Goal: Communication & Community: Answer question/provide support

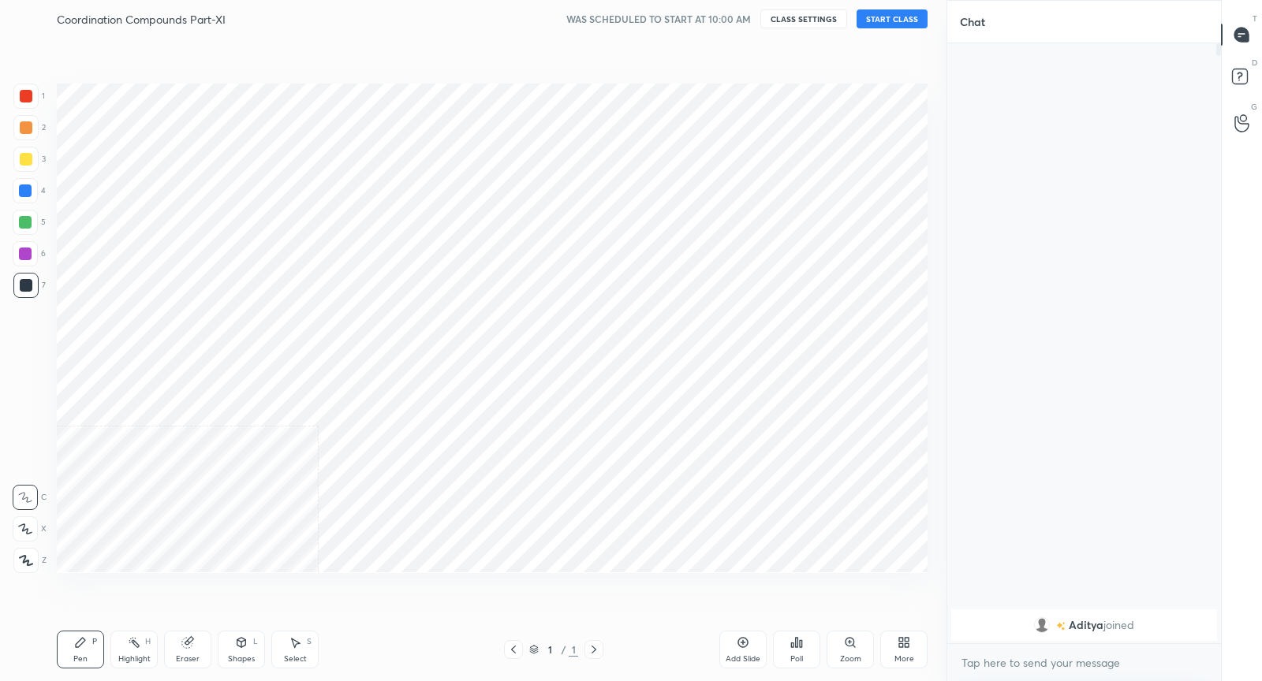
scroll to position [580, 883]
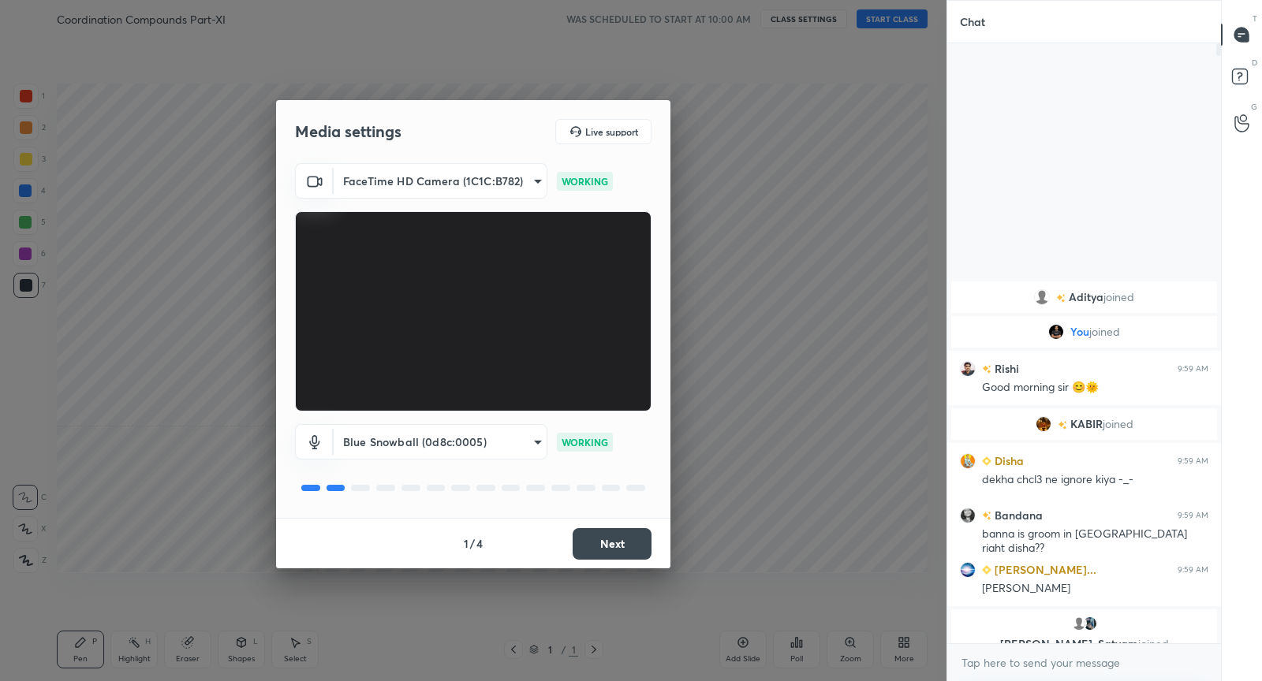
click at [633, 540] on button "Next" at bounding box center [612, 544] width 79 height 32
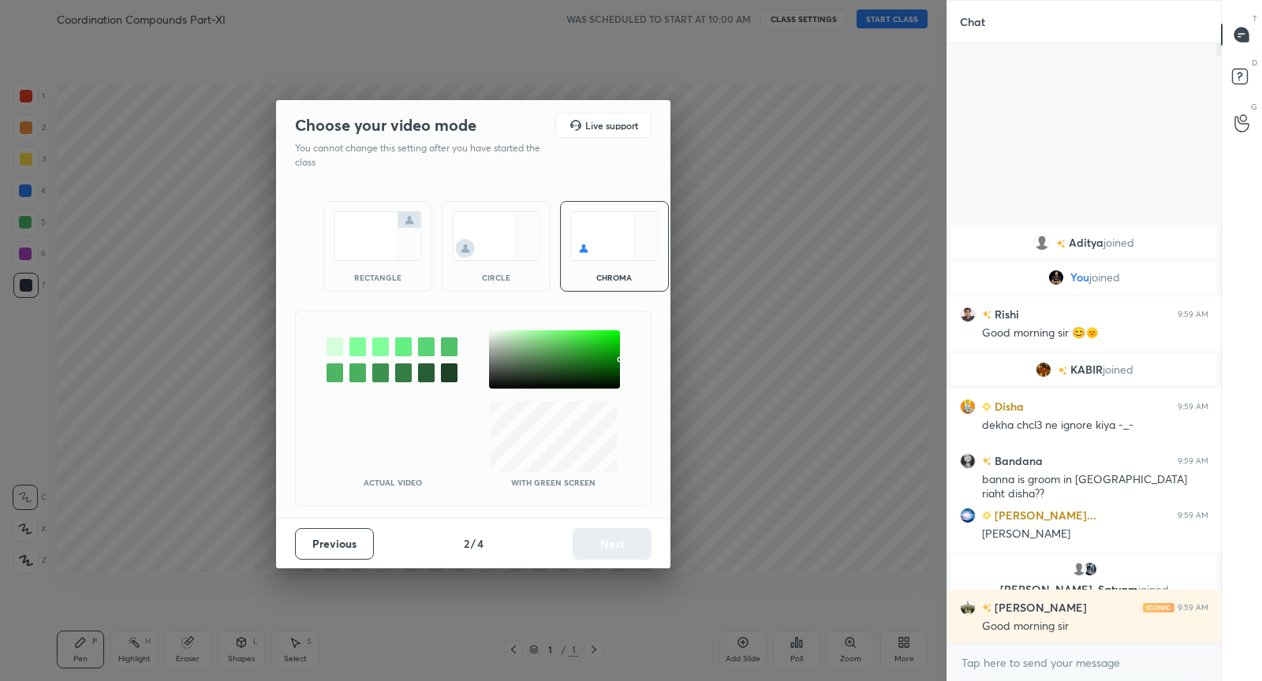
click at [386, 232] on img at bounding box center [378, 236] width 88 height 50
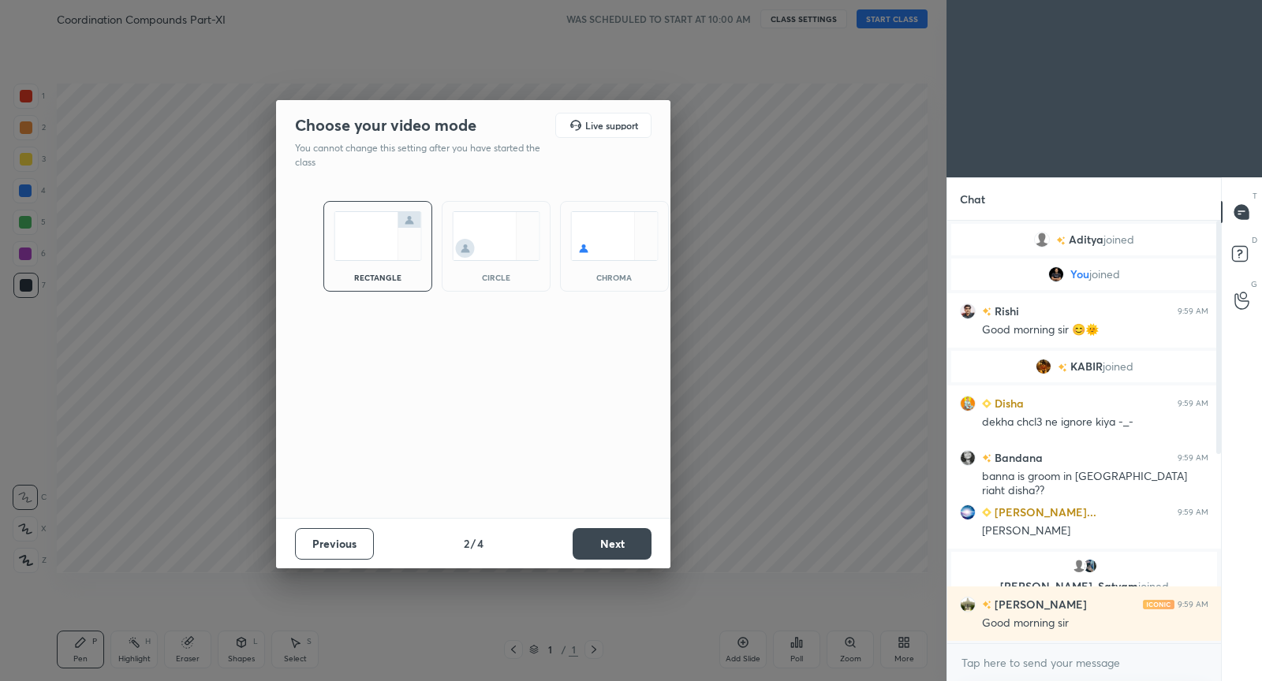
scroll to position [386, 270]
click at [614, 543] on button "Next" at bounding box center [612, 544] width 79 height 32
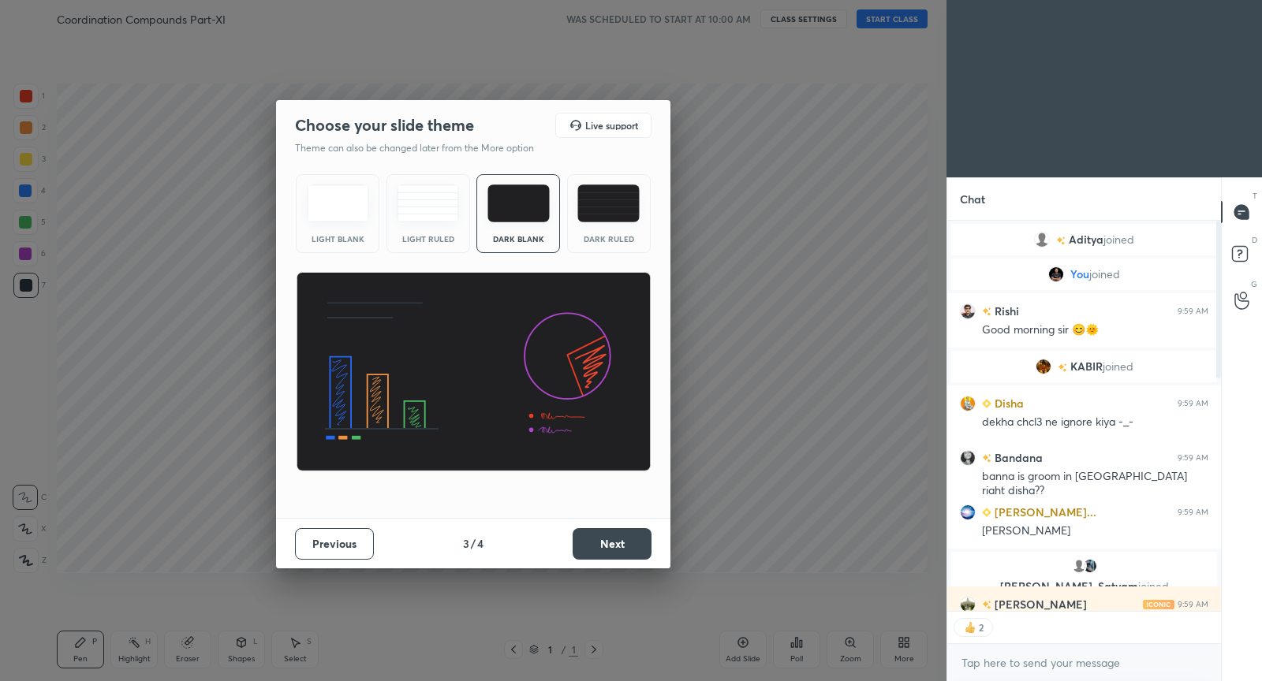
click at [621, 532] on button "Next" at bounding box center [612, 544] width 79 height 32
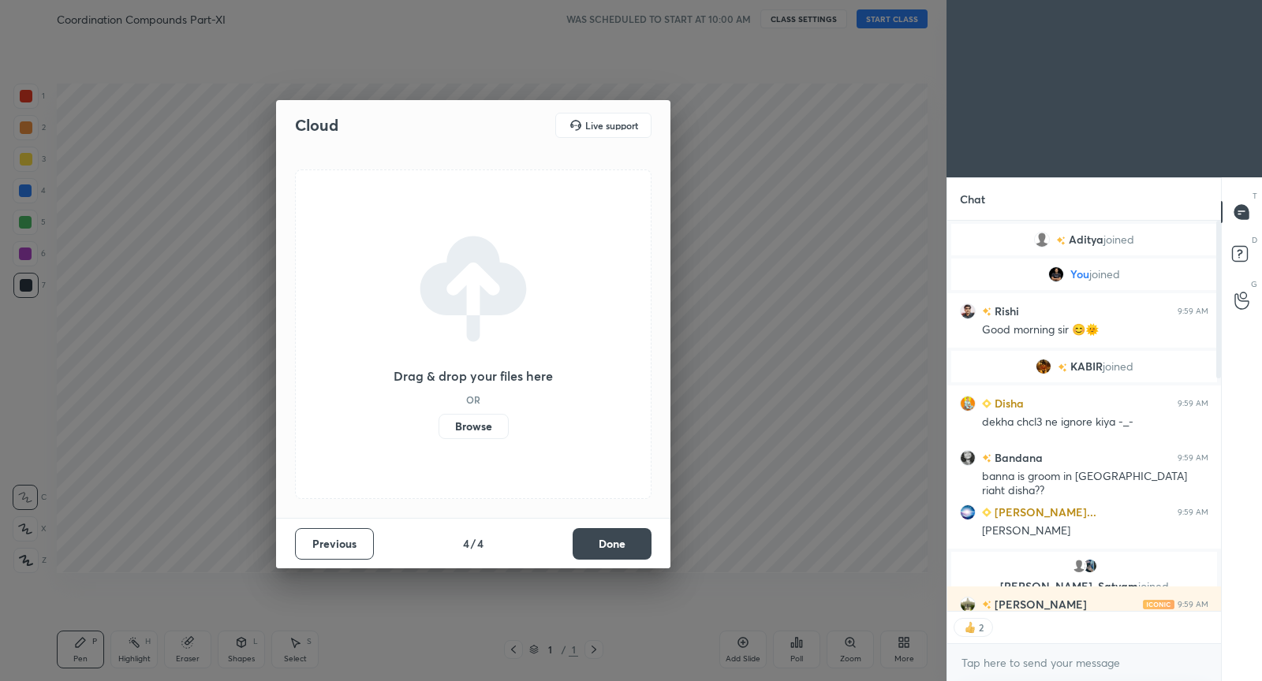
click at [622, 535] on button "Done" at bounding box center [612, 544] width 79 height 32
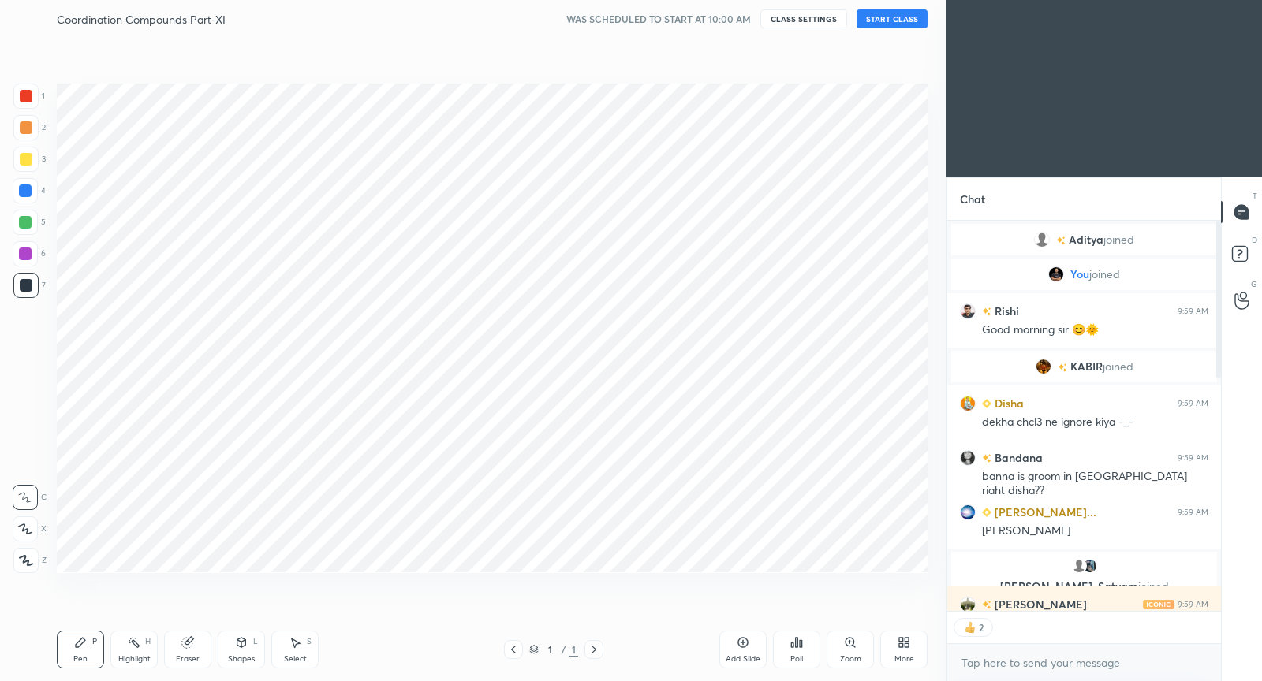
click at [916, 19] on button "START CLASS" at bounding box center [892, 18] width 71 height 19
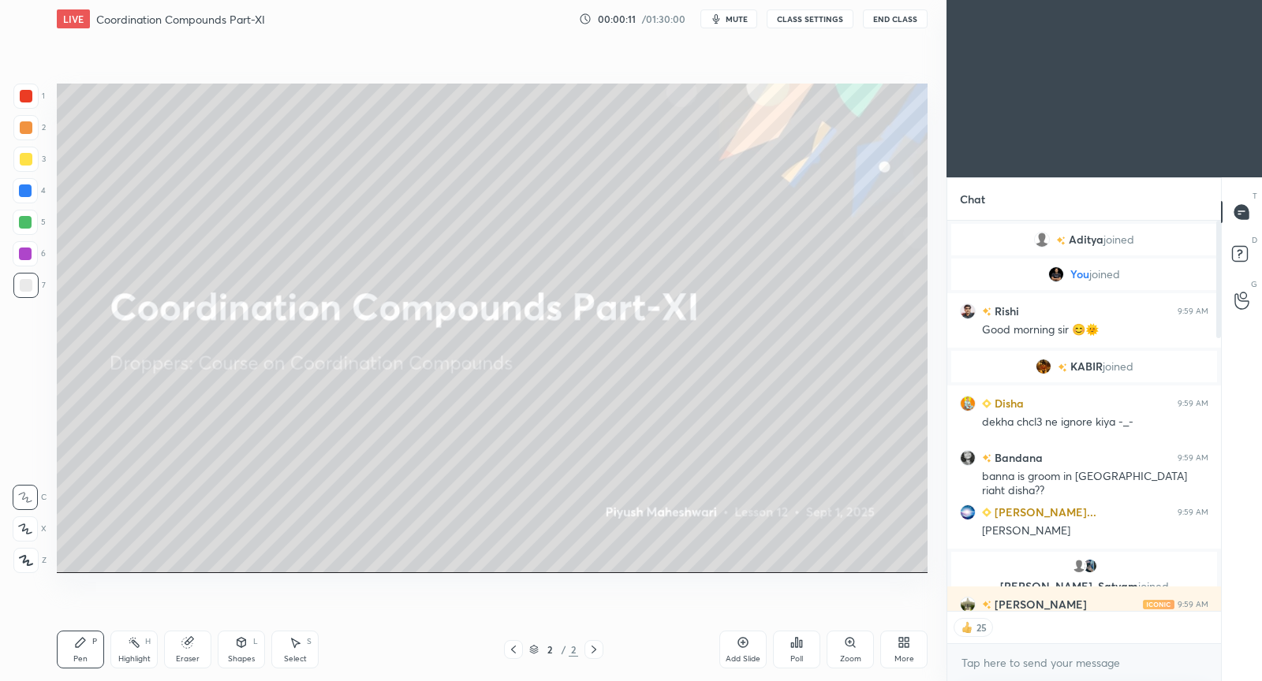
type textarea "x"
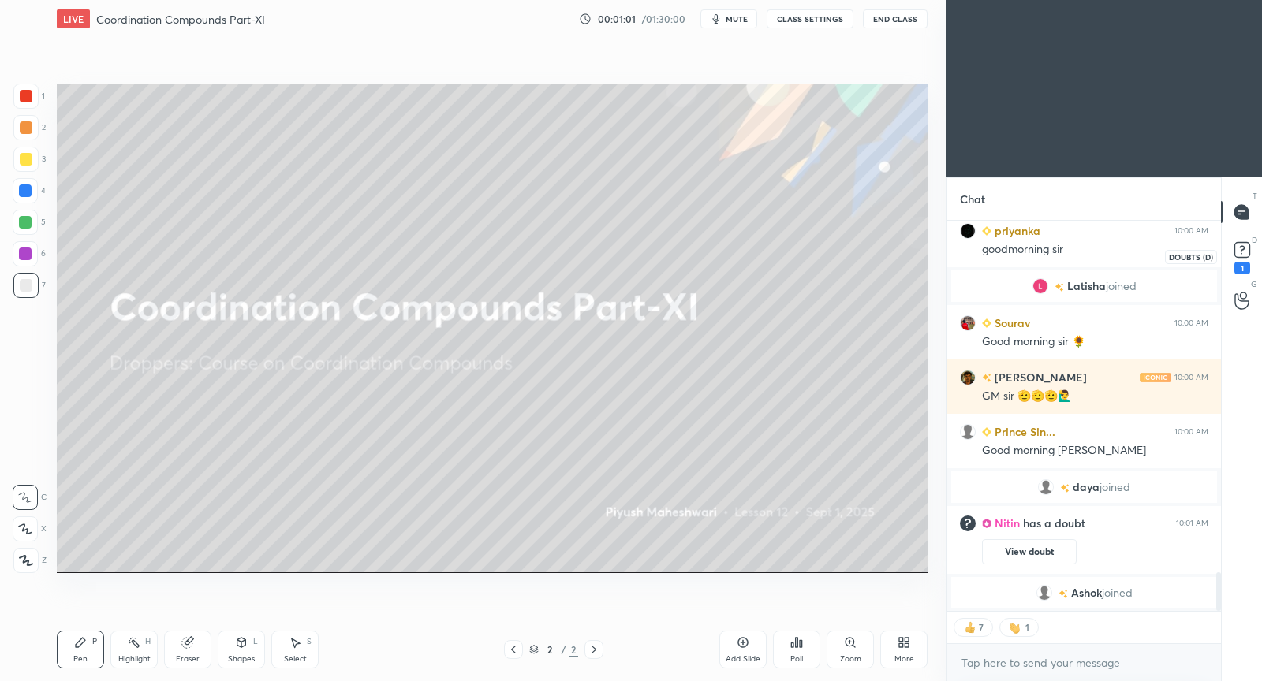
scroll to position [3332, 0]
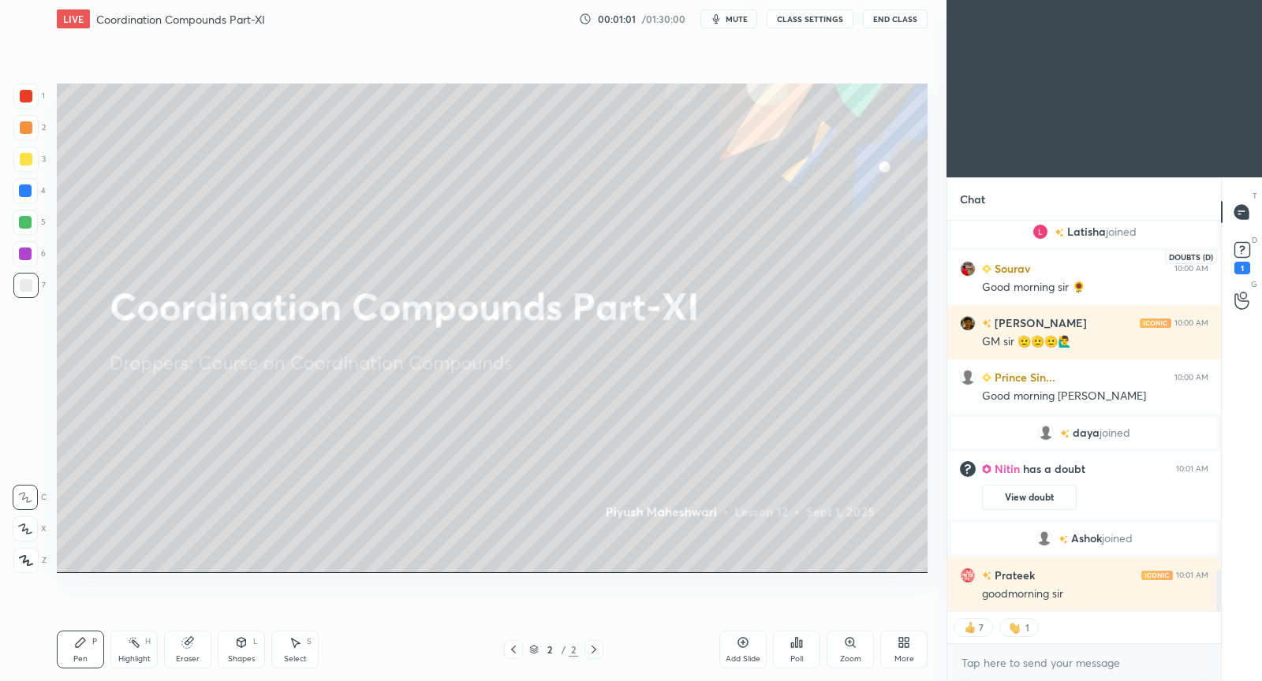
click at [1245, 252] on rect at bounding box center [1241, 250] width 15 height 15
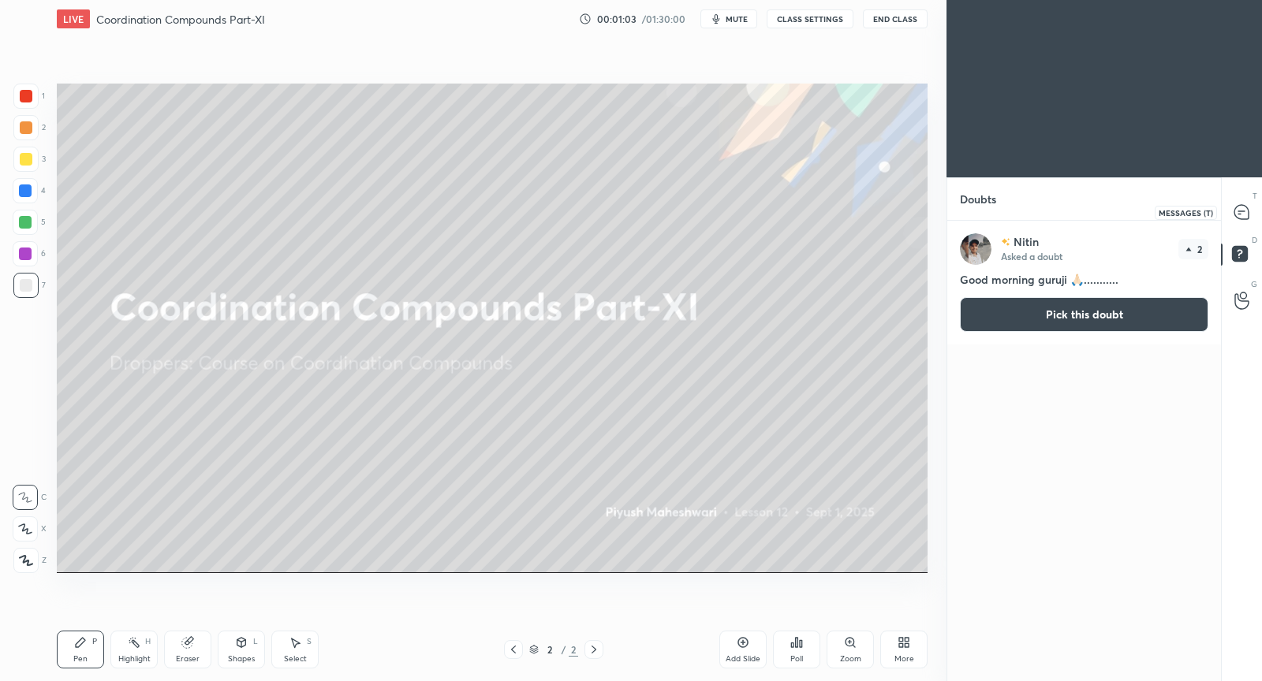
click at [1244, 211] on icon at bounding box center [1241, 212] width 14 height 14
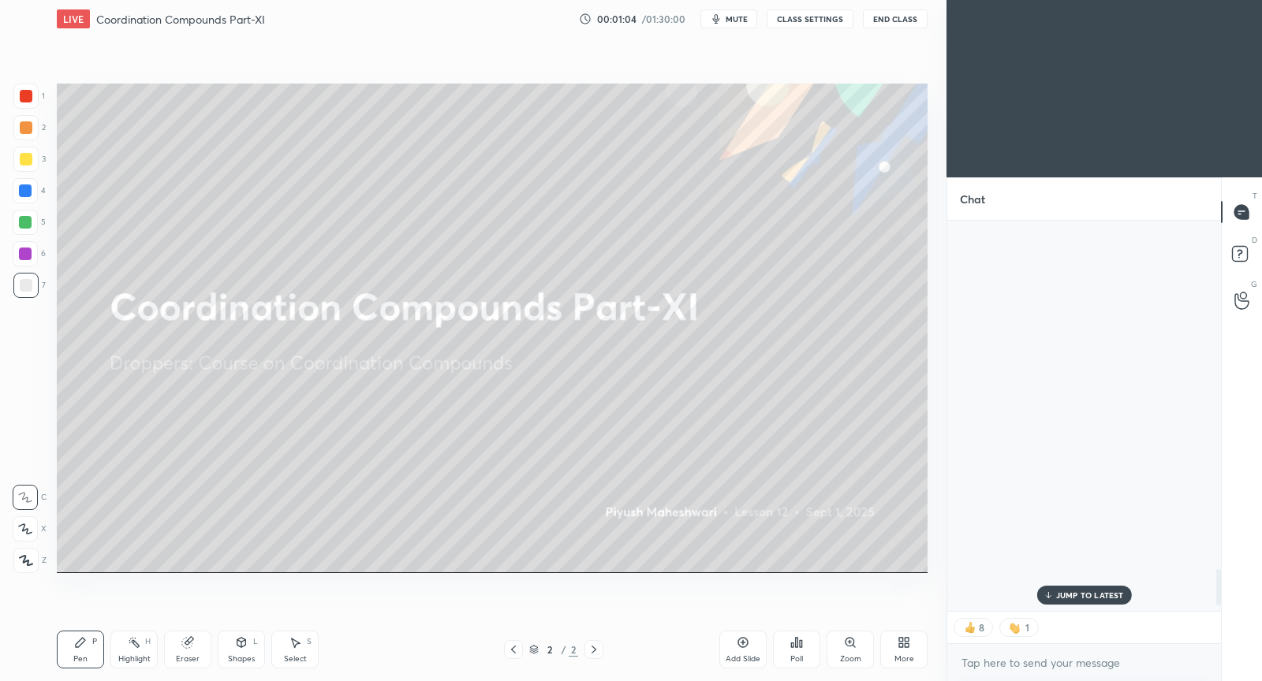
scroll to position [0, 0]
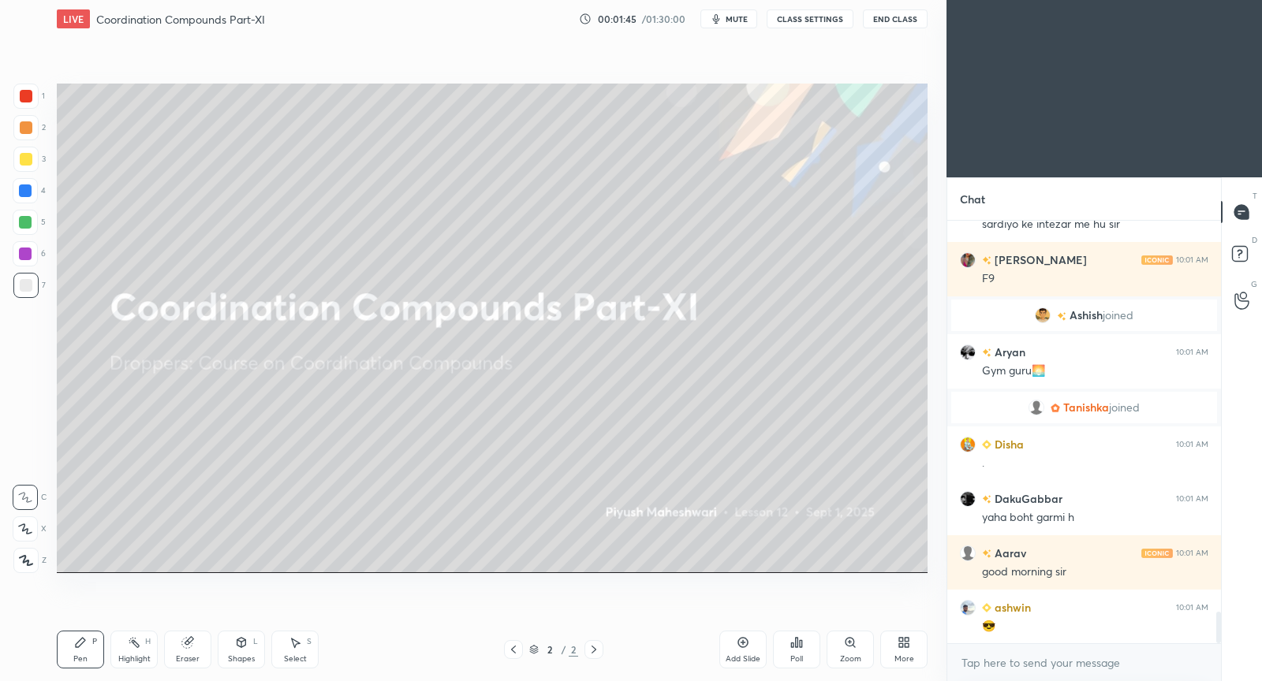
click at [1068, 633] on div "😎" at bounding box center [1095, 627] width 226 height 16
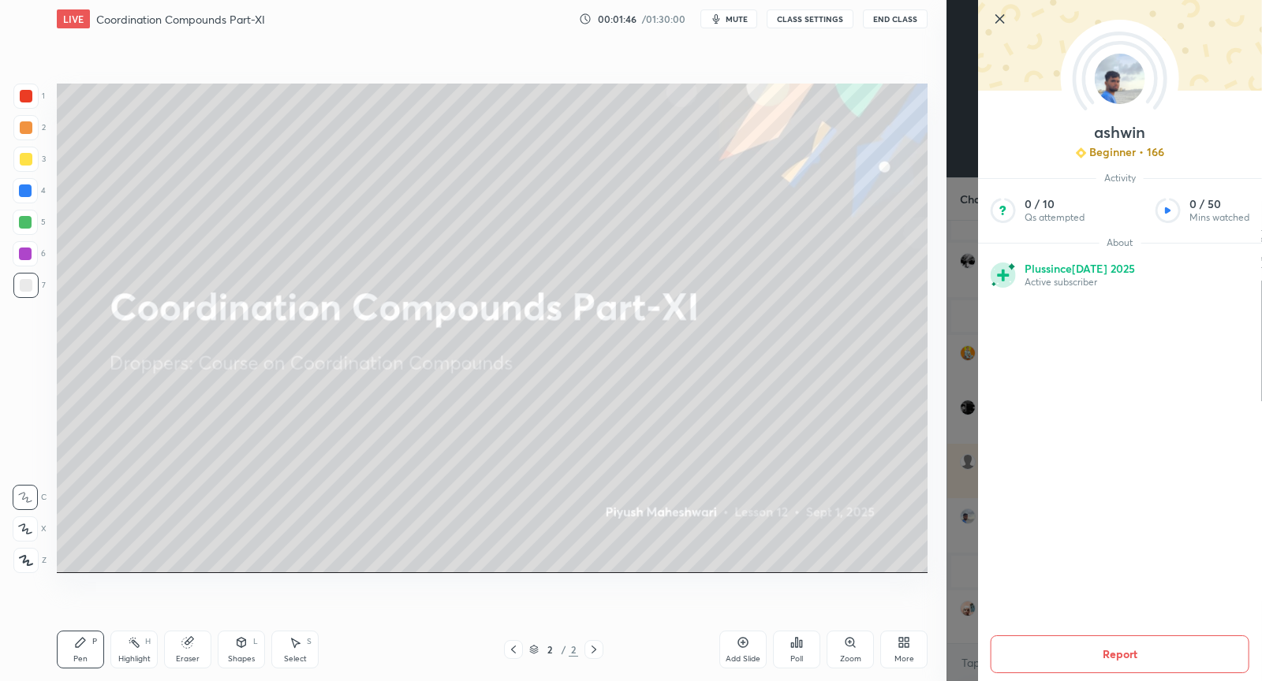
click at [1001, 25] on icon at bounding box center [1000, 18] width 19 height 19
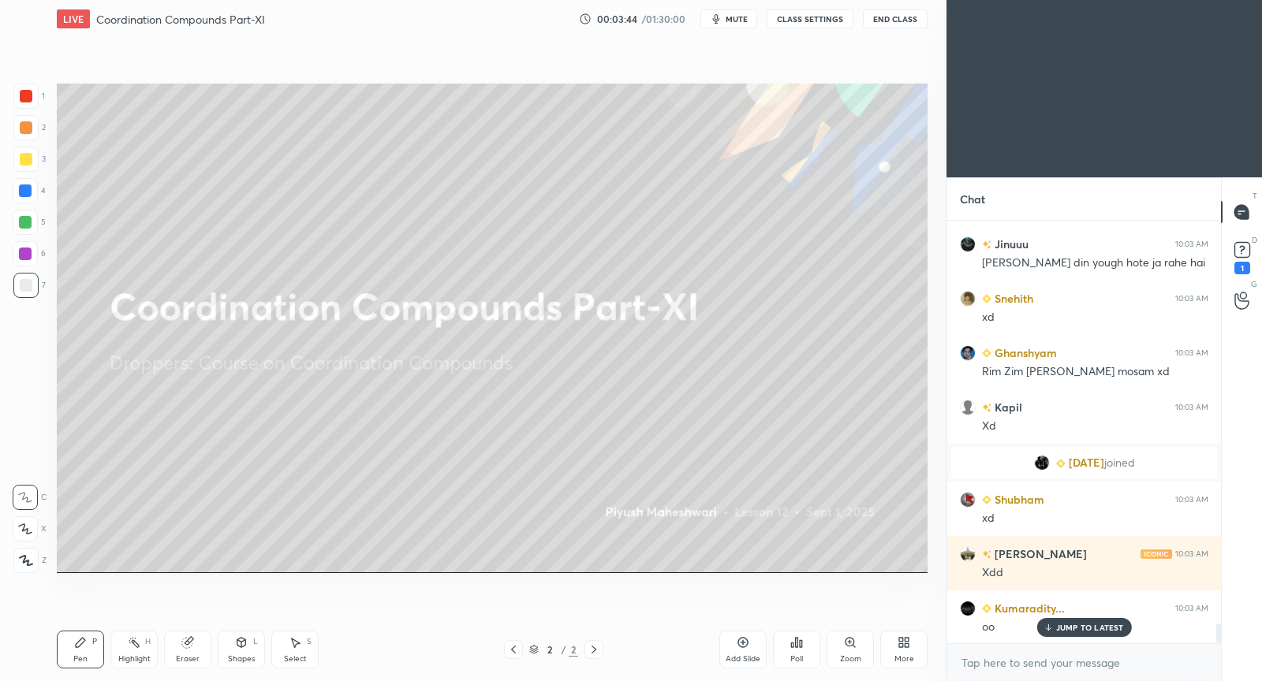
scroll to position [8649, 0]
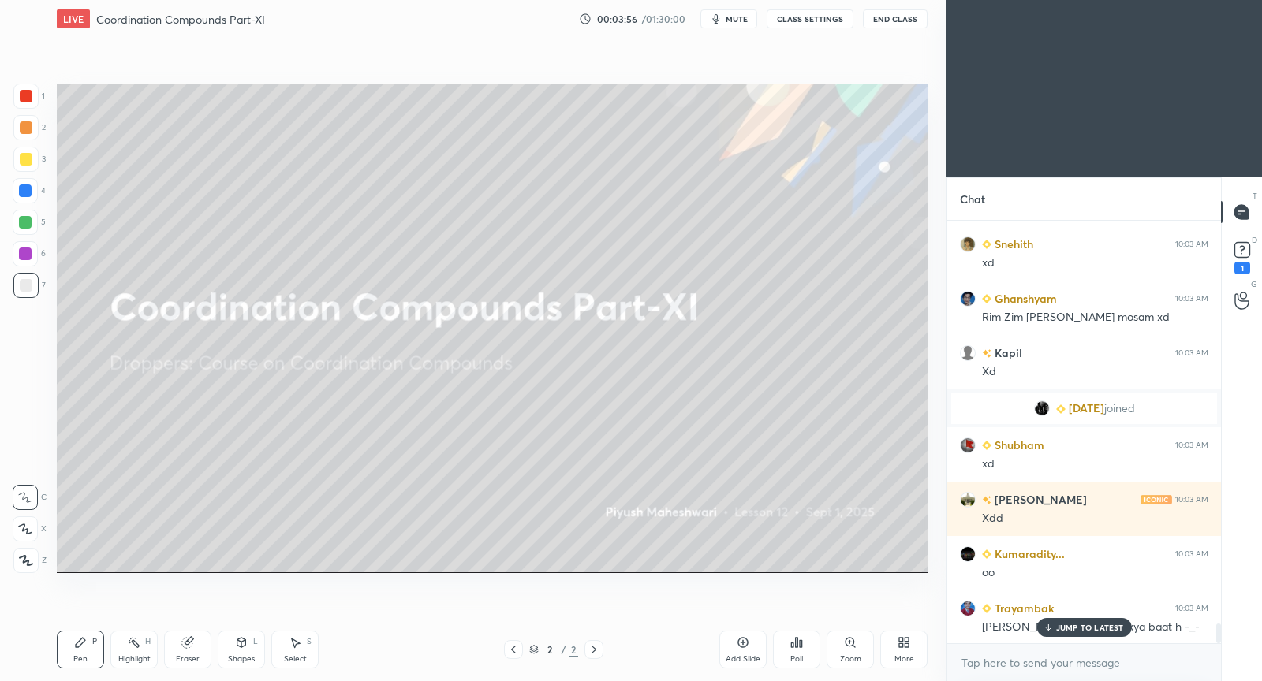
click at [1085, 628] on p "JUMP TO LATEST" at bounding box center [1090, 627] width 68 height 9
drag, startPoint x: 746, startPoint y: 647, endPoint x: 781, endPoint y: 599, distance: 58.7
click at [743, 647] on icon at bounding box center [743, 643] width 10 height 10
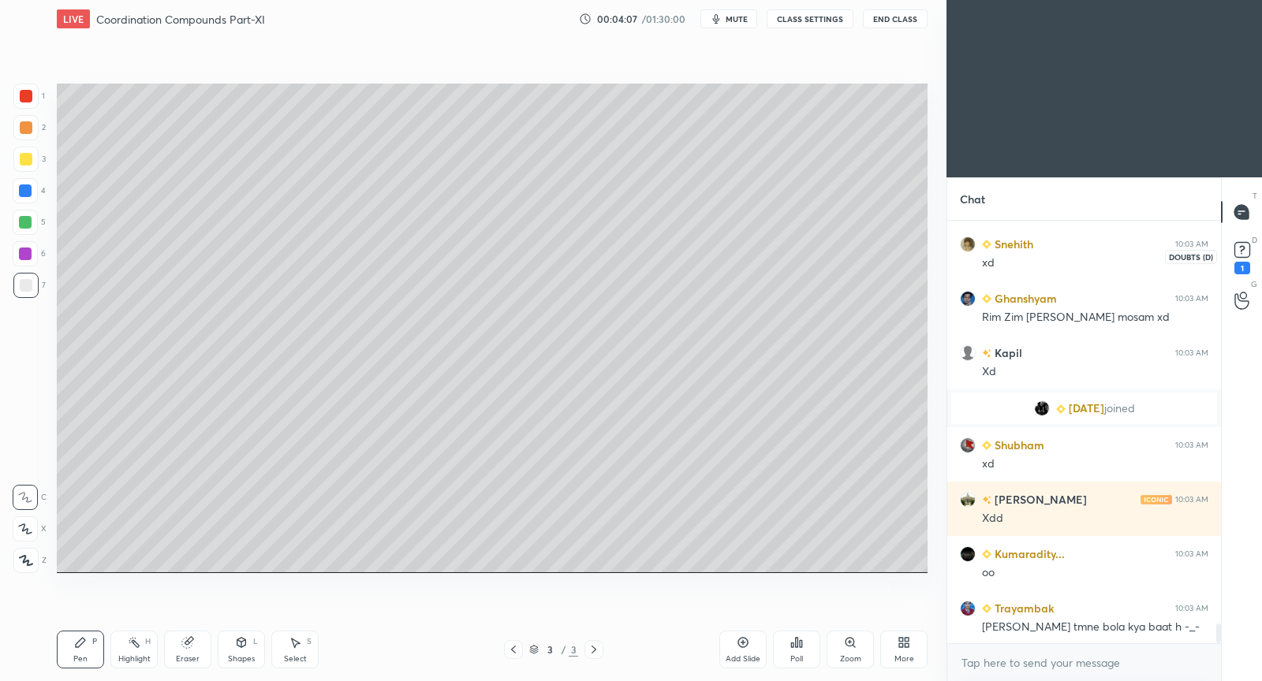
drag, startPoint x: 1244, startPoint y: 252, endPoint x: 1232, endPoint y: 279, distance: 29.3
click at [1241, 252] on icon at bounding box center [1242, 250] width 24 height 24
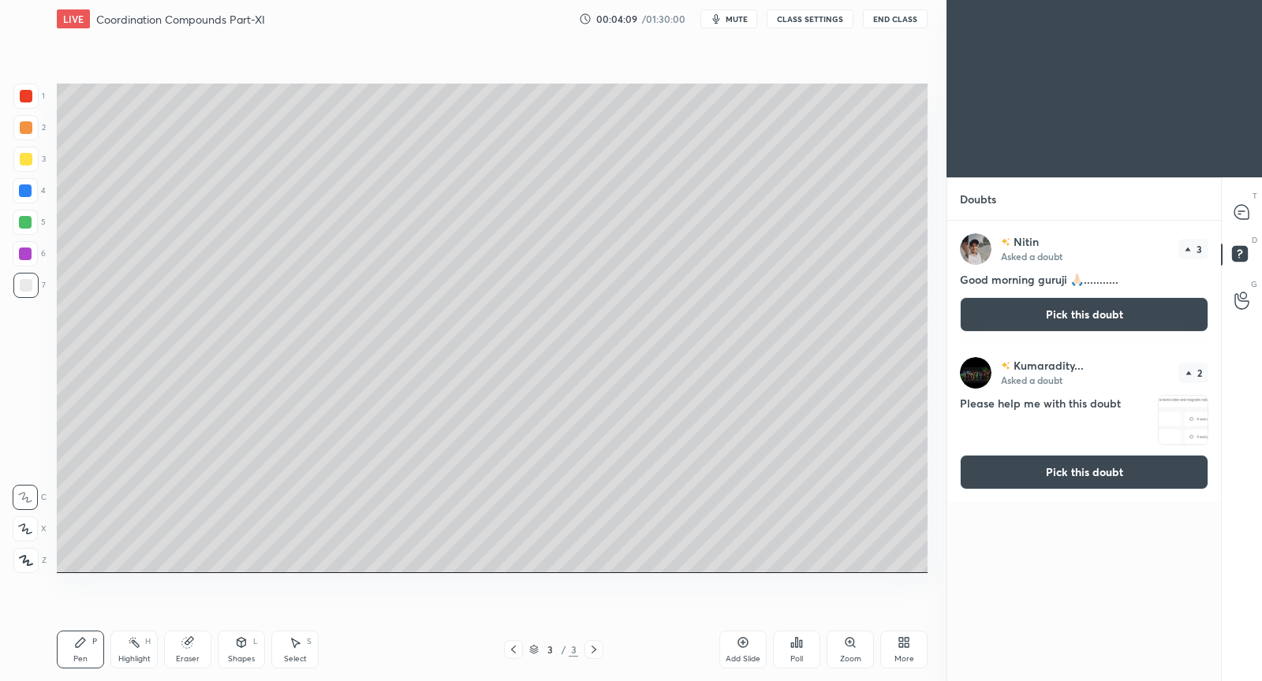
click at [1091, 472] on button "Pick this doubt" at bounding box center [1084, 472] width 248 height 35
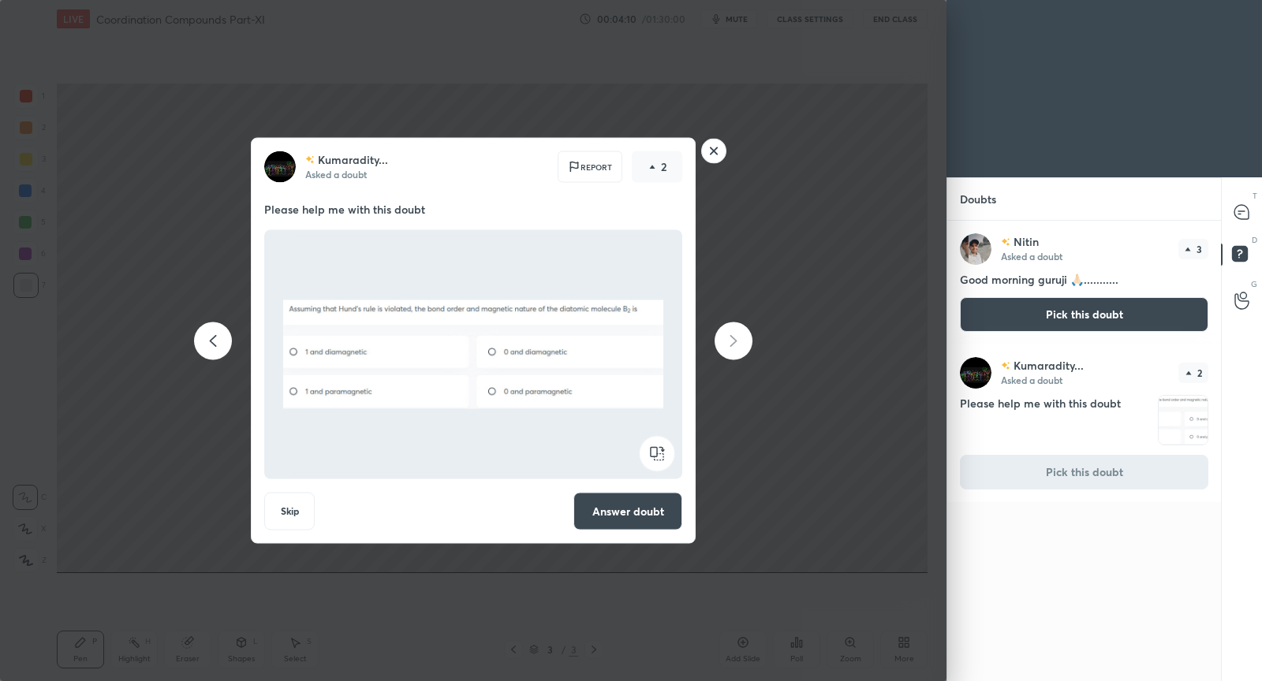
drag, startPoint x: 629, startPoint y: 523, endPoint x: 672, endPoint y: 495, distance: 50.8
click at [629, 522] on button "Answer doubt" at bounding box center [627, 512] width 109 height 38
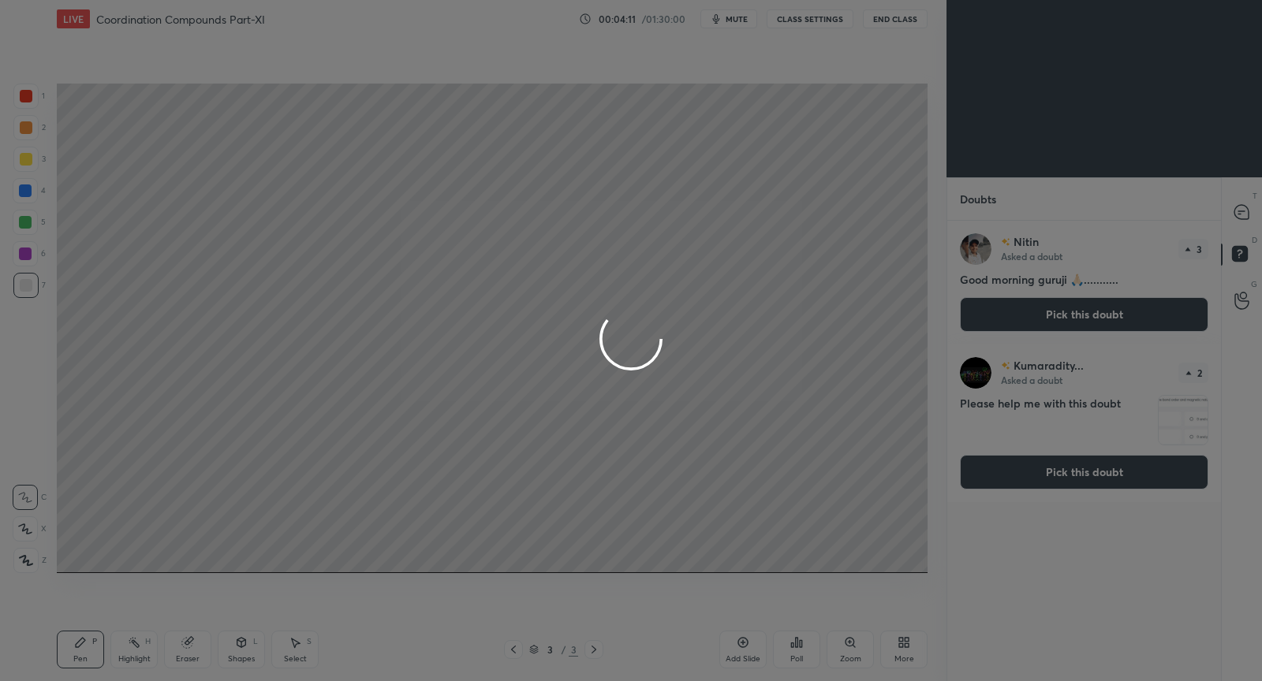
click at [1251, 210] on div at bounding box center [631, 340] width 1262 height 681
click at [1238, 213] on div at bounding box center [631, 340] width 1262 height 681
click at [1242, 213] on div at bounding box center [631, 340] width 1262 height 681
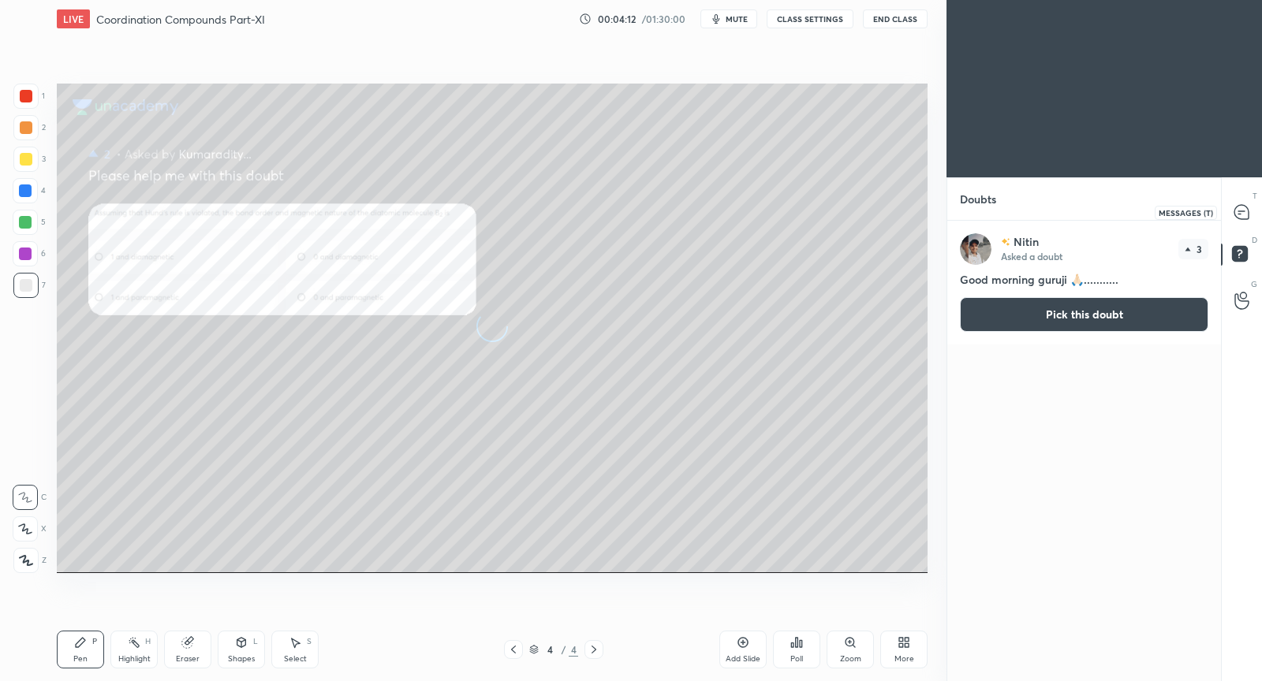
click at [1243, 217] on icon at bounding box center [1241, 212] width 14 height 14
click at [1242, 217] on icon at bounding box center [1241, 212] width 14 height 14
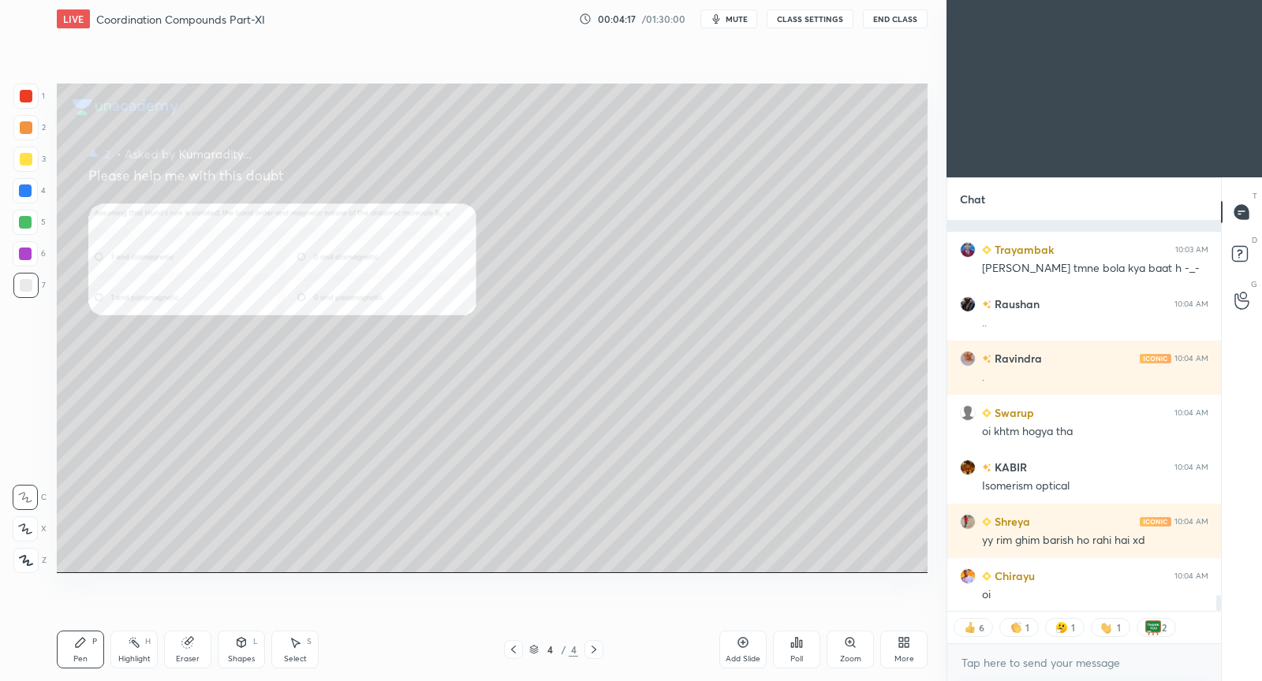
scroll to position [9374, 0]
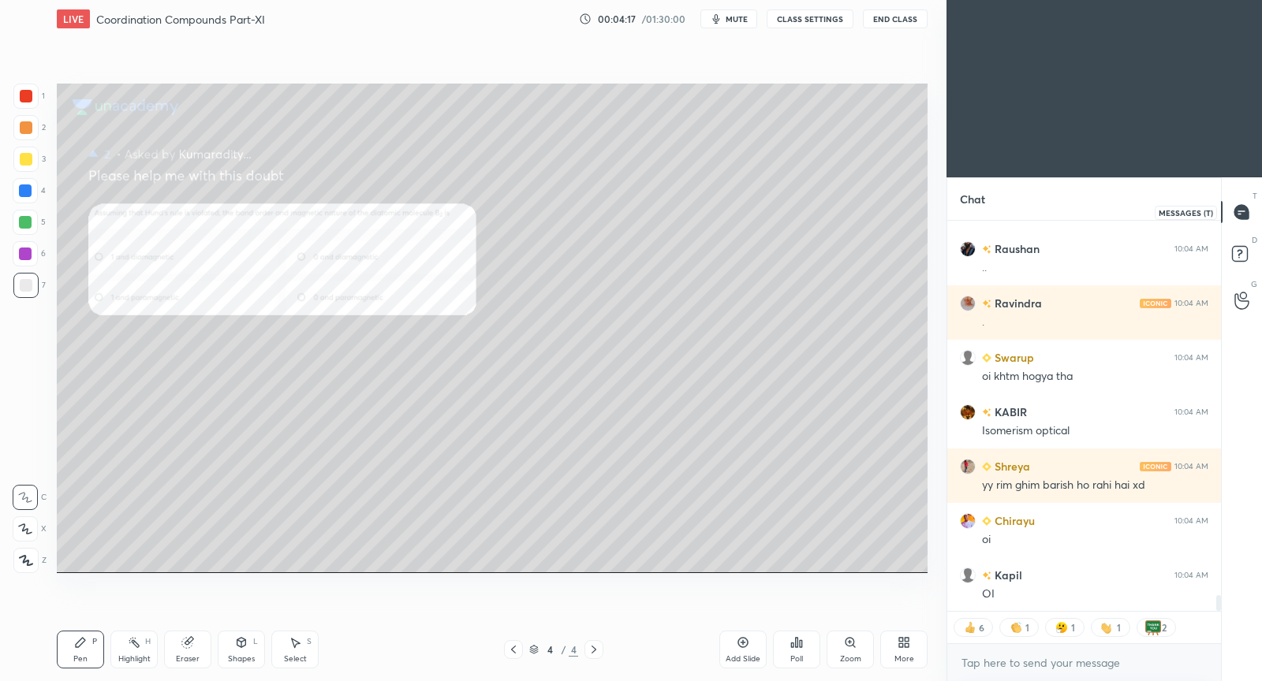
click at [1250, 205] on div at bounding box center [1242, 212] width 32 height 28
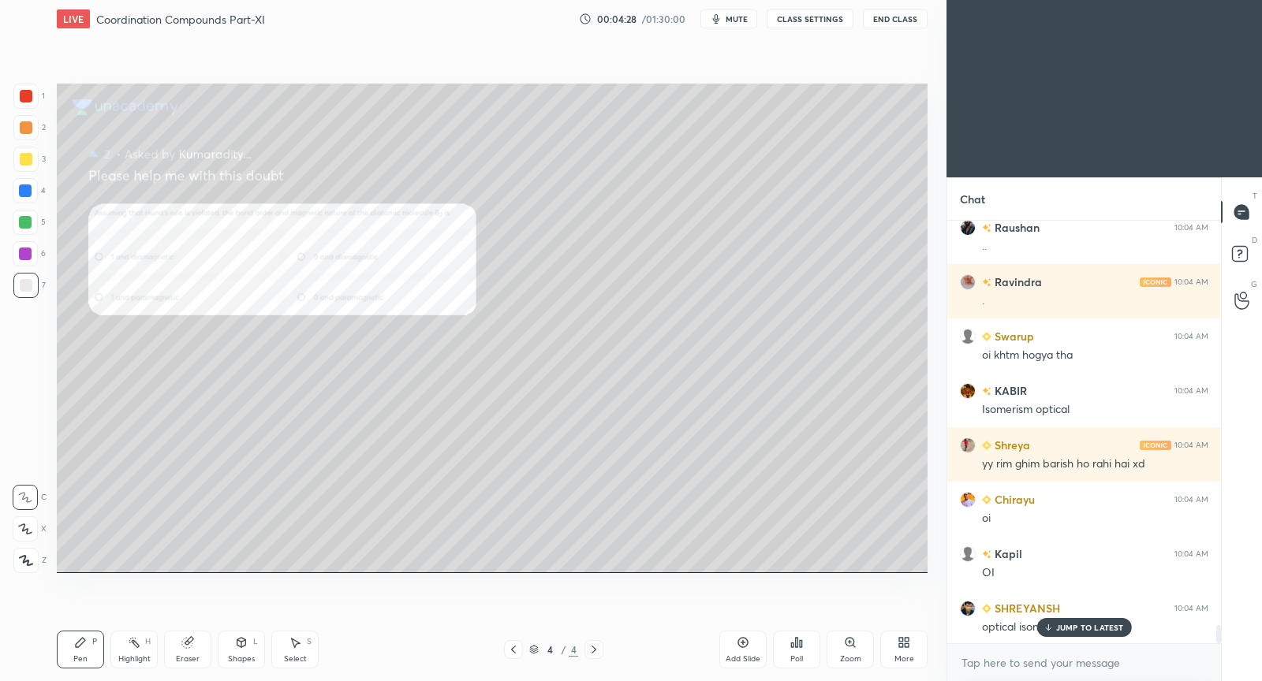
scroll to position [9450, 0]
drag, startPoint x: 1101, startPoint y: 630, endPoint x: 1055, endPoint y: 615, distance: 48.1
click at [1099, 630] on p "JUMP TO LATEST" at bounding box center [1090, 627] width 68 height 9
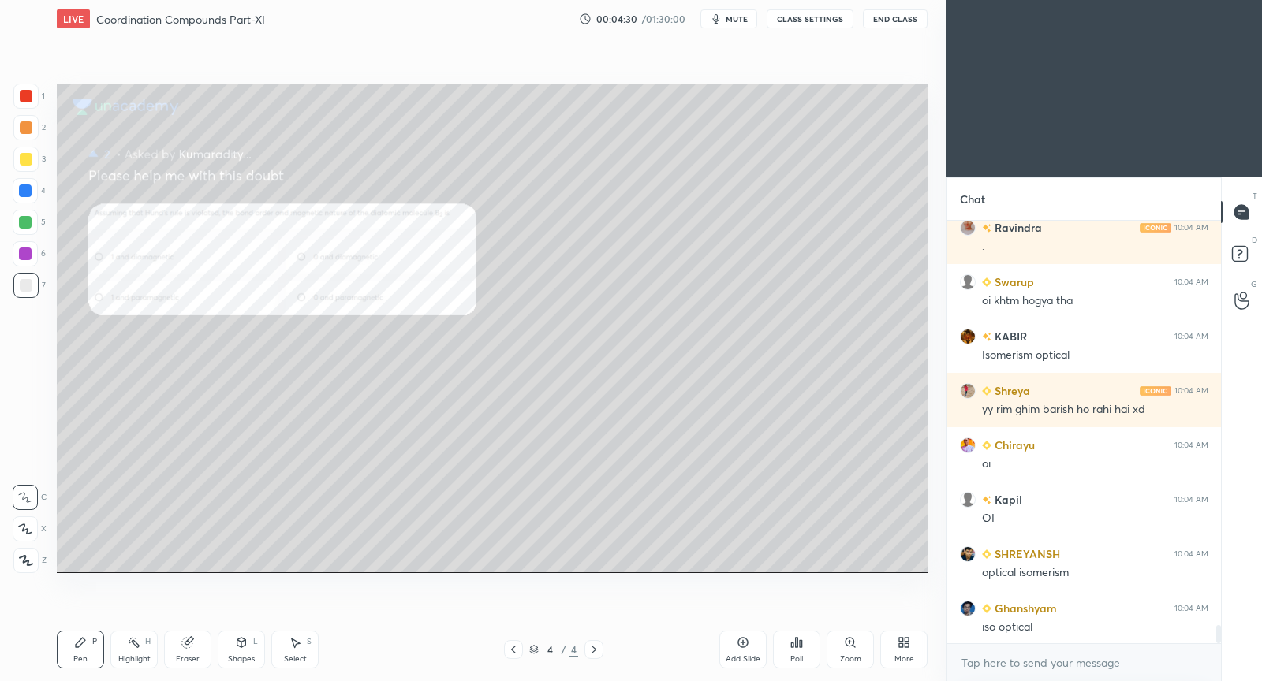
scroll to position [9505, 0]
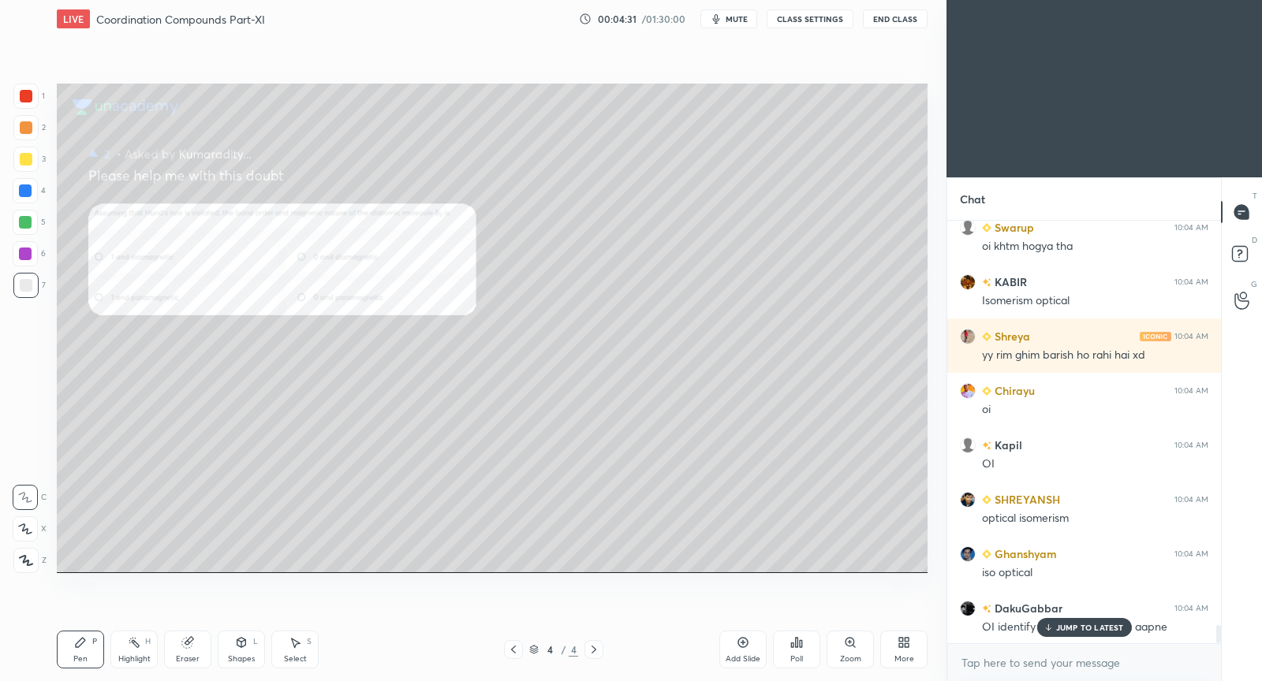
click at [508, 652] on icon at bounding box center [513, 650] width 13 height 13
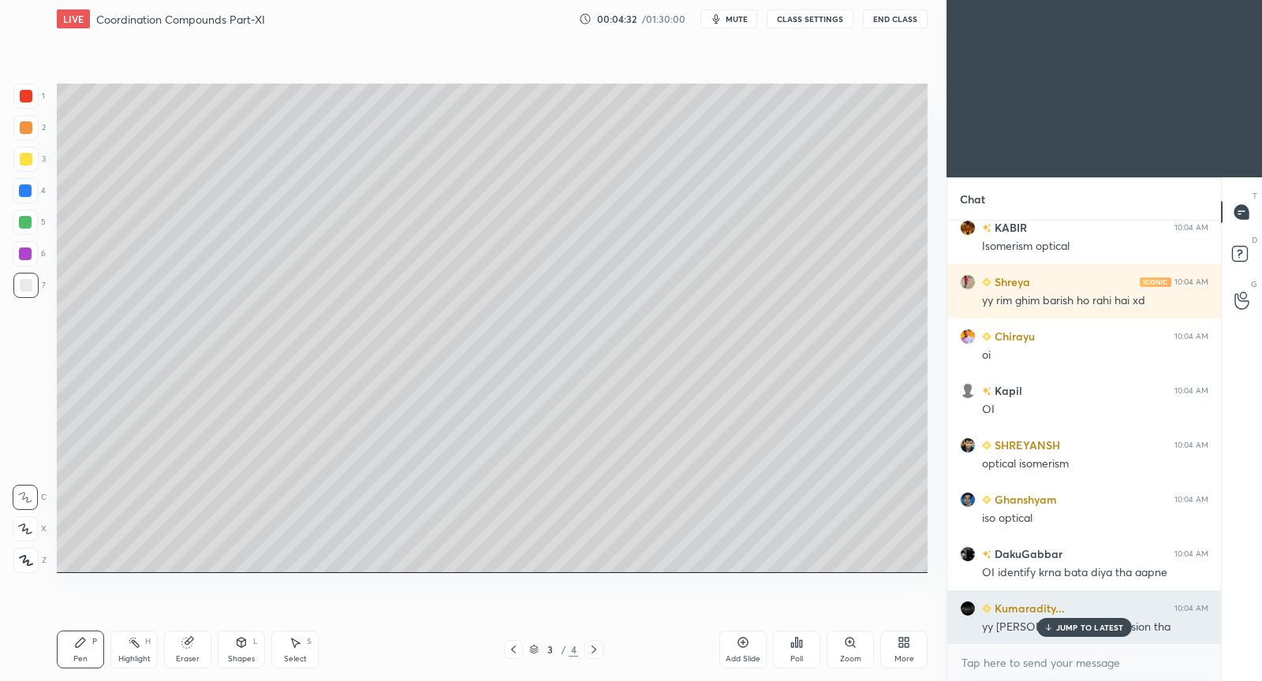
click at [1067, 628] on p "JUMP TO LATEST" at bounding box center [1090, 627] width 68 height 9
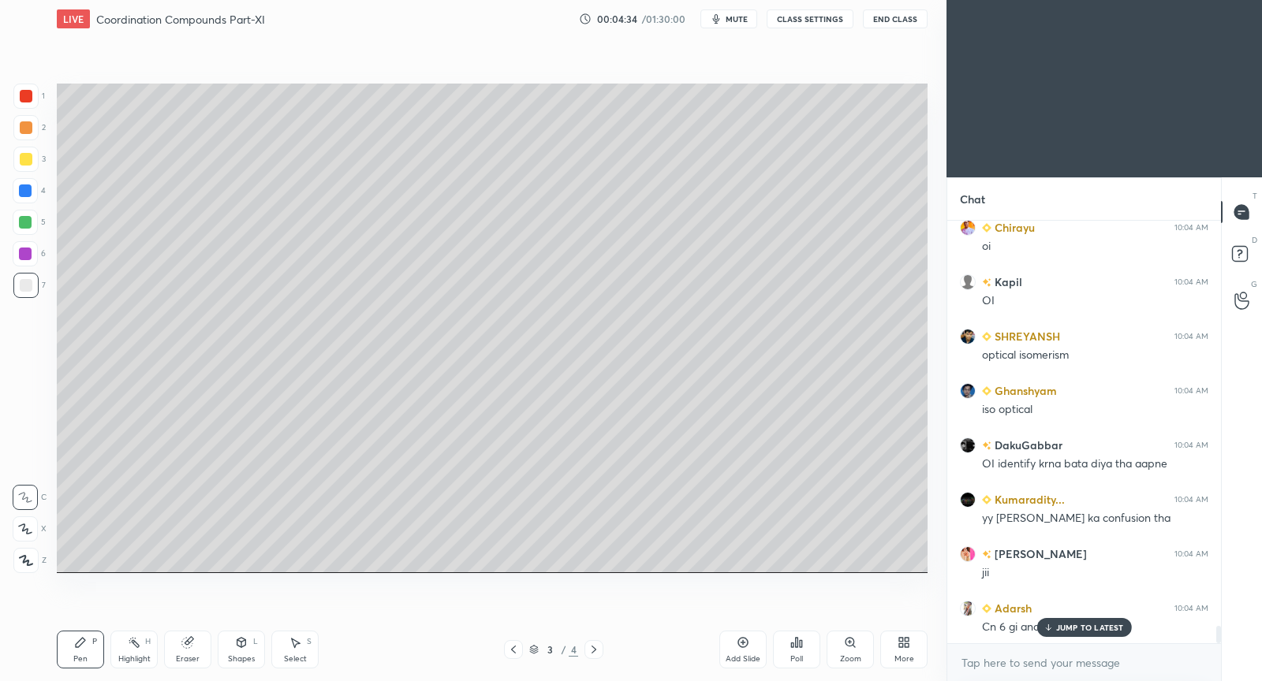
click at [513, 657] on div at bounding box center [513, 649] width 19 height 19
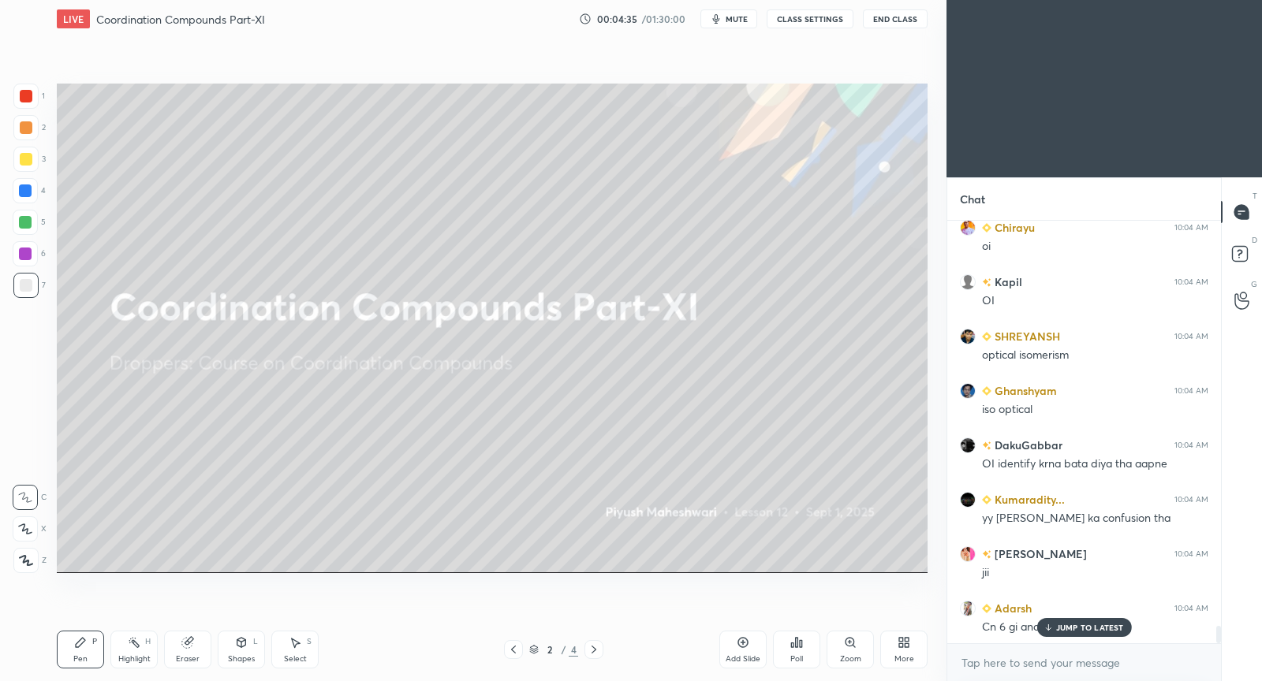
drag, startPoint x: 599, startPoint y: 645, endPoint x: 604, endPoint y: 619, distance: 26.5
click at [599, 645] on icon at bounding box center [594, 650] width 13 height 13
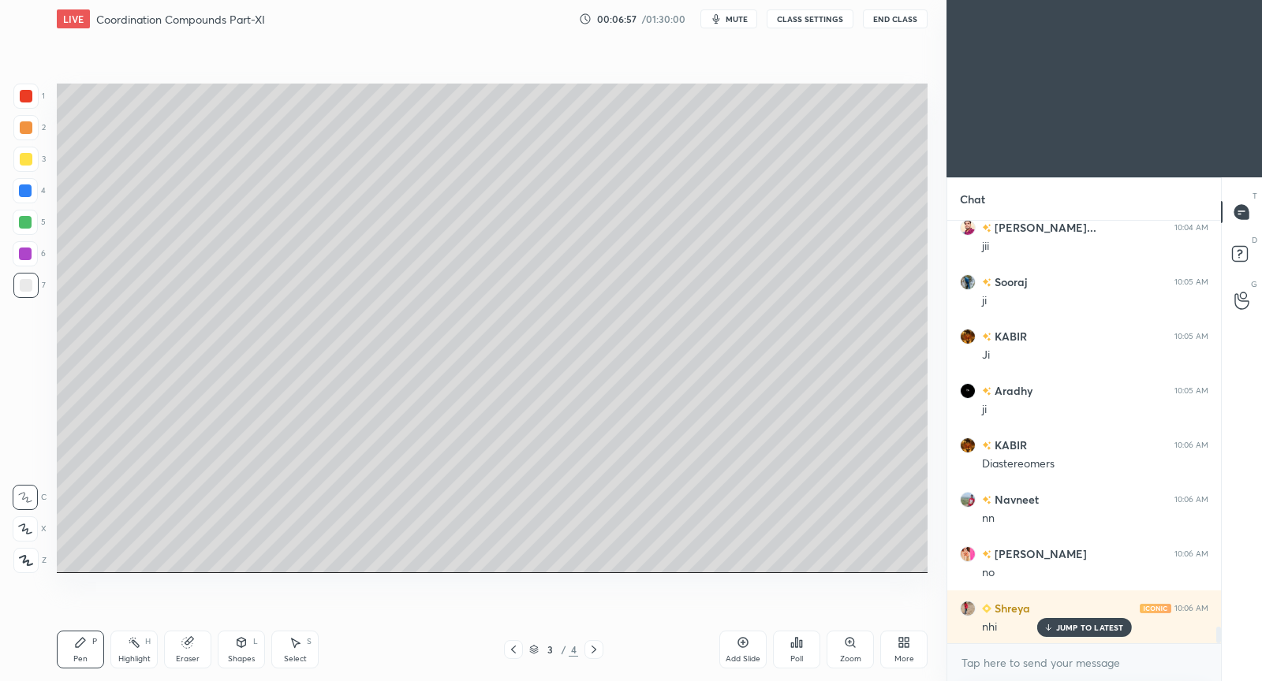
scroll to position [10266, 0]
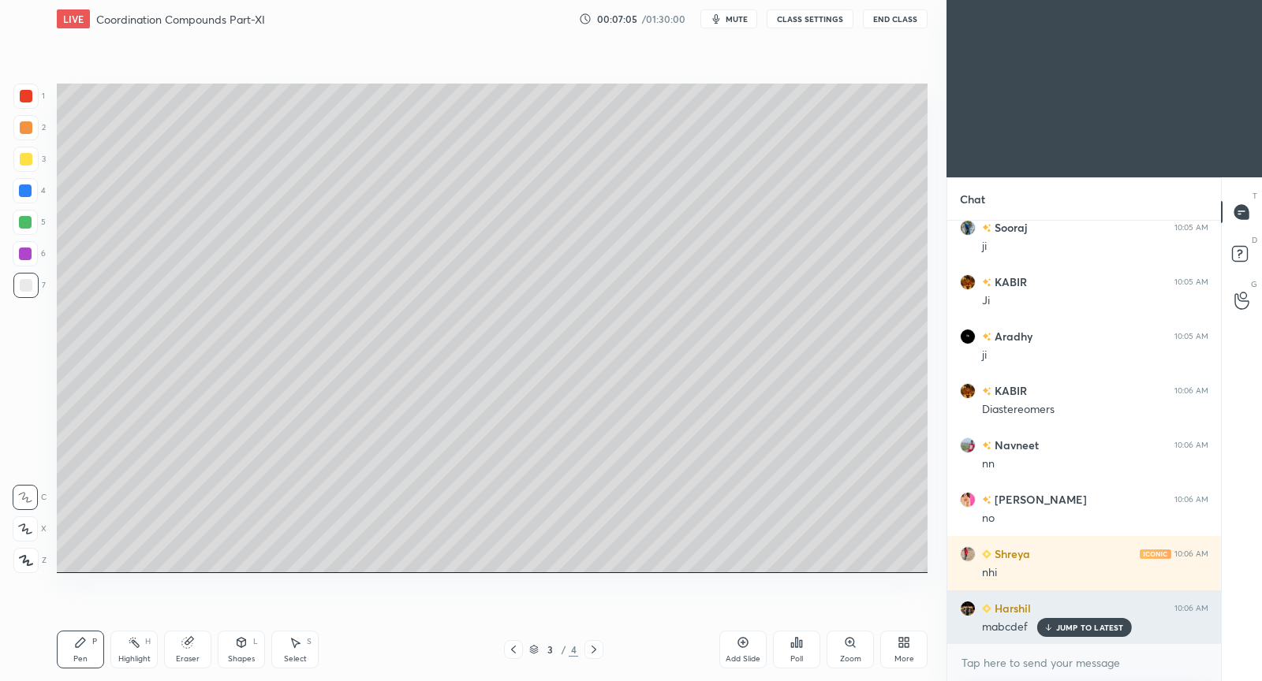
click at [1089, 632] on p "JUMP TO LATEST" at bounding box center [1090, 627] width 68 height 9
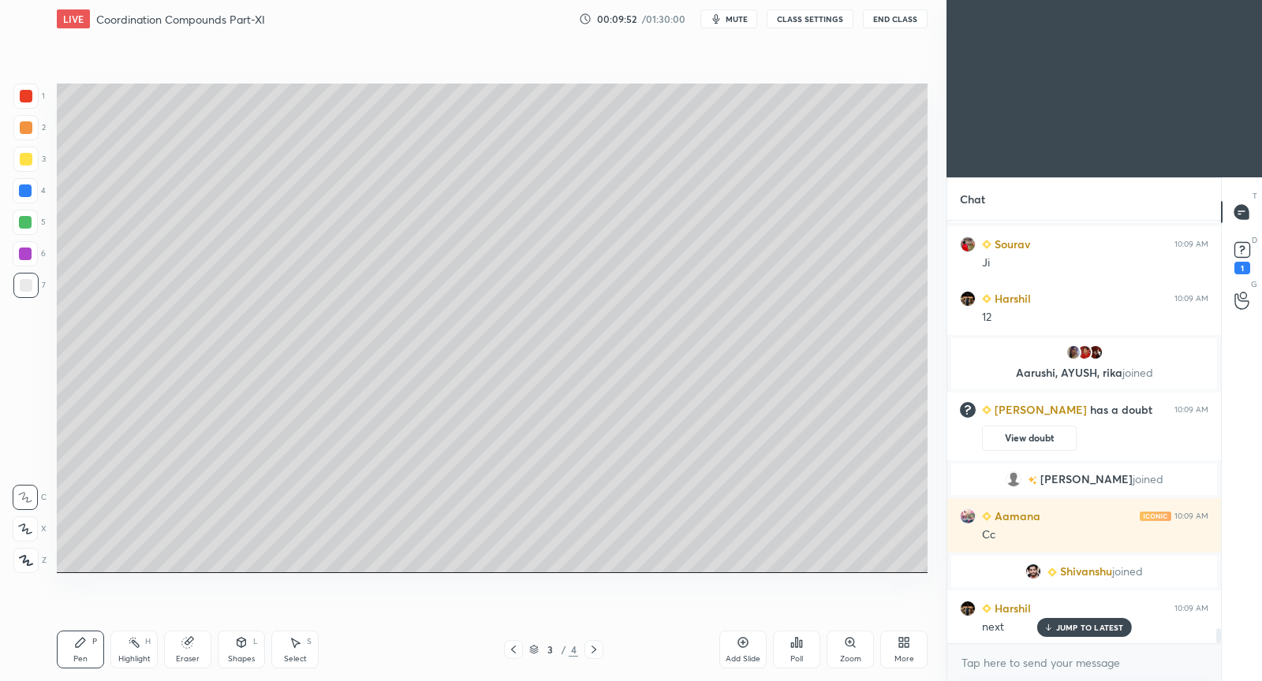
scroll to position [11701, 0]
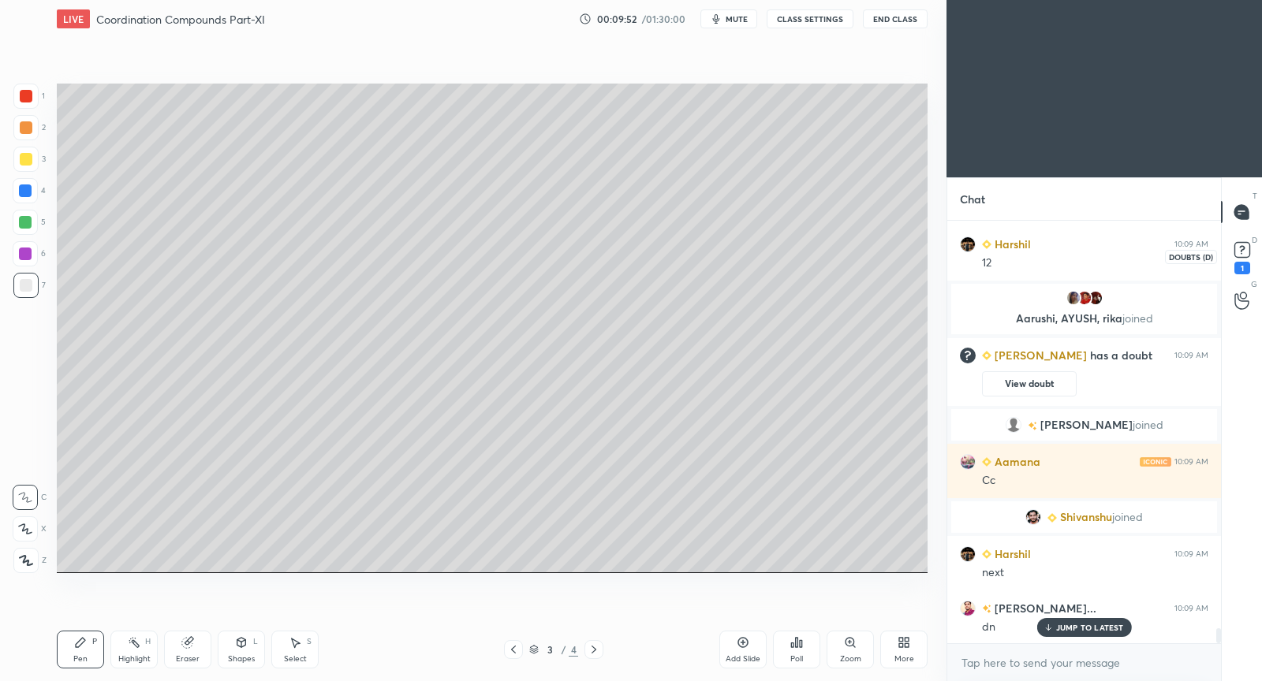
click at [1247, 246] on rect at bounding box center [1241, 250] width 15 height 15
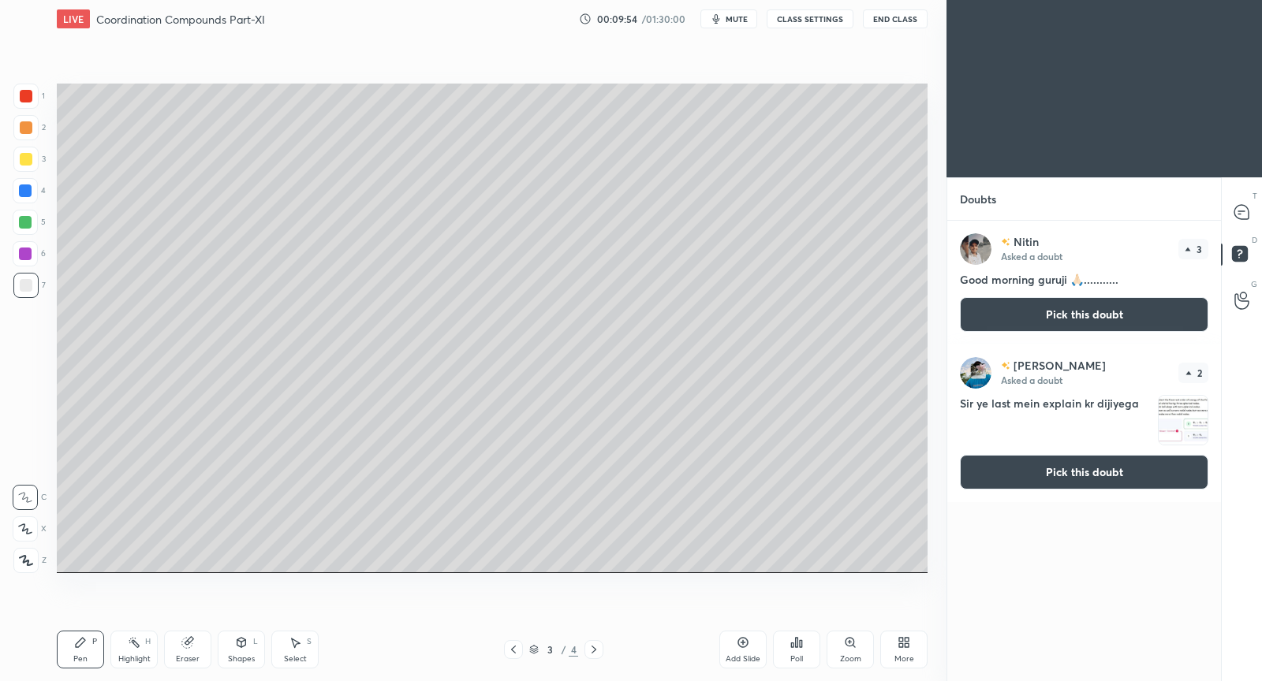
click at [1084, 452] on div "[PERSON_NAME] Asked a doubt 2 Sir ye last mein explain kr dijiyega Pick this do…" at bounding box center [1084, 424] width 274 height 158
click at [1080, 471] on button "Pick this doubt" at bounding box center [1084, 472] width 248 height 35
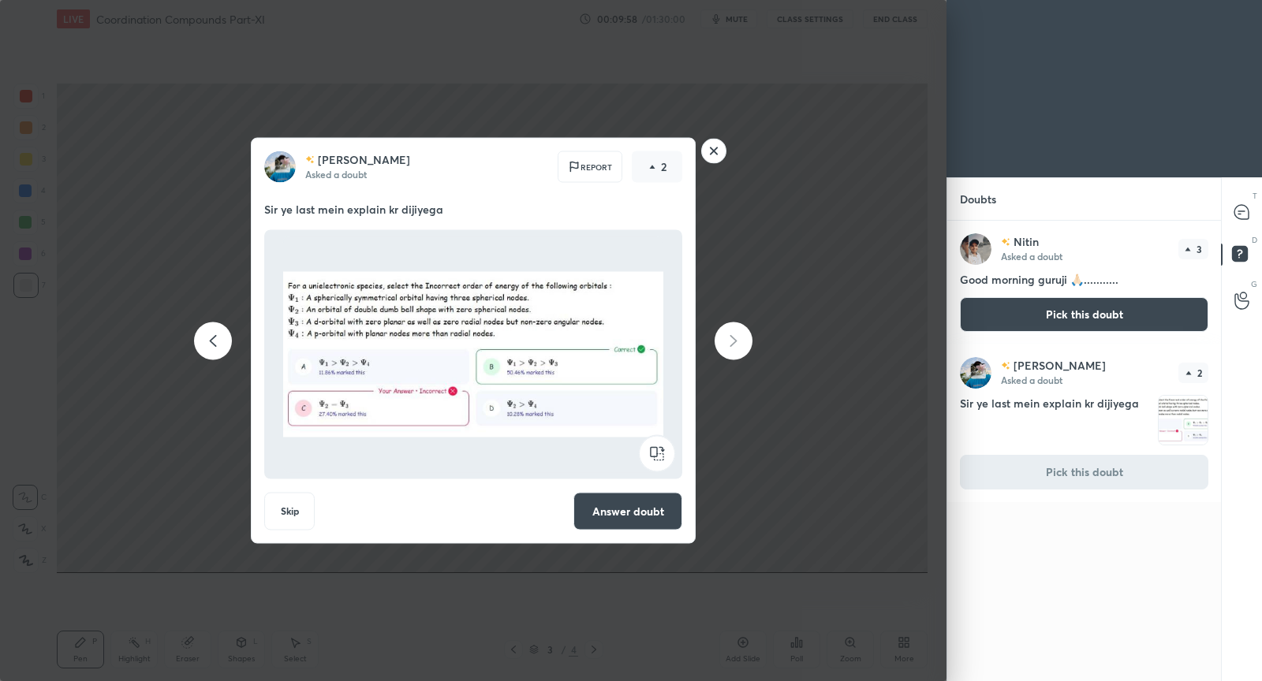
click at [720, 155] on rect at bounding box center [714, 151] width 24 height 24
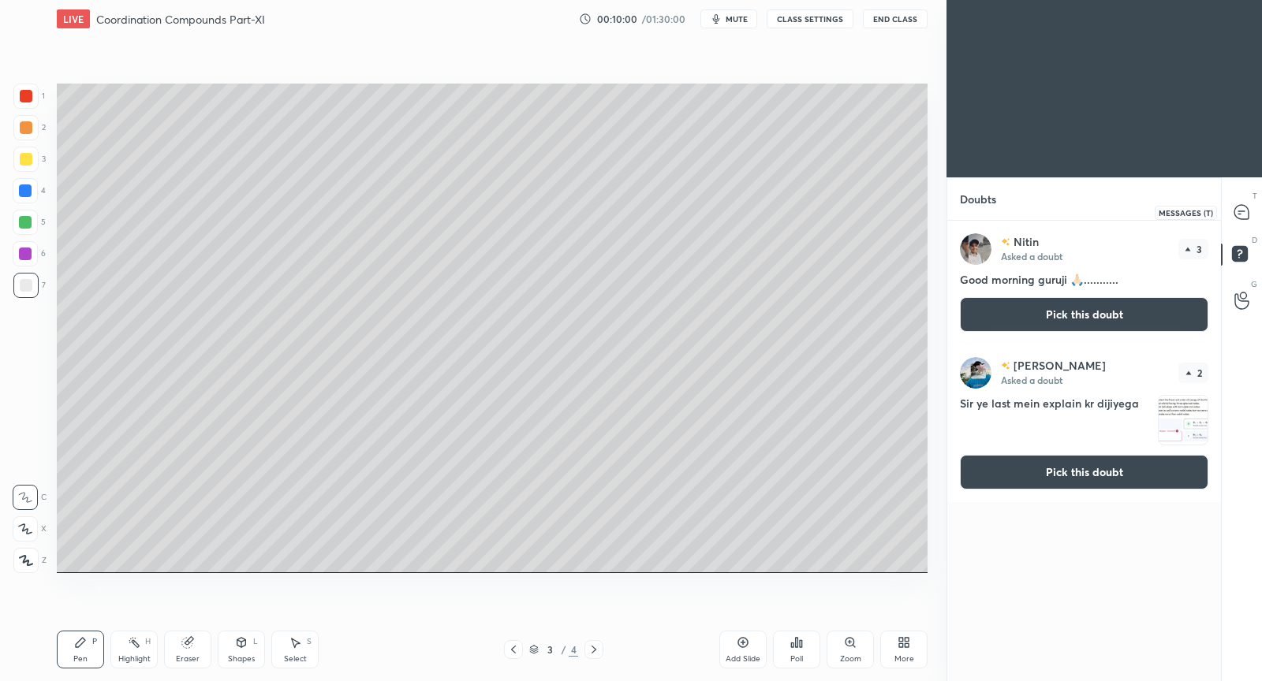
click at [1242, 215] on icon at bounding box center [1241, 212] width 14 height 14
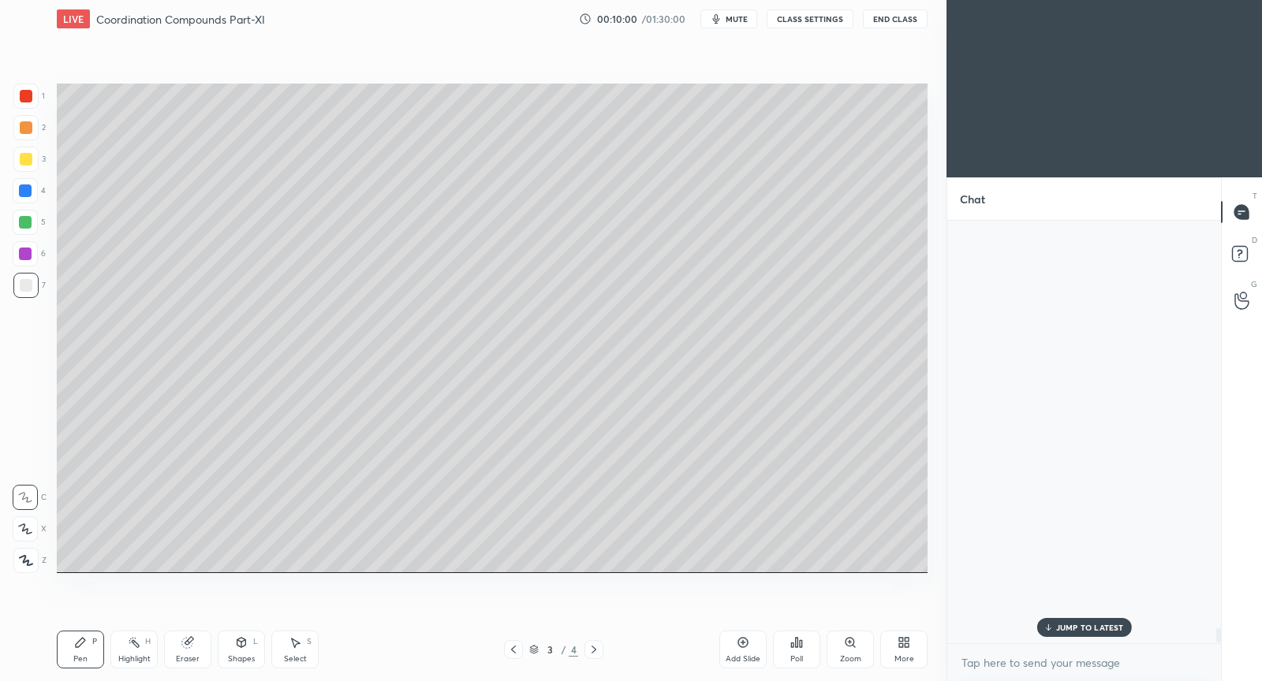
scroll to position [419, 270]
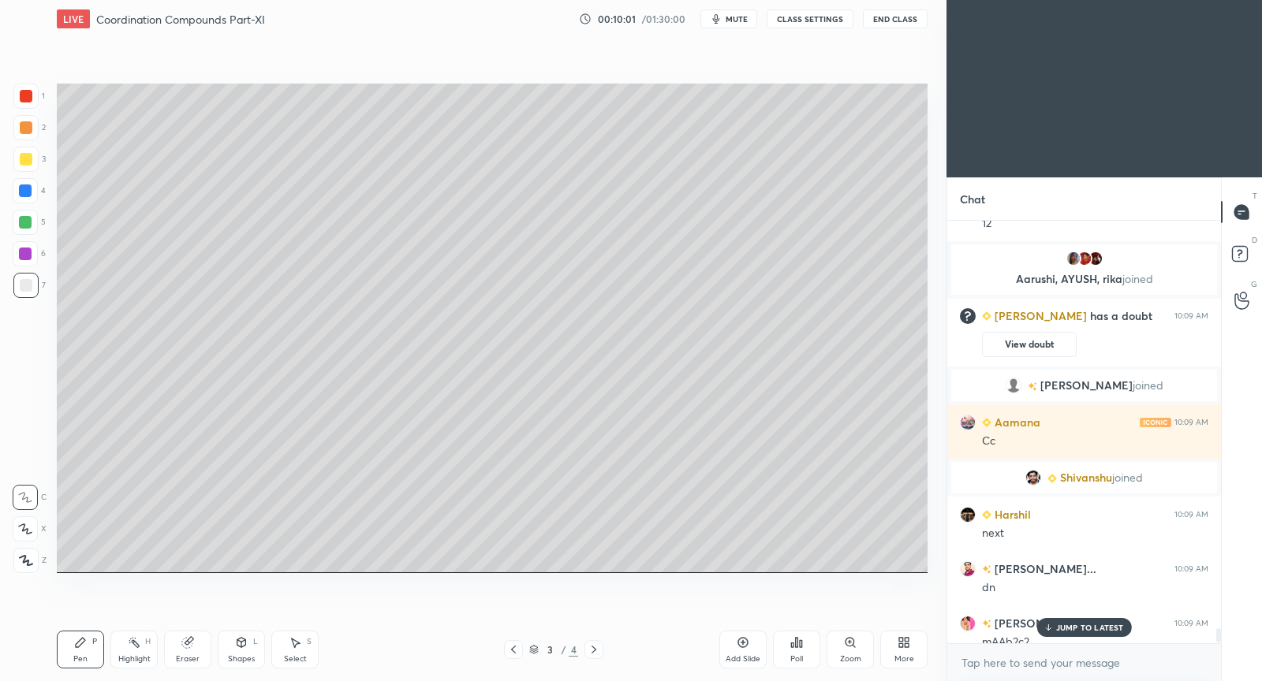
click at [1048, 633] on div "JUMP TO LATEST" at bounding box center [1083, 627] width 95 height 19
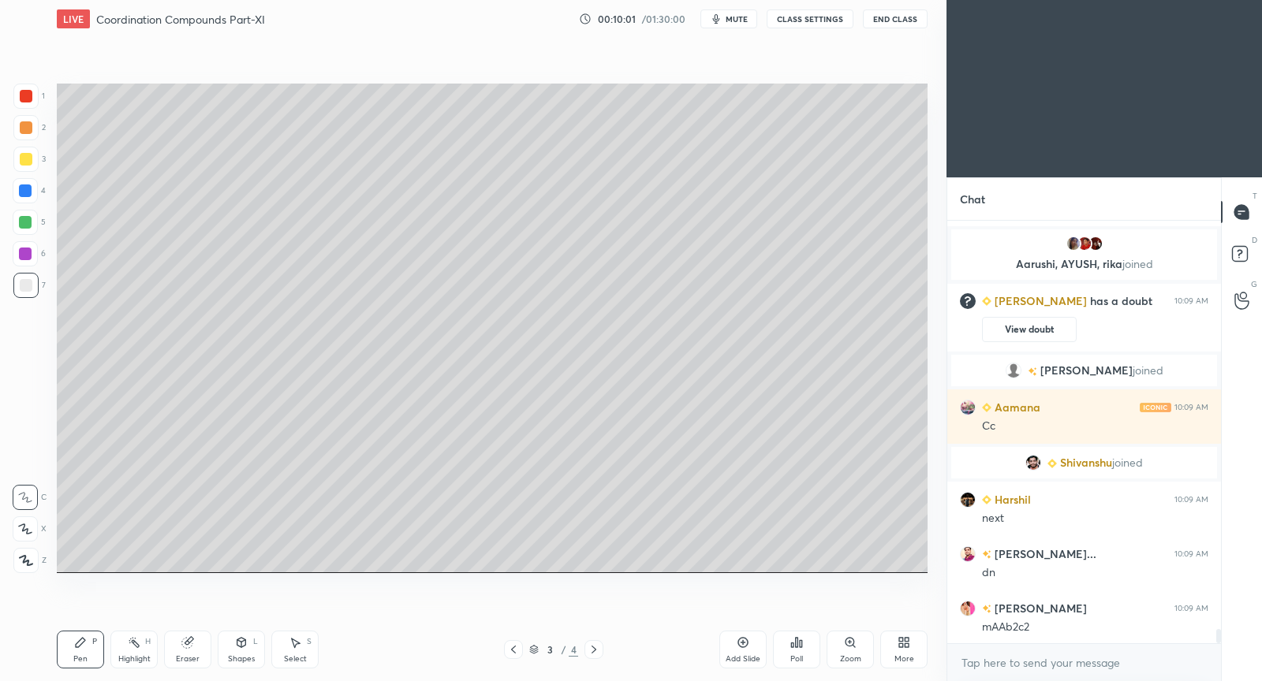
scroll to position [12135, 0]
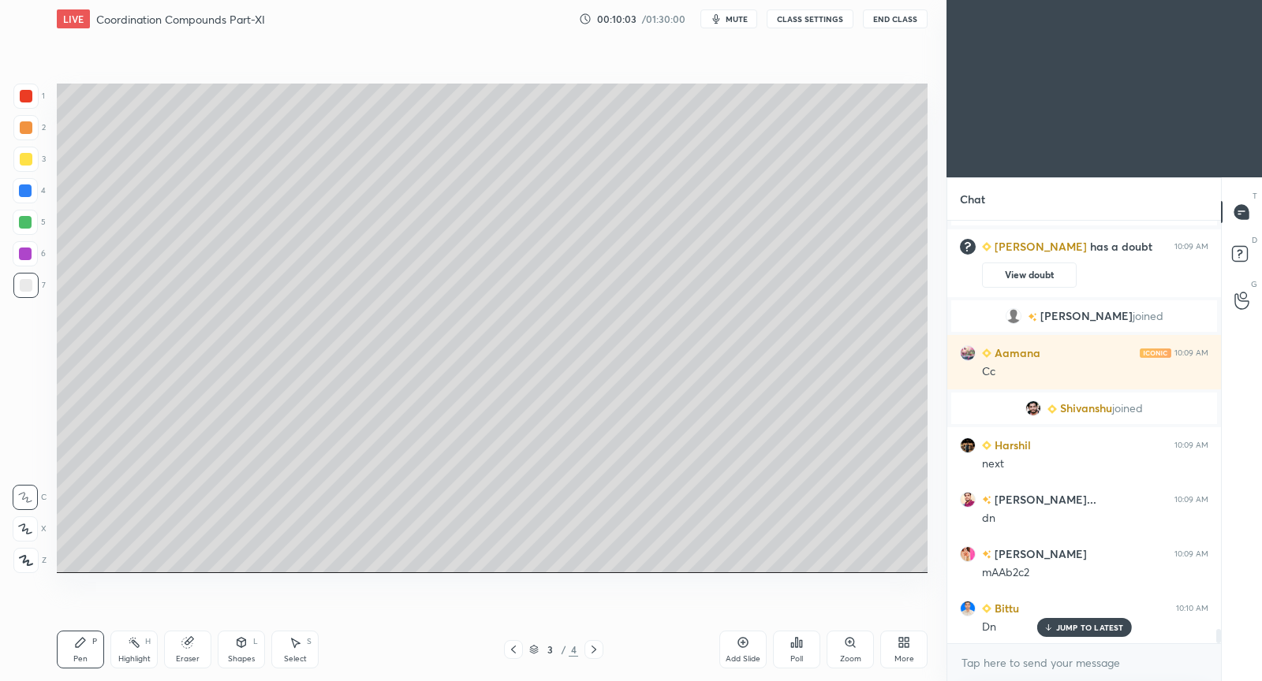
click at [751, 649] on div "Add Slide" at bounding box center [742, 650] width 47 height 38
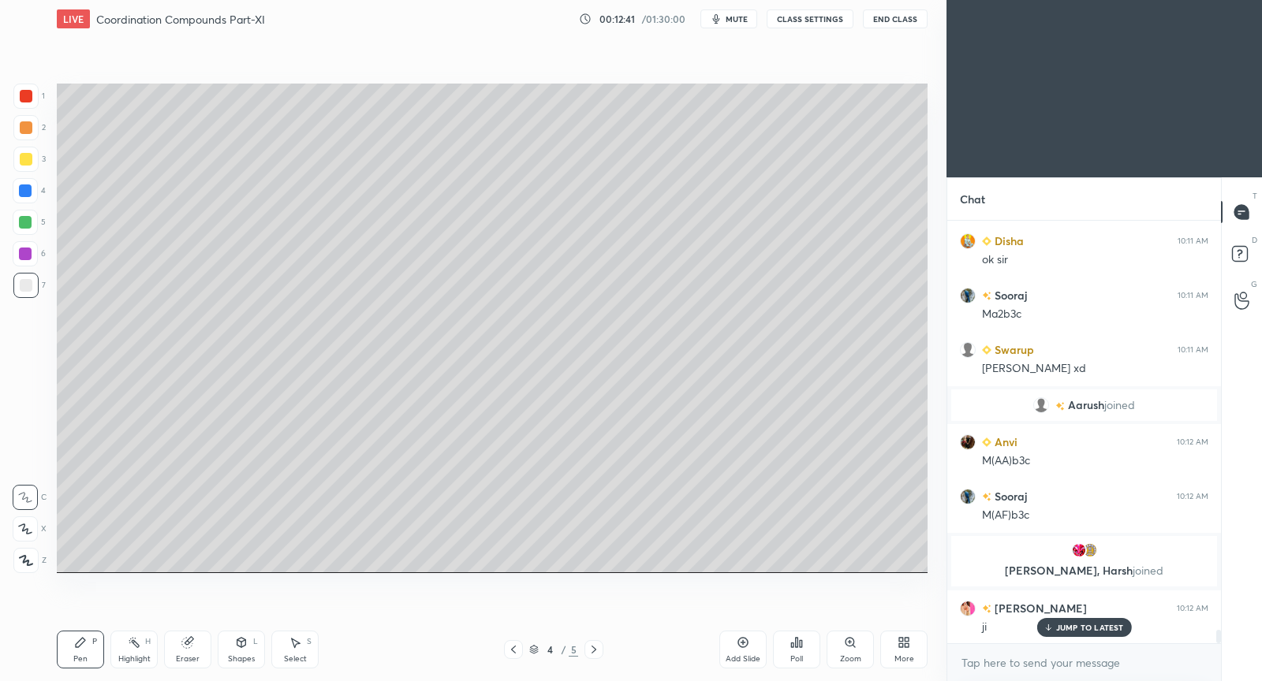
scroll to position [13069, 0]
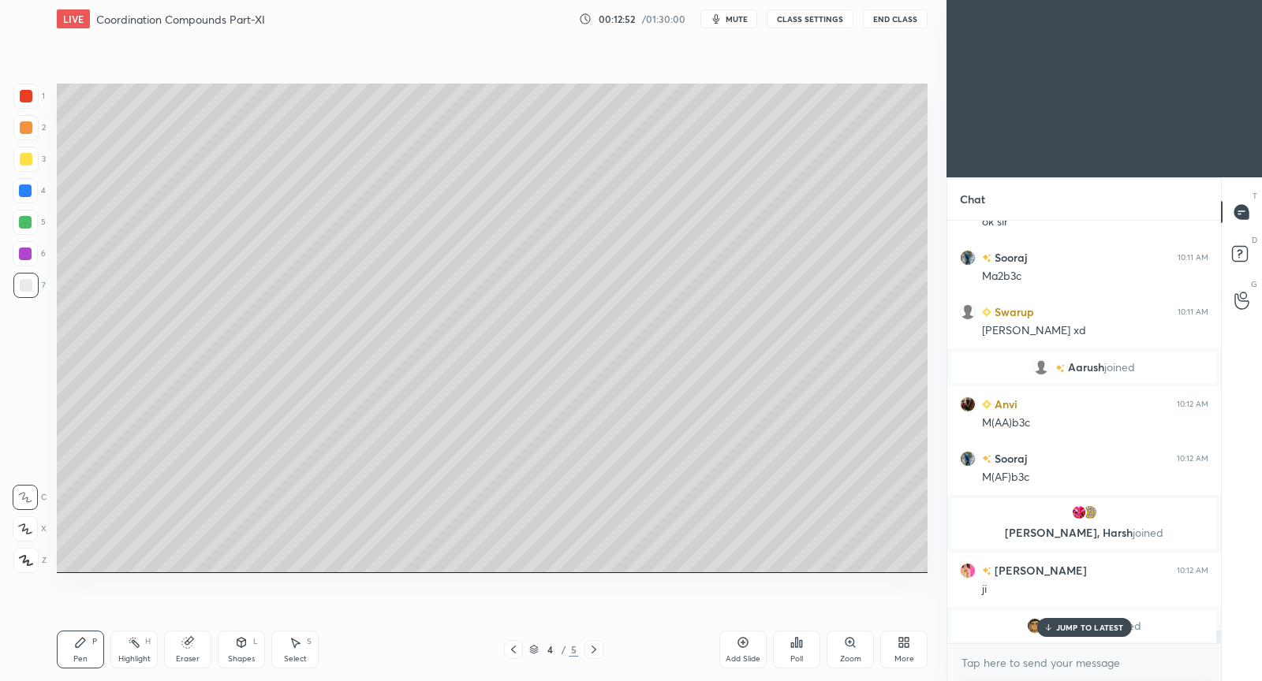
click at [742, 17] on span "mute" at bounding box center [737, 18] width 22 height 11
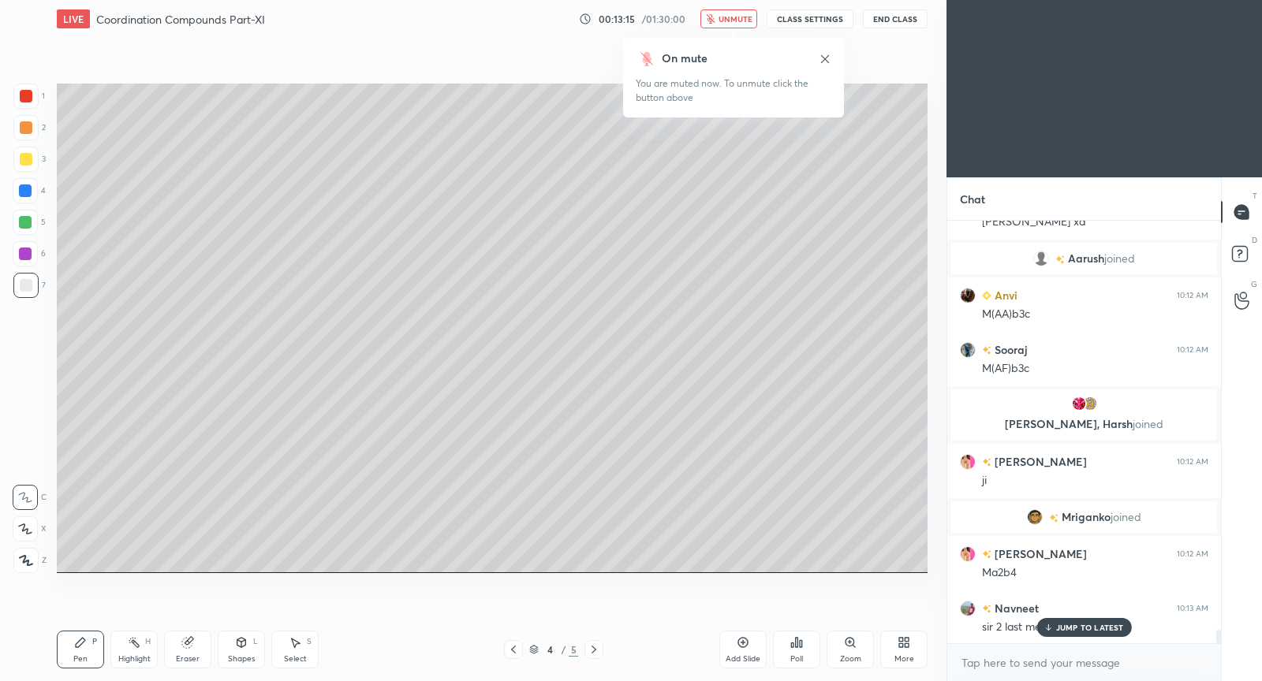
scroll to position [13171, 0]
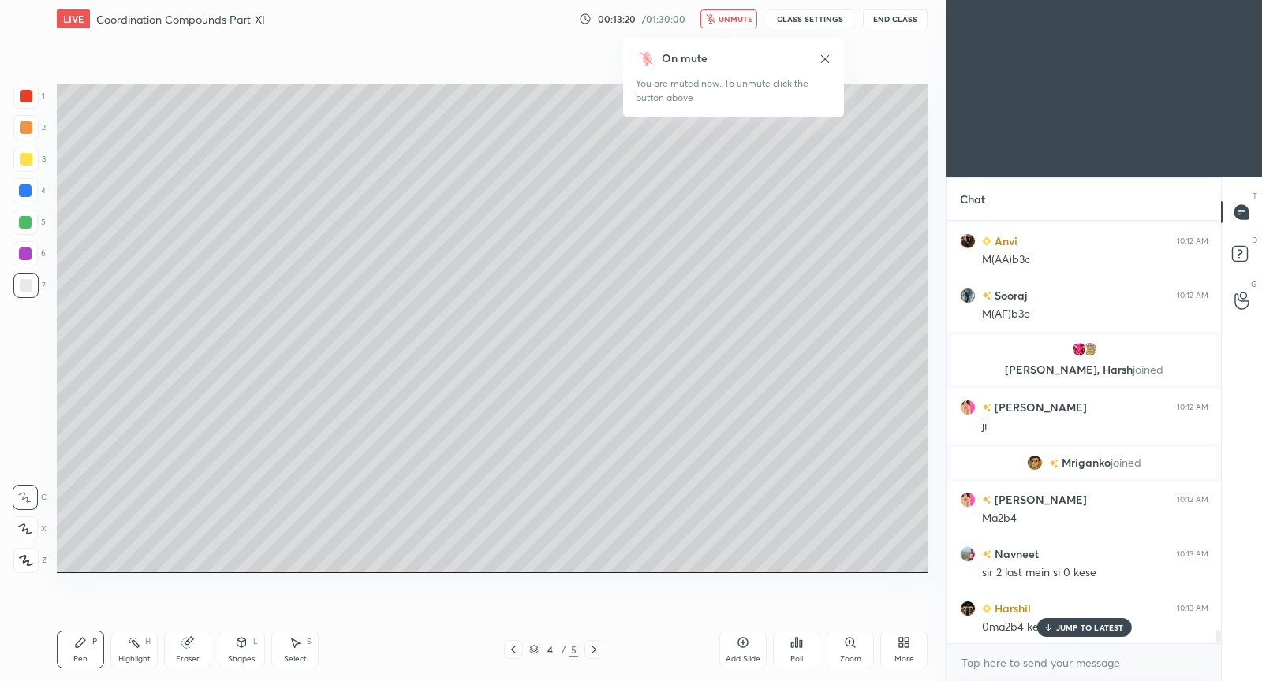
click at [748, 17] on span "unmute" at bounding box center [735, 18] width 34 height 11
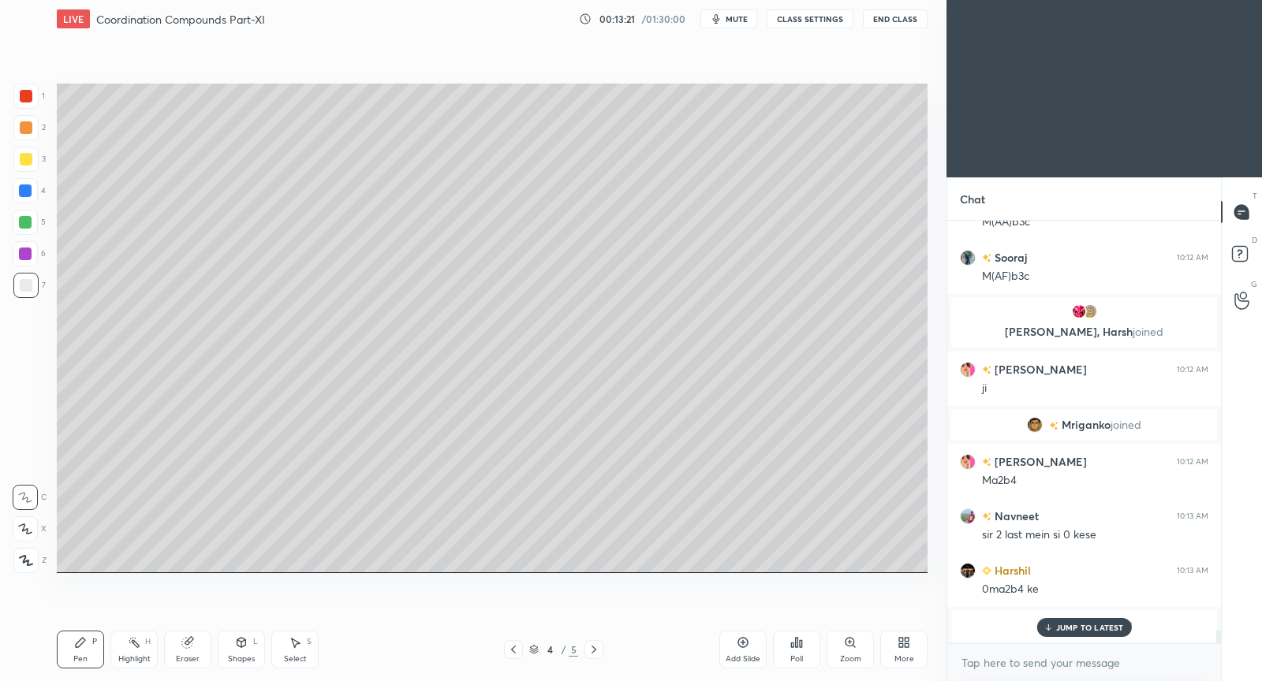
drag, startPoint x: 1070, startPoint y: 630, endPoint x: 1028, endPoint y: 621, distance: 43.5
click at [1069, 629] on p "JUMP TO LATEST" at bounding box center [1090, 627] width 68 height 9
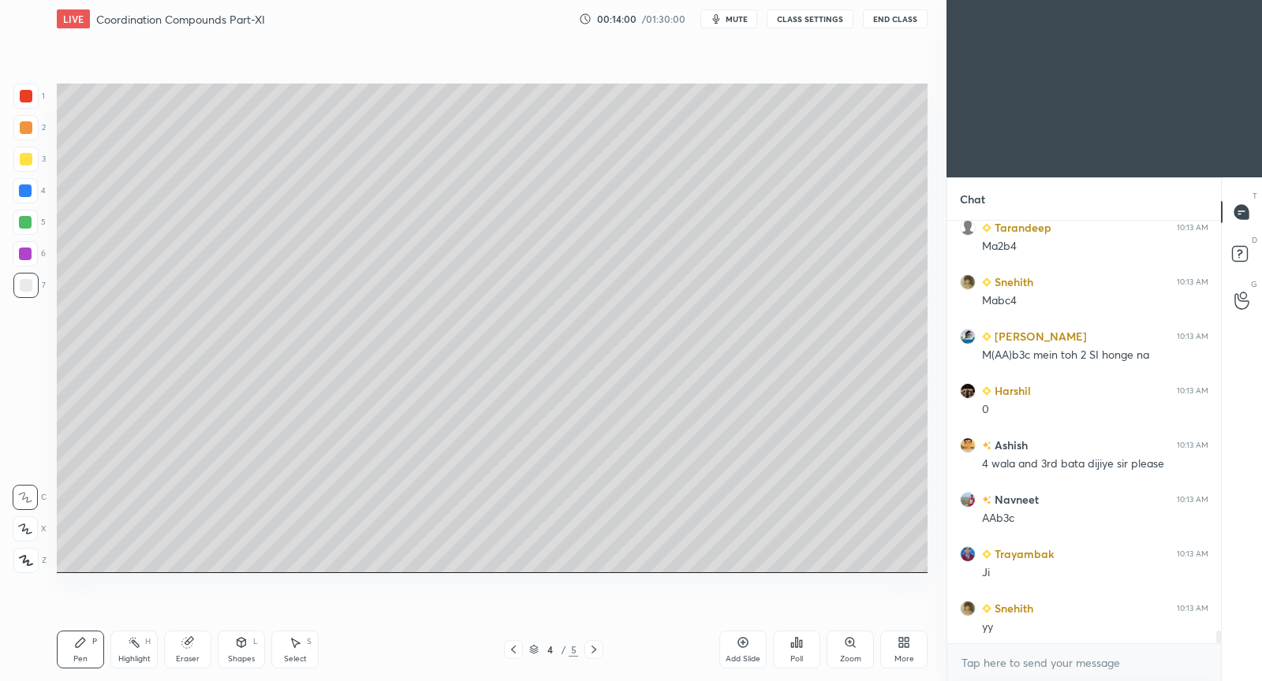
scroll to position [13700, 0]
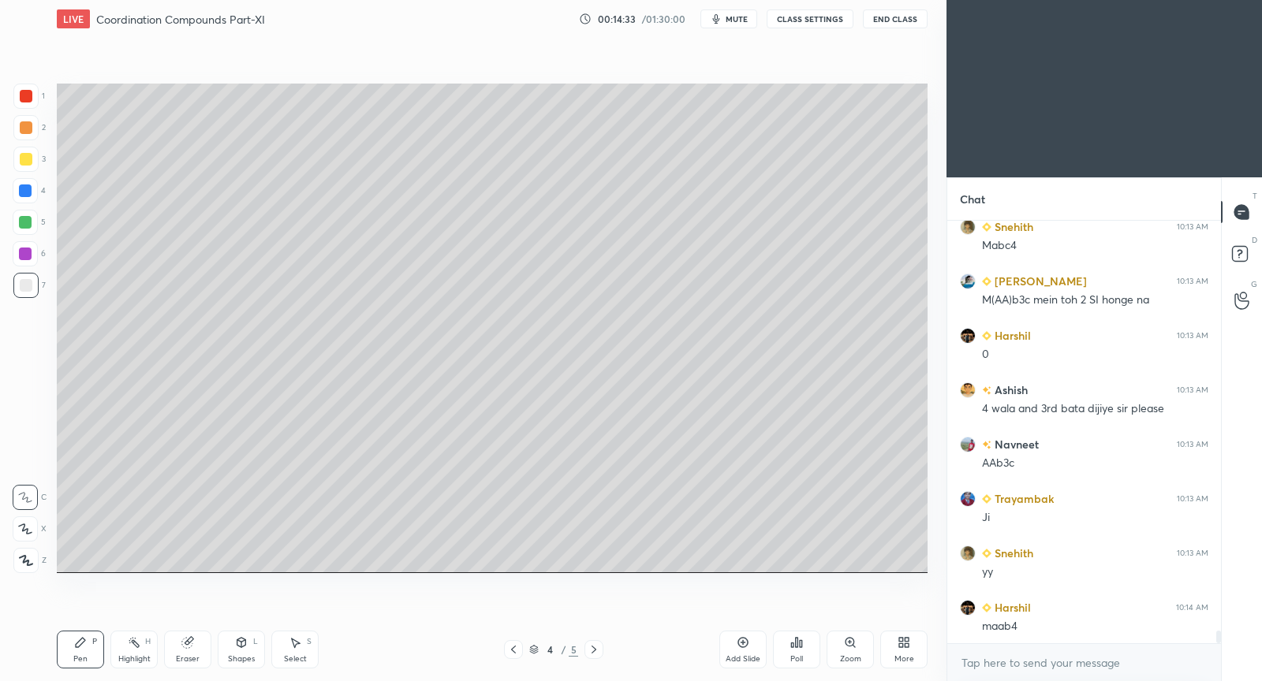
drag, startPoint x: 750, startPoint y: 653, endPoint x: 724, endPoint y: 584, distance: 73.4
click at [748, 652] on div "Add Slide" at bounding box center [742, 650] width 47 height 38
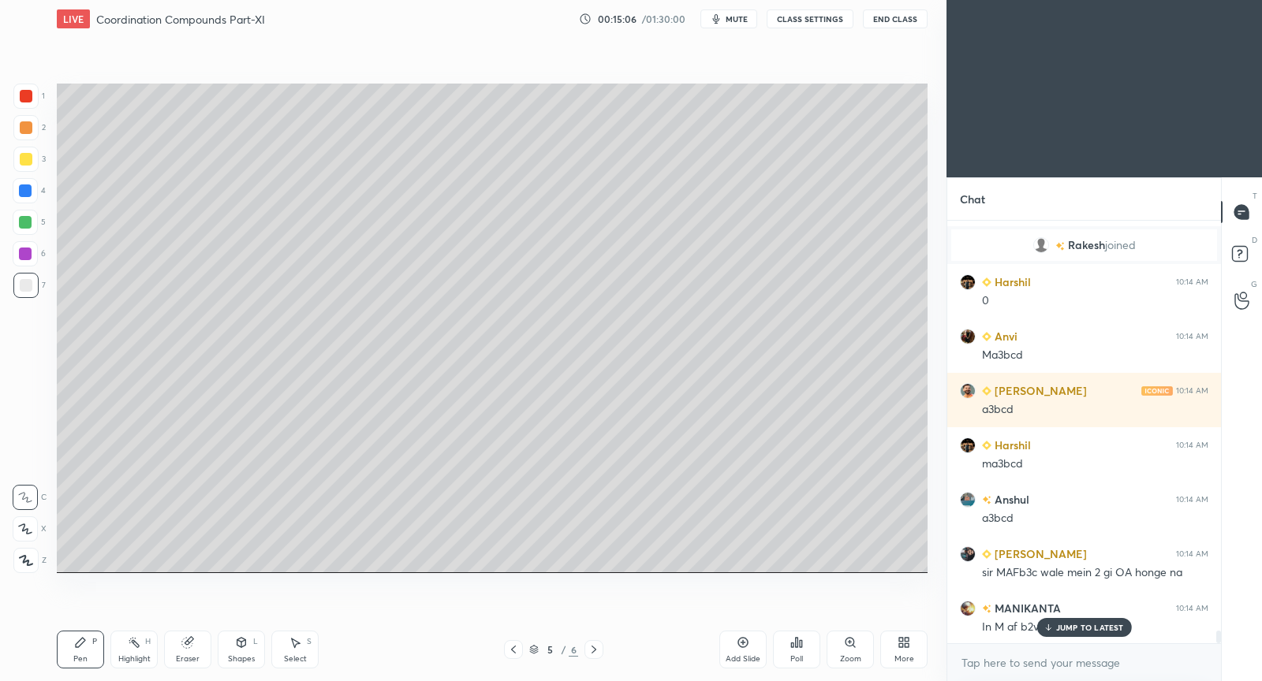
scroll to position [13894, 0]
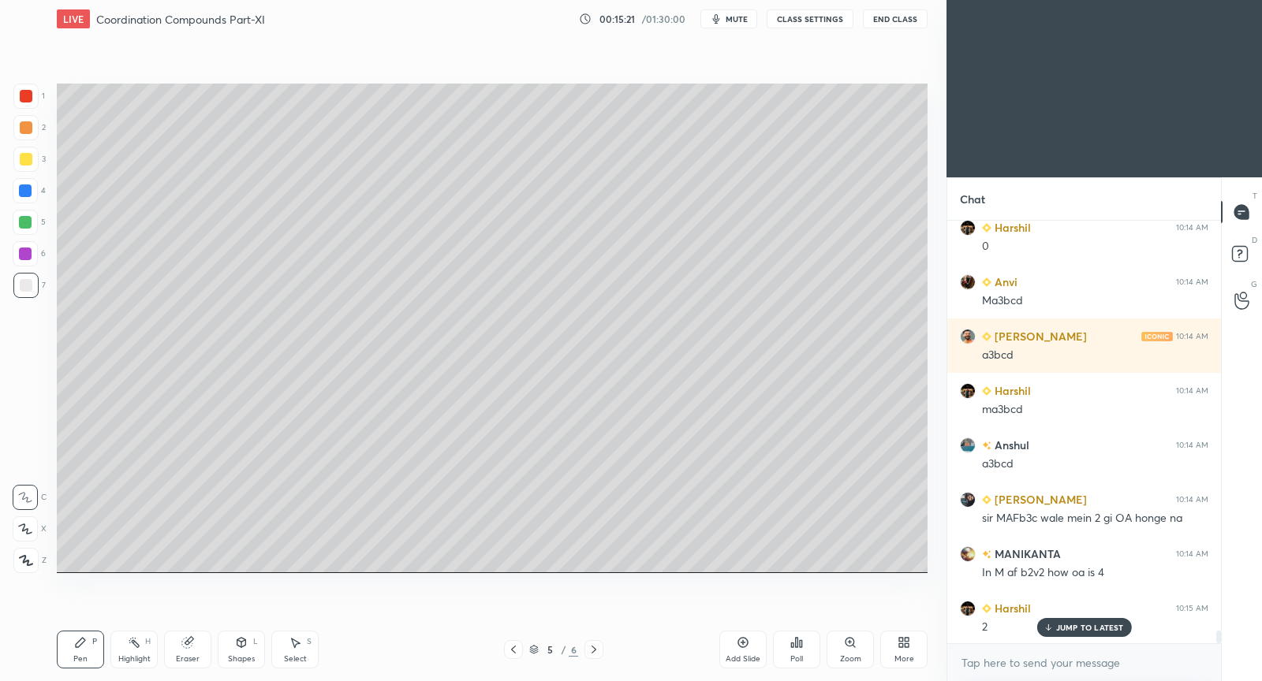
drag, startPoint x: 1066, startPoint y: 632, endPoint x: 1058, endPoint y: 627, distance: 9.9
click at [1061, 628] on p "JUMP TO LATEST" at bounding box center [1090, 627] width 68 height 9
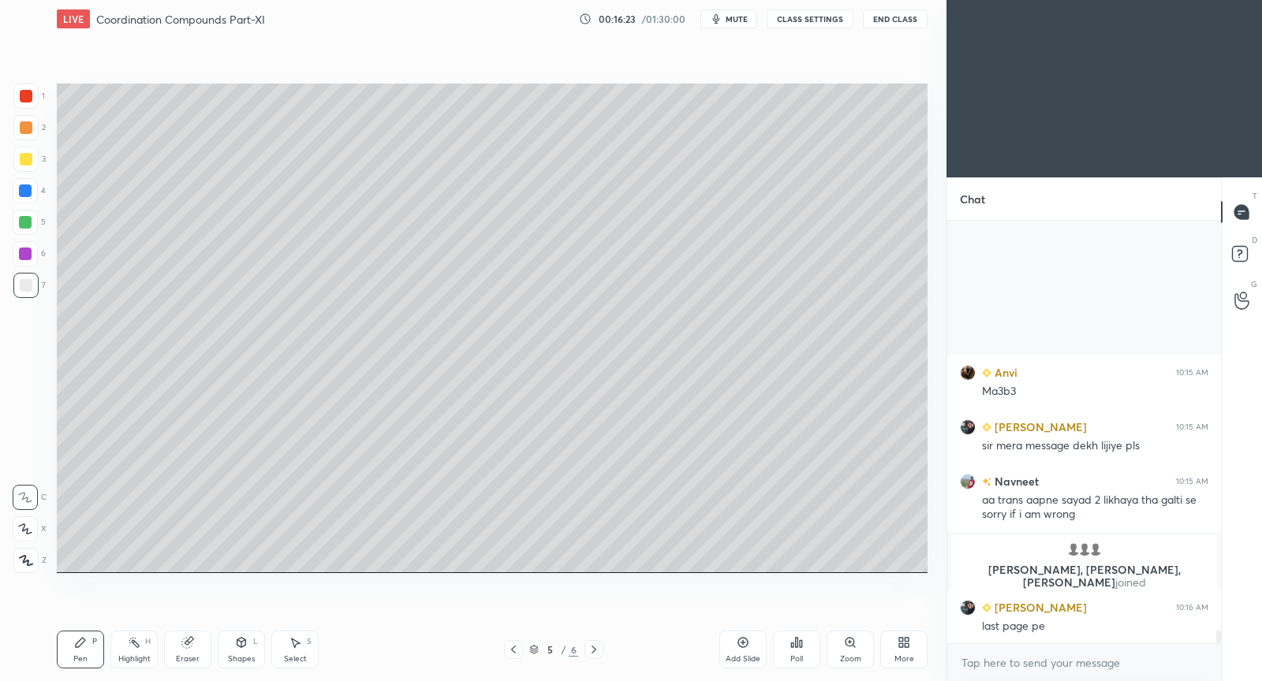
scroll to position [14033, 0]
click at [514, 649] on icon at bounding box center [513, 650] width 13 height 13
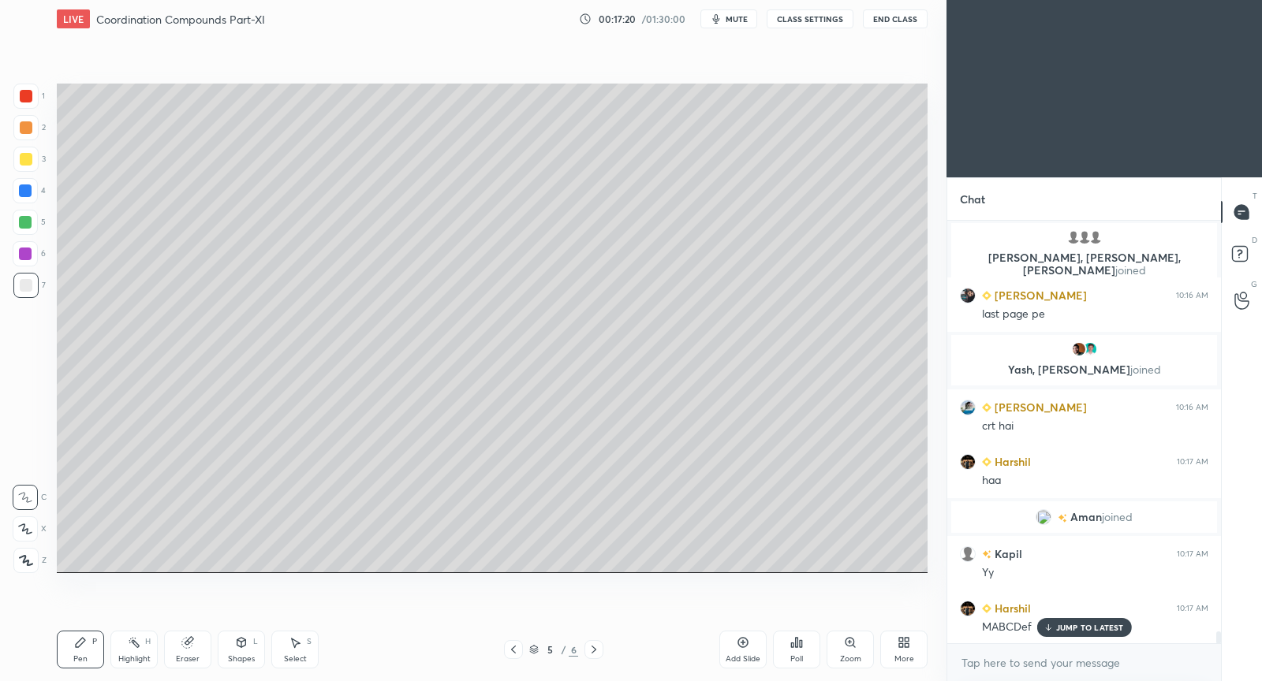
scroll to position [14311, 0]
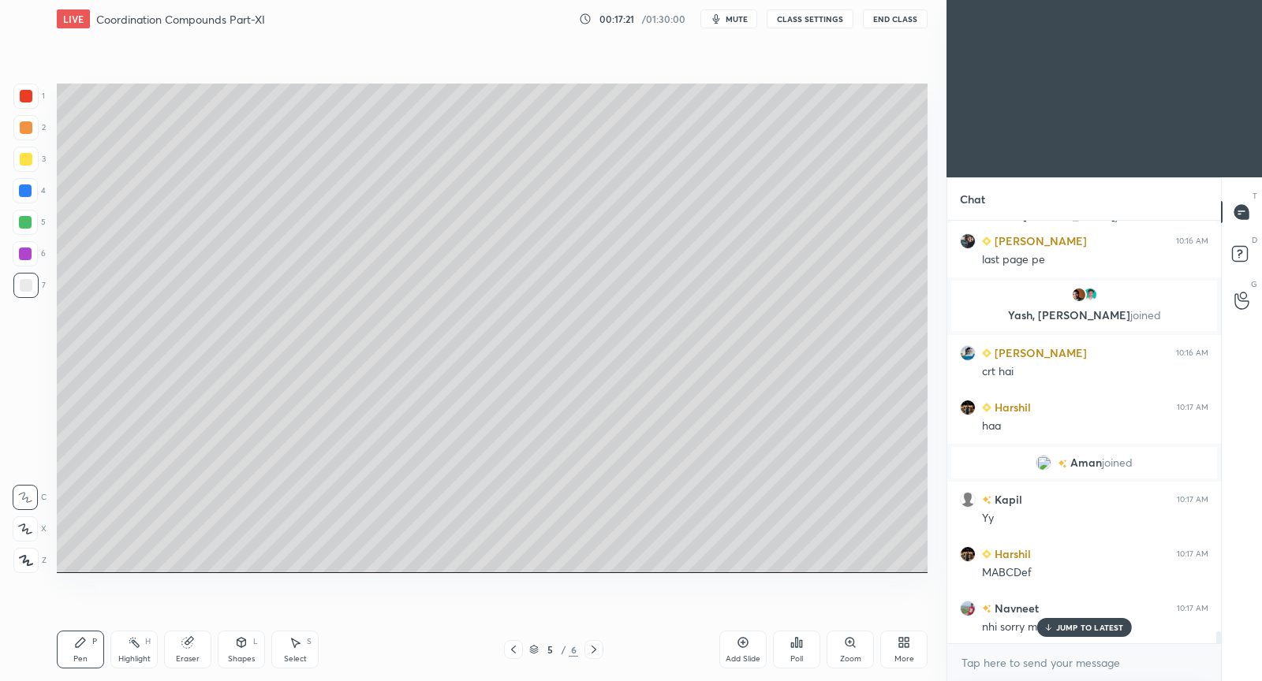
click at [1081, 629] on p "JUMP TO LATEST" at bounding box center [1090, 627] width 68 height 9
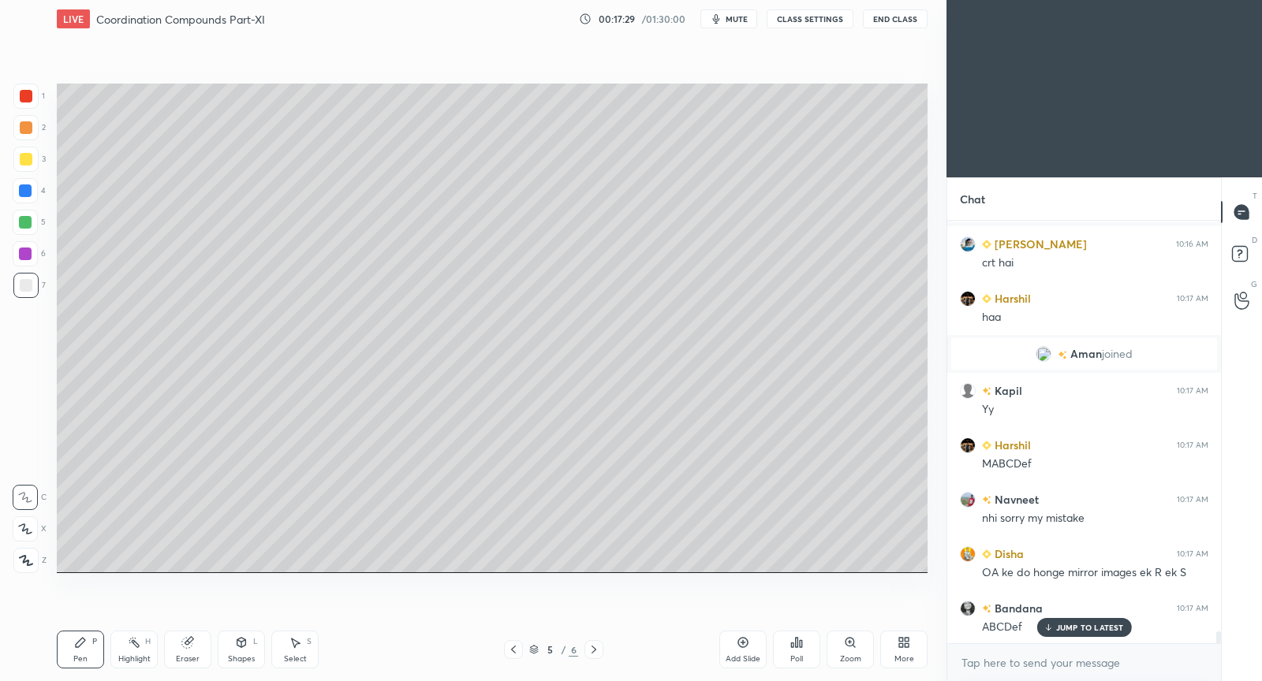
scroll to position [14474, 0]
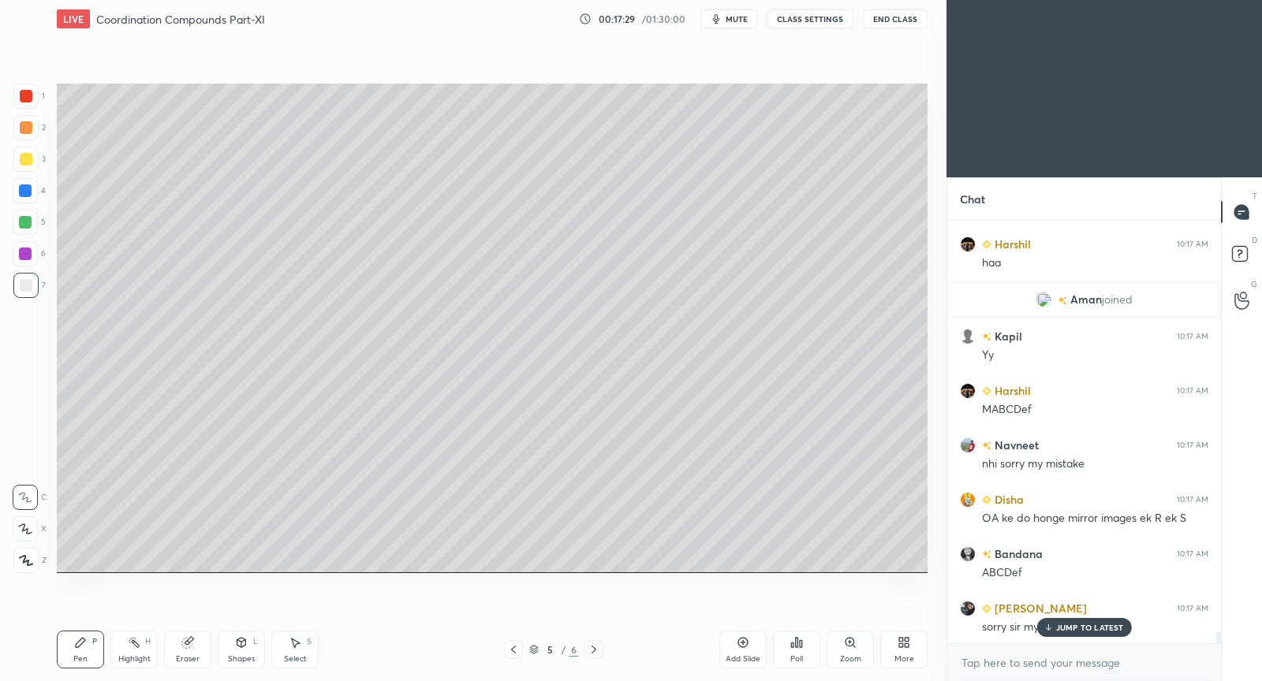
click at [742, 646] on icon at bounding box center [743, 642] width 13 height 13
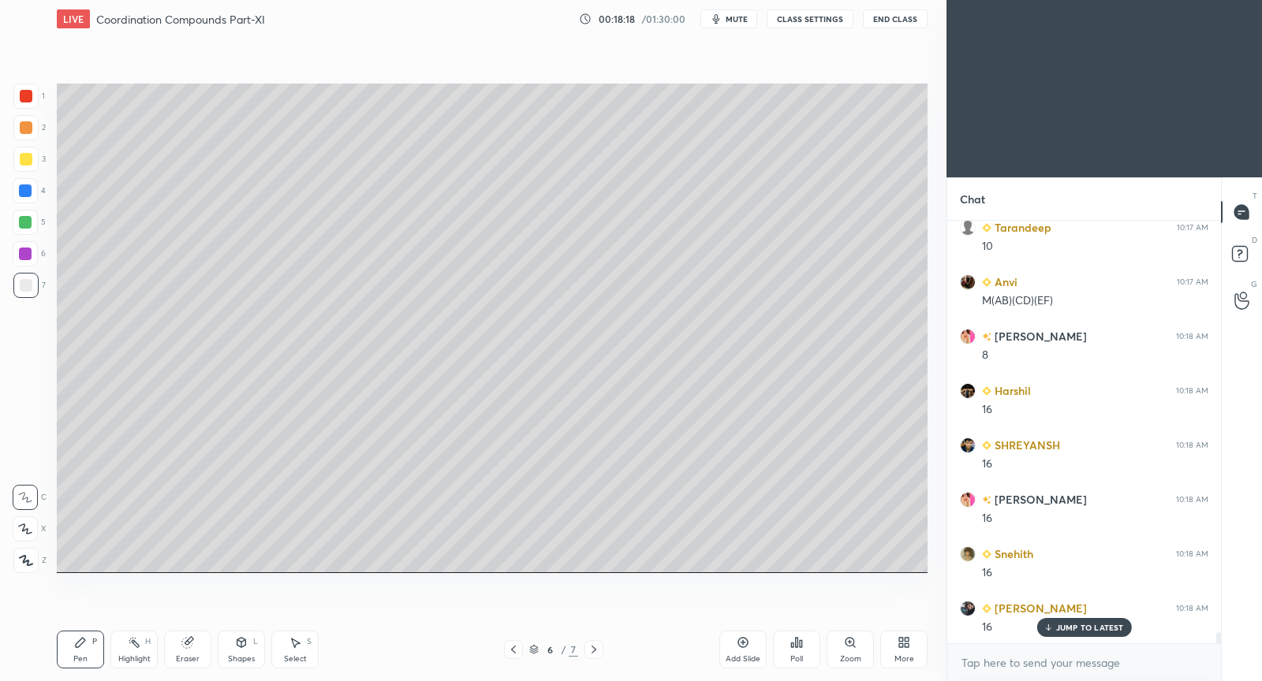
scroll to position [15617, 0]
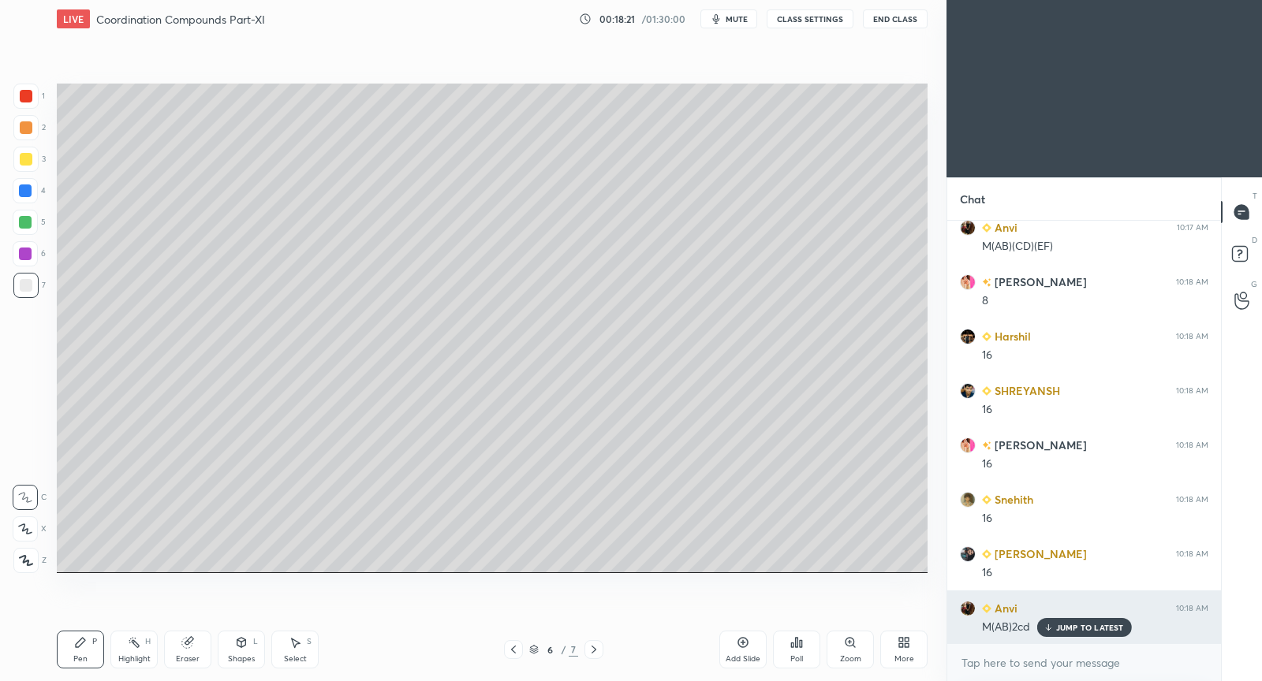
drag, startPoint x: 1088, startPoint y: 625, endPoint x: 1073, endPoint y: 619, distance: 17.0
click at [1084, 625] on p "JUMP TO LATEST" at bounding box center [1090, 627] width 68 height 9
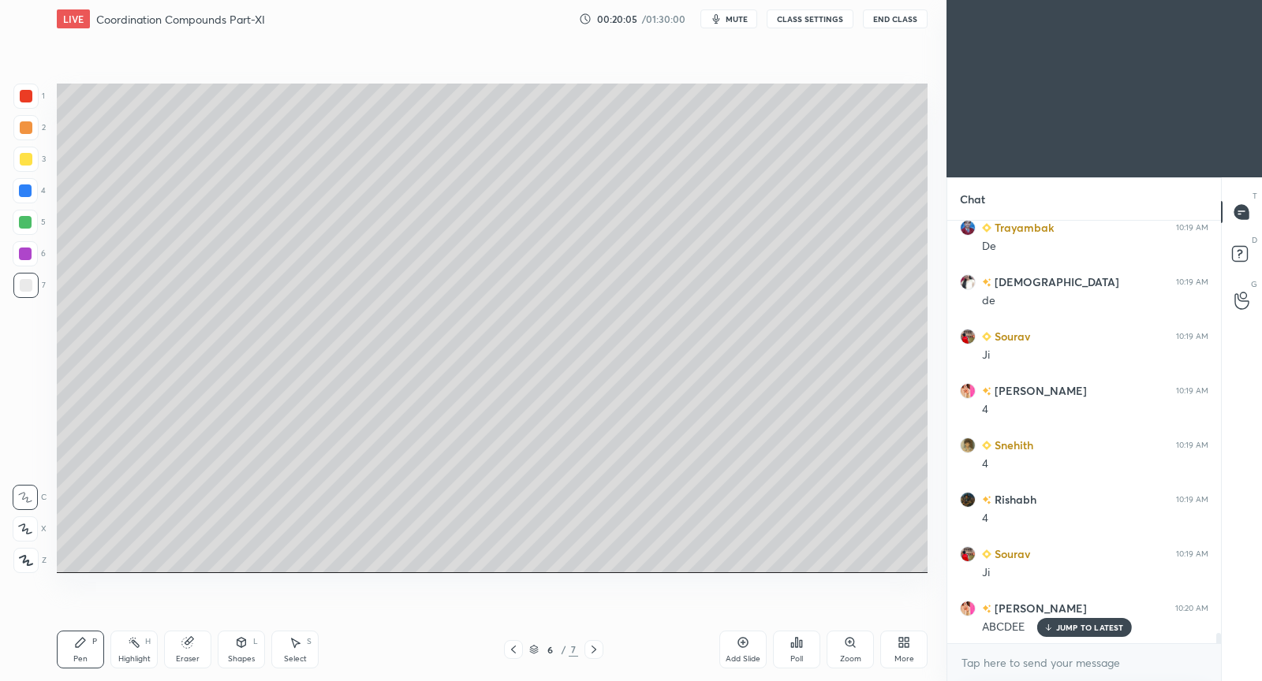
scroll to position [17123, 0]
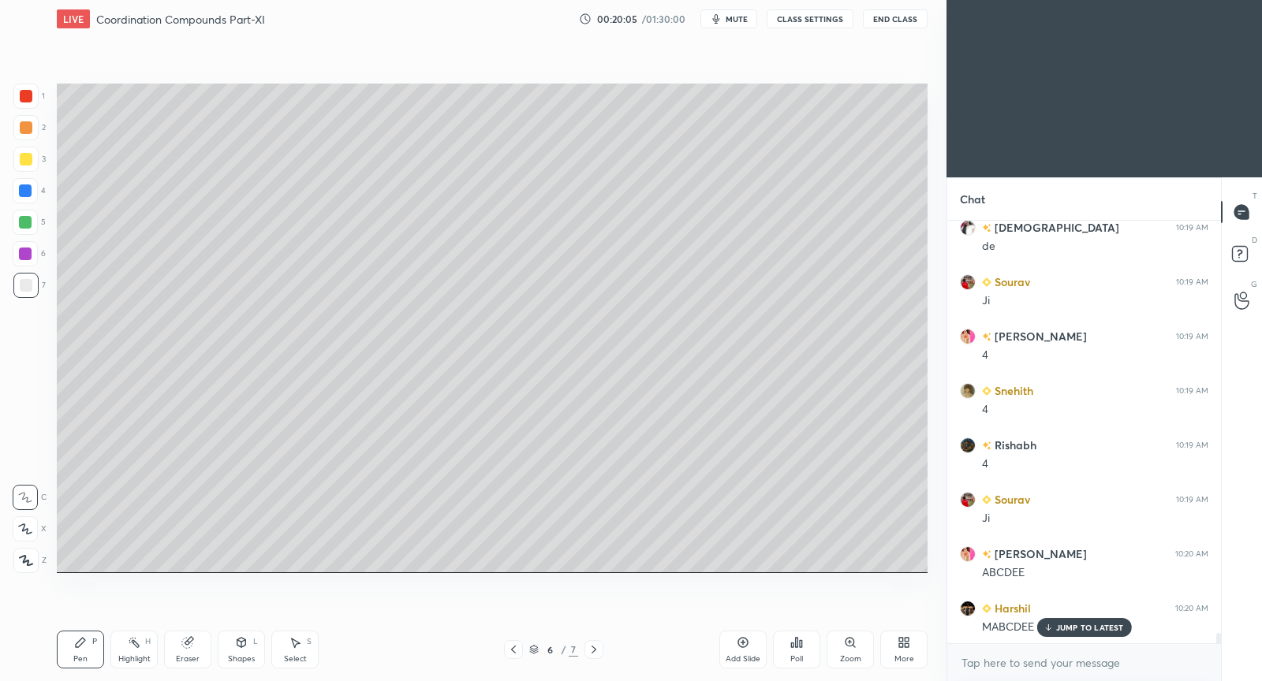
click at [751, 651] on div "Add Slide" at bounding box center [742, 650] width 47 height 38
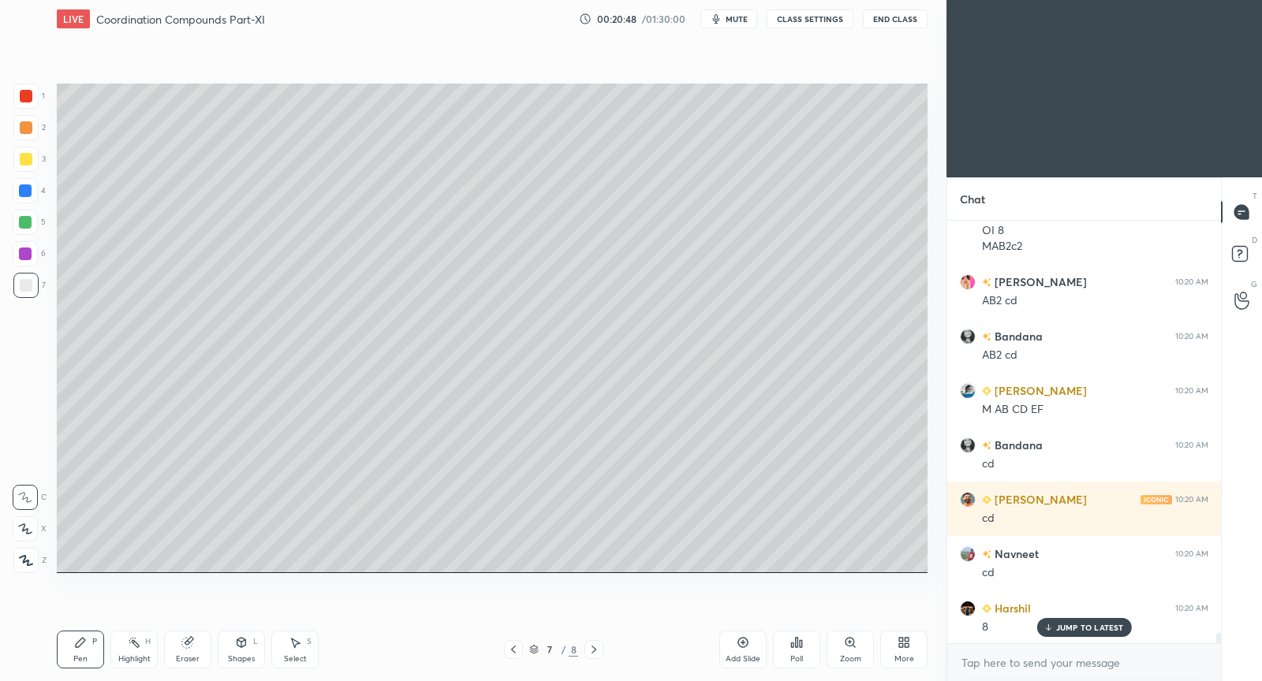
scroll to position [17738, 0]
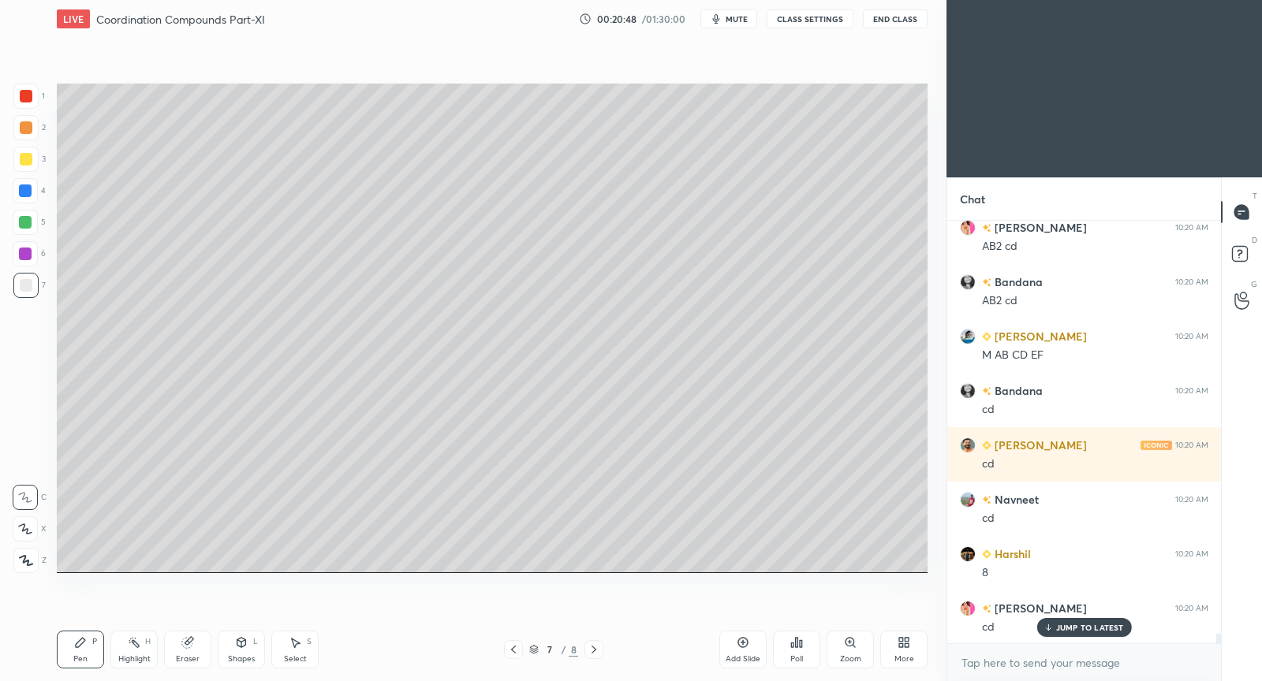
drag, startPoint x: 295, startPoint y: 647, endPoint x: 298, endPoint y: 583, distance: 64.0
click at [300, 642] on icon at bounding box center [295, 642] width 13 height 13
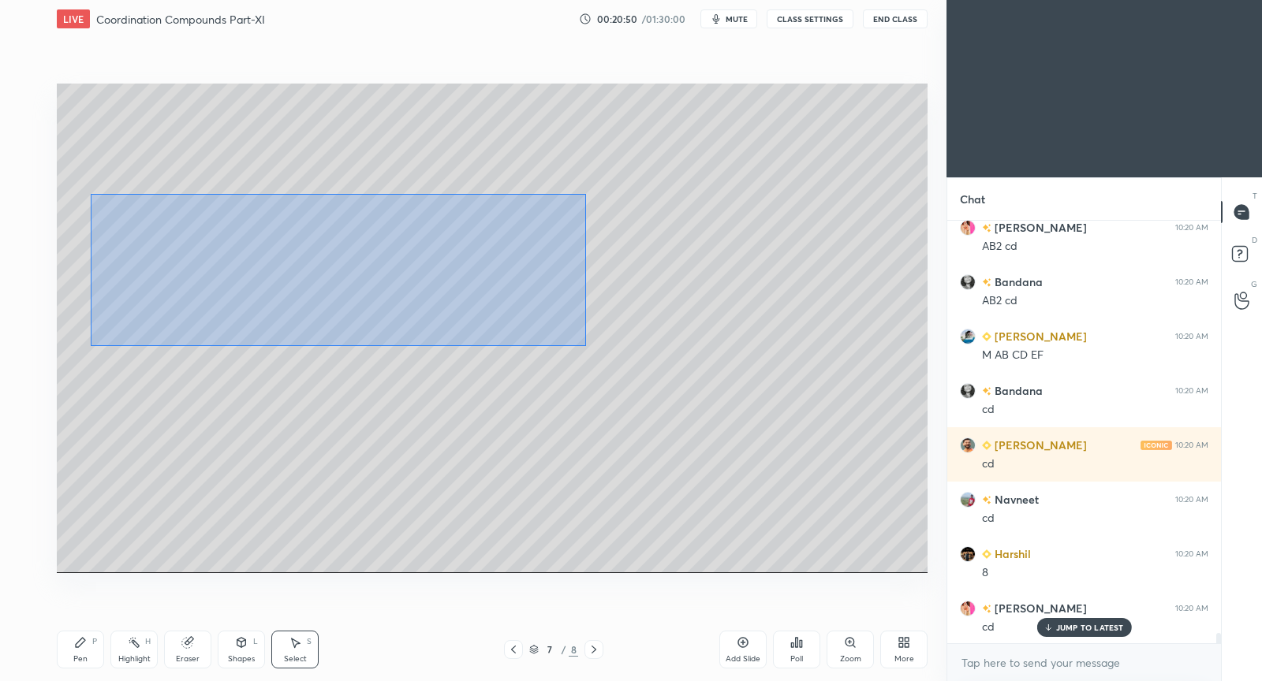
drag, startPoint x: 91, startPoint y: 194, endPoint x: 580, endPoint y: 343, distance: 512.0
click at [582, 344] on div "0 ° Undo Copy Duplicate Duplicate to new slide Delete" at bounding box center [492, 329] width 871 height 490
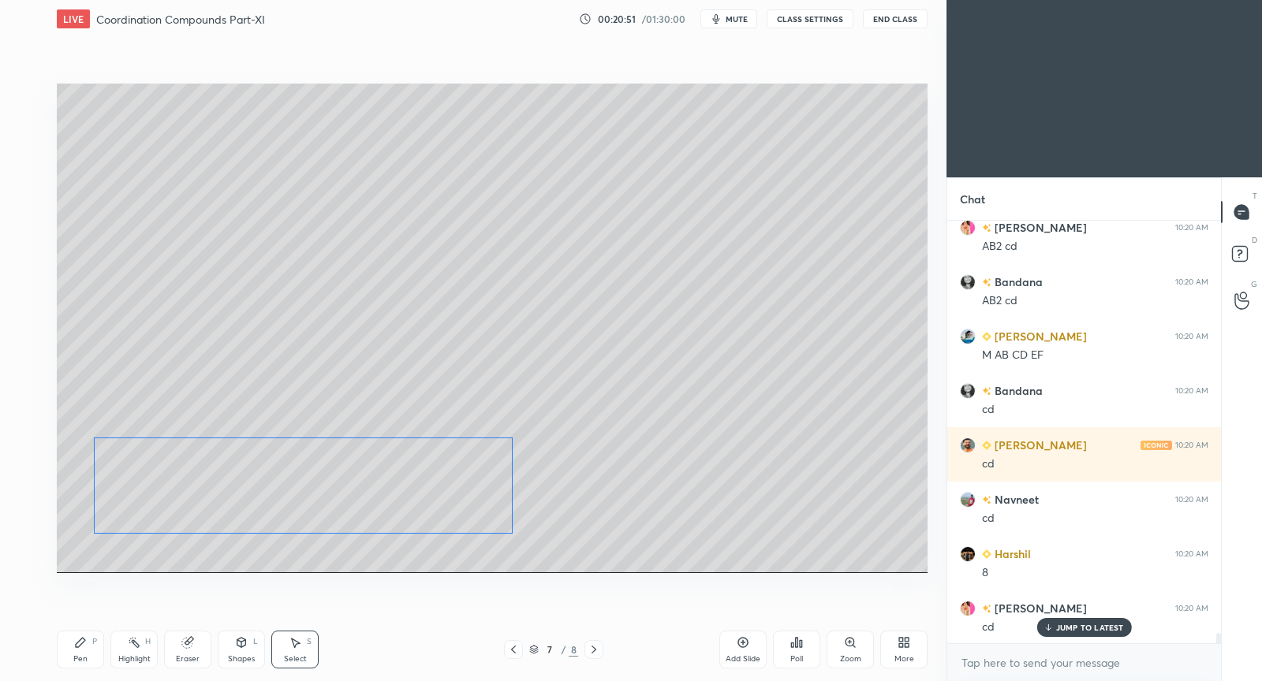
drag, startPoint x: 342, startPoint y: 280, endPoint x: 323, endPoint y: 517, distance: 238.1
click at [323, 517] on div "0 ° Undo Copy Duplicate Duplicate to new slide Delete" at bounding box center [492, 329] width 871 height 490
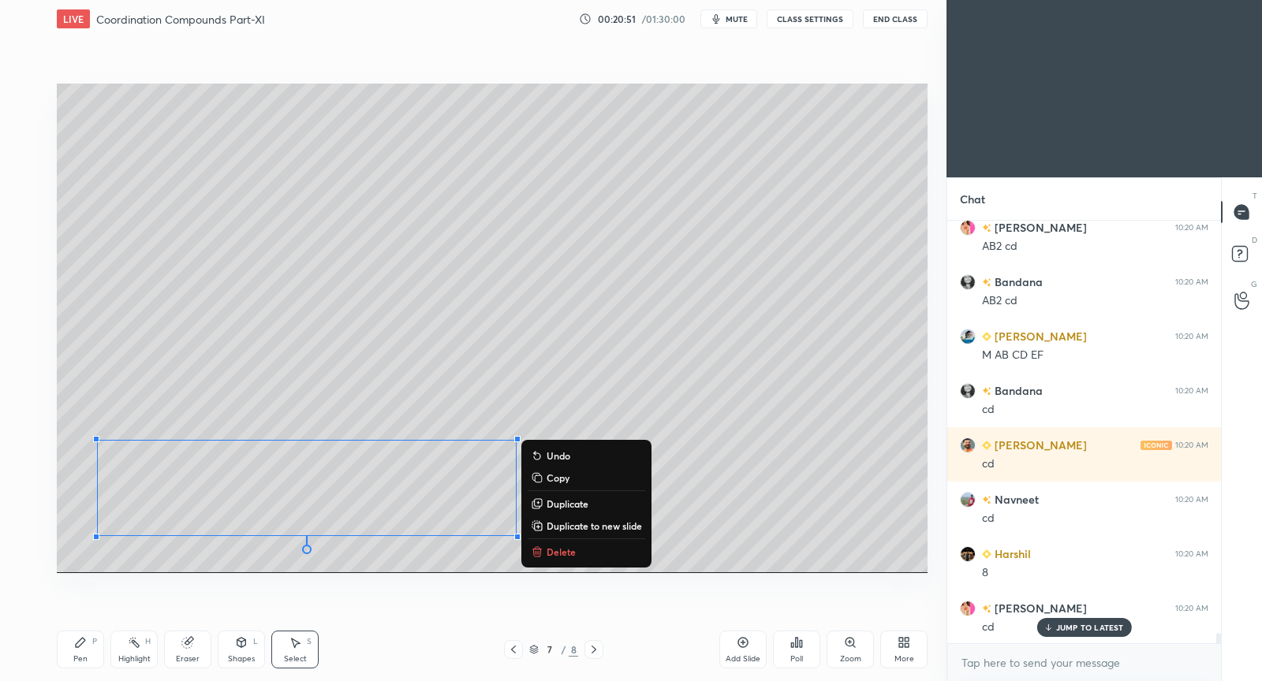
click at [87, 643] on div "Pen P" at bounding box center [80, 650] width 47 height 38
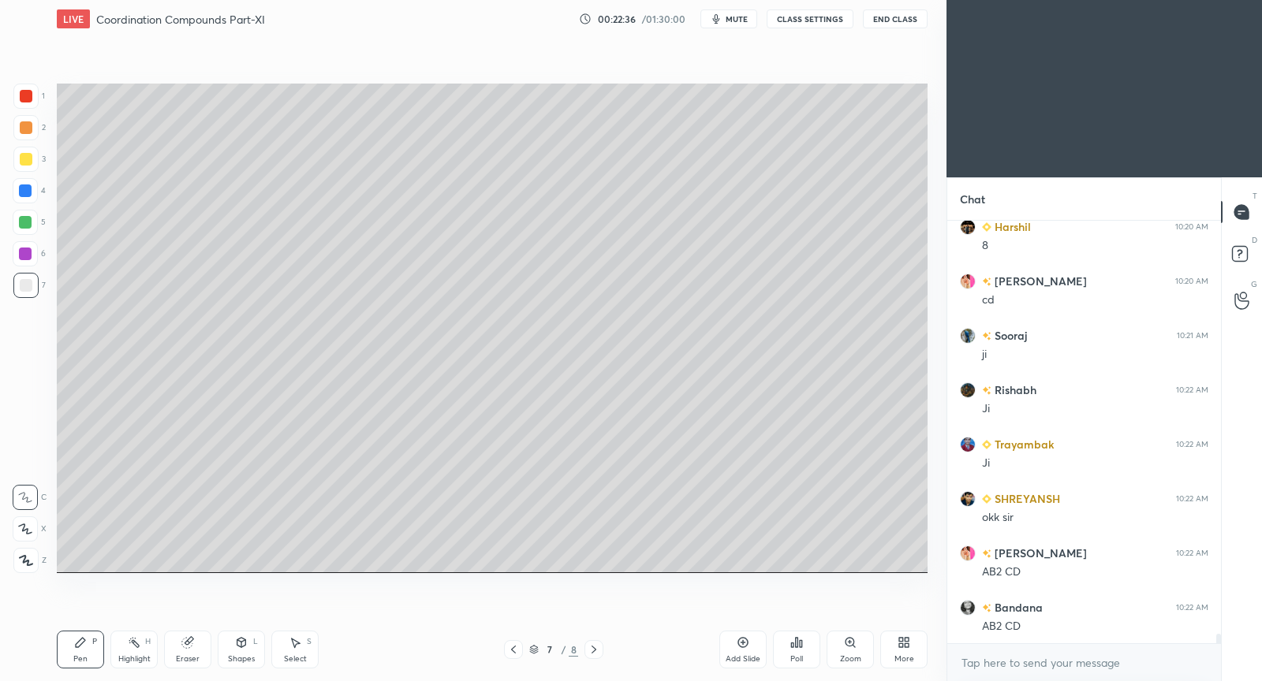
scroll to position [18119, 0]
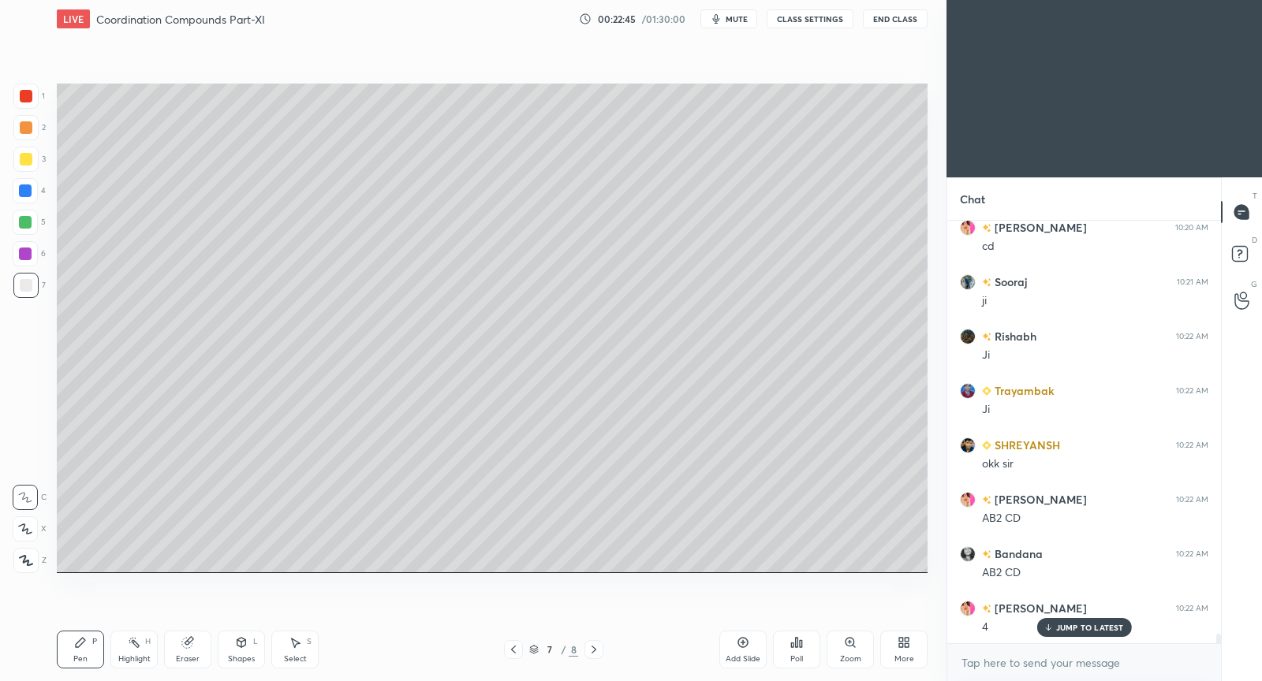
click at [291, 642] on icon at bounding box center [295, 642] width 13 height 13
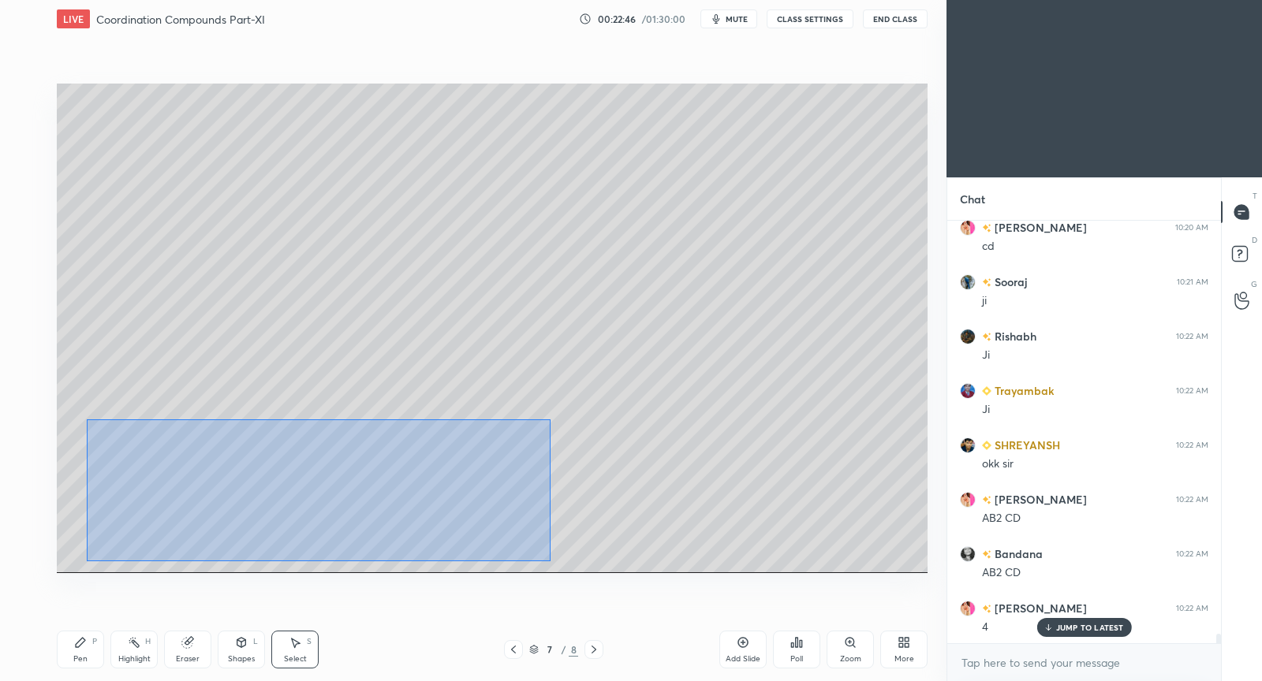
drag, startPoint x: 81, startPoint y: 433, endPoint x: 536, endPoint y: 539, distance: 466.4
click at [547, 560] on div "0 ° Undo Copy Duplicate Duplicate to new slide Delete" at bounding box center [492, 329] width 871 height 490
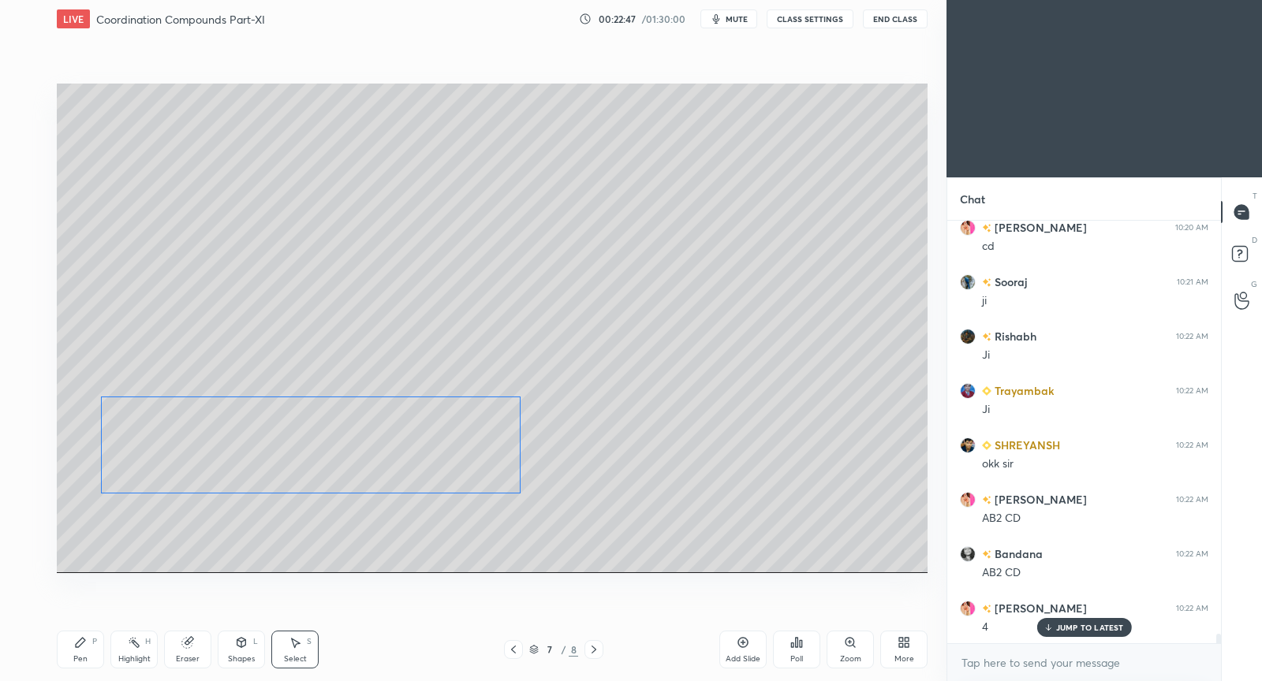
scroll to position [18134, 0]
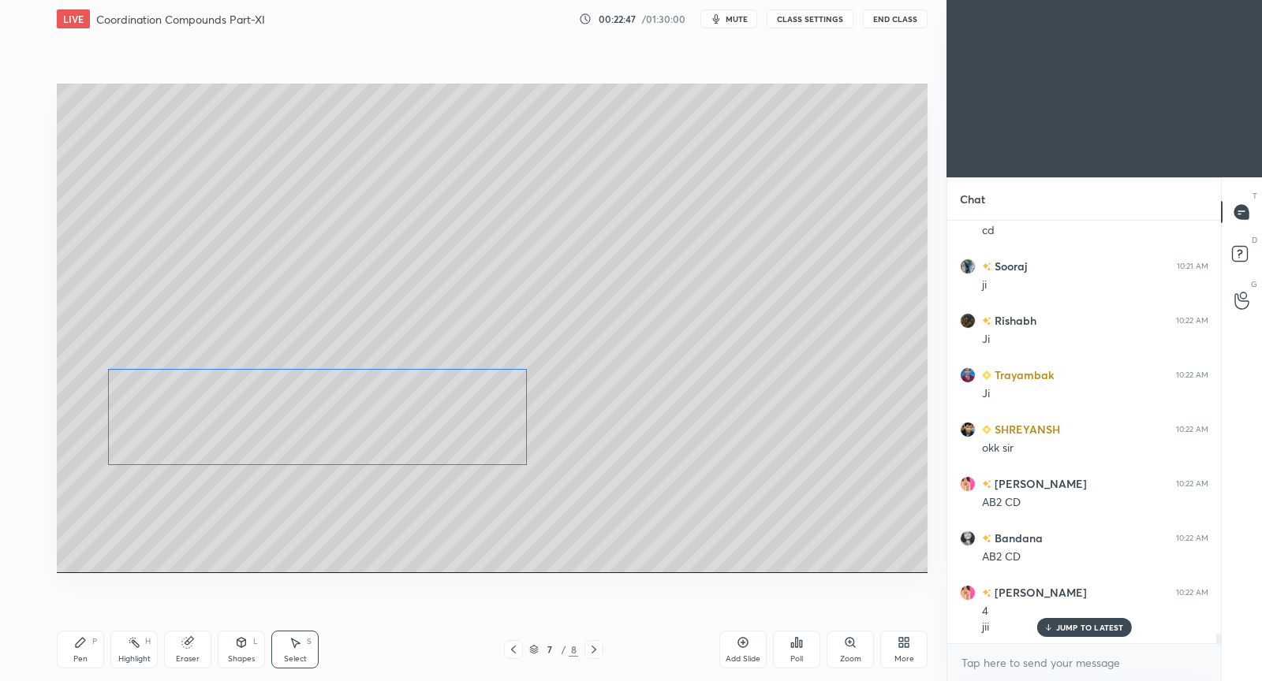
drag, startPoint x: 477, startPoint y: 443, endPoint x: 475, endPoint y: 406, distance: 37.1
click at [485, 390] on div "0 ° Undo Copy Duplicate Duplicate to new slide Delete" at bounding box center [492, 329] width 871 height 490
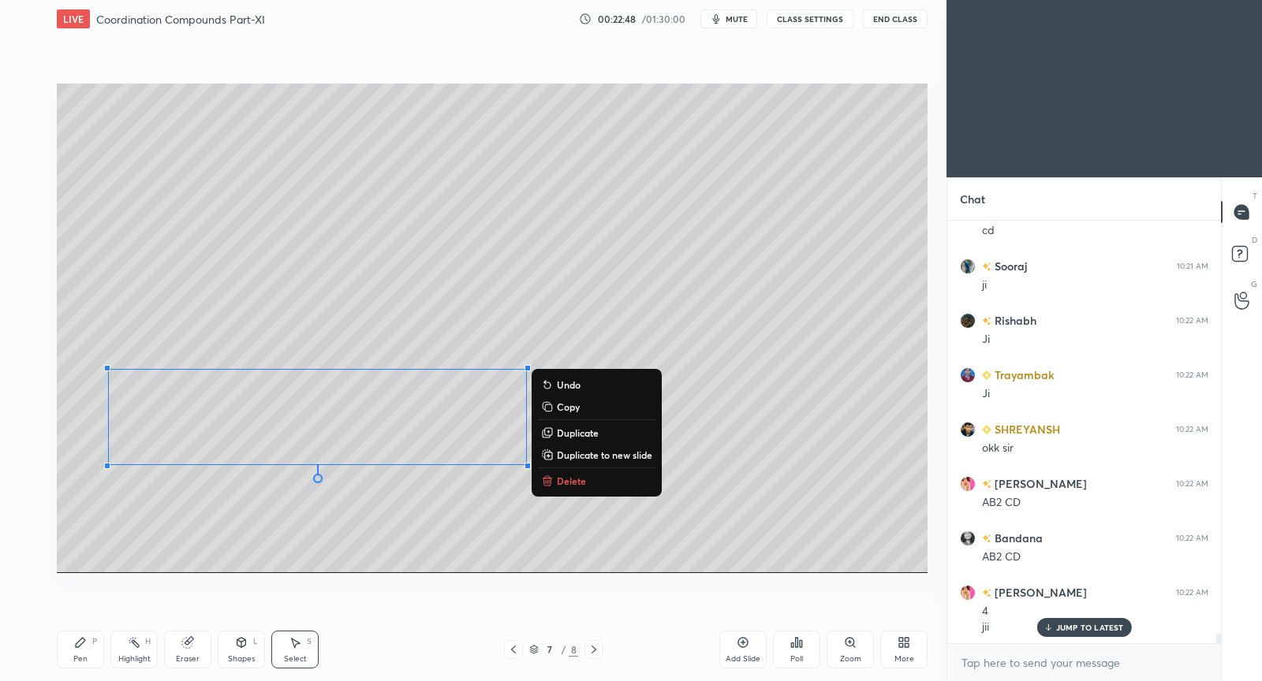
drag, startPoint x: 252, startPoint y: 515, endPoint x: 224, endPoint y: 529, distance: 31.0
click at [250, 516] on div "0 ° Undo Copy Duplicate Duplicate to new slide Delete" at bounding box center [492, 329] width 871 height 490
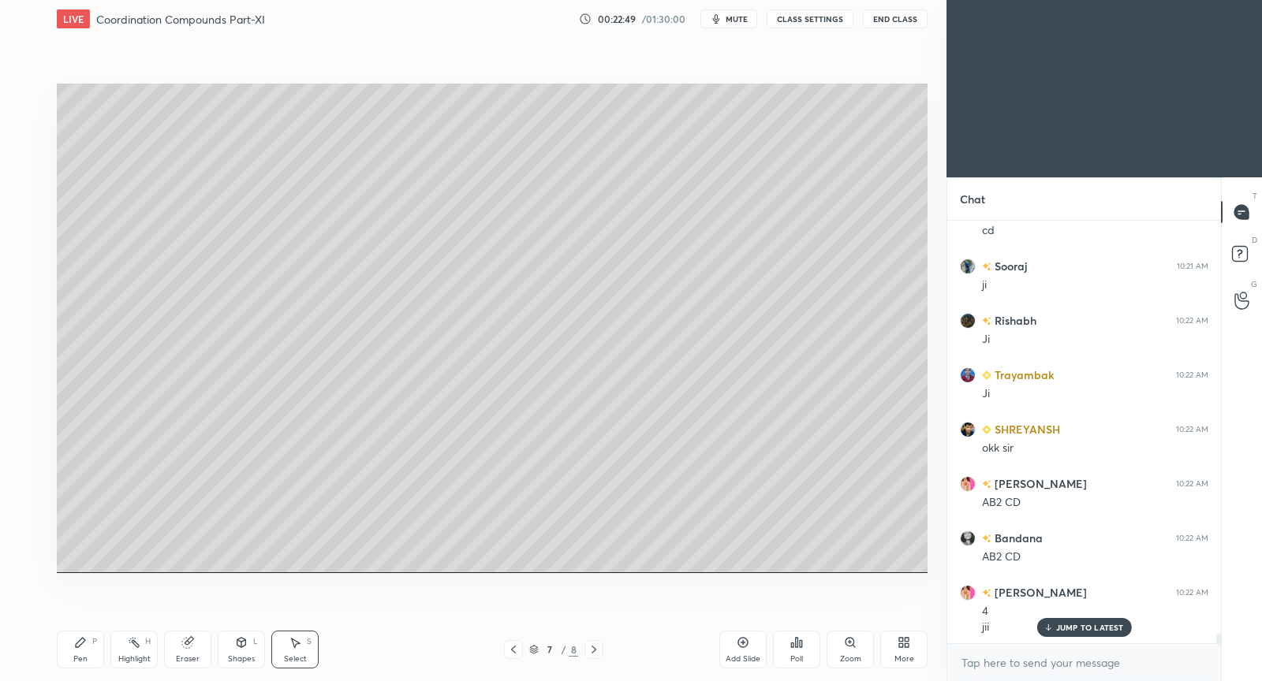
drag, startPoint x: 88, startPoint y: 644, endPoint x: 91, endPoint y: 624, distance: 20.6
click at [88, 645] on div "Pen P" at bounding box center [80, 650] width 47 height 38
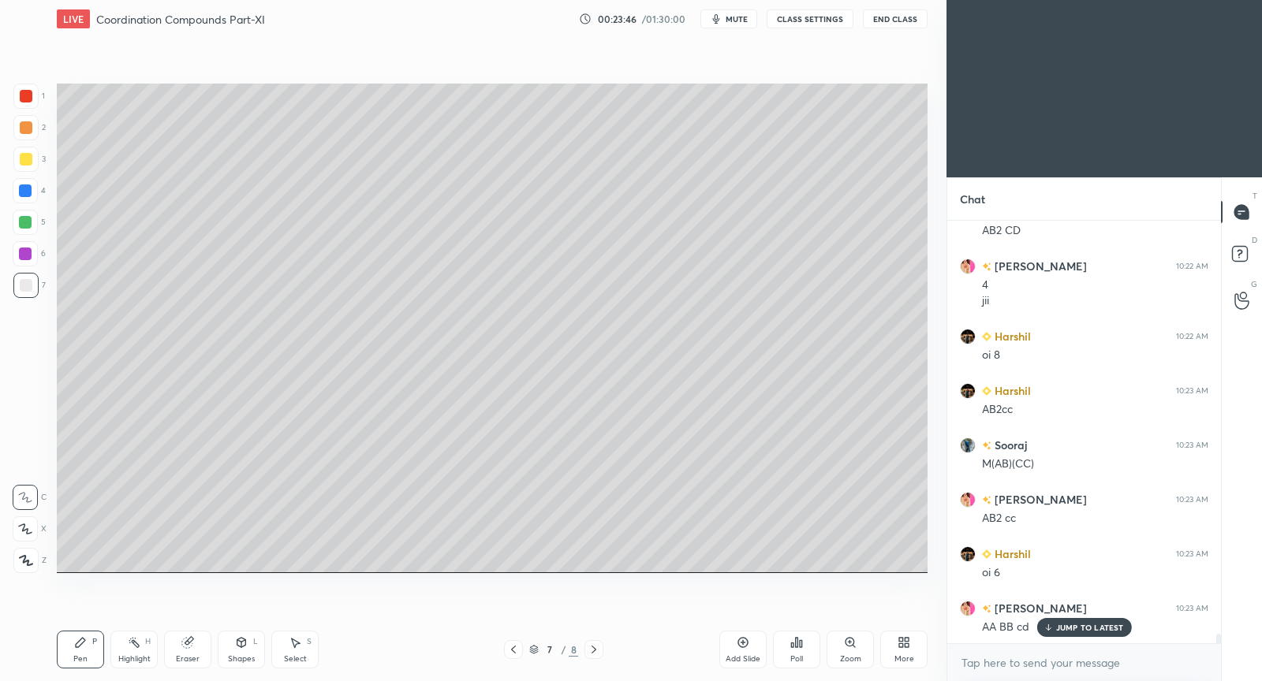
scroll to position [18515, 0]
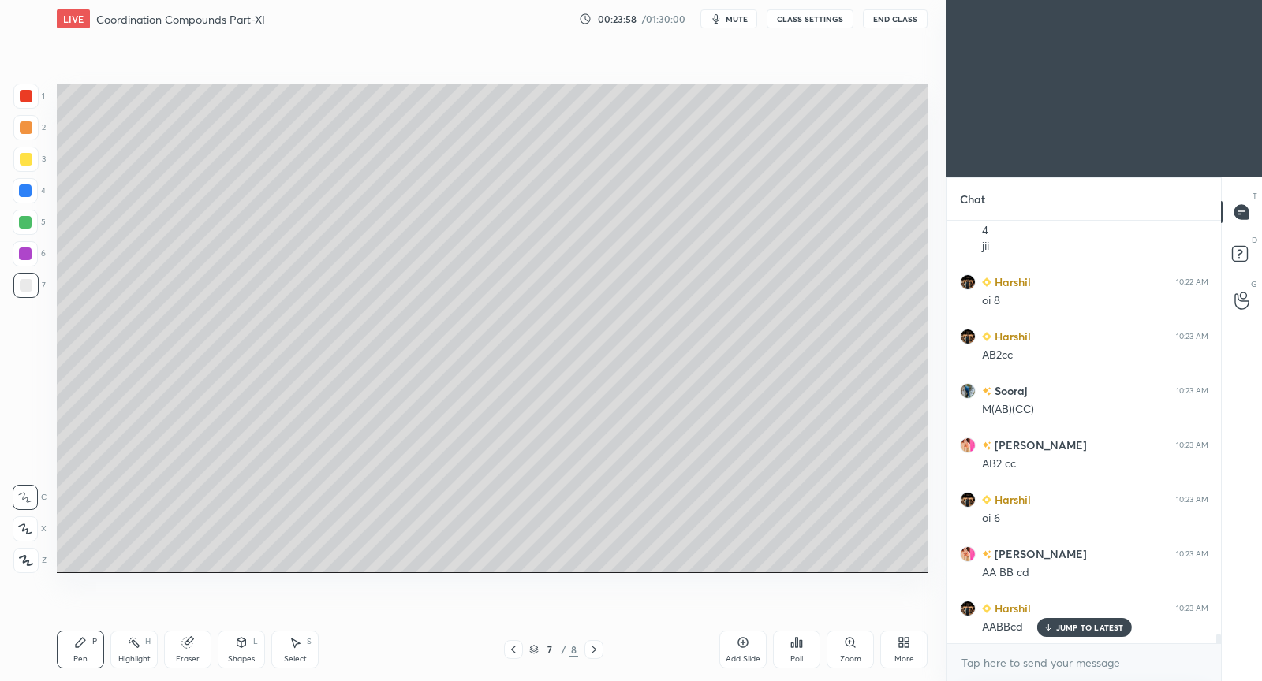
click at [748, 641] on div "Add Slide" at bounding box center [742, 650] width 47 height 38
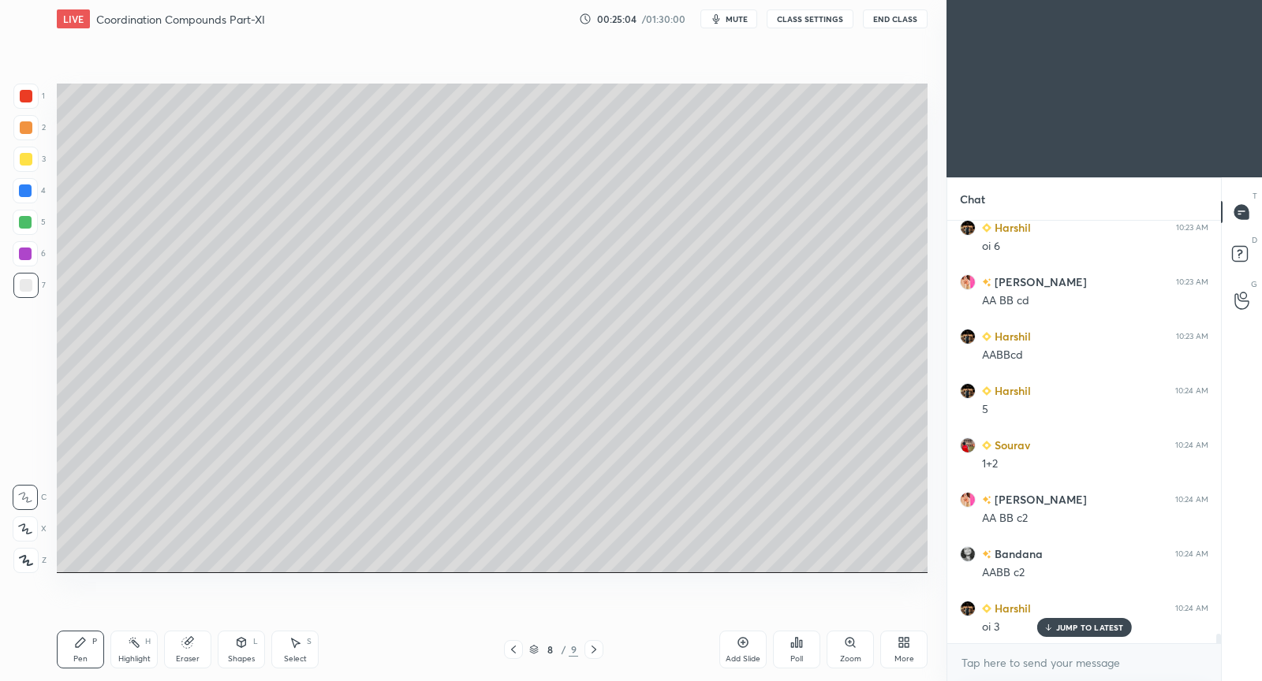
scroll to position [18842, 0]
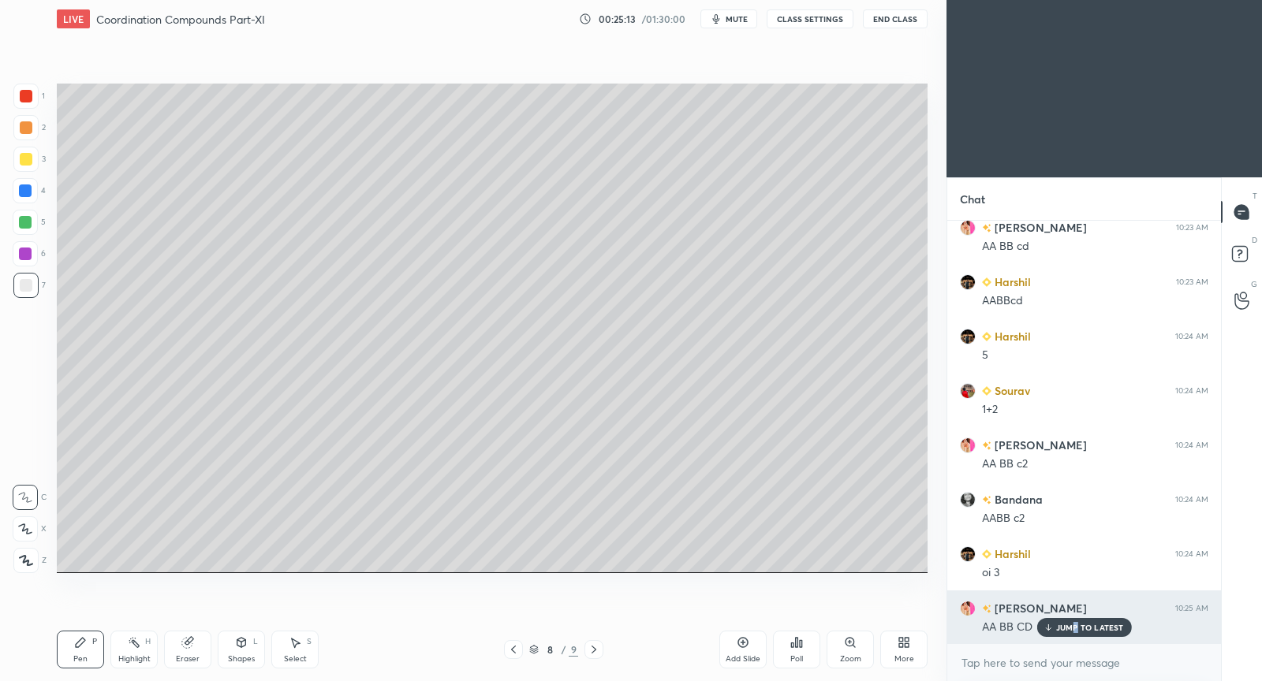
drag, startPoint x: 1076, startPoint y: 631, endPoint x: 1032, endPoint y: 608, distance: 49.7
click at [1074, 629] on p "JUMP TO LATEST" at bounding box center [1090, 627] width 68 height 9
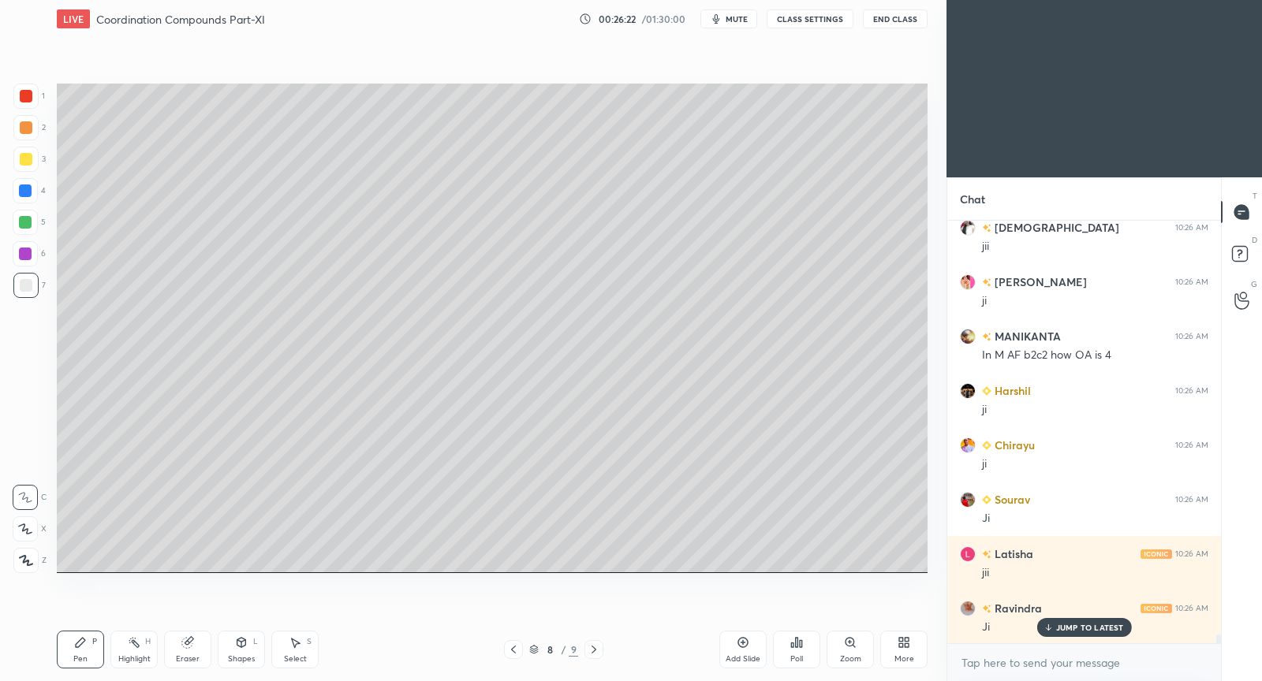
scroll to position [20567, 0]
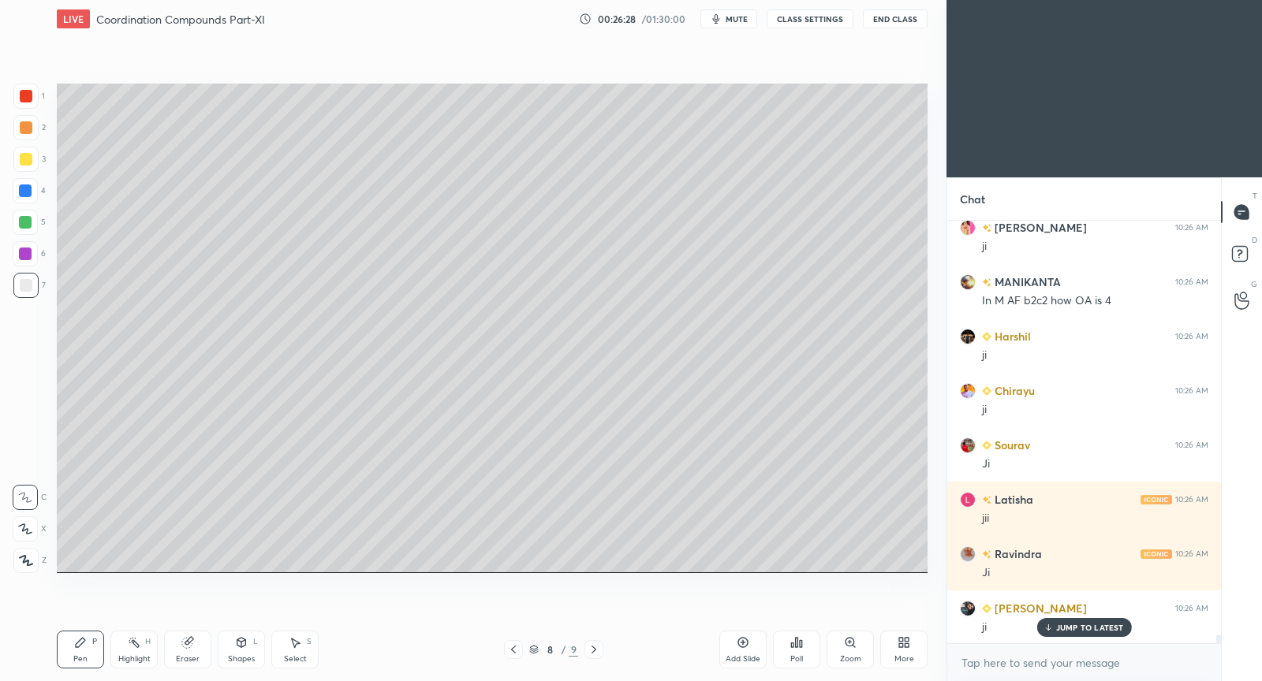
drag, startPoint x: 751, startPoint y: 639, endPoint x: 762, endPoint y: 595, distance: 44.8
click at [750, 637] on div "Add Slide" at bounding box center [742, 650] width 47 height 38
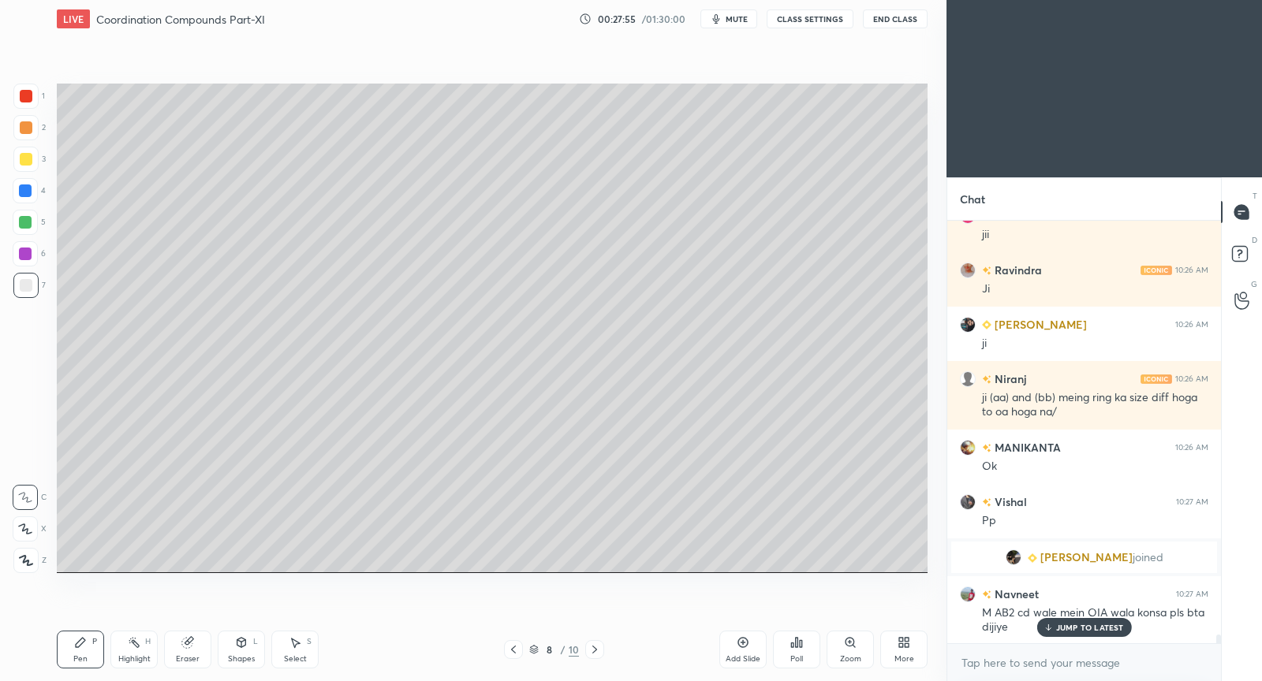
scroll to position [20888, 0]
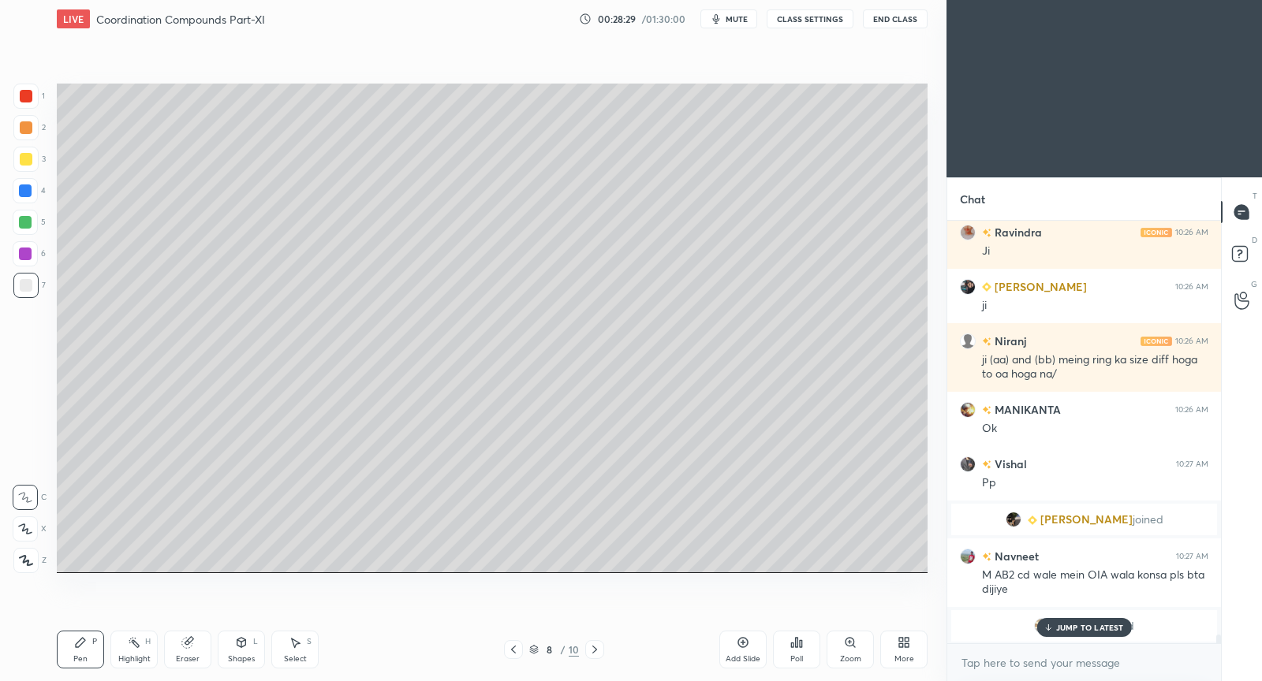
click at [743, 648] on div "Add Slide" at bounding box center [742, 650] width 47 height 38
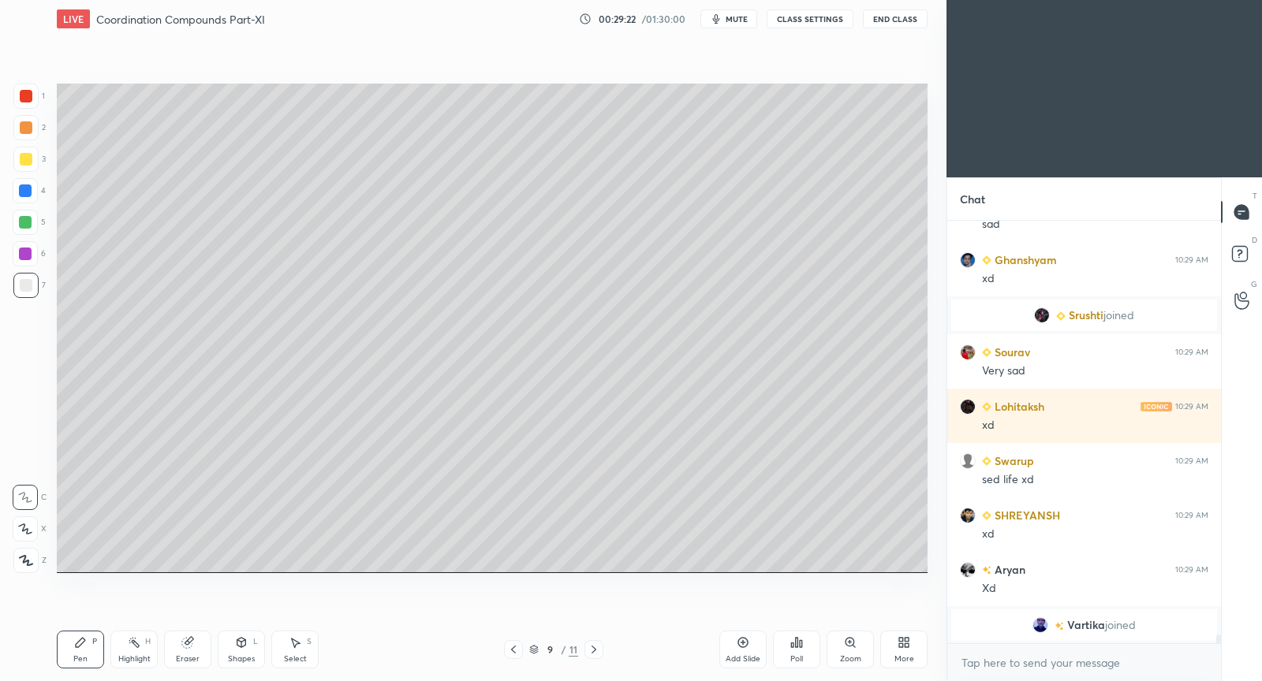
scroll to position [19881, 0]
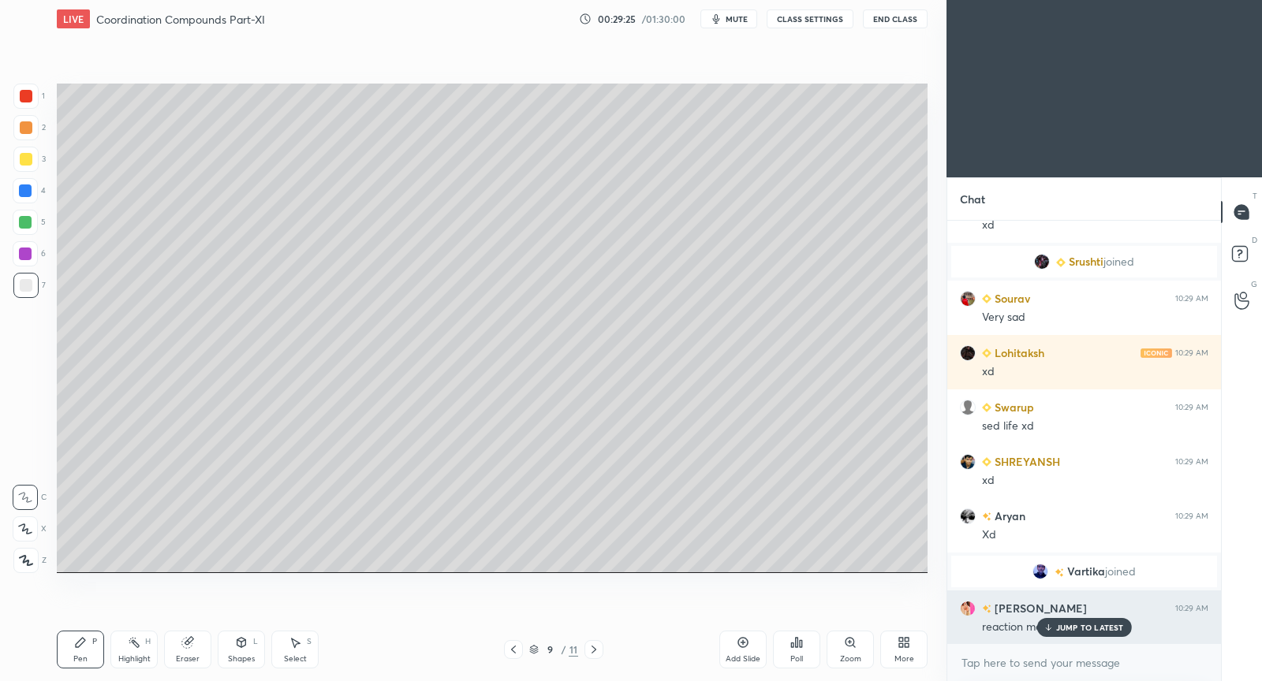
drag, startPoint x: 1063, startPoint y: 625, endPoint x: 991, endPoint y: 633, distance: 72.9
click at [1063, 625] on p "JUMP TO LATEST" at bounding box center [1090, 627] width 68 height 9
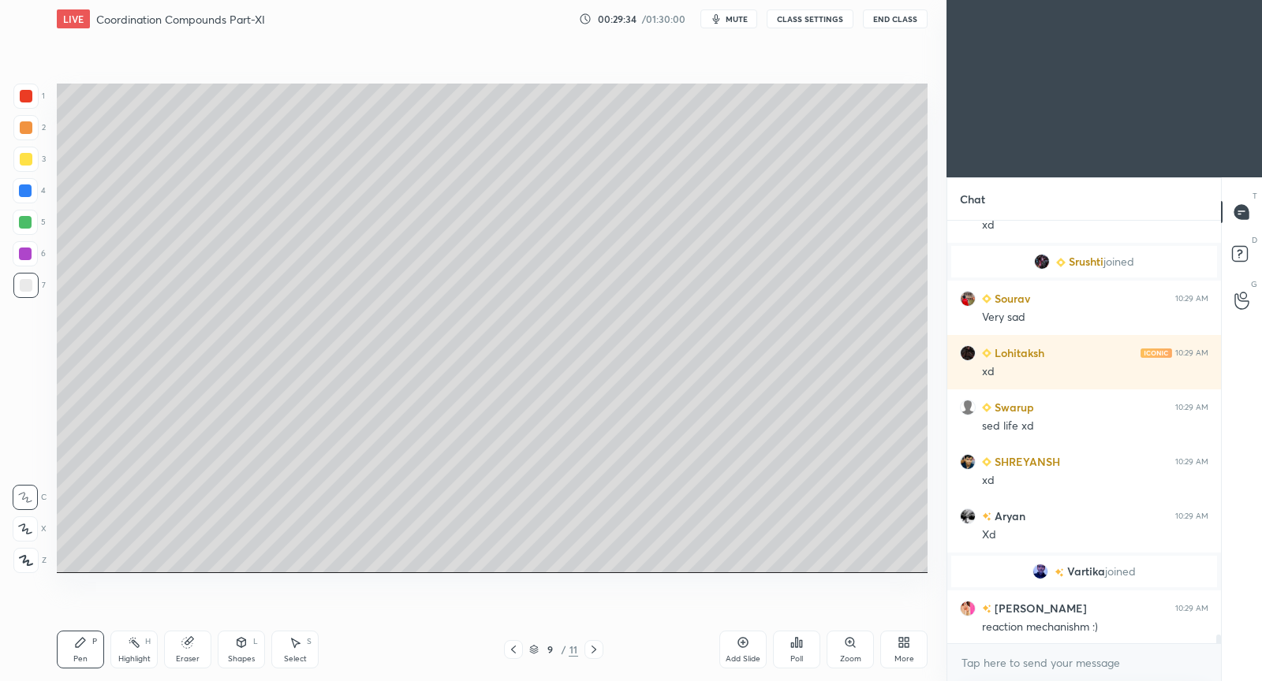
click at [28, 157] on div at bounding box center [26, 159] width 13 height 13
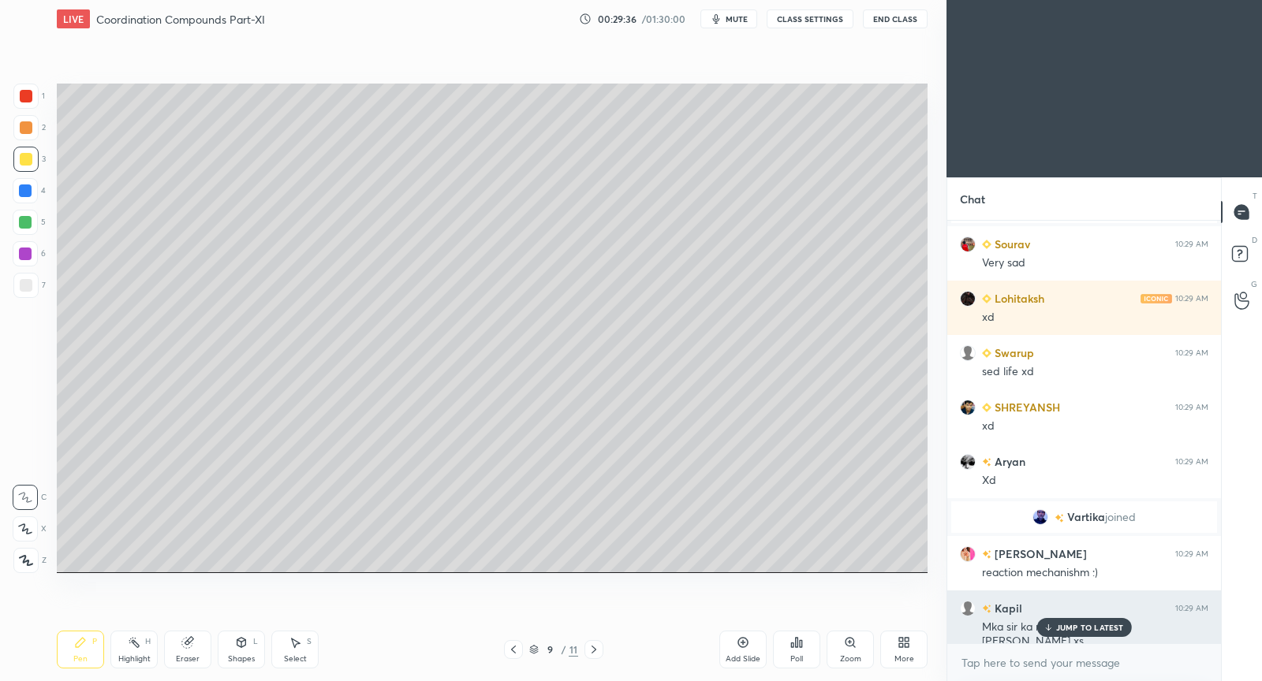
drag, startPoint x: 1069, startPoint y: 626, endPoint x: 965, endPoint y: 609, distance: 105.5
click at [1067, 625] on p "JUMP TO LATEST" at bounding box center [1090, 627] width 68 height 9
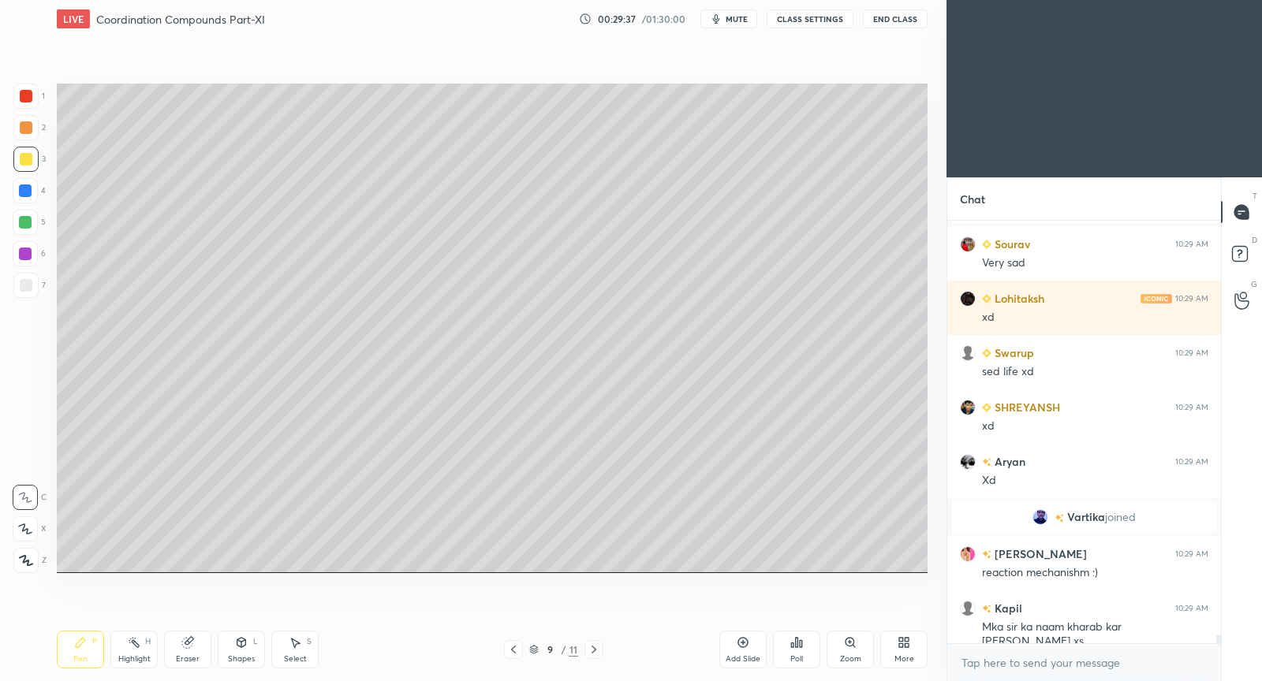
scroll to position [19990, 0]
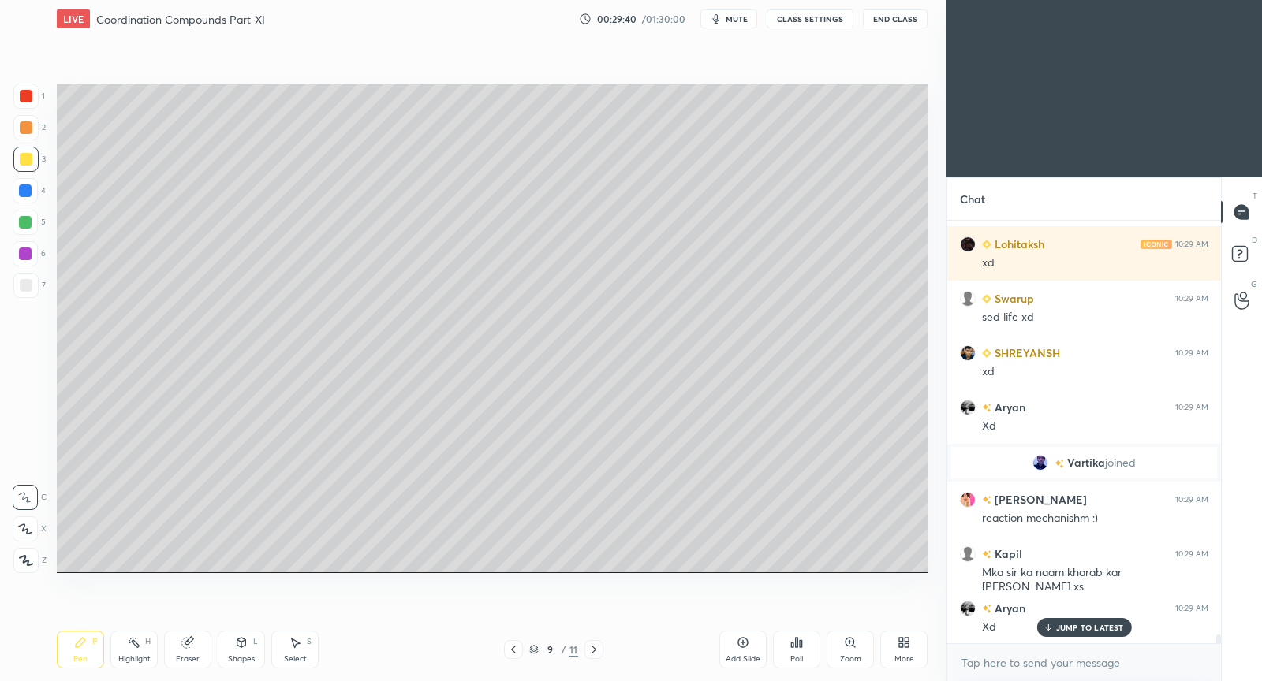
click at [29, 159] on div at bounding box center [26, 159] width 13 height 13
click at [1070, 621] on div "JUMP TO LATEST" at bounding box center [1083, 627] width 95 height 19
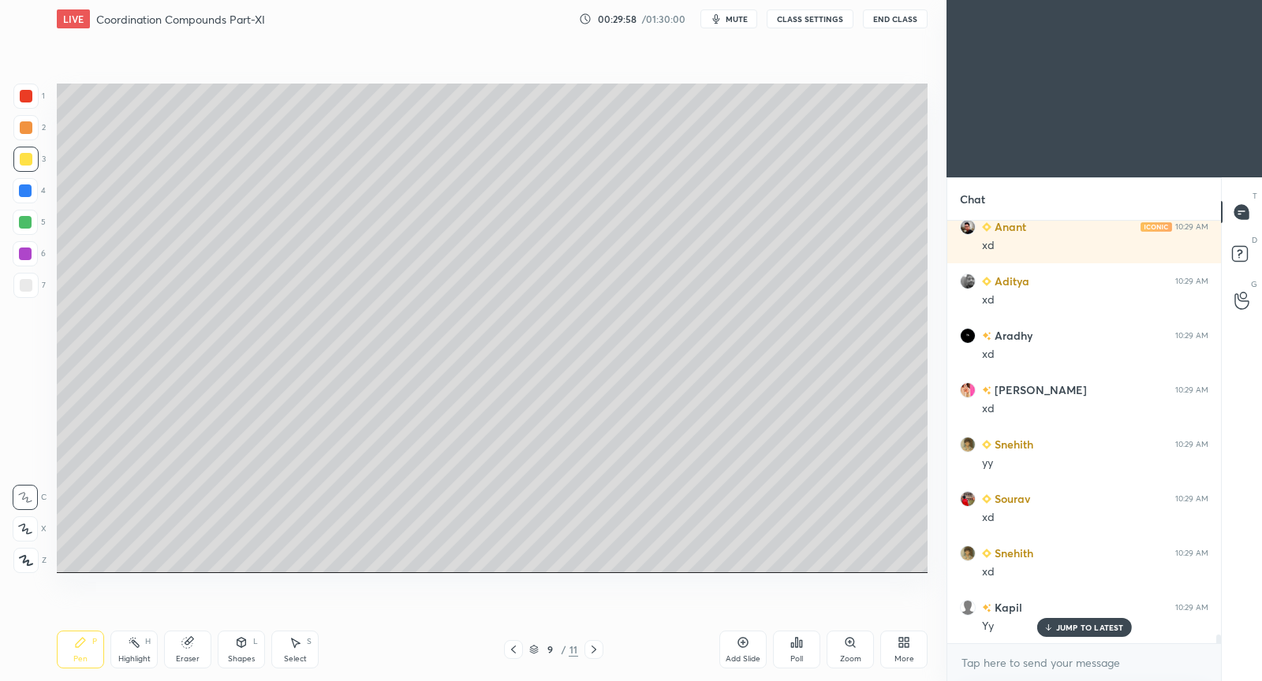
scroll to position [20497, 0]
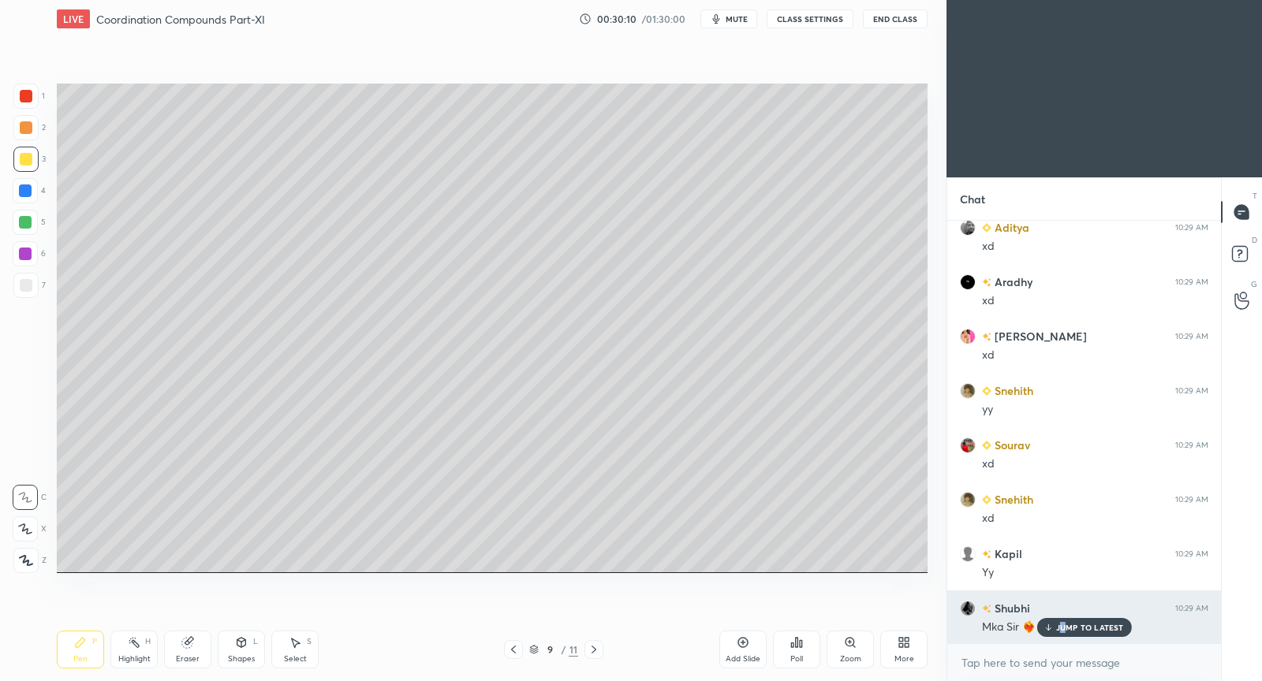
drag, startPoint x: 1064, startPoint y: 632, endPoint x: 1054, endPoint y: 628, distance: 11.0
click at [1060, 632] on p "JUMP TO LATEST" at bounding box center [1090, 627] width 68 height 9
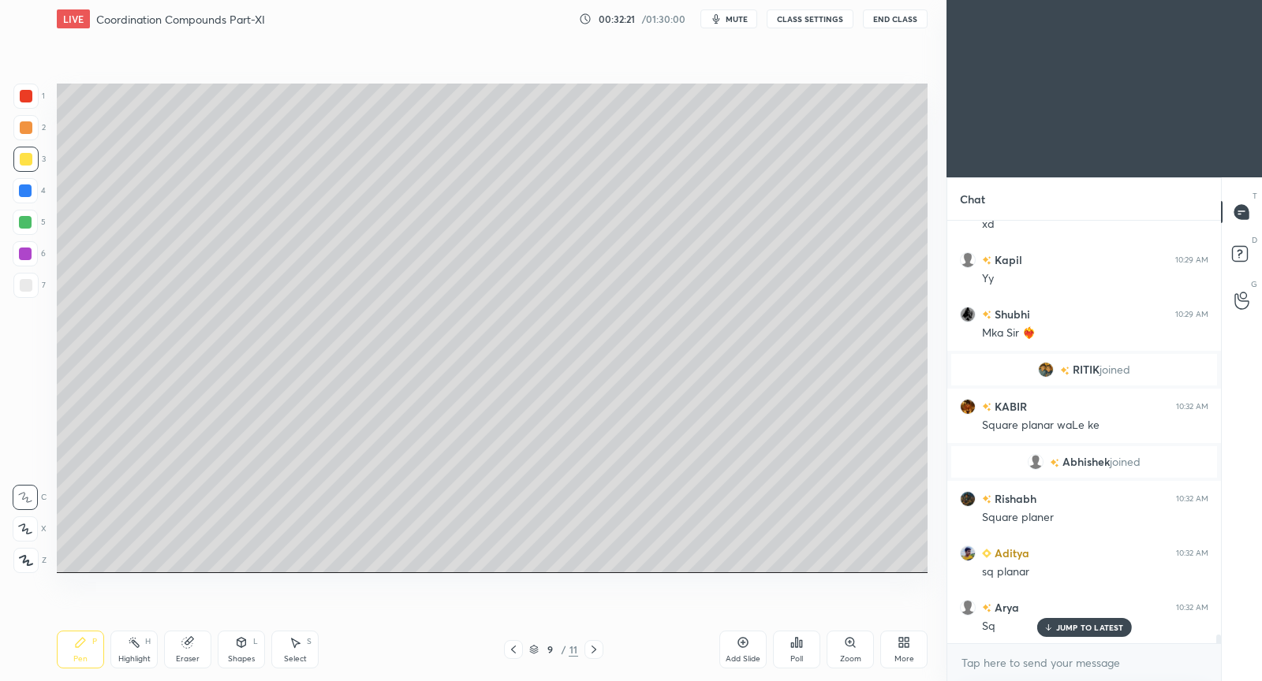
scroll to position [20666, 0]
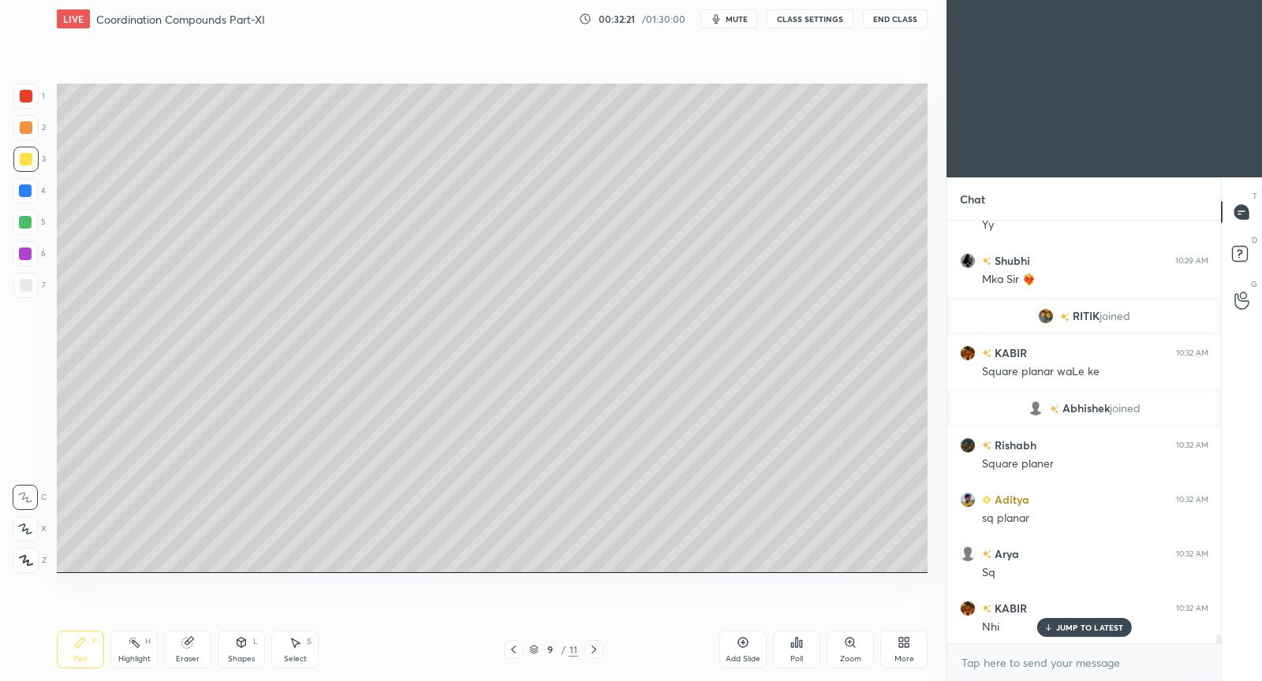
drag, startPoint x: 298, startPoint y: 655, endPoint x: 304, endPoint y: 588, distance: 66.5
click at [296, 651] on div "Select S" at bounding box center [294, 650] width 47 height 38
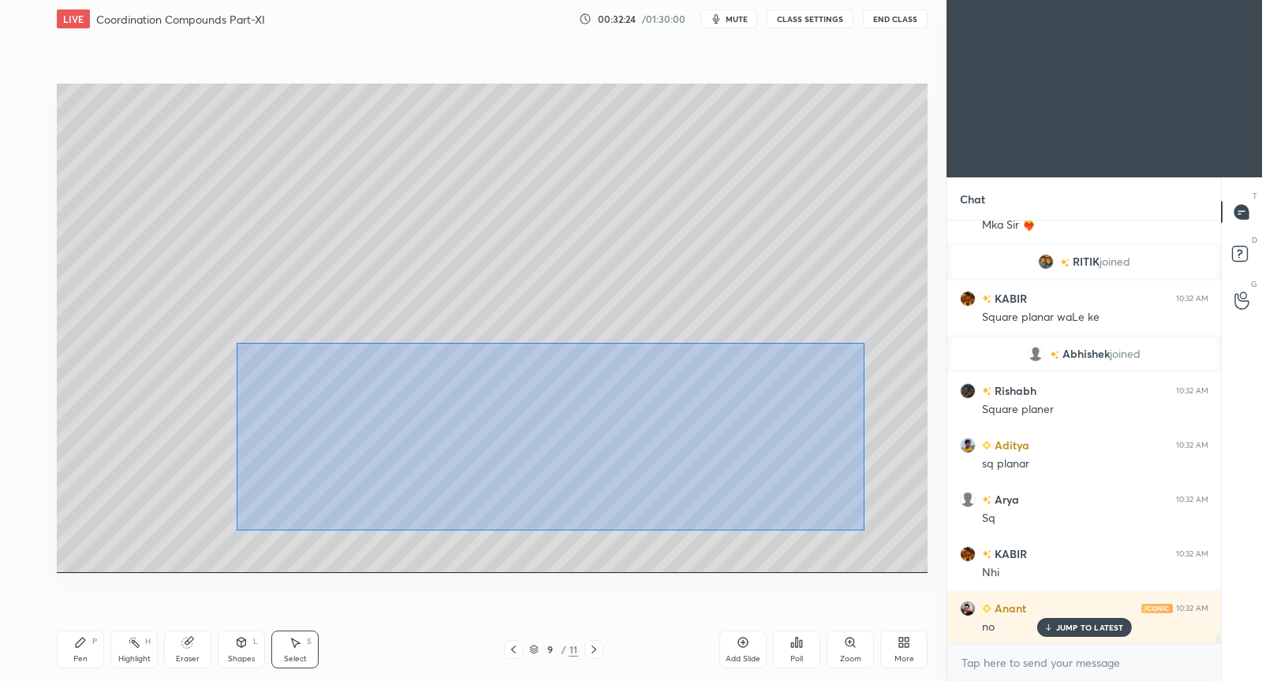
drag, startPoint x: 236, startPoint y: 342, endPoint x: 860, endPoint y: 513, distance: 647.7
click at [861, 528] on div "0 ° Undo Copy Duplicate Duplicate to new slide Delete" at bounding box center [492, 329] width 871 height 490
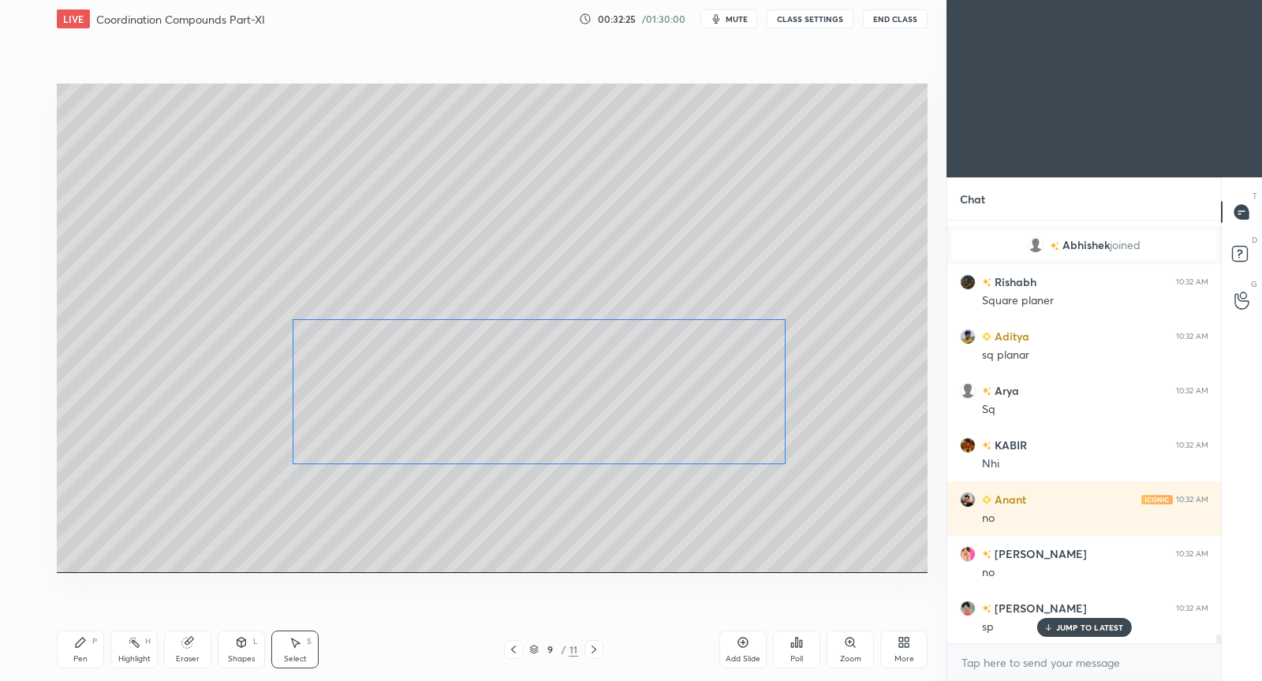
scroll to position [21047, 0]
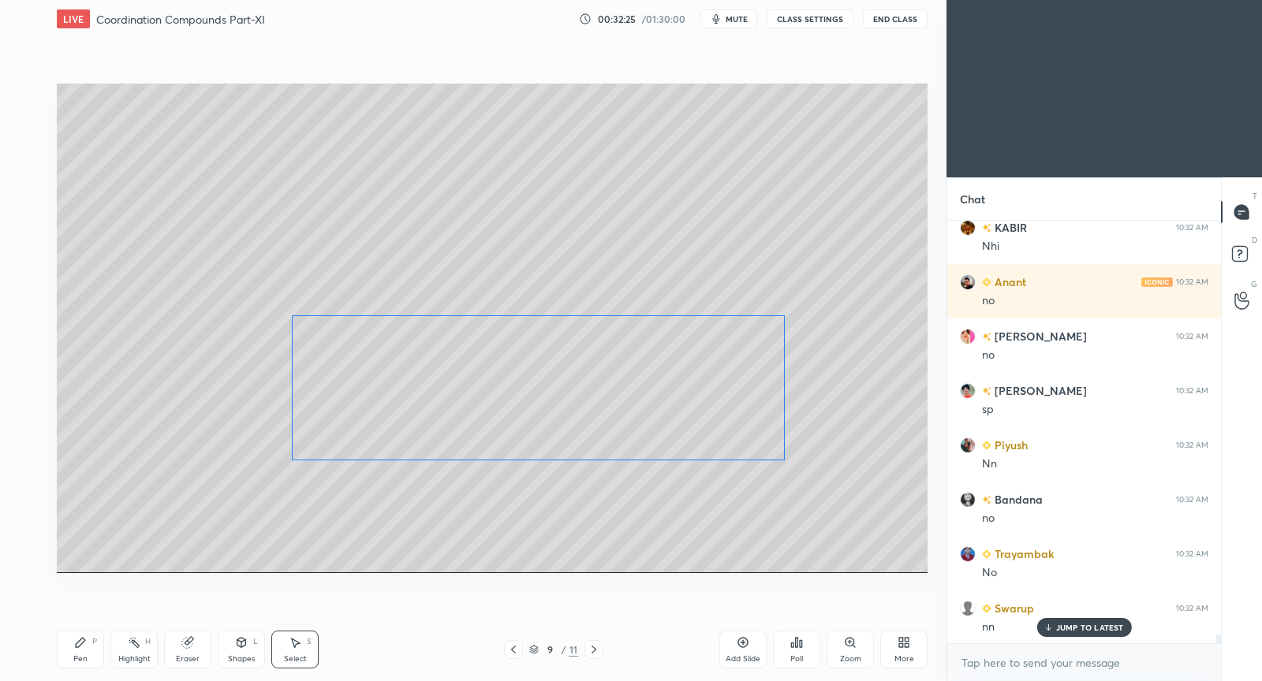
drag, startPoint x: 576, startPoint y: 455, endPoint x: 597, endPoint y: 430, distance: 33.0
click at [598, 430] on div "0 ° Undo Copy Duplicate Duplicate to new slide Delete" at bounding box center [492, 329] width 871 height 490
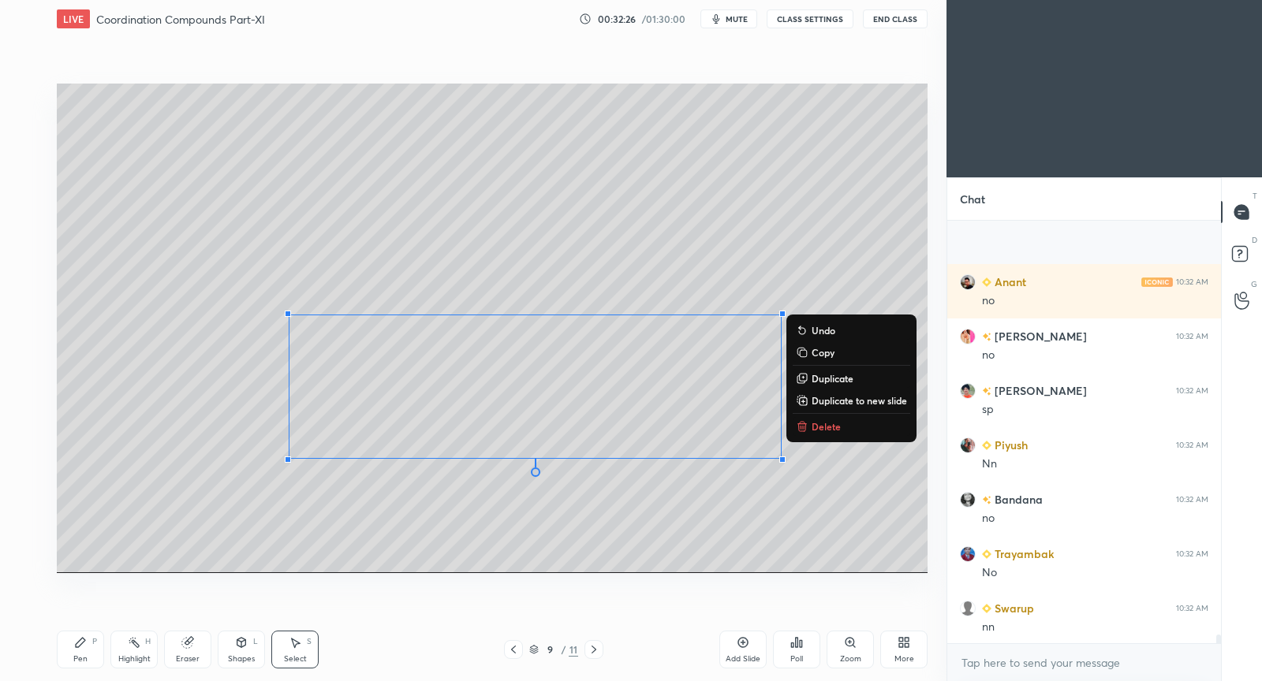
scroll to position [21157, 0]
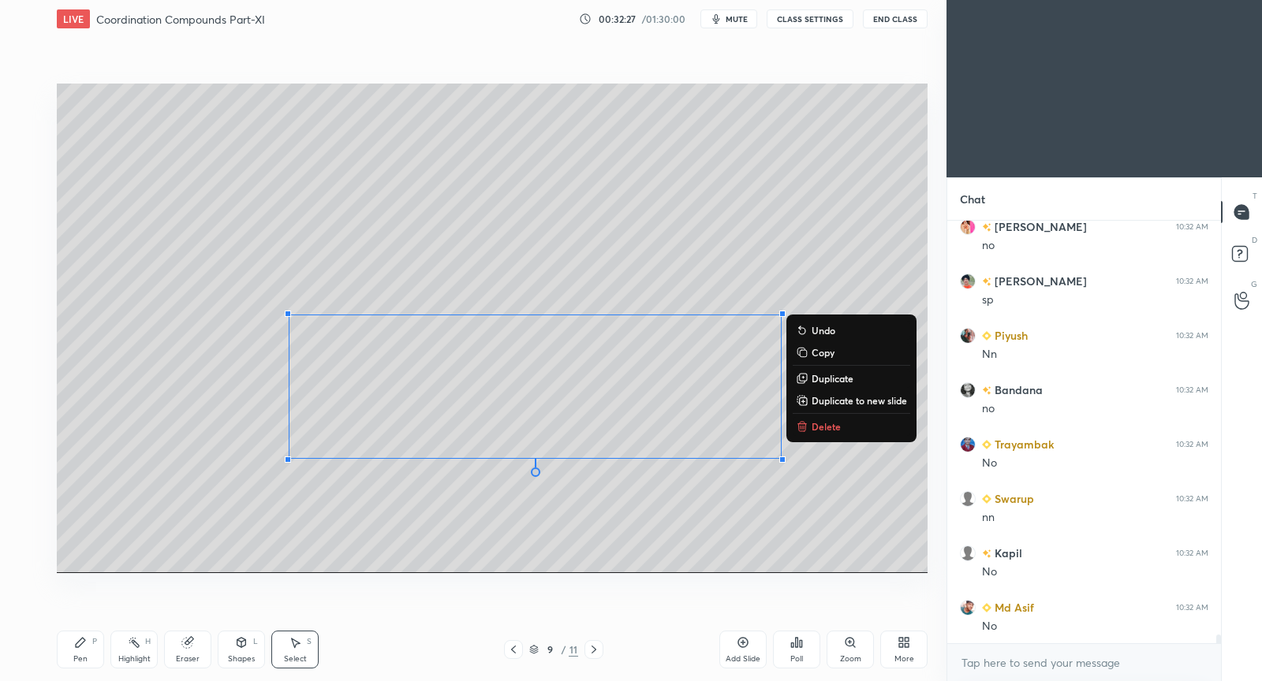
drag, startPoint x: 68, startPoint y: 647, endPoint x: 88, endPoint y: 588, distance: 62.4
click at [66, 644] on div "Pen P" at bounding box center [80, 650] width 47 height 38
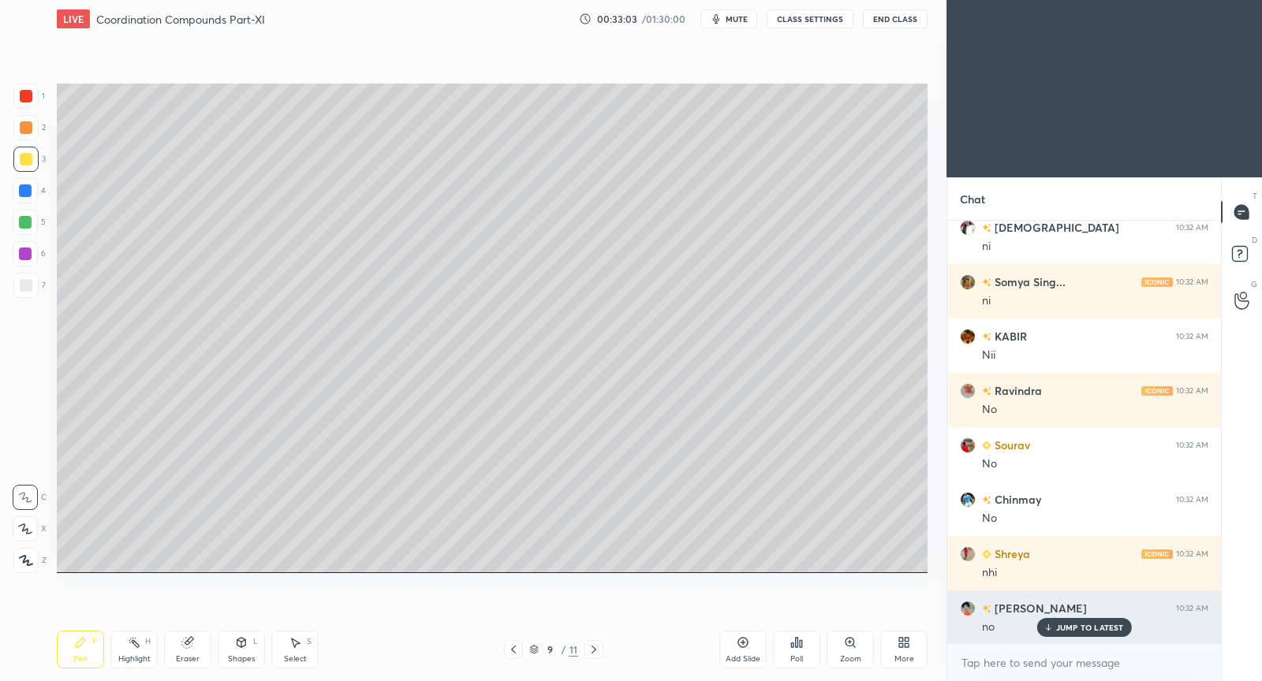
scroll to position [22446, 0]
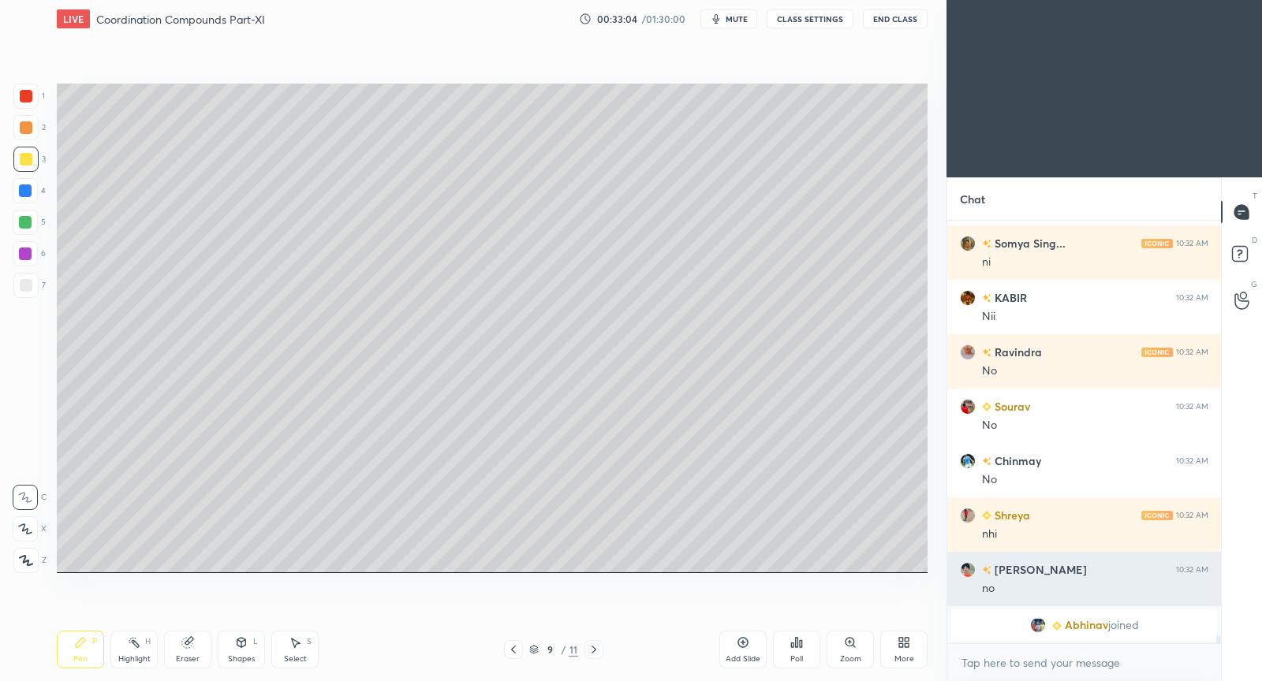
click at [1081, 633] on div "[PERSON_NAME] joined" at bounding box center [1084, 626] width 266 height 32
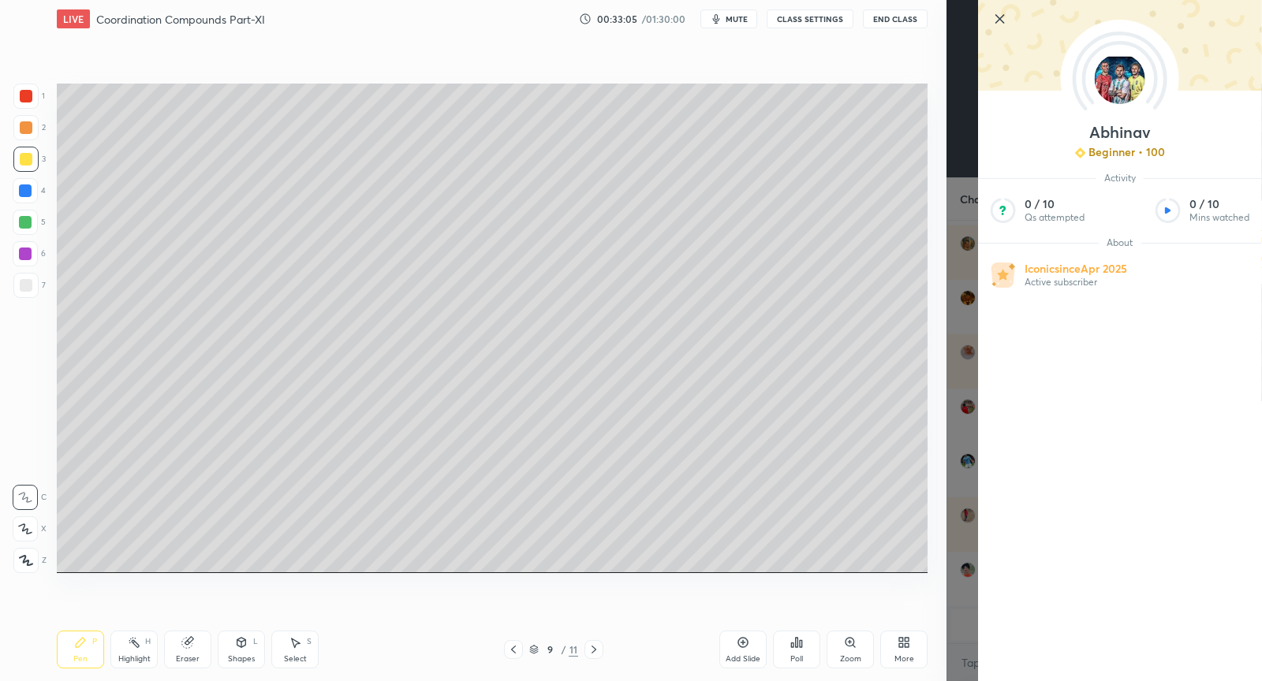
click at [998, 14] on icon at bounding box center [1000, 18] width 19 height 19
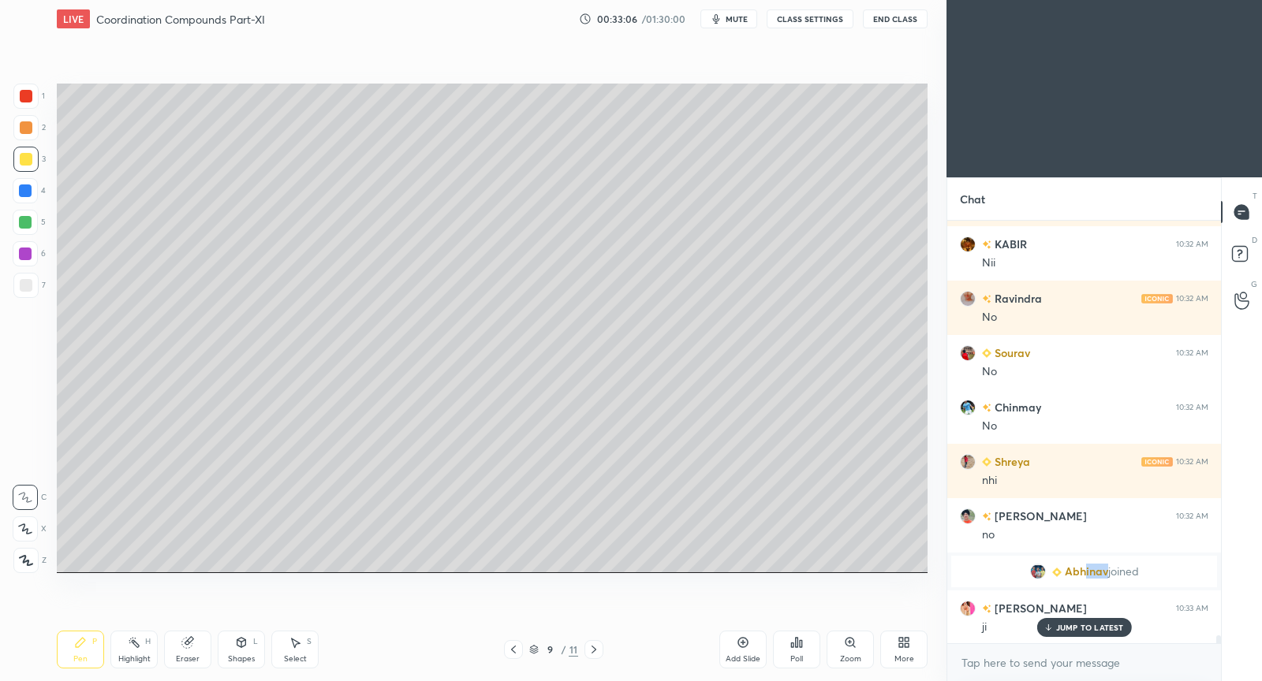
scroll to position [22554, 0]
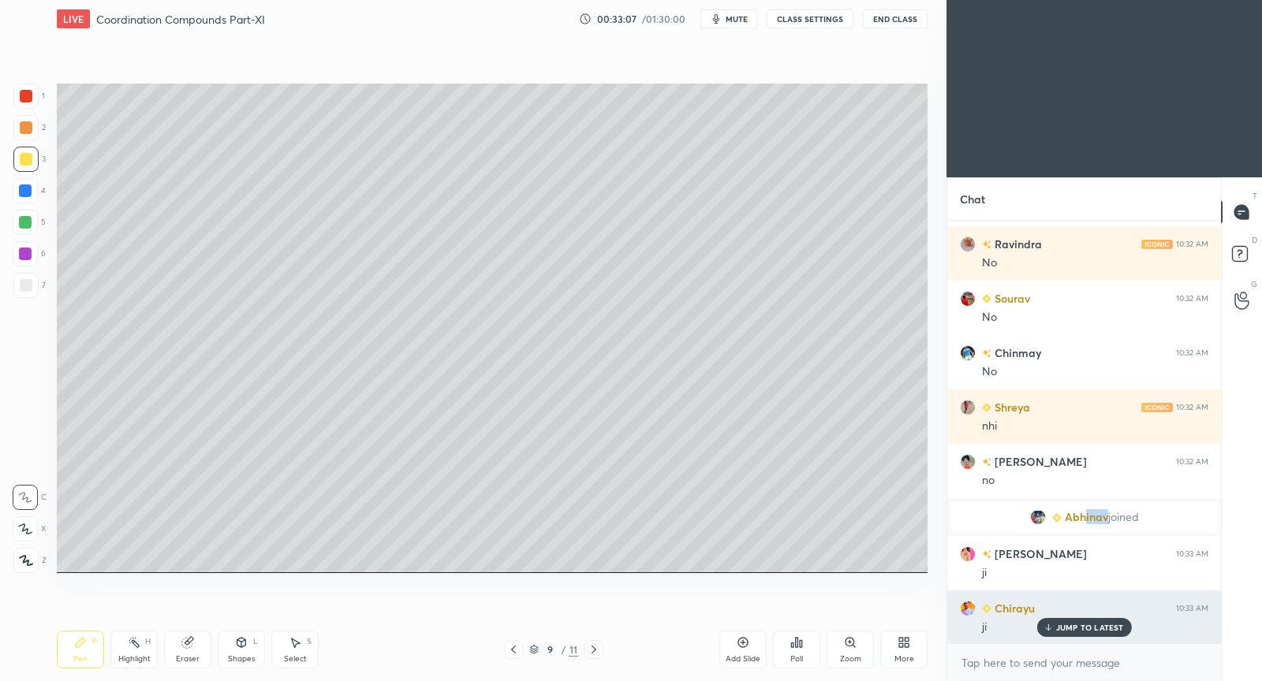
drag, startPoint x: 1076, startPoint y: 625, endPoint x: 1057, endPoint y: 617, distance: 20.5
click at [1071, 624] on p "JUMP TO LATEST" at bounding box center [1090, 627] width 68 height 9
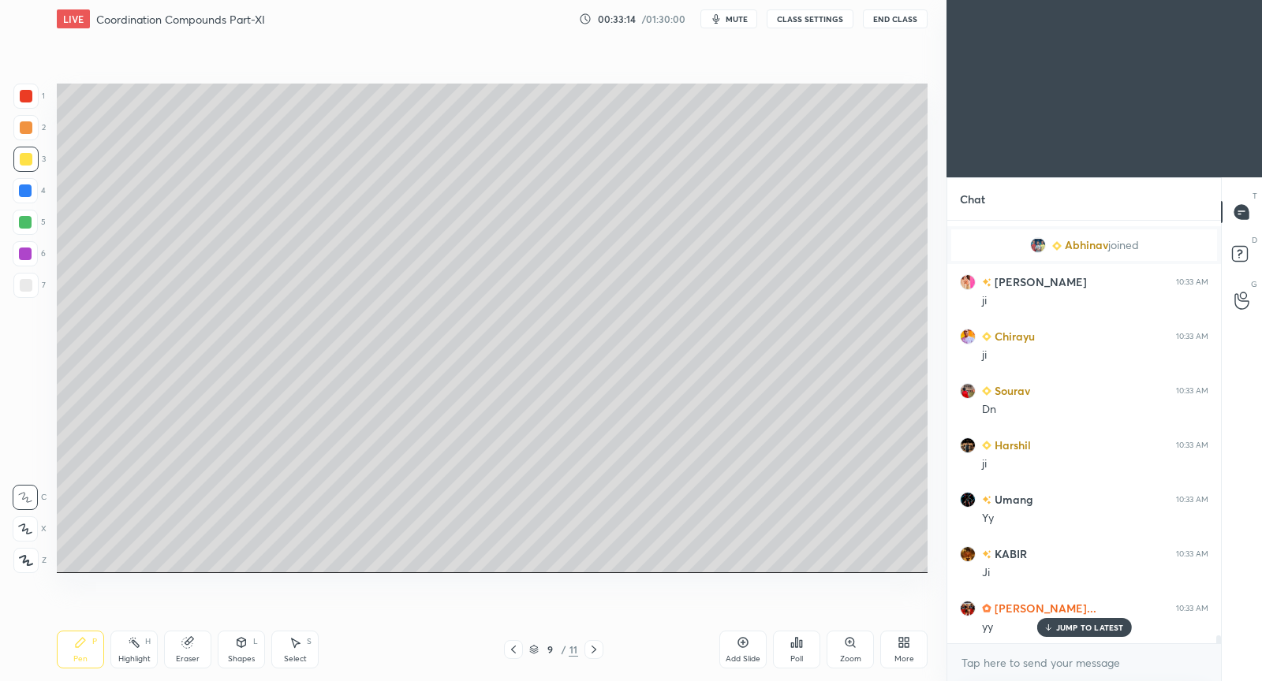
scroll to position [22935, 0]
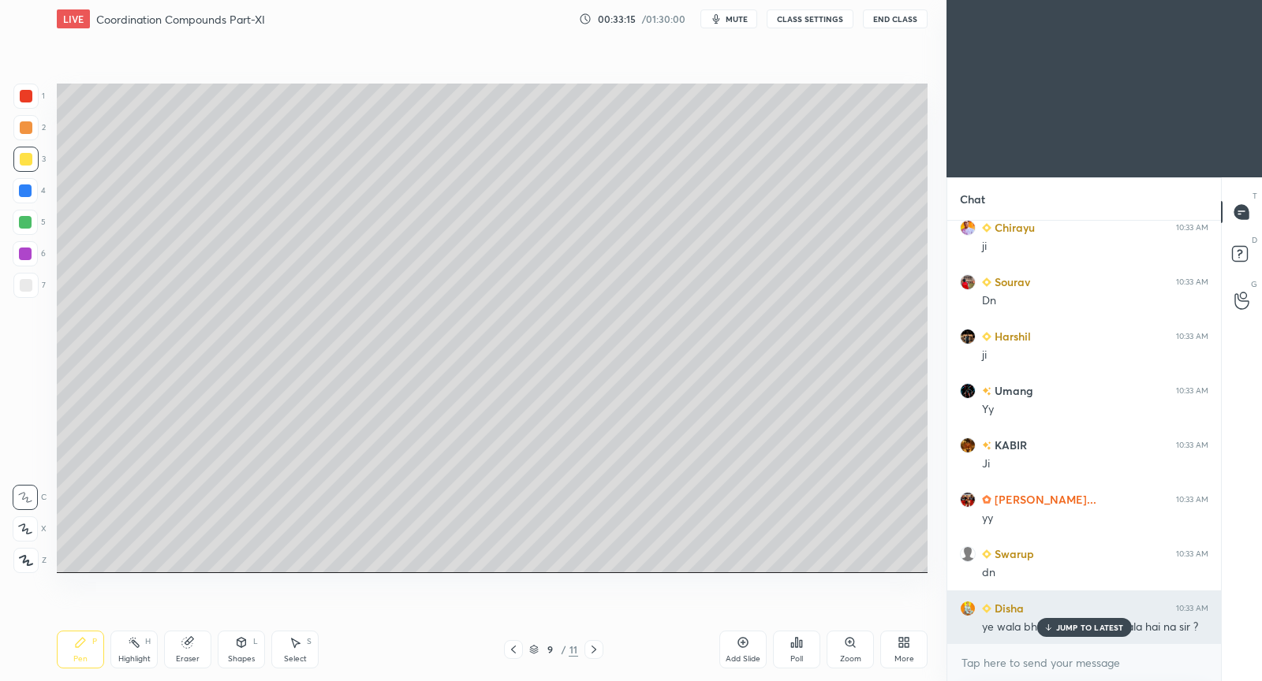
click at [1074, 632] on p "JUMP TO LATEST" at bounding box center [1090, 627] width 68 height 9
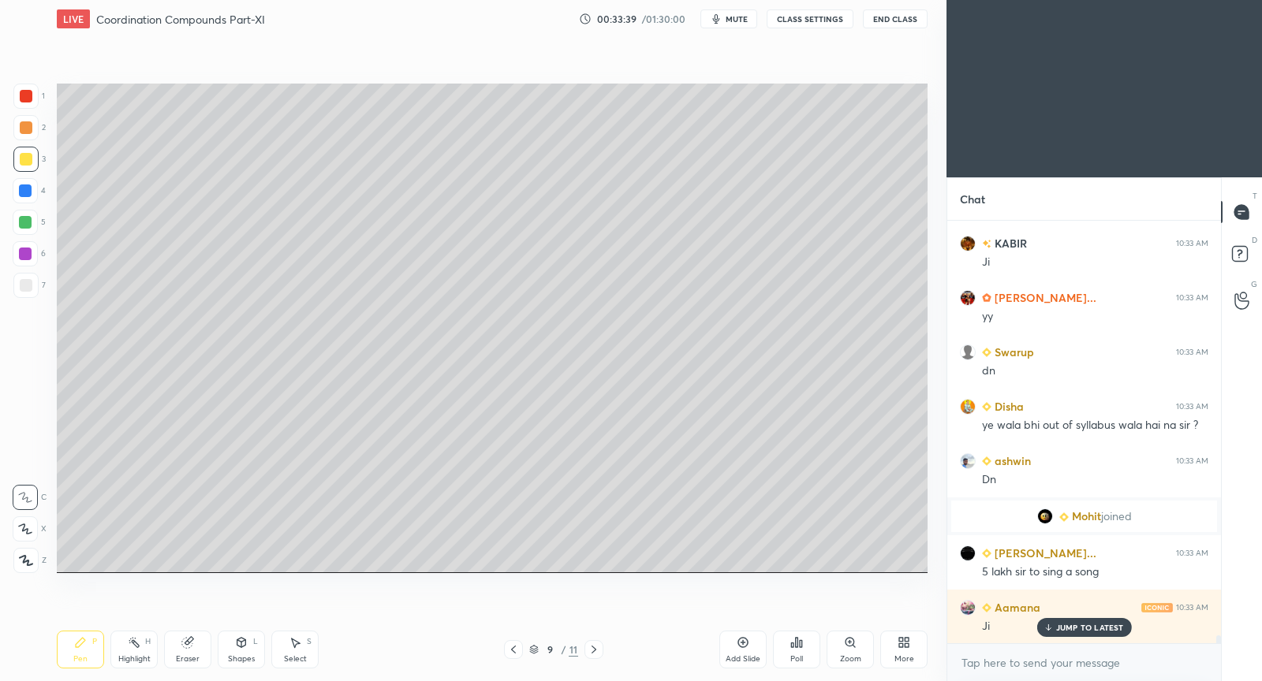
scroll to position [22508, 0]
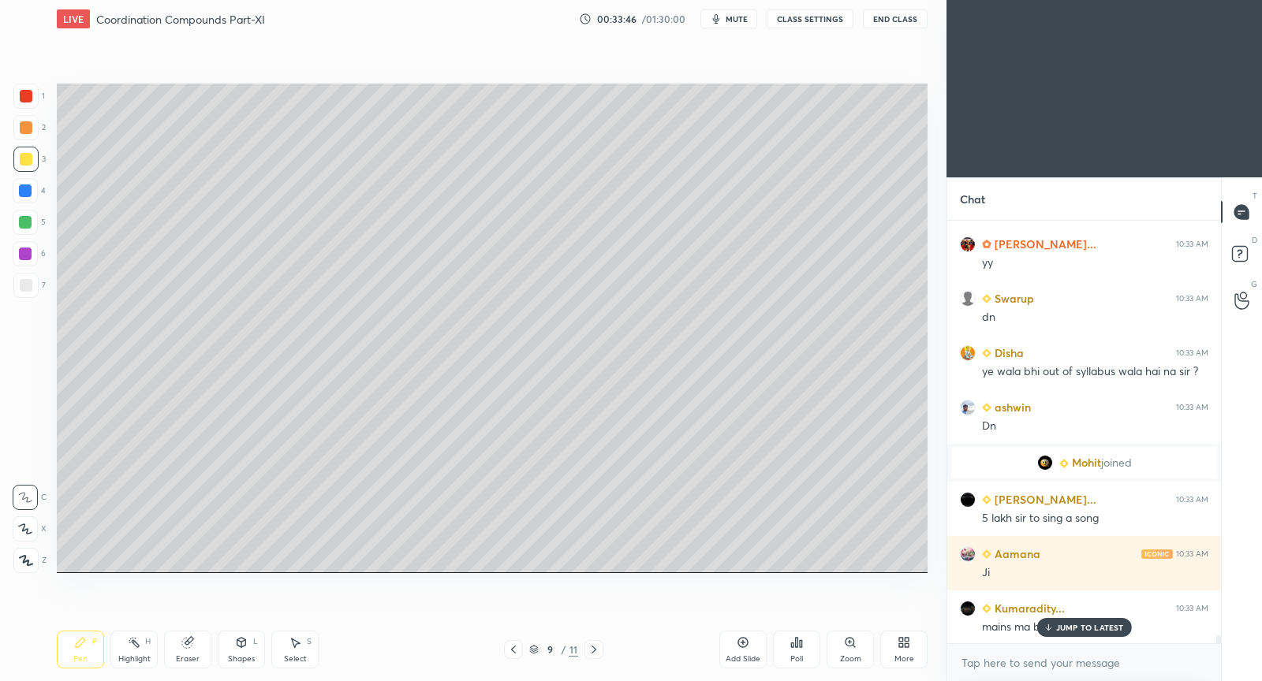
click at [1080, 627] on p "JUMP TO LATEST" at bounding box center [1090, 627] width 68 height 9
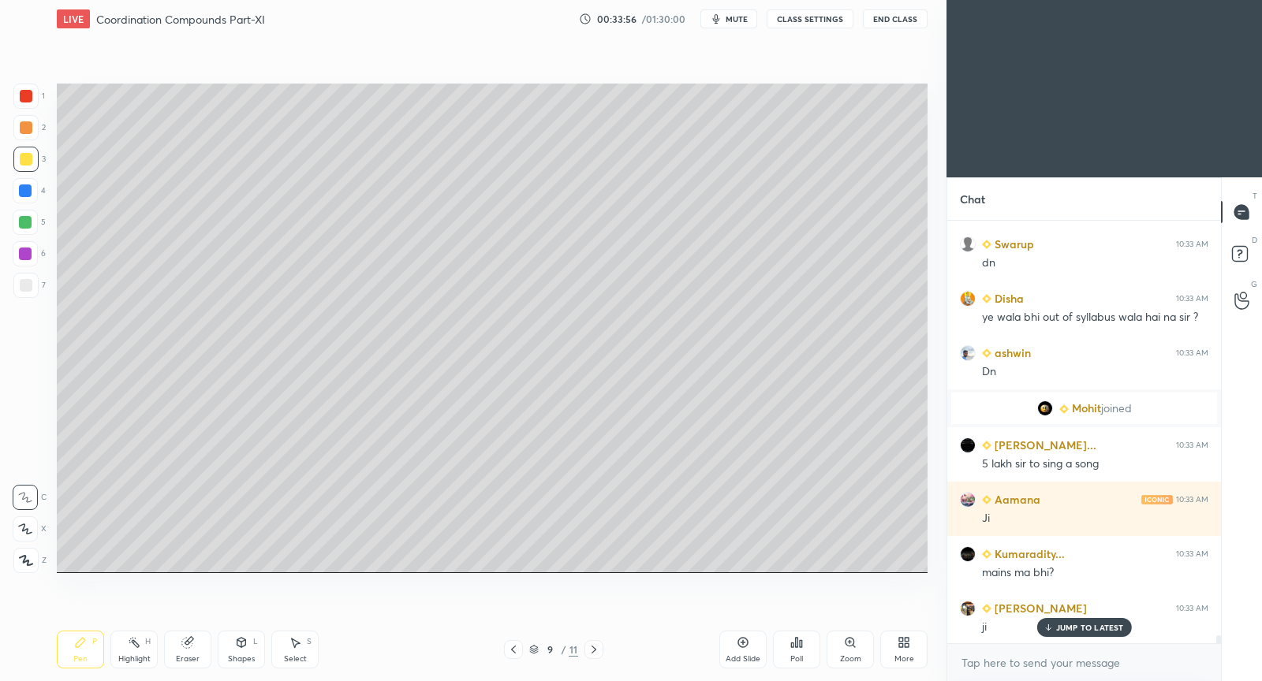
click at [1077, 630] on p "JUMP TO LATEST" at bounding box center [1090, 627] width 68 height 9
click at [741, 649] on icon at bounding box center [743, 642] width 13 height 13
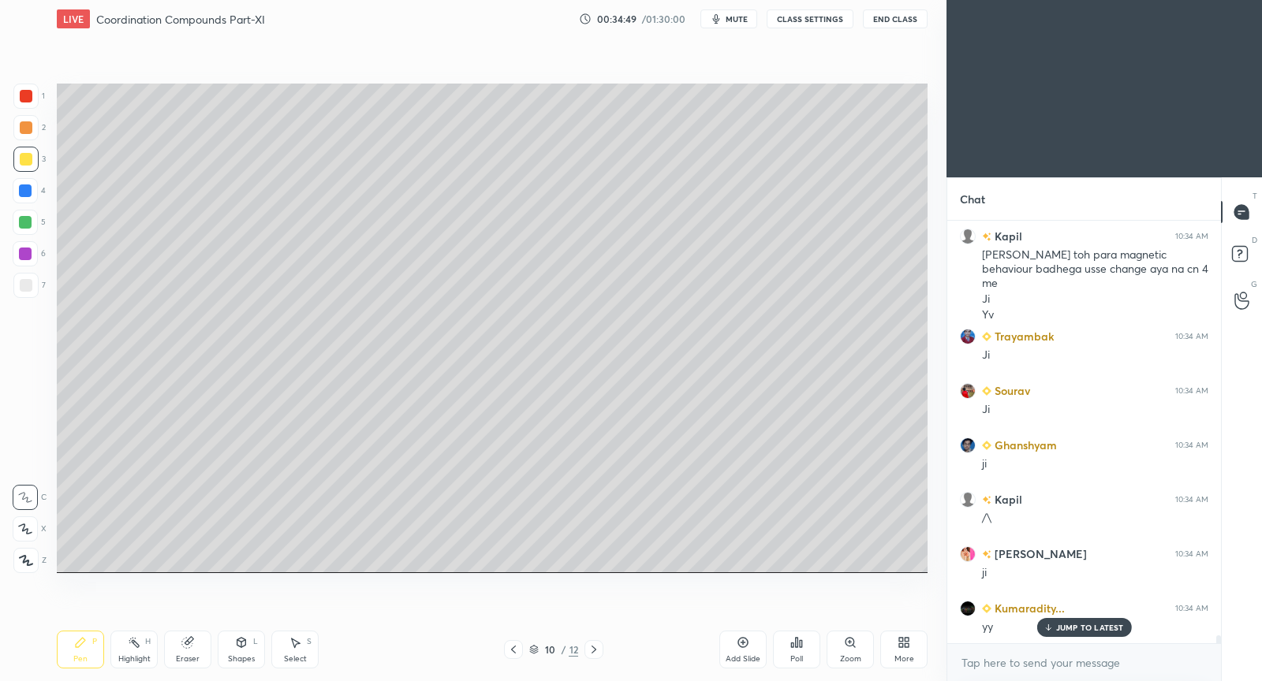
scroll to position [23057, 0]
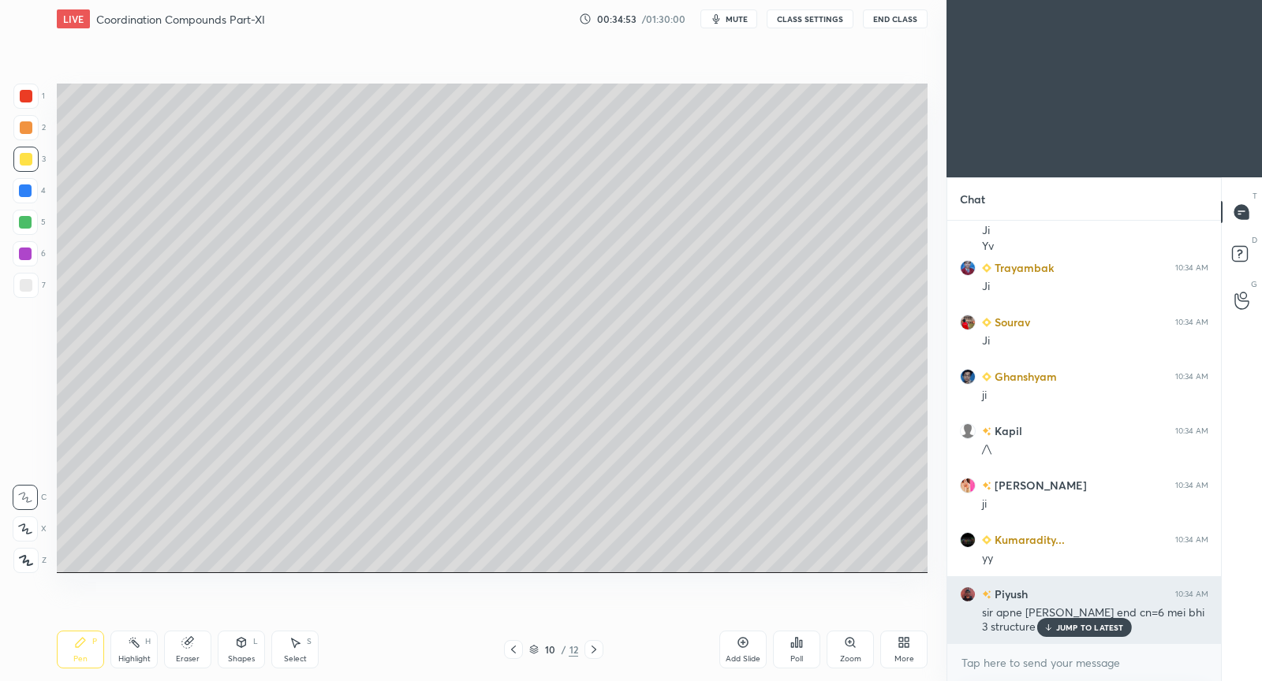
drag, startPoint x: 1086, startPoint y: 632, endPoint x: 1070, endPoint y: 631, distance: 15.8
click at [1084, 632] on p "JUMP TO LATEST" at bounding box center [1090, 627] width 68 height 9
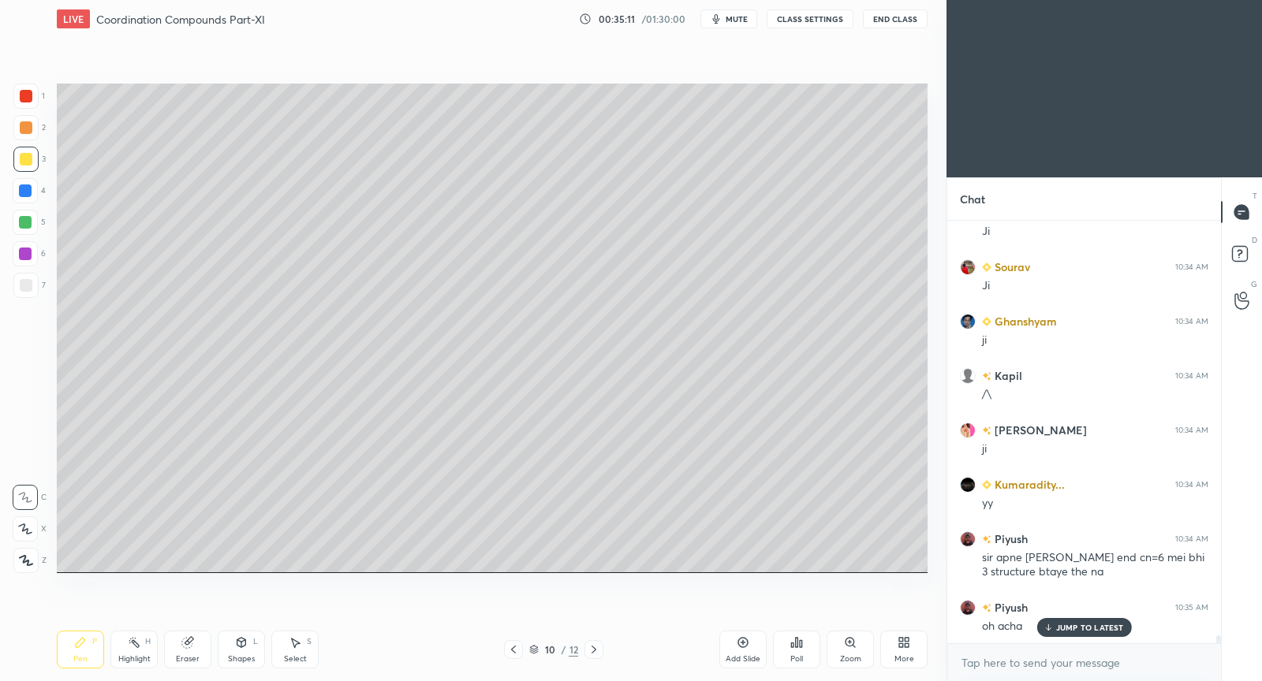
scroll to position [23166, 0]
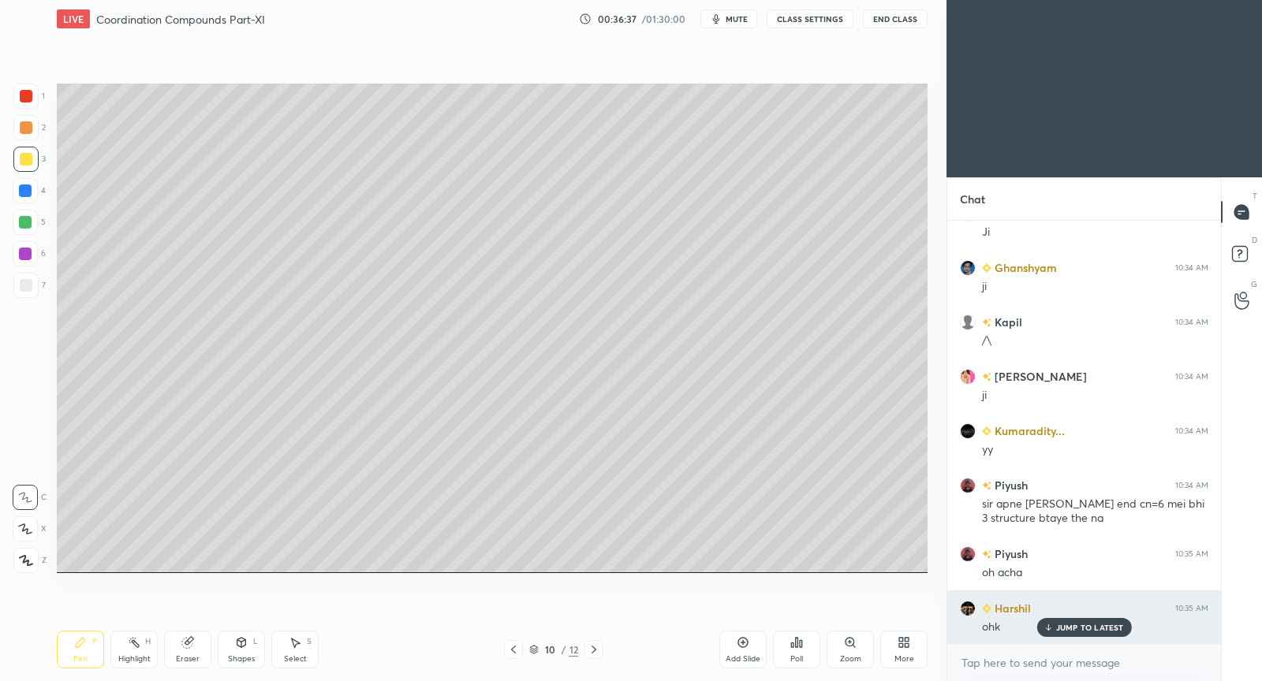
click at [1055, 627] on div "JUMP TO LATEST" at bounding box center [1083, 627] width 95 height 19
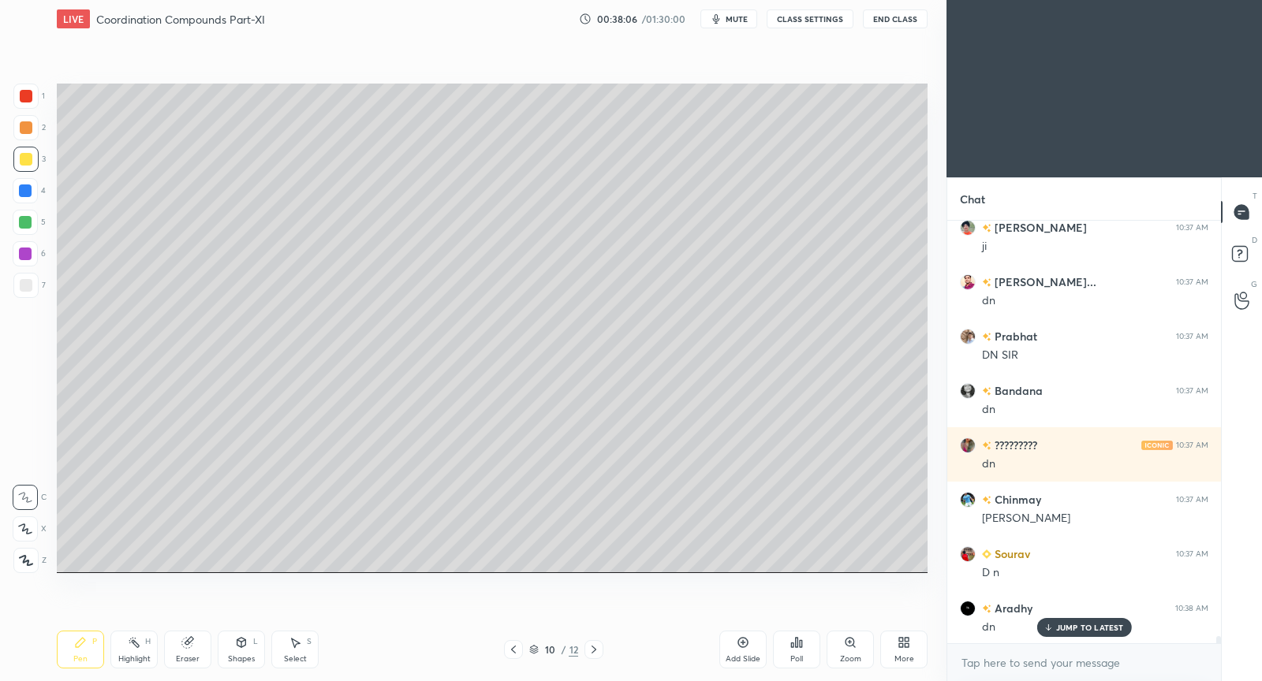
scroll to position [25031, 0]
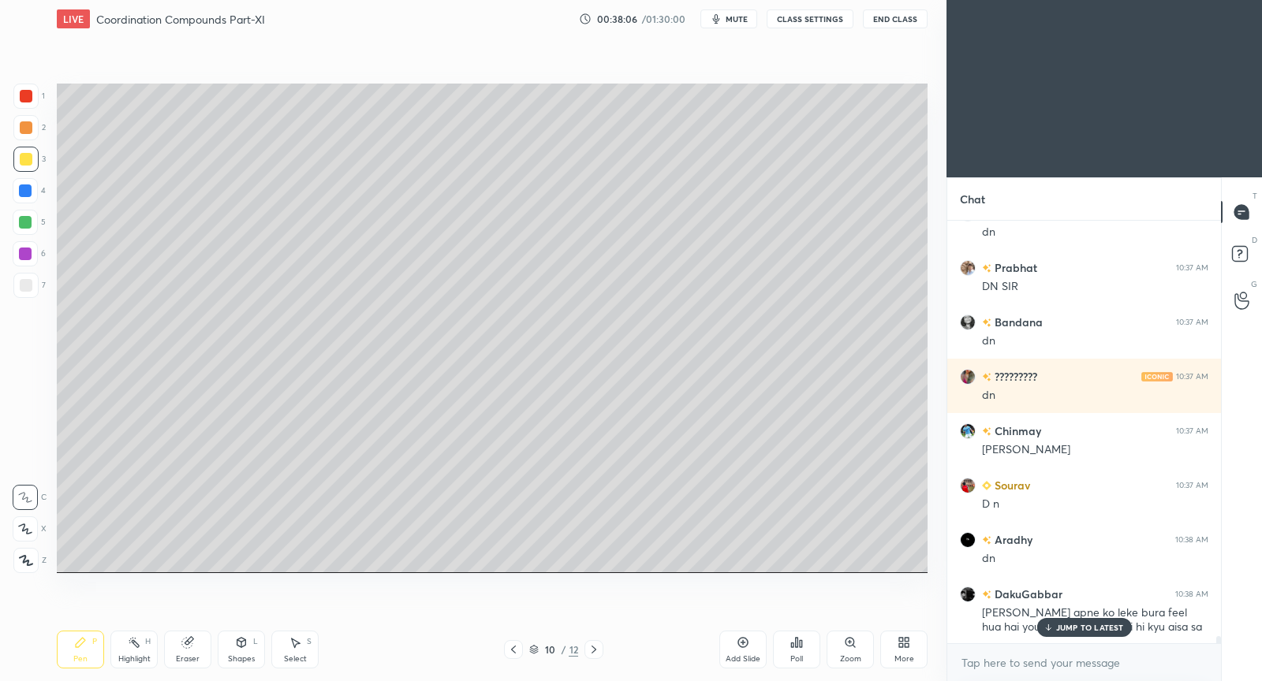
drag, startPoint x: 733, startPoint y: 655, endPoint x: 729, endPoint y: 643, distance: 12.5
click at [730, 655] on div "Add Slide" at bounding box center [743, 659] width 35 height 8
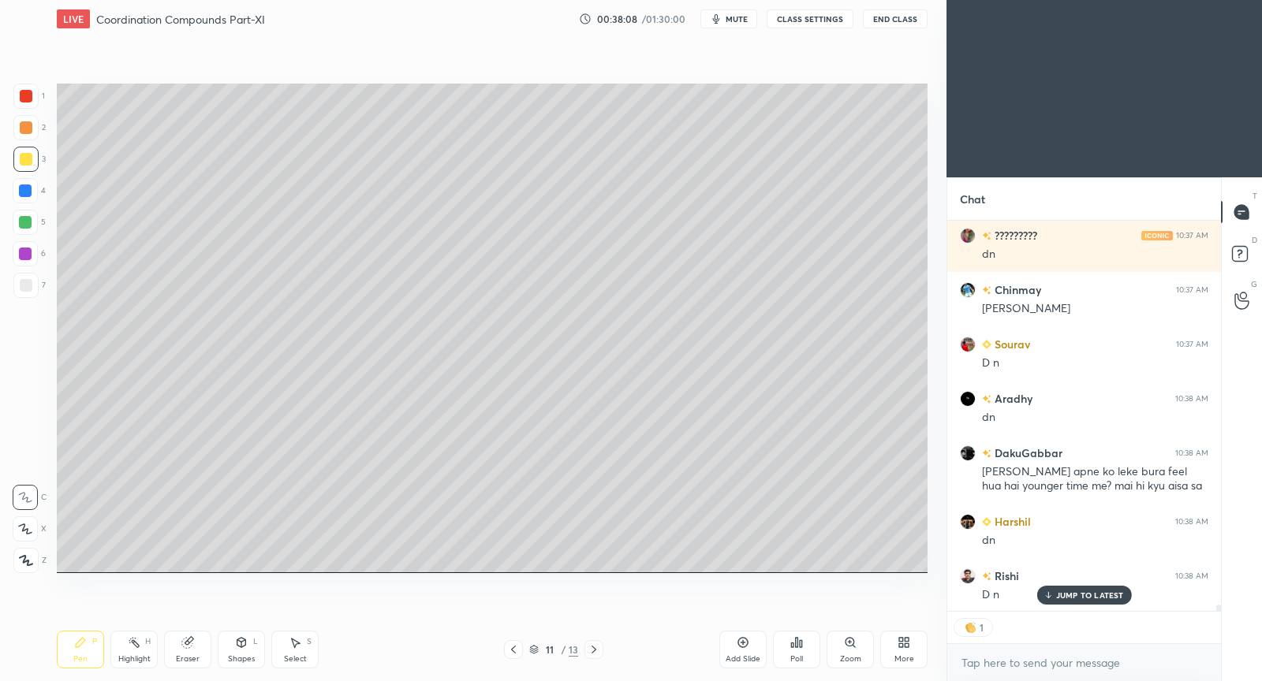
click at [1077, 587] on div "JUMP TO LATEST" at bounding box center [1083, 595] width 95 height 19
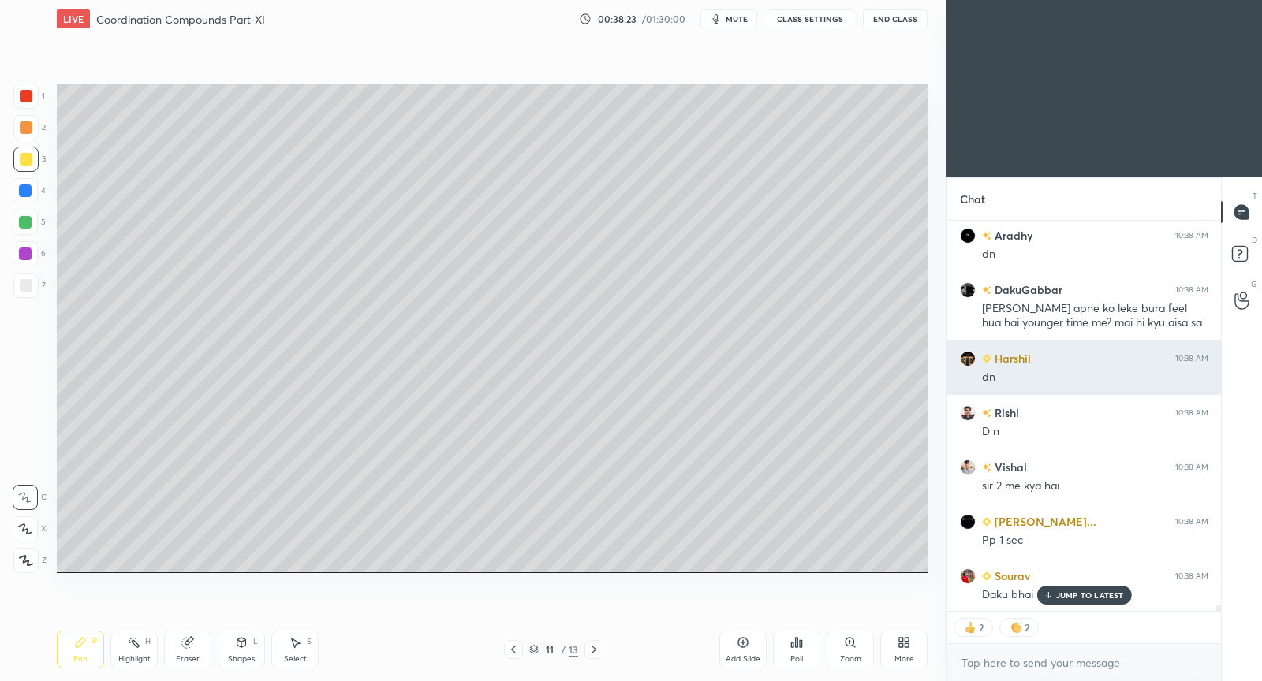
scroll to position [25390, 0]
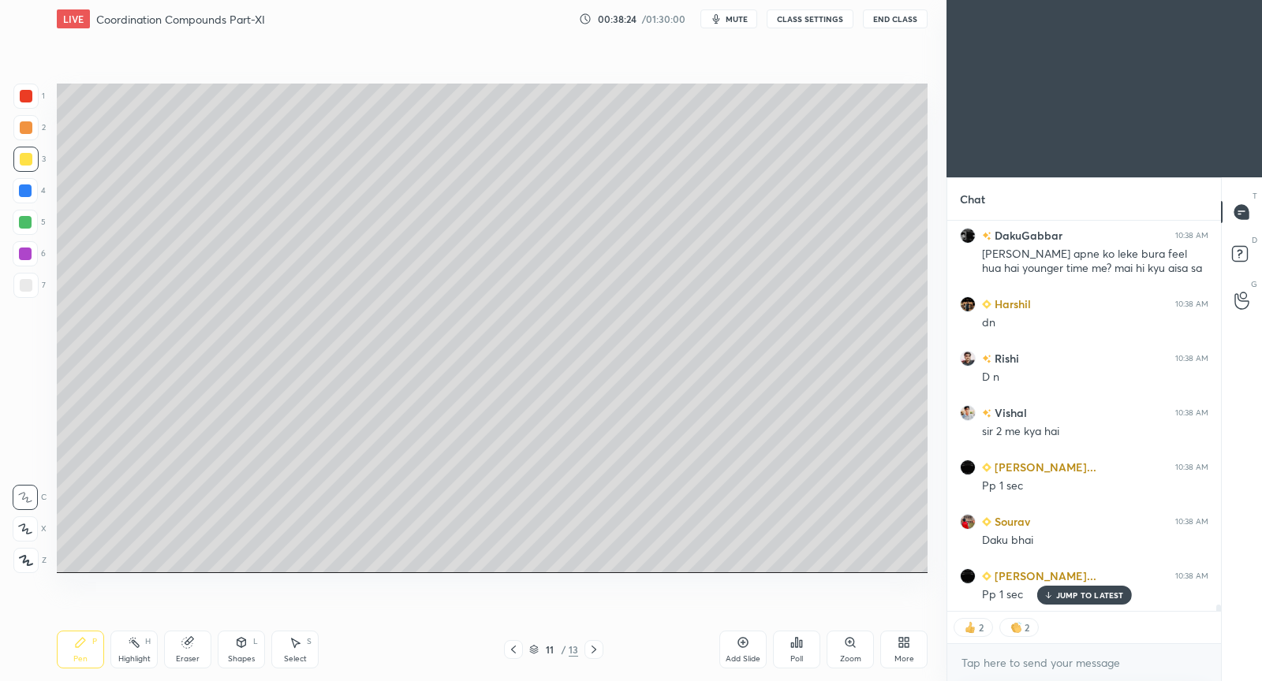
click at [833, 19] on button "CLASS SETTINGS" at bounding box center [810, 18] width 87 height 19
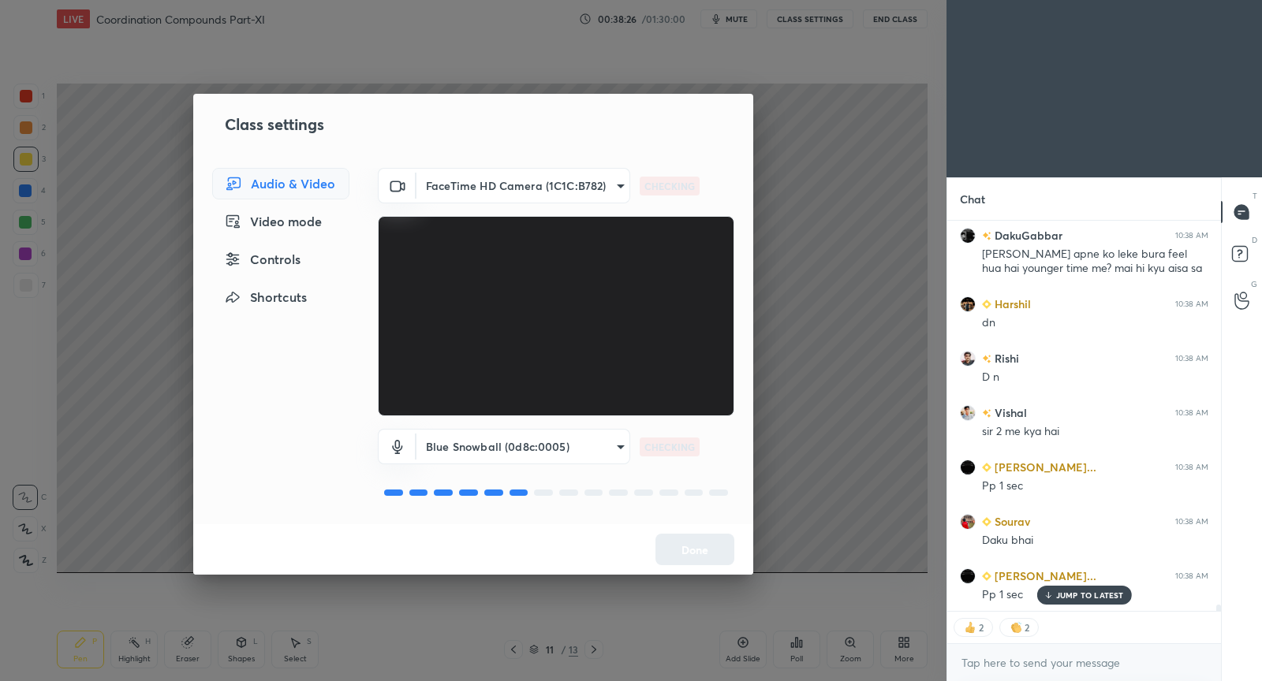
click at [274, 256] on div "Controls" at bounding box center [280, 260] width 137 height 32
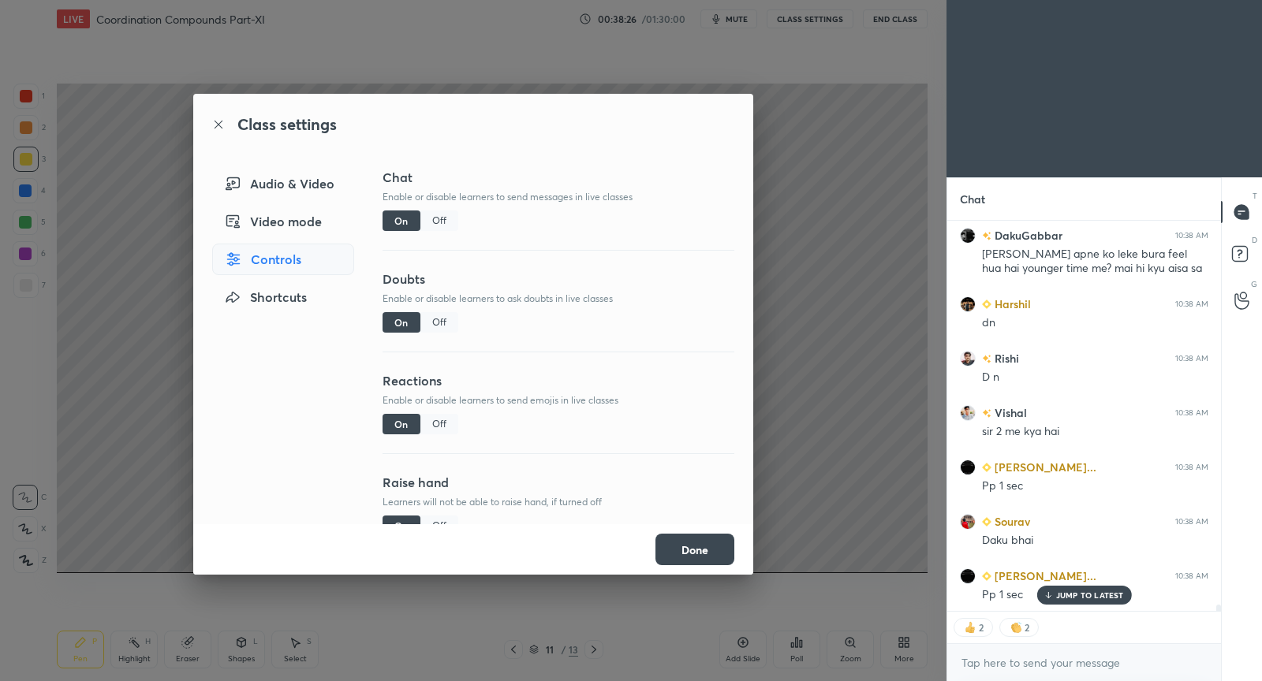
click at [433, 427] on div "Off" at bounding box center [439, 424] width 38 height 21
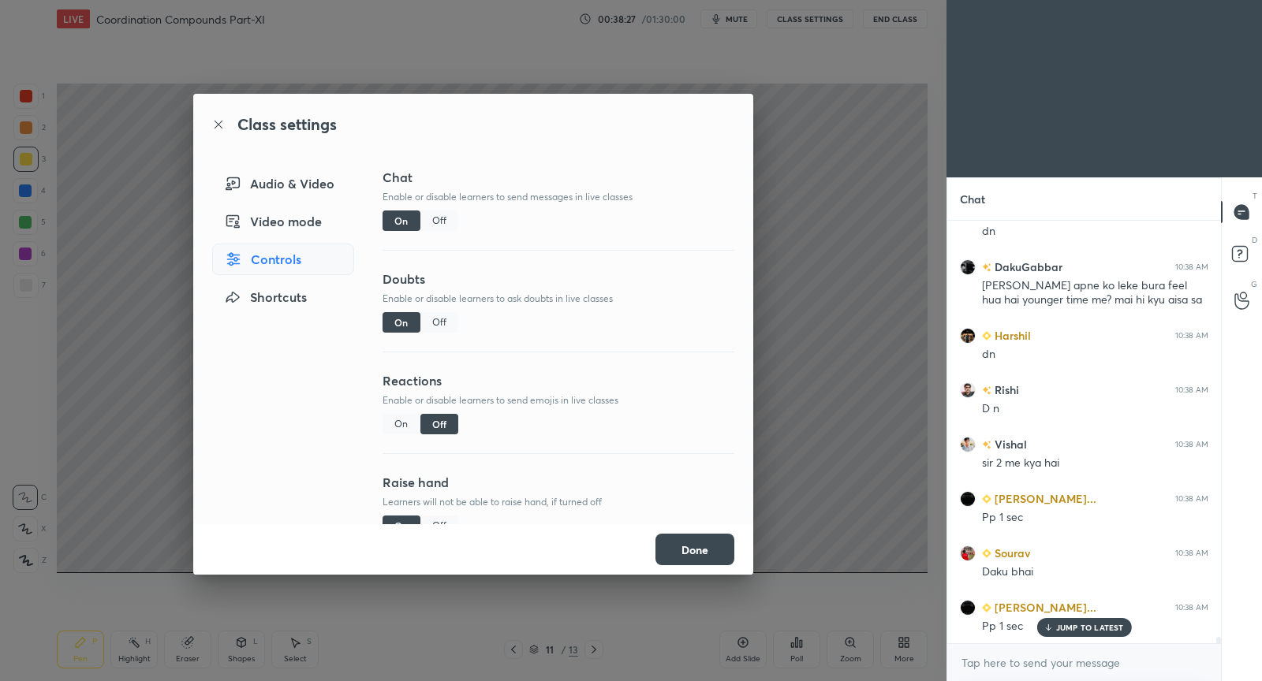
scroll to position [419, 270]
click at [704, 561] on button "Done" at bounding box center [694, 550] width 79 height 32
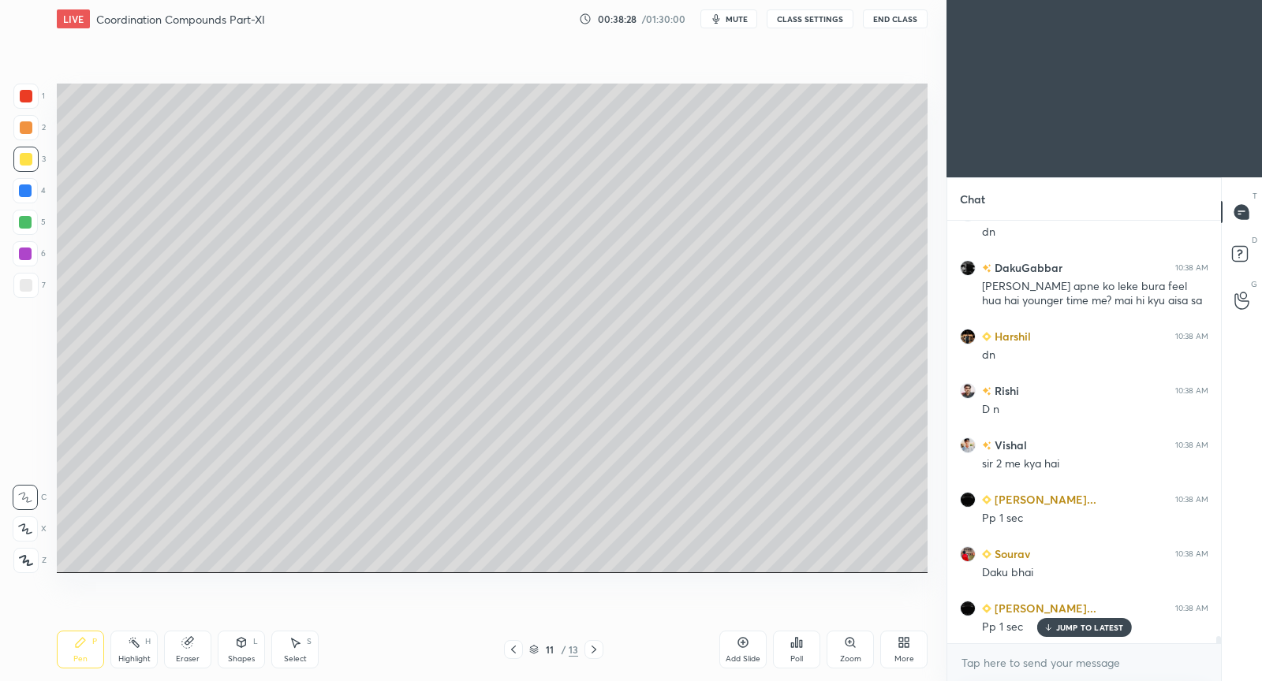
scroll to position [25412, 0]
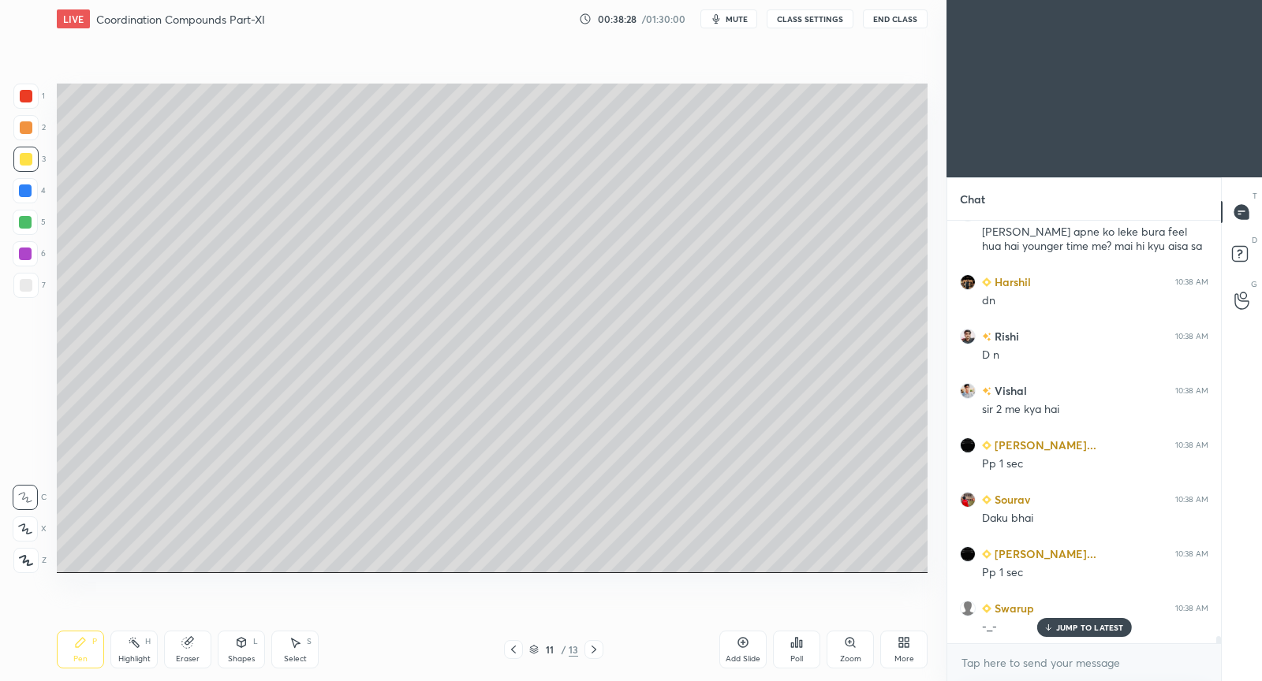
click at [1063, 627] on p "JUMP TO LATEST" at bounding box center [1090, 627] width 68 height 9
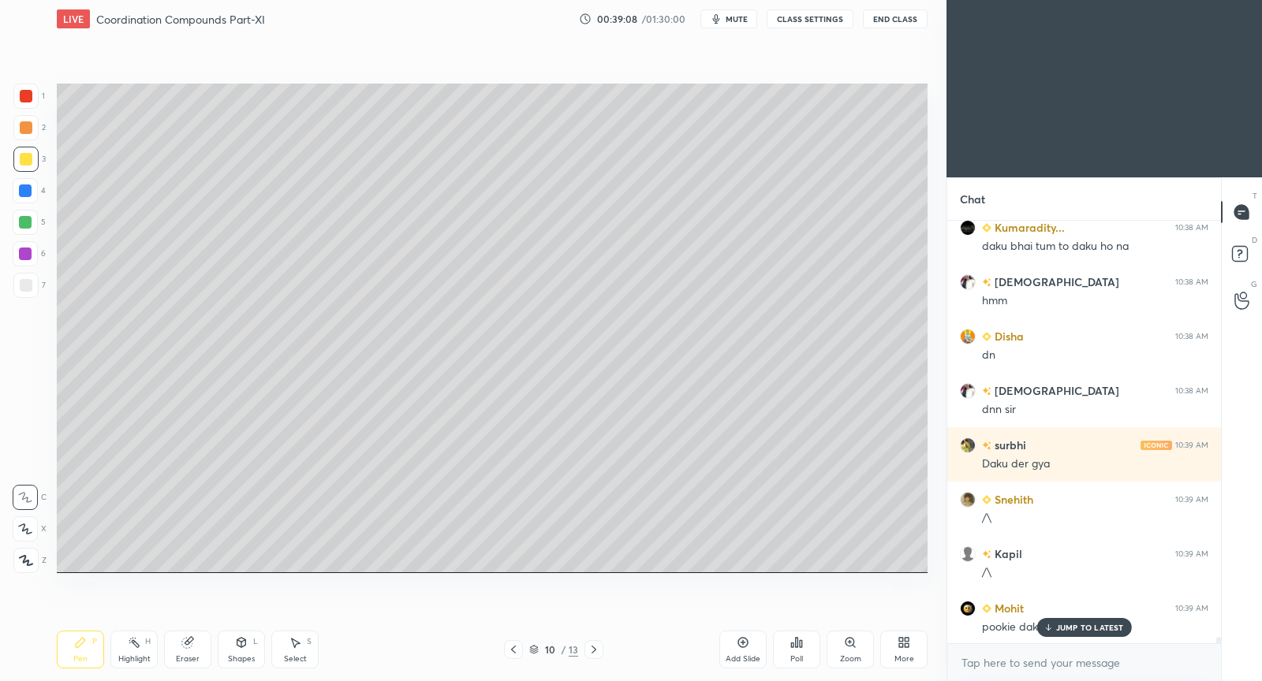
scroll to position [26434, 0]
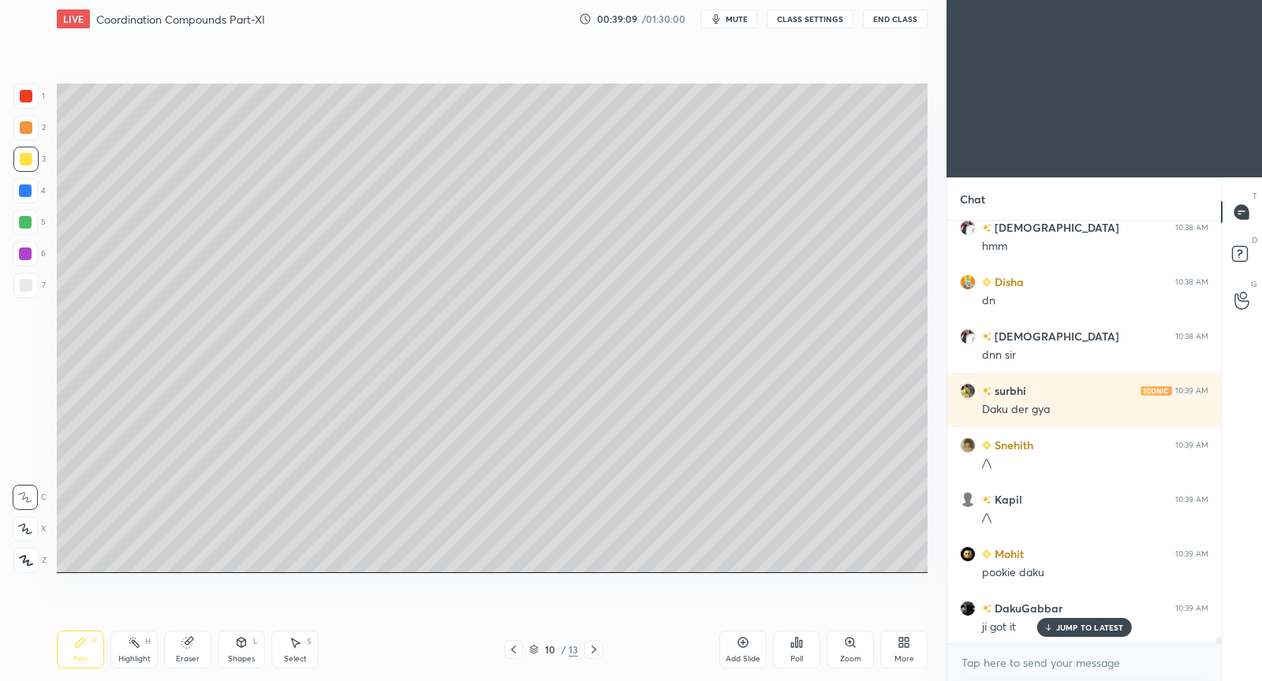
click at [1082, 630] on p "JUMP TO LATEST" at bounding box center [1090, 627] width 68 height 9
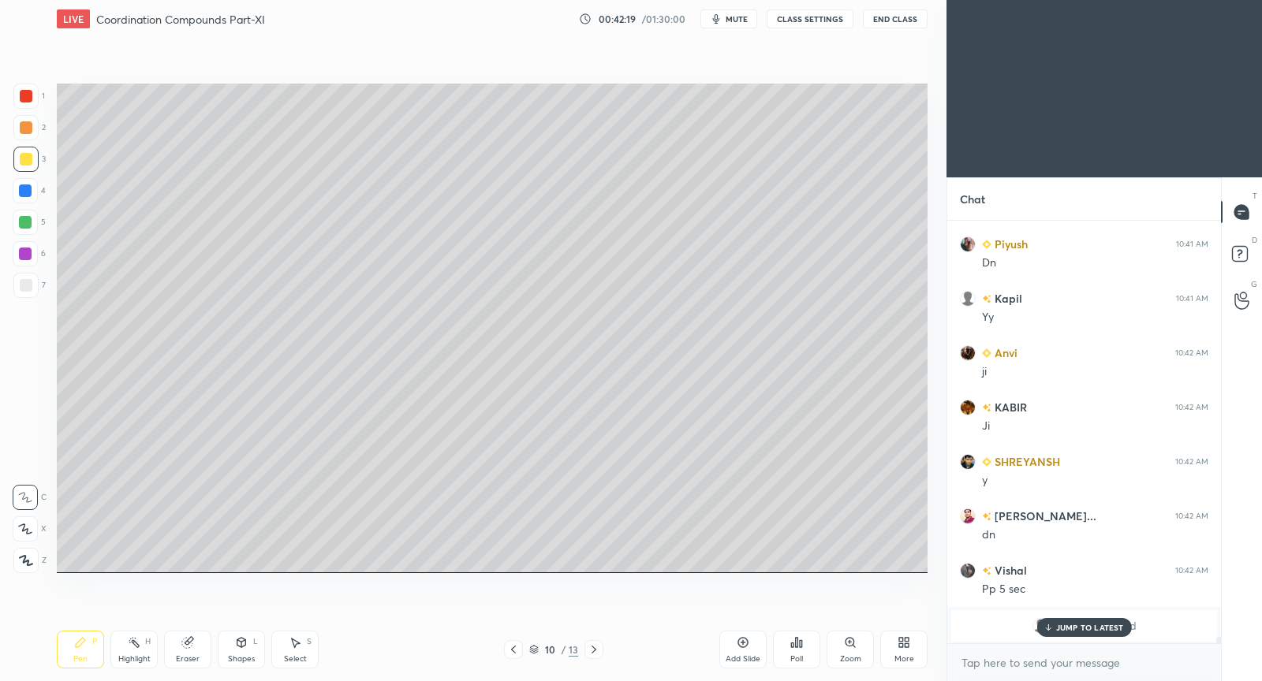
scroll to position [26751, 0]
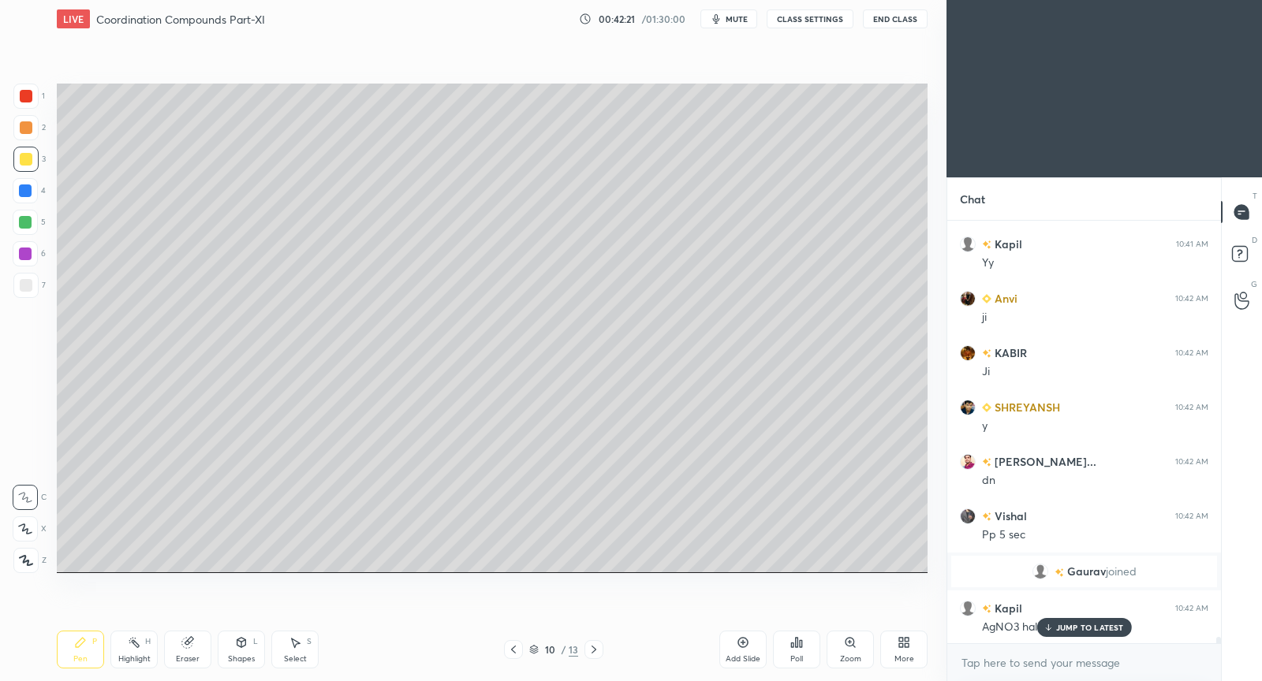
click at [1064, 628] on p "JUMP TO LATEST" at bounding box center [1090, 627] width 68 height 9
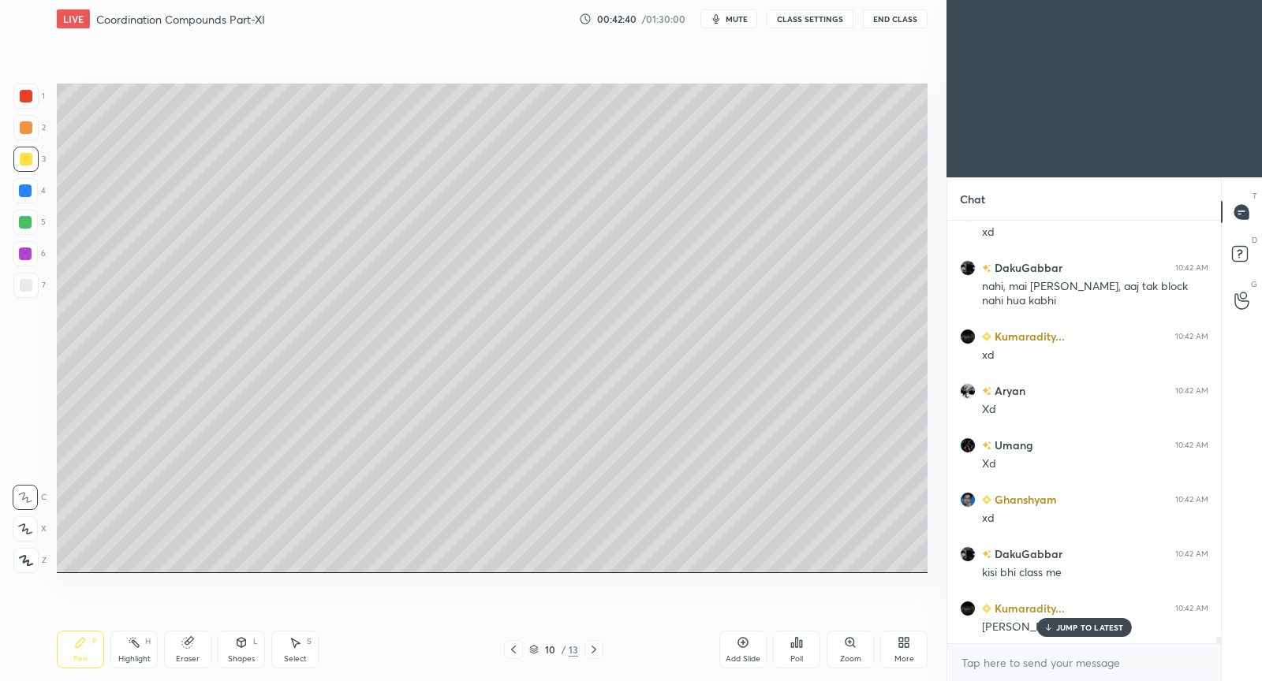
scroll to position [27581, 0]
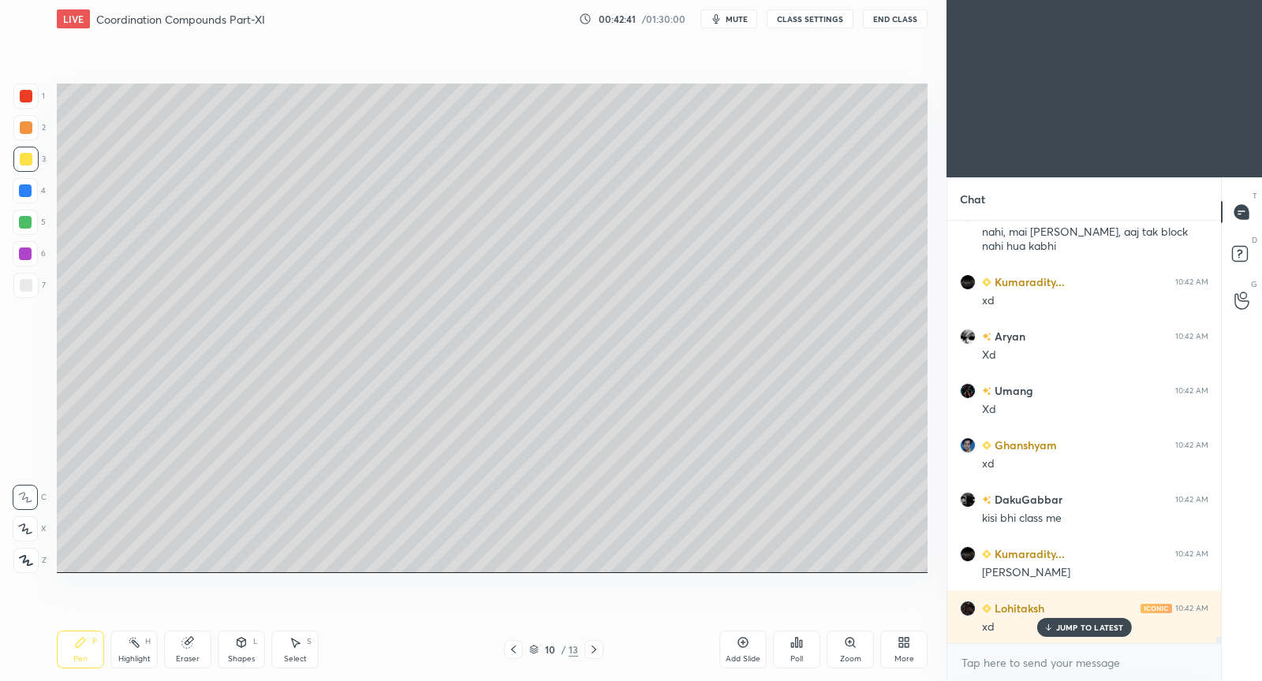
click at [1066, 625] on p "JUMP TO LATEST" at bounding box center [1090, 627] width 68 height 9
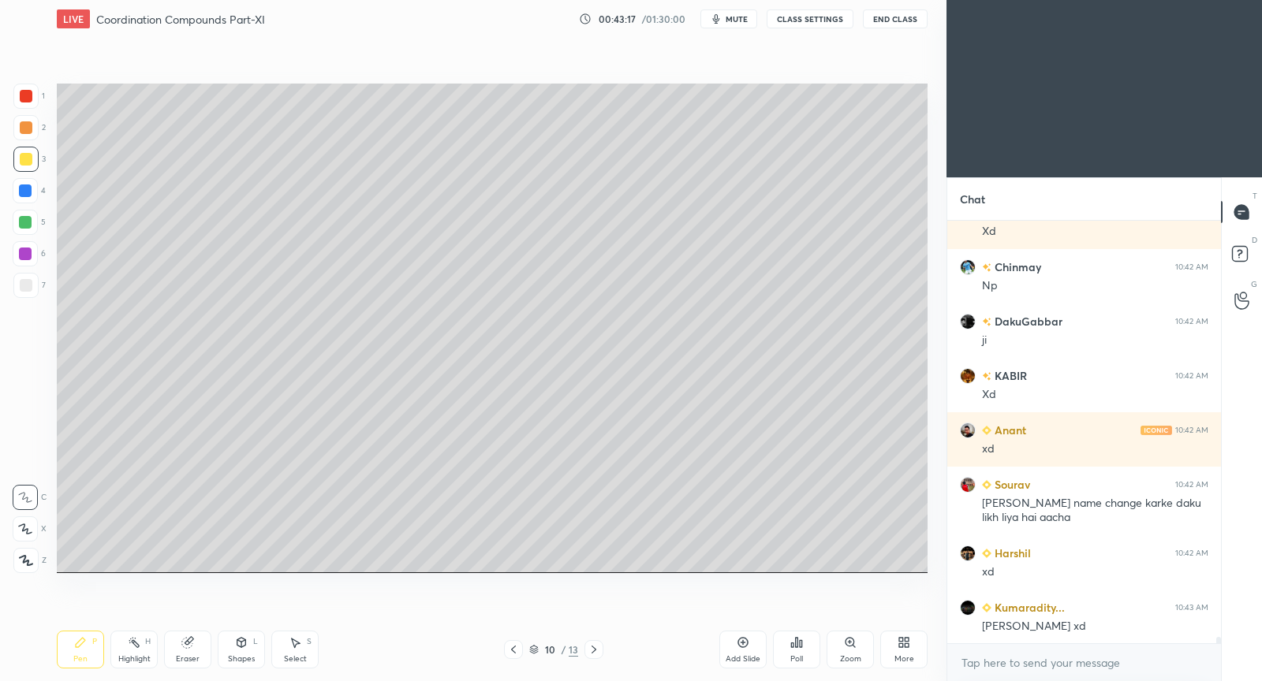
scroll to position [28194, 0]
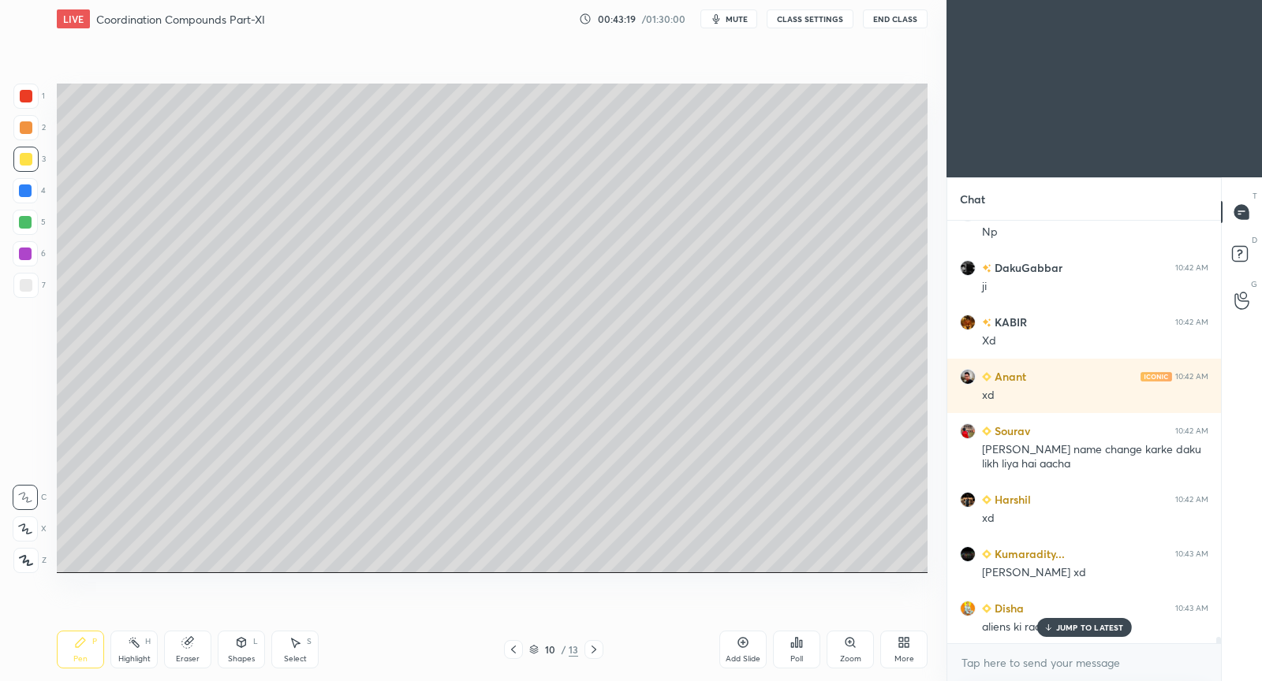
click at [1066, 627] on p "JUMP TO LATEST" at bounding box center [1090, 627] width 68 height 9
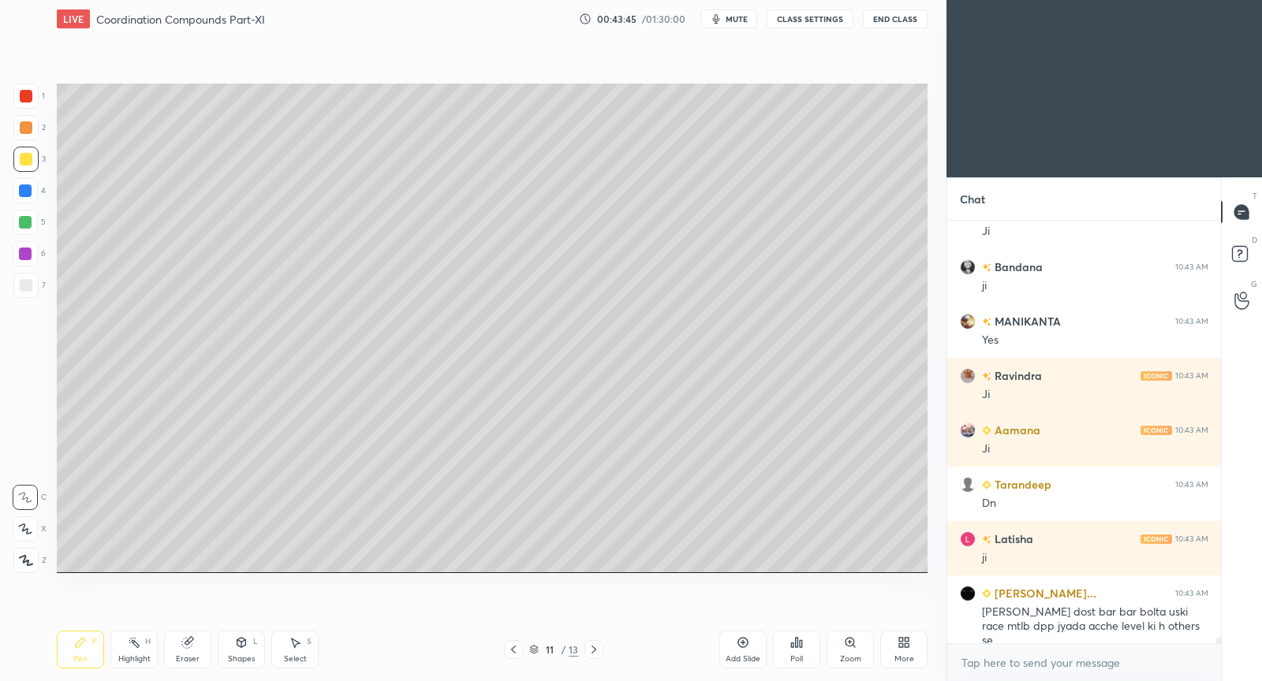
scroll to position [29188, 0]
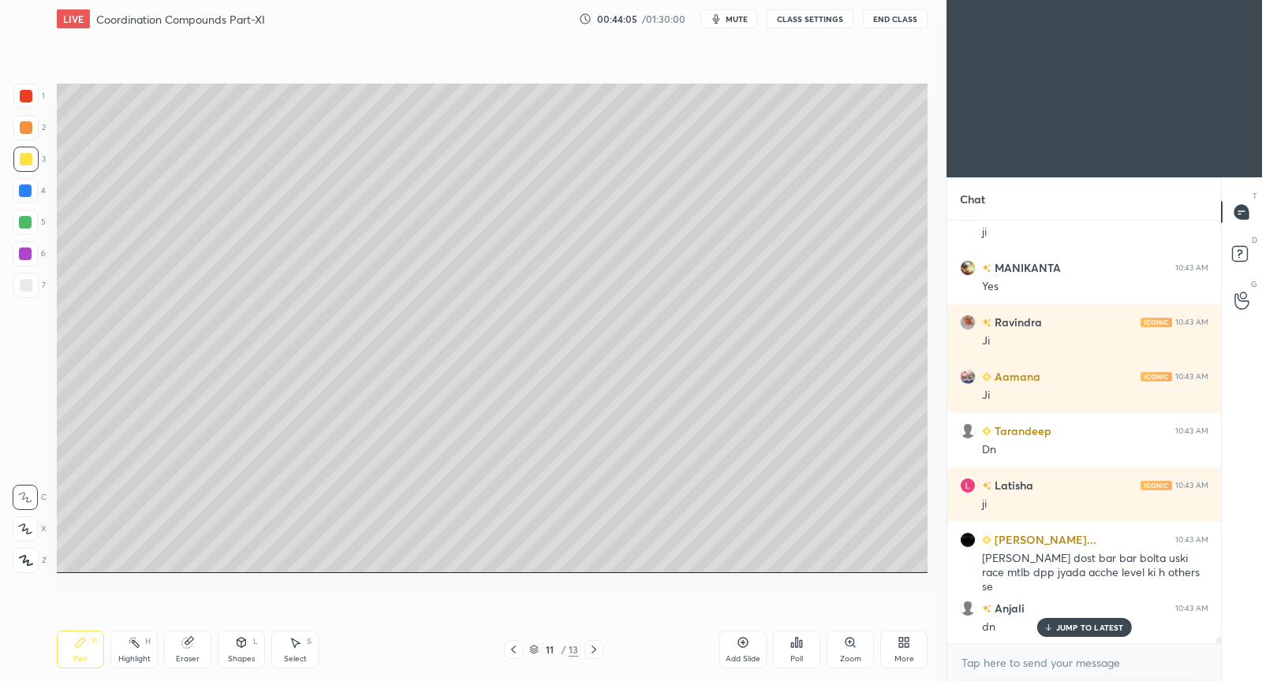
click at [737, 651] on div "Add Slide" at bounding box center [742, 650] width 47 height 38
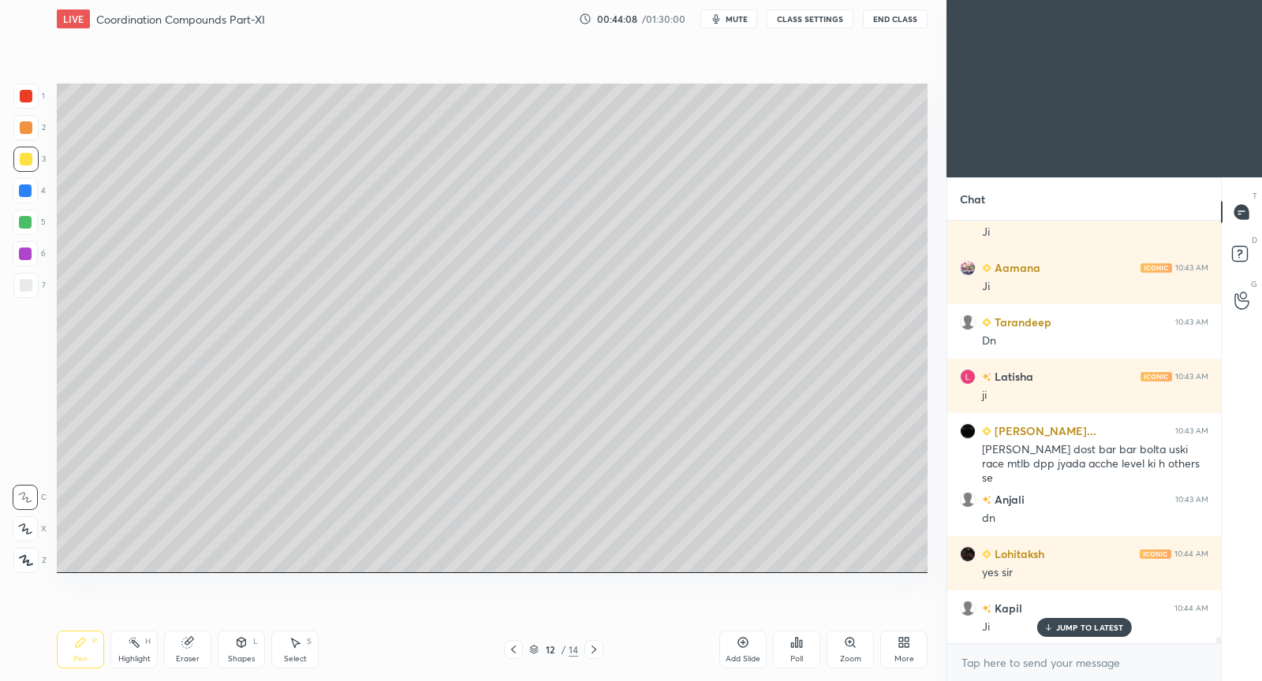
scroll to position [29351, 0]
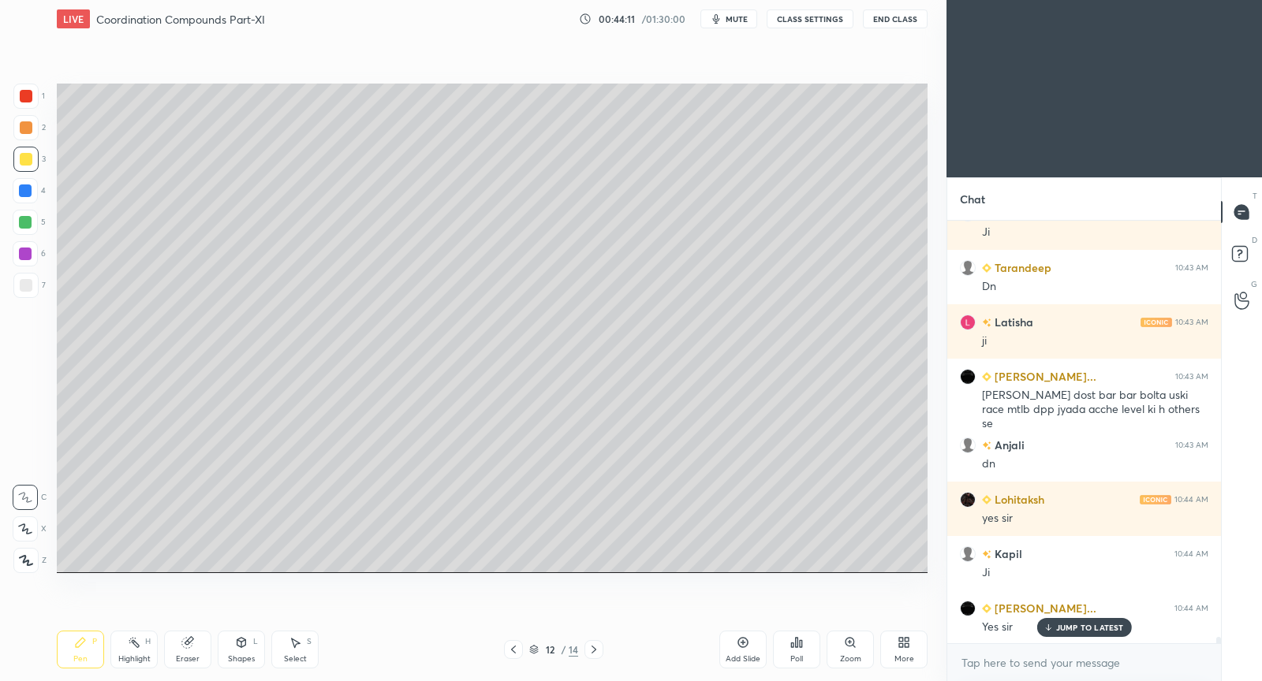
click at [30, 163] on div at bounding box center [26, 159] width 13 height 13
drag, startPoint x: 1086, startPoint y: 630, endPoint x: 1065, endPoint y: 626, distance: 21.7
click at [1084, 628] on p "JUMP TO LATEST" at bounding box center [1090, 627] width 68 height 9
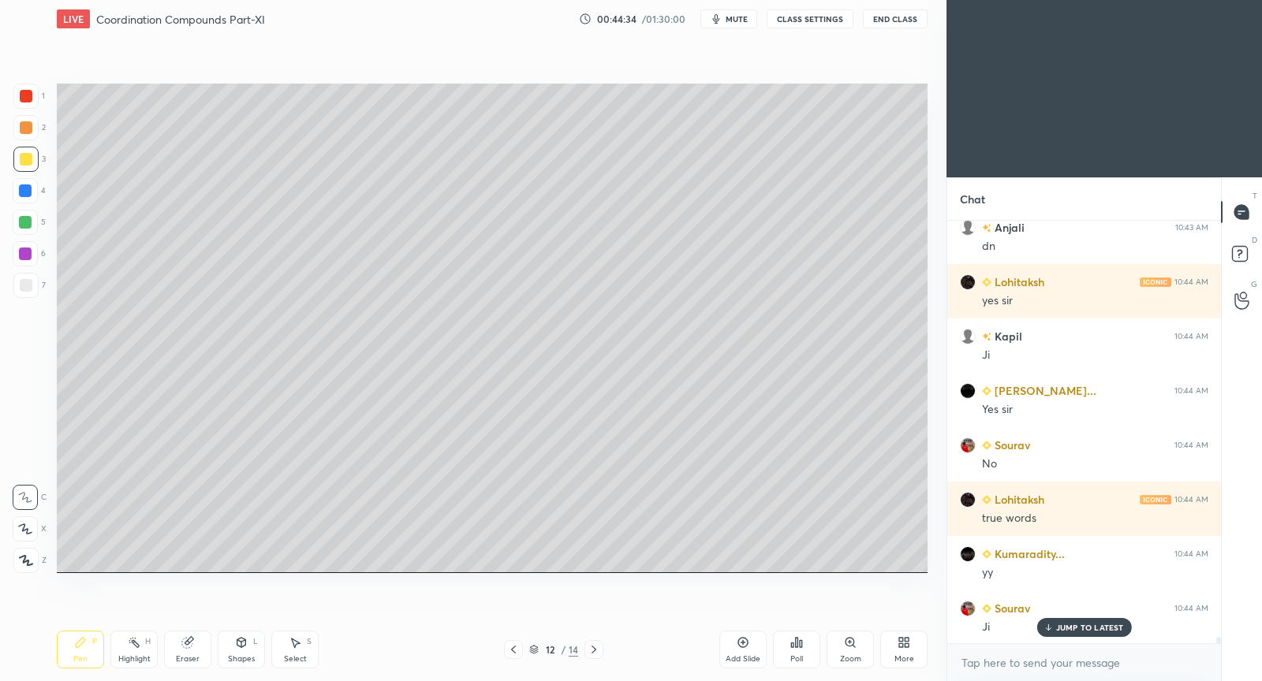
scroll to position [29623, 0]
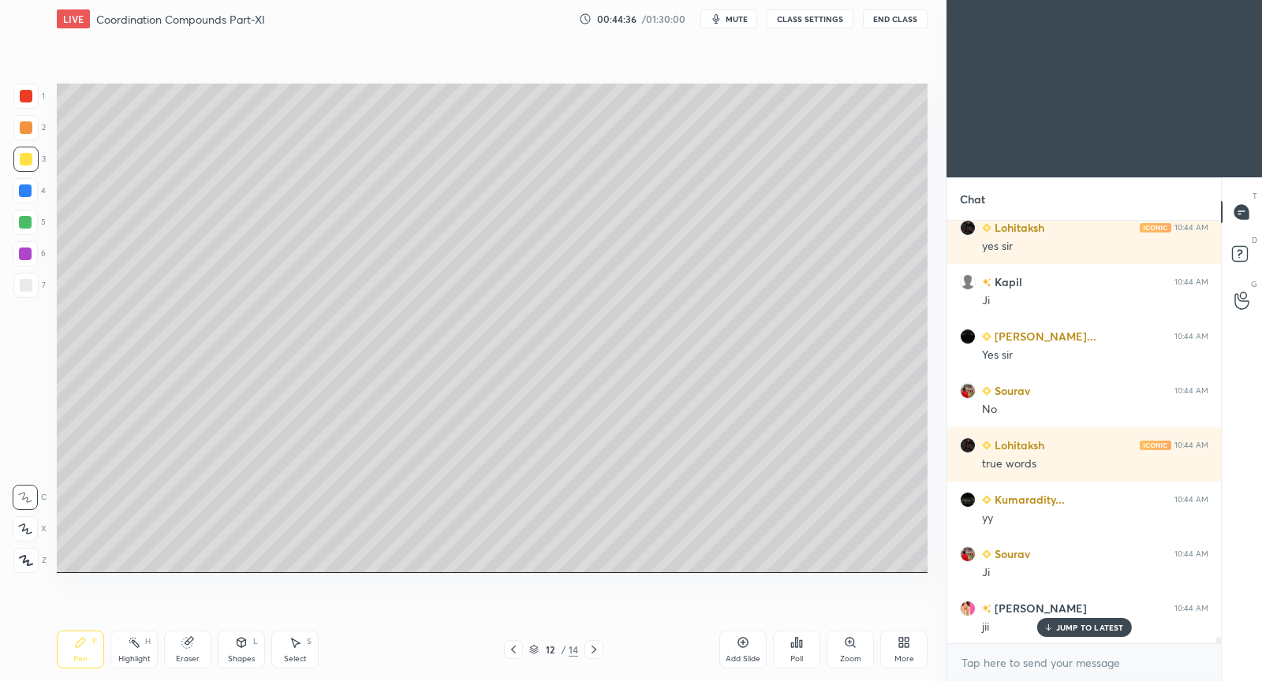
click at [28, 160] on div at bounding box center [26, 159] width 13 height 13
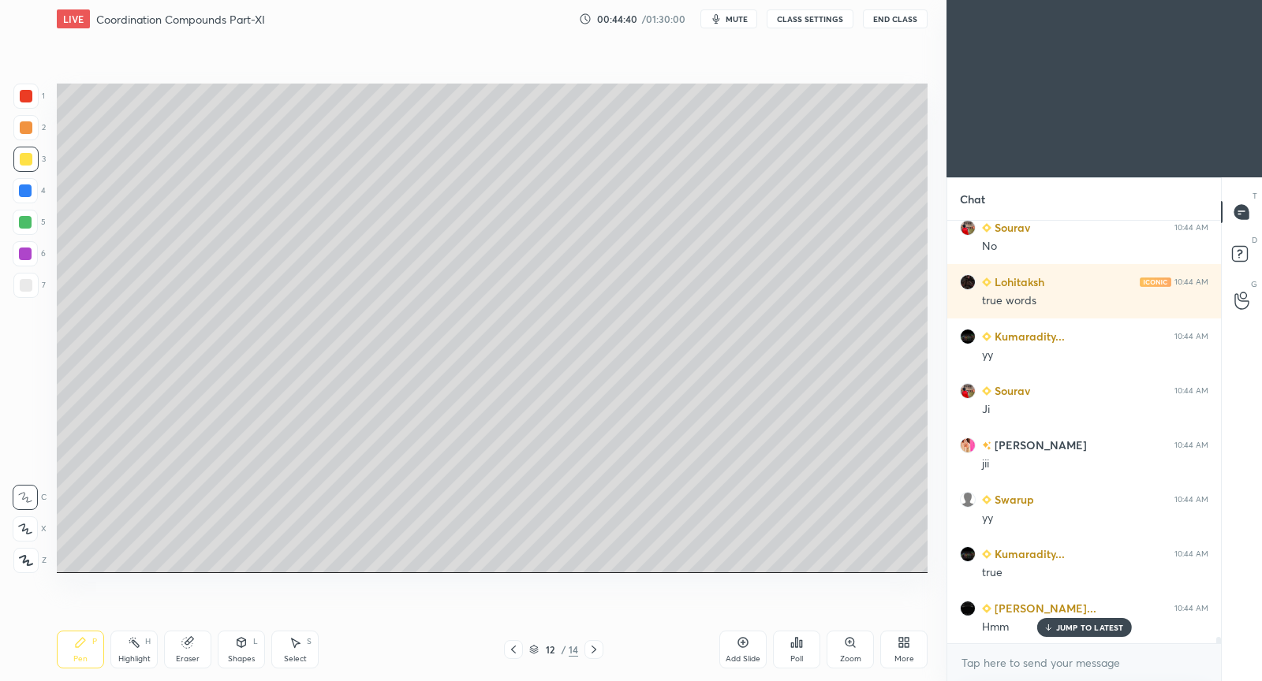
scroll to position [29841, 0]
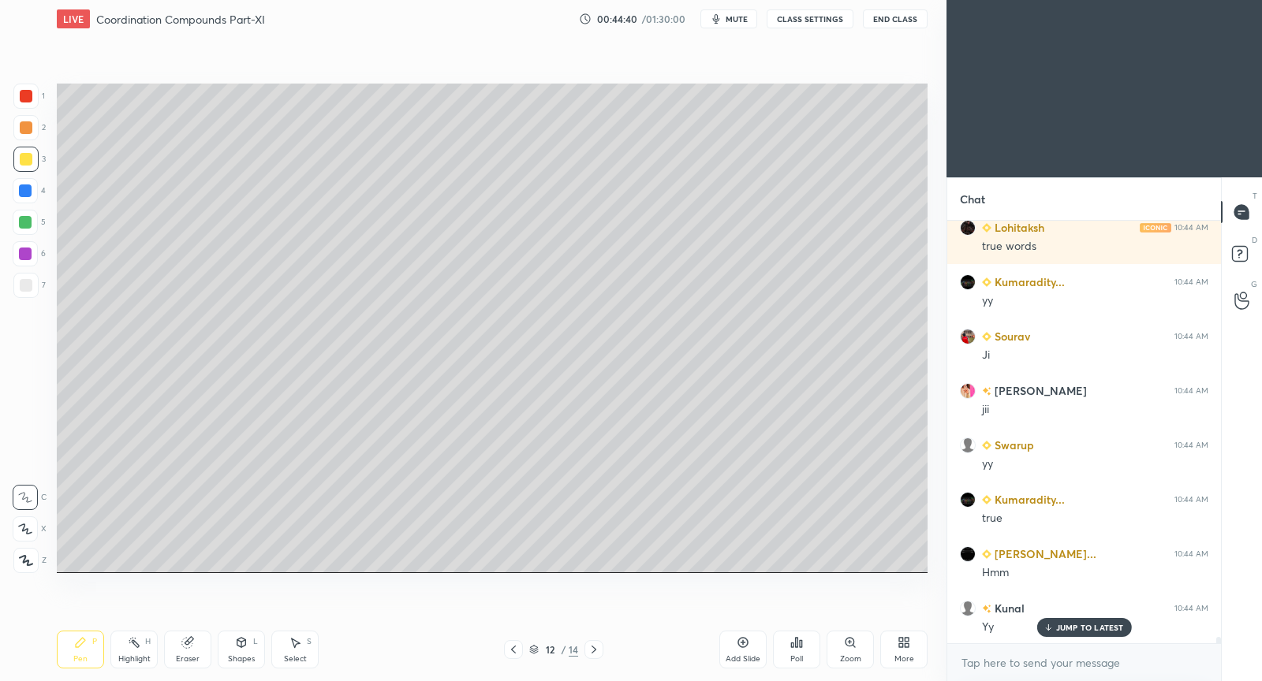
click at [518, 648] on icon at bounding box center [513, 650] width 13 height 13
click at [593, 651] on icon at bounding box center [594, 650] width 13 height 13
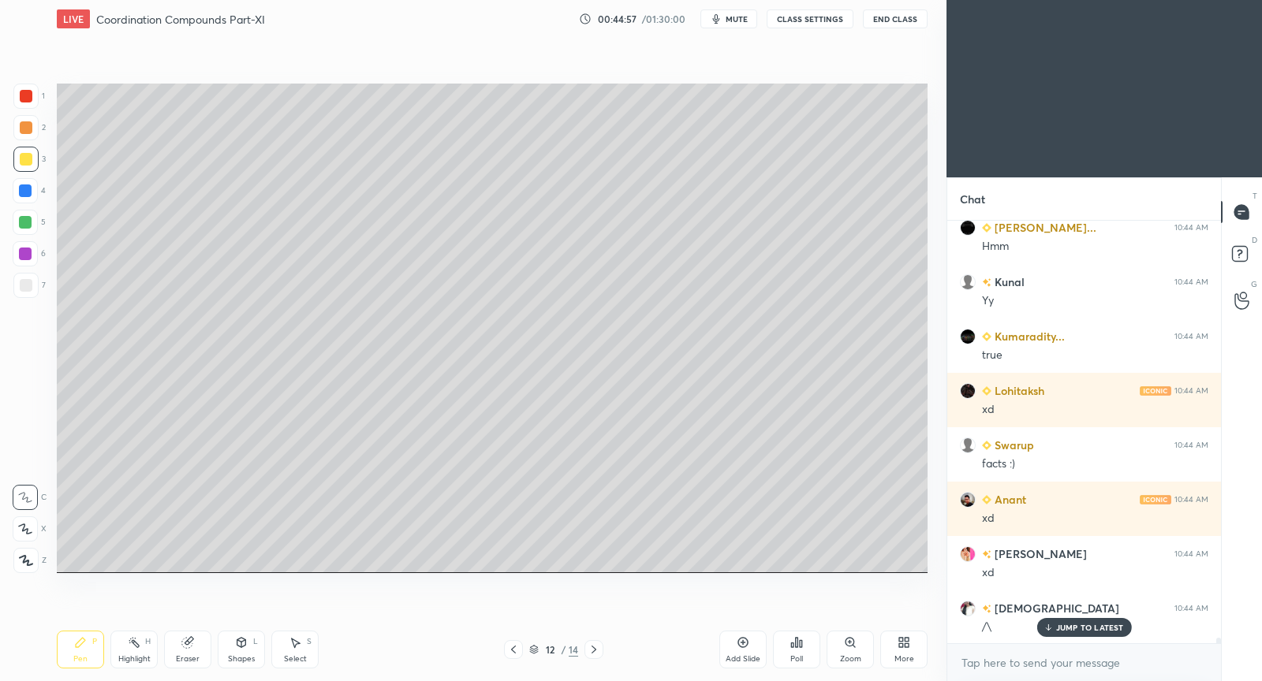
scroll to position [30223, 0]
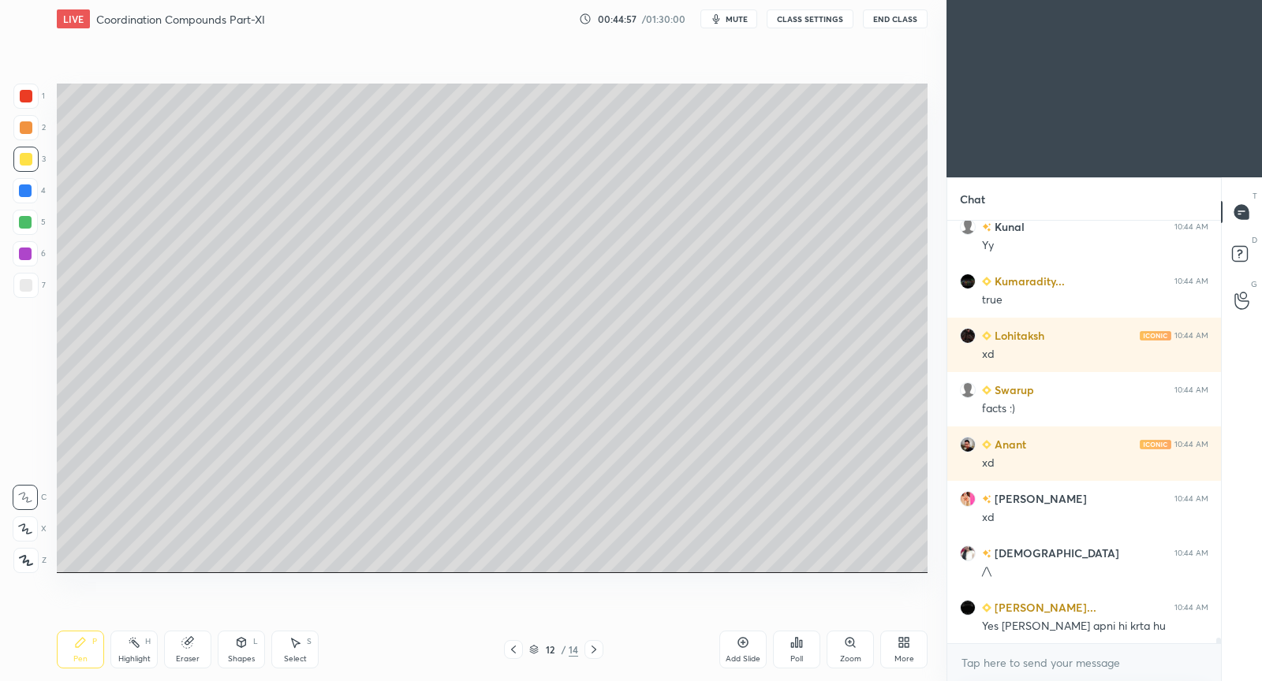
drag, startPoint x: 517, startPoint y: 654, endPoint x: 513, endPoint y: 640, distance: 14.7
click at [517, 654] on icon at bounding box center [513, 650] width 13 height 13
drag, startPoint x: 596, startPoint y: 651, endPoint x: 595, endPoint y: 625, distance: 25.3
click at [595, 649] on icon at bounding box center [594, 650] width 13 height 13
click at [26, 161] on div at bounding box center [26, 159] width 13 height 13
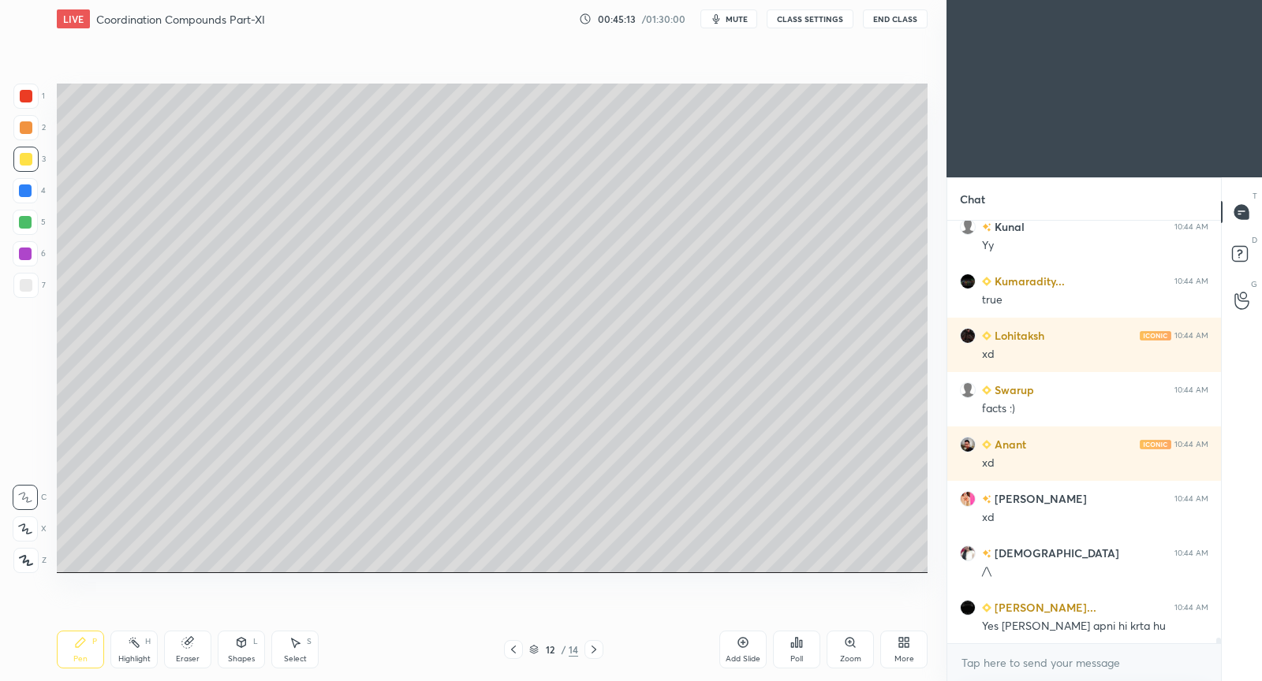
click at [514, 652] on icon at bounding box center [513, 650] width 13 height 13
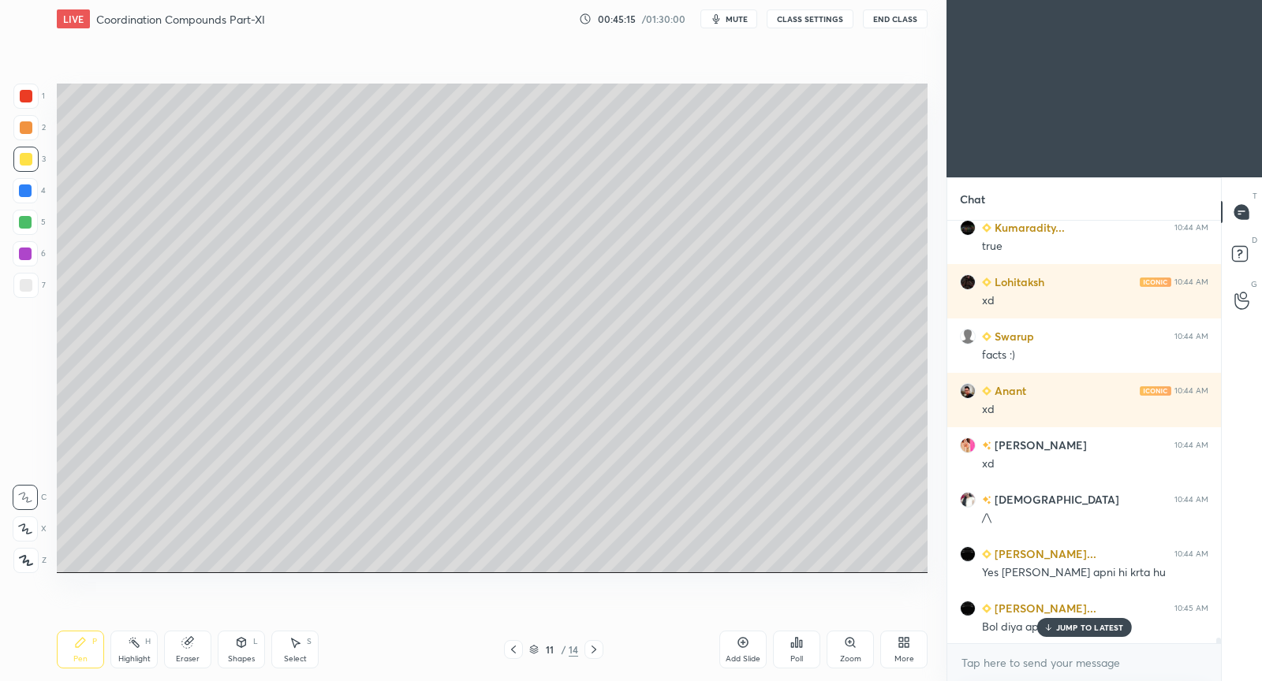
click at [589, 647] on icon at bounding box center [594, 650] width 13 height 13
click at [1070, 629] on p "JUMP TO LATEST" at bounding box center [1090, 627] width 68 height 9
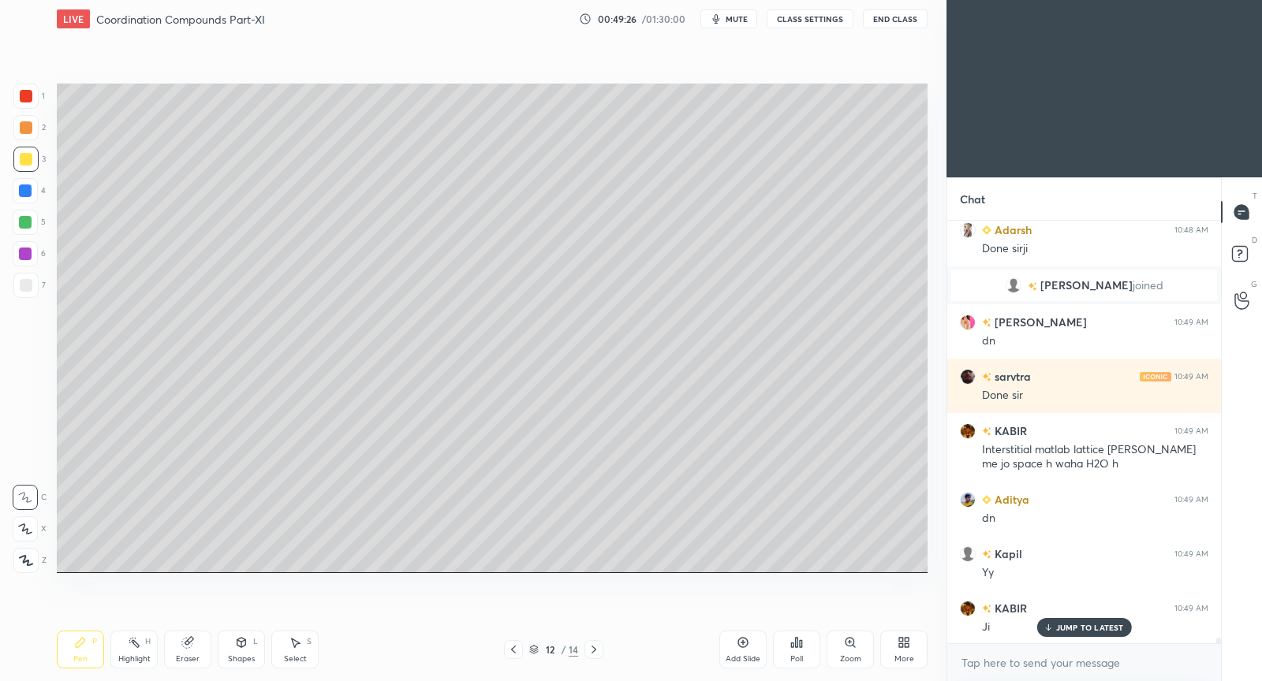
scroll to position [31019, 0]
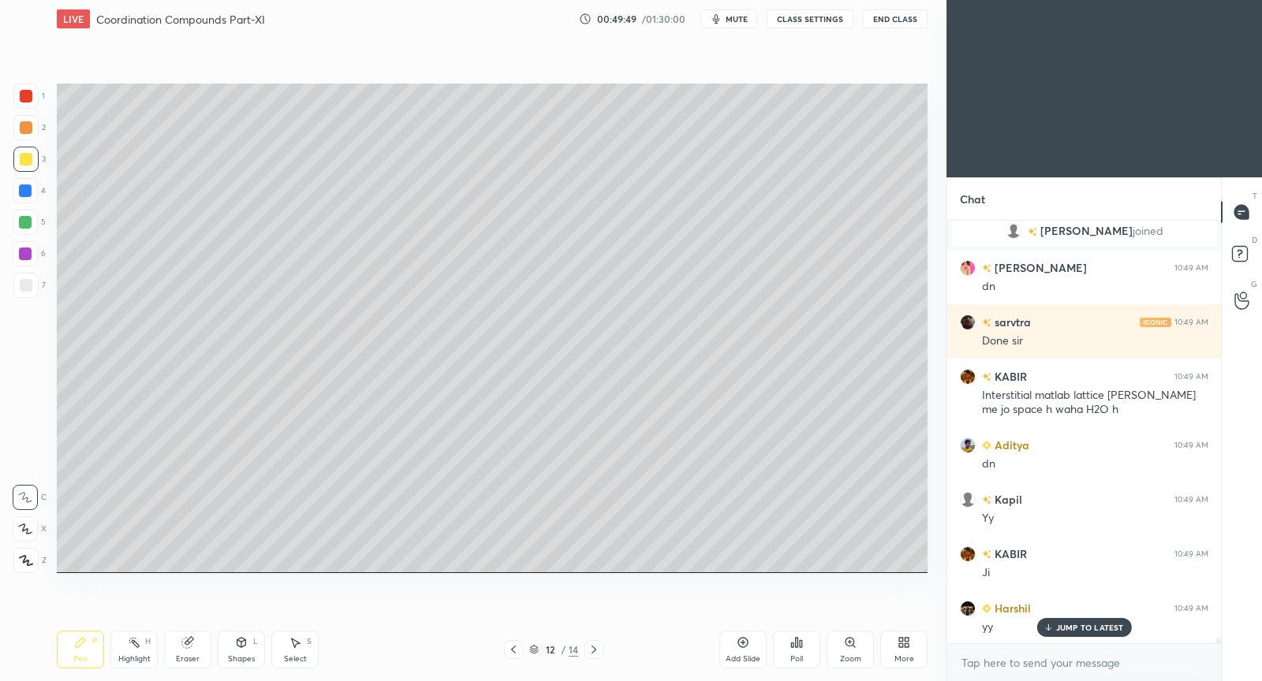
click at [747, 643] on icon at bounding box center [743, 642] width 13 height 13
drag, startPoint x: 508, startPoint y: 662, endPoint x: 502, endPoint y: 651, distance: 12.3
click at [505, 661] on div "Pen P Highlight H Eraser Shapes L Select S 13 / 15 Add Slide Poll Zoom More" at bounding box center [492, 649] width 871 height 63
click at [506, 660] on div "Pen P Highlight H Eraser Shapes L Select S 13 / 15 Add Slide Poll Zoom More" at bounding box center [492, 649] width 871 height 63
click at [520, 652] on div at bounding box center [513, 649] width 19 height 19
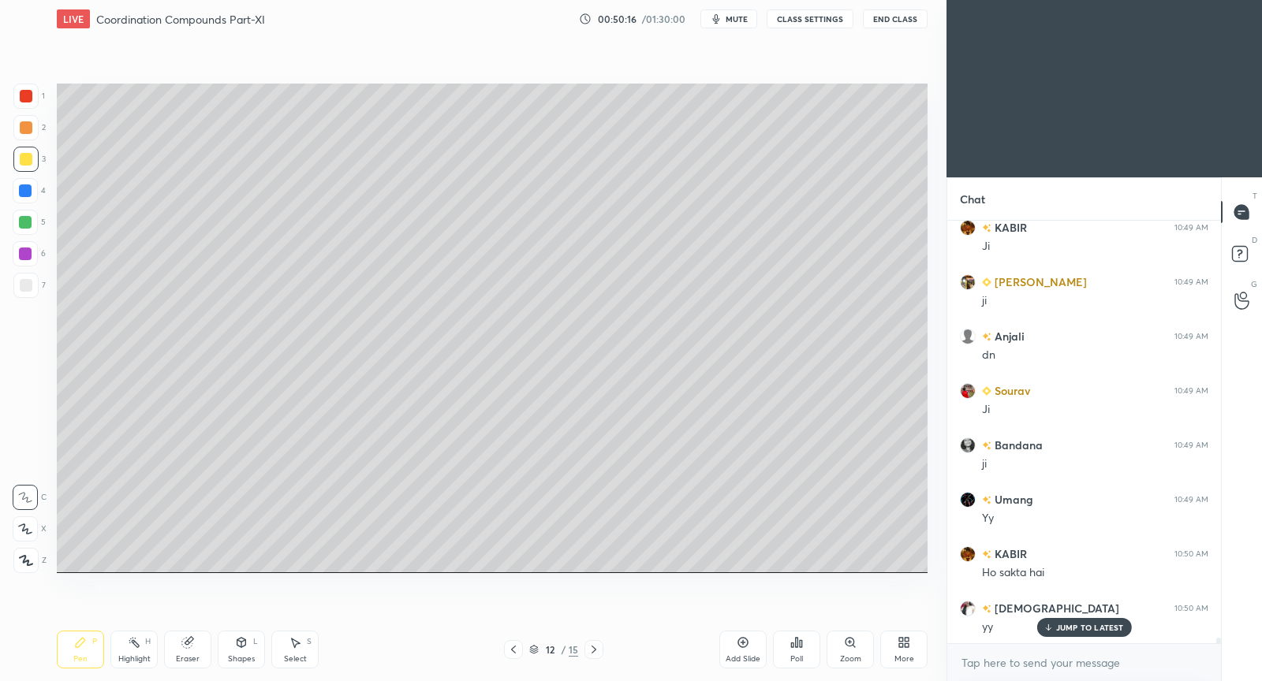
scroll to position [31619, 0]
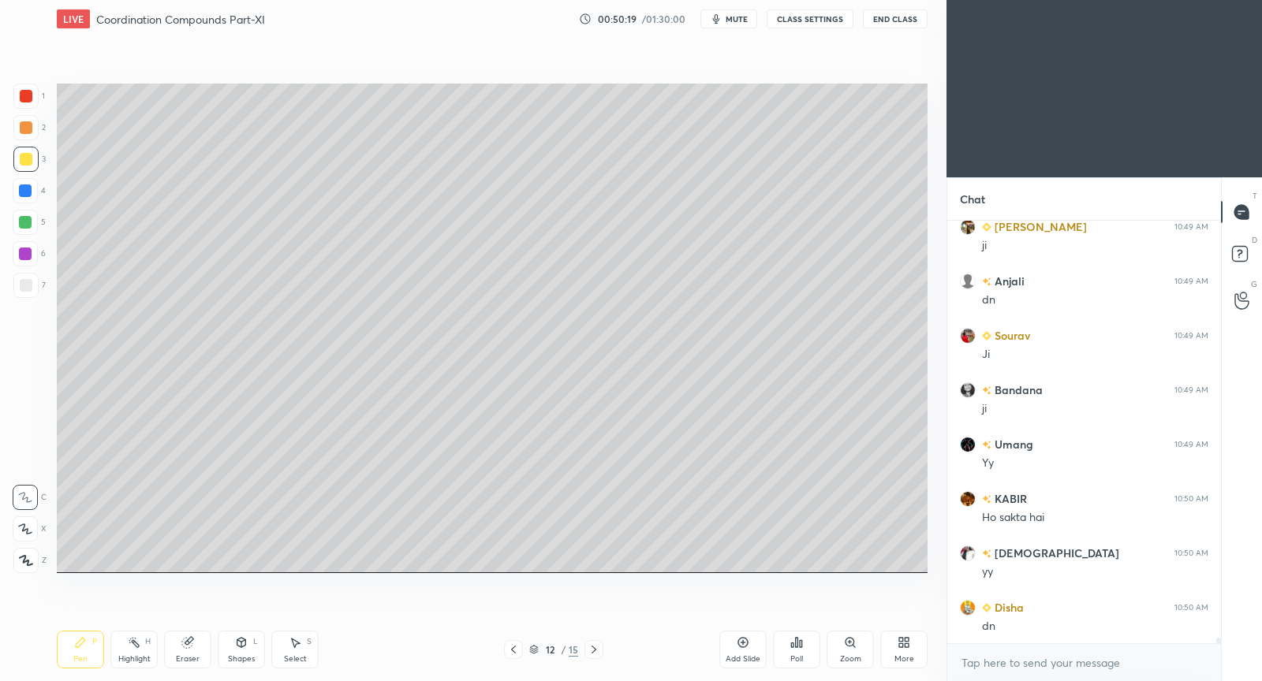
click at [744, 643] on icon at bounding box center [743, 642] width 13 height 13
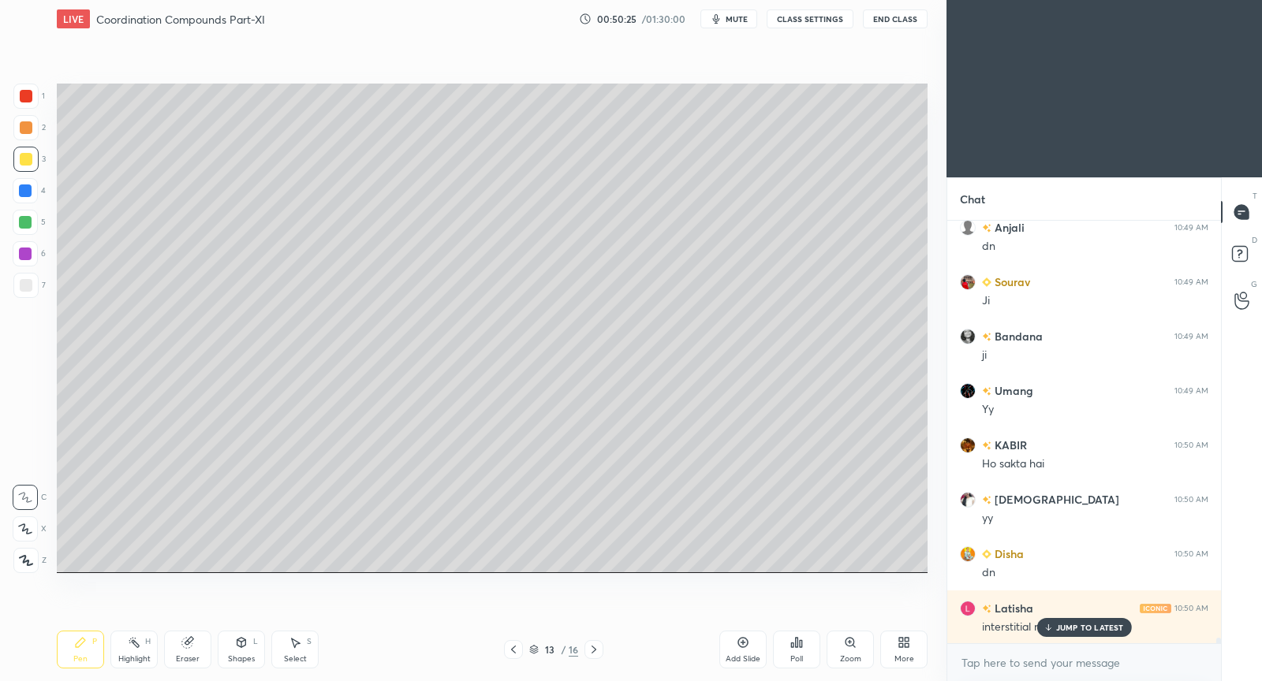
scroll to position [31727, 0]
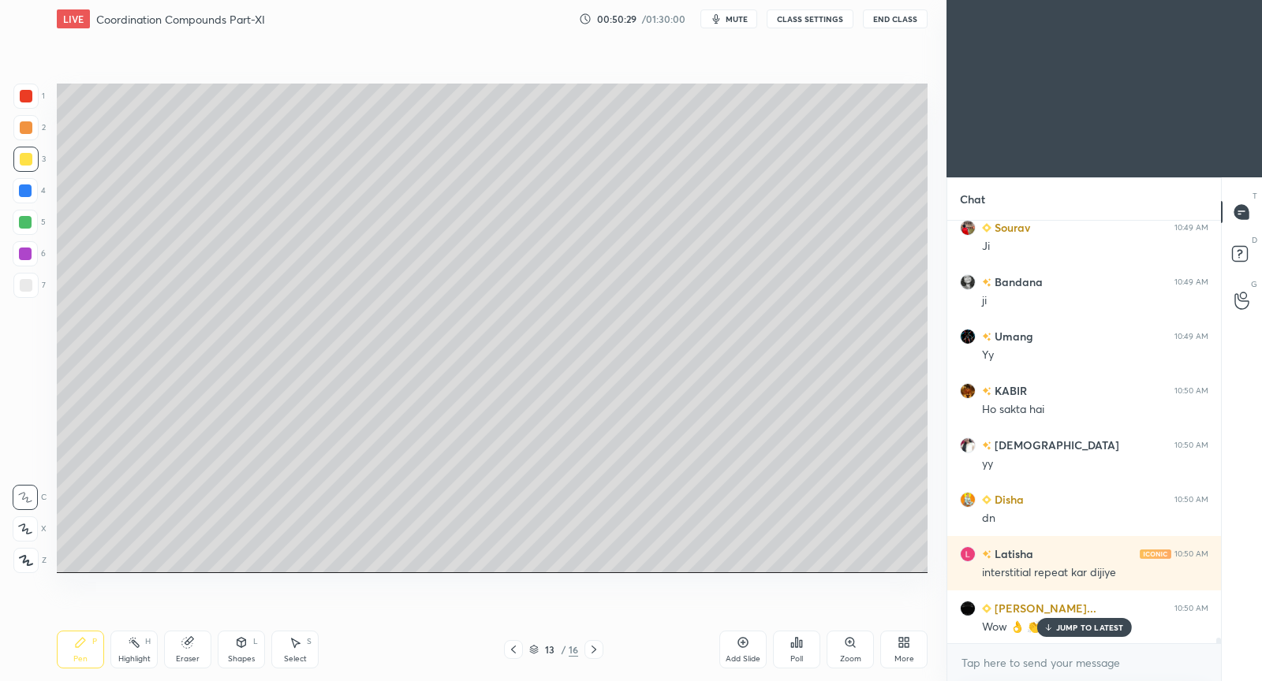
click at [514, 659] on div "Pen P Highlight H Eraser Shapes L Select S 13 / 16 Add Slide Poll Zoom More" at bounding box center [492, 649] width 871 height 63
click at [514, 652] on icon at bounding box center [513, 650] width 13 height 13
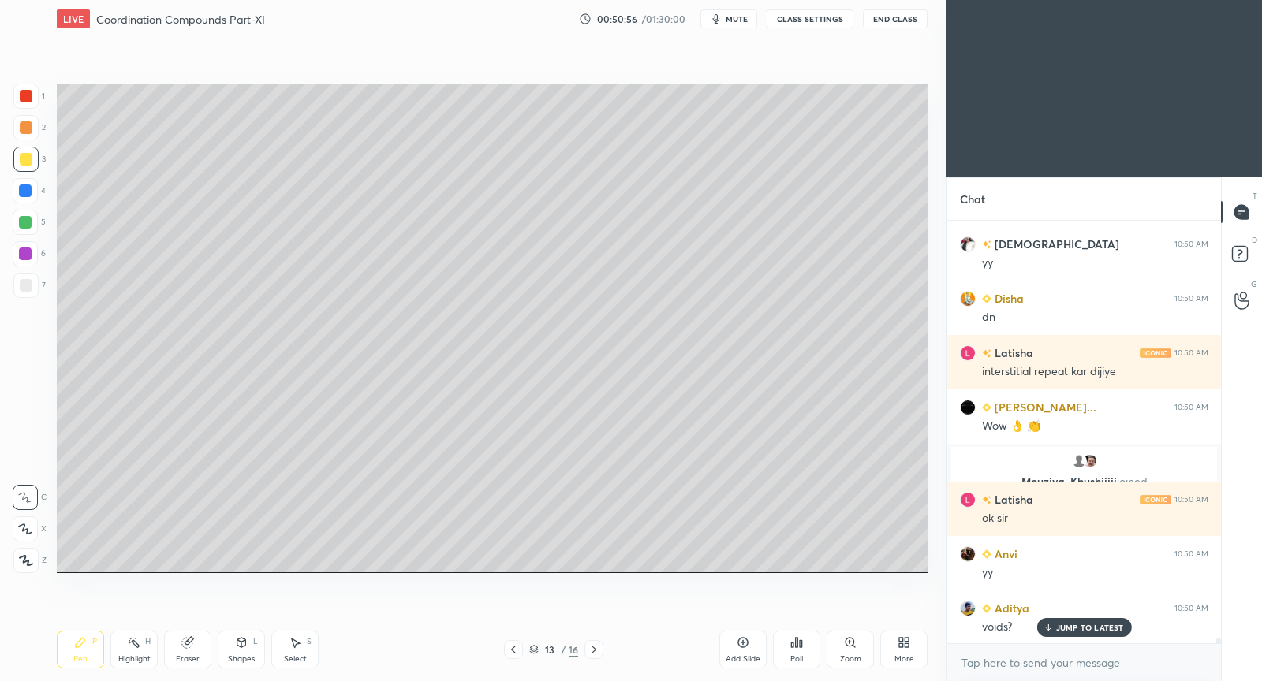
scroll to position [31982, 0]
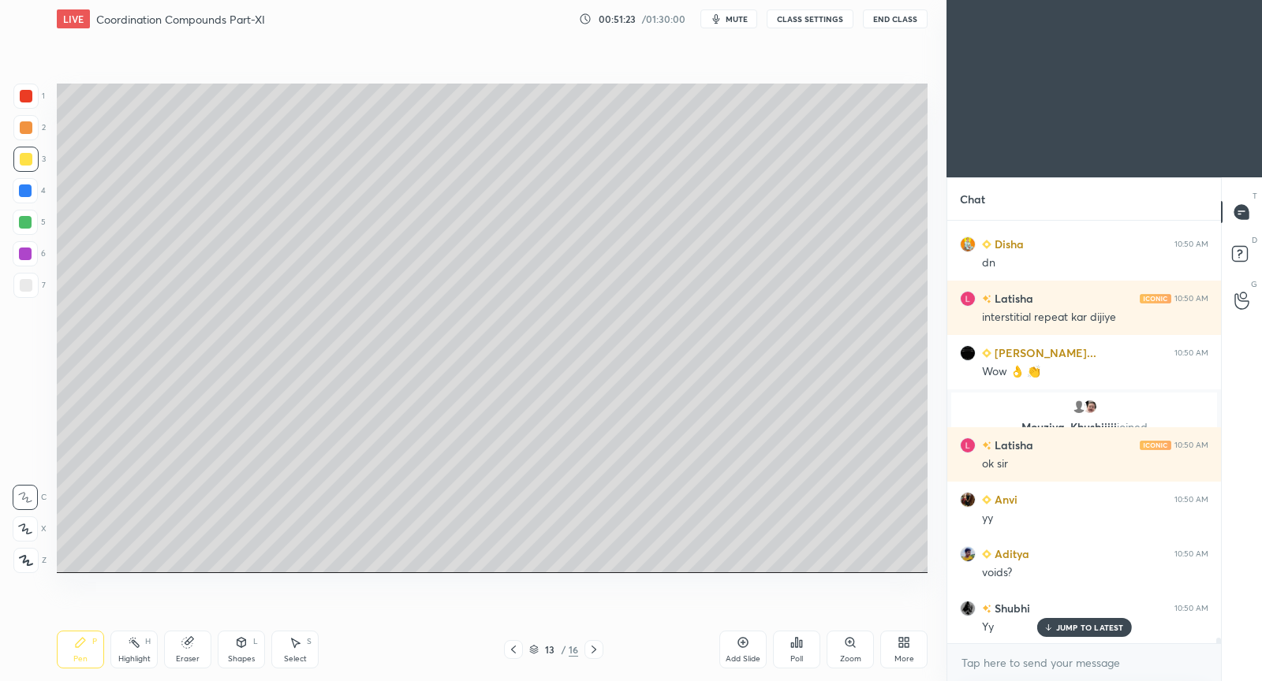
click at [298, 642] on icon at bounding box center [295, 642] width 13 height 13
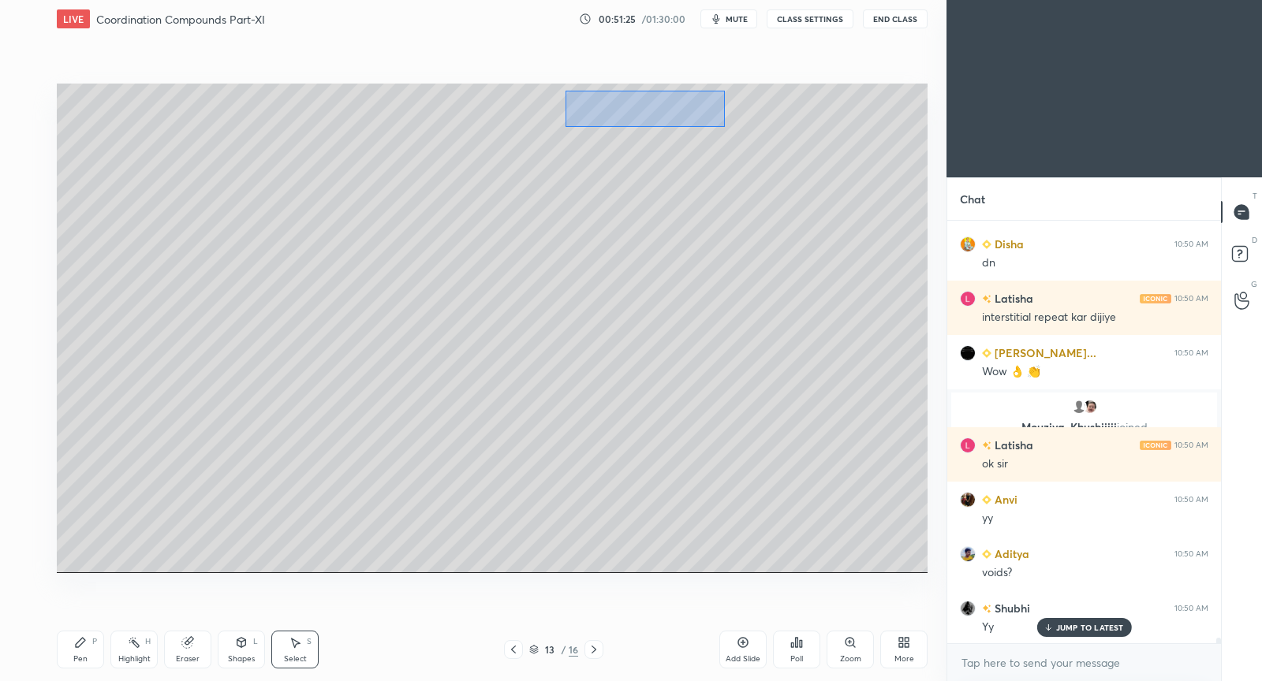
drag, startPoint x: 565, startPoint y: 91, endPoint x: 692, endPoint y: 125, distance: 130.7
click at [718, 127] on div "0 ° Undo Copy Duplicate Duplicate to new slide Delete" at bounding box center [492, 329] width 871 height 490
drag, startPoint x: 676, startPoint y: 109, endPoint x: 692, endPoint y: 130, distance: 26.5
click at [732, 109] on div "0 ° Undo Copy Duplicate Duplicate to new slide Delete" at bounding box center [492, 329] width 871 height 490
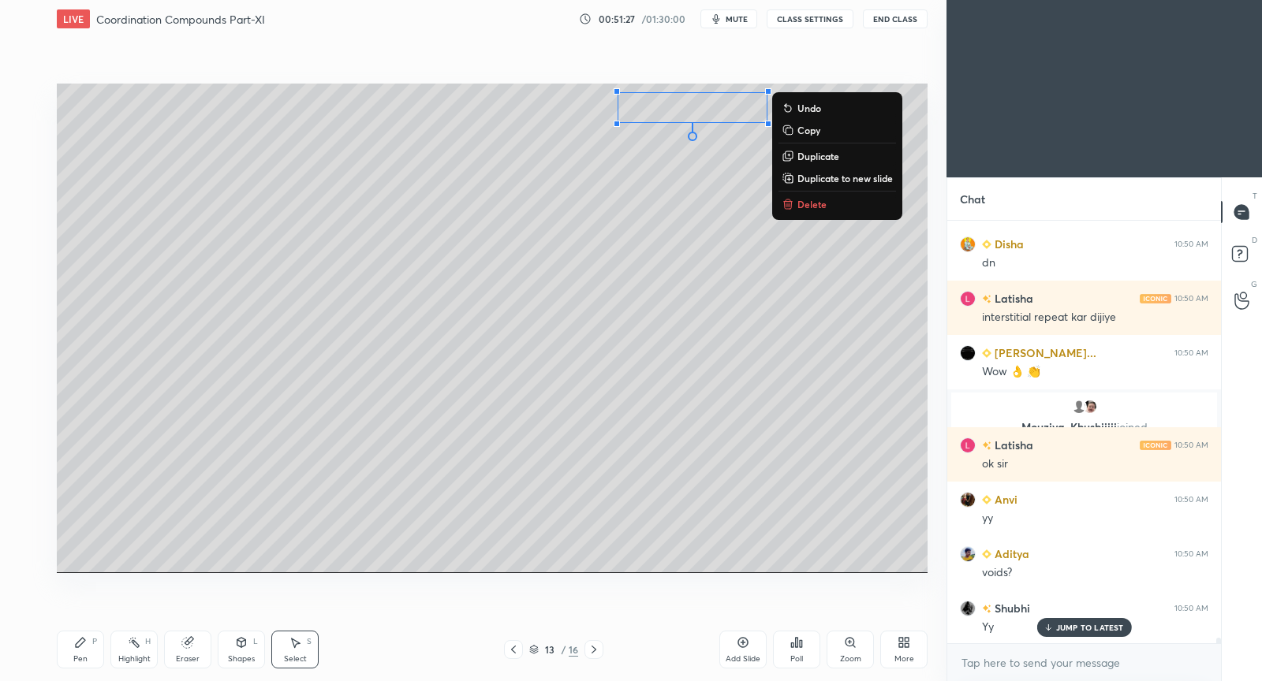
click at [87, 645] on div "Pen P" at bounding box center [80, 650] width 47 height 38
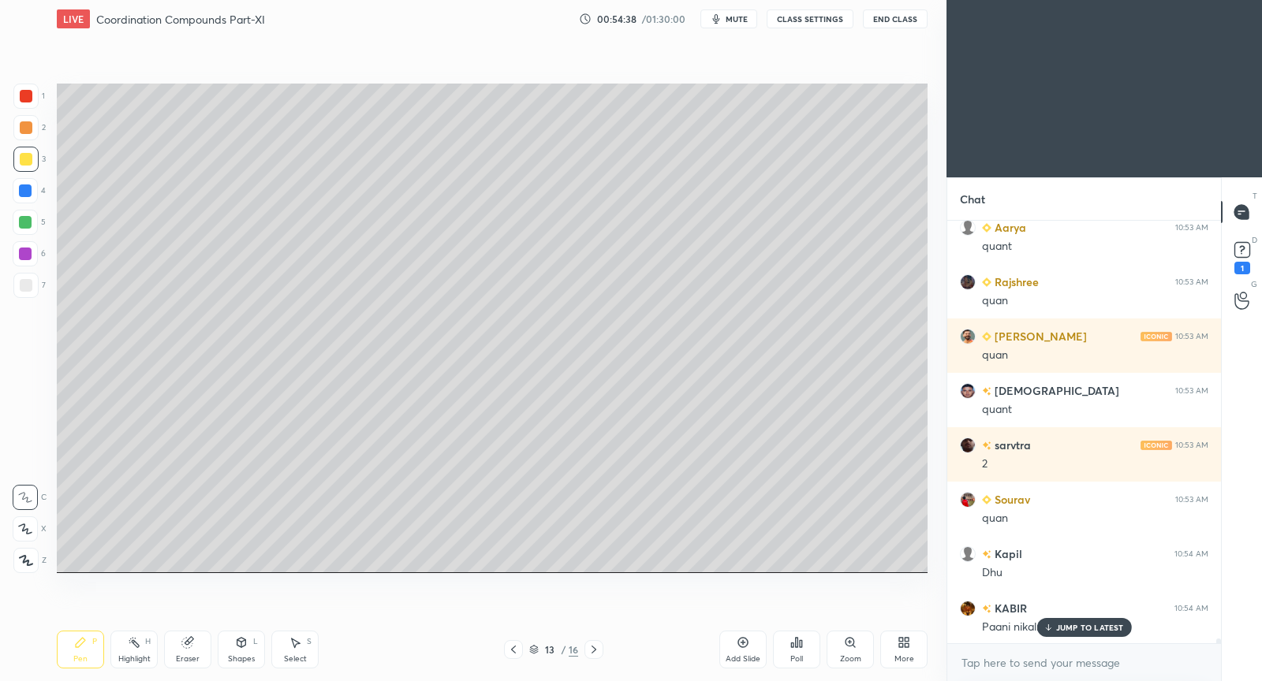
scroll to position [34758, 0]
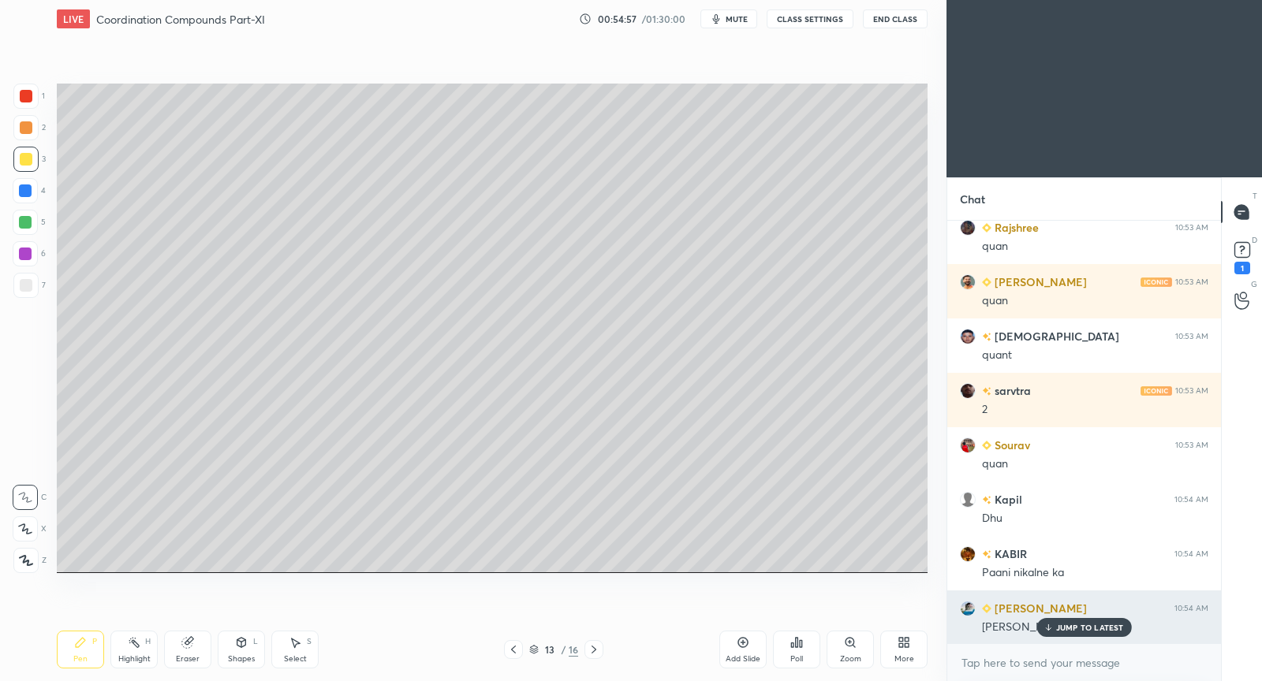
click at [1071, 635] on div "JUMP TO LATEST" at bounding box center [1083, 627] width 95 height 19
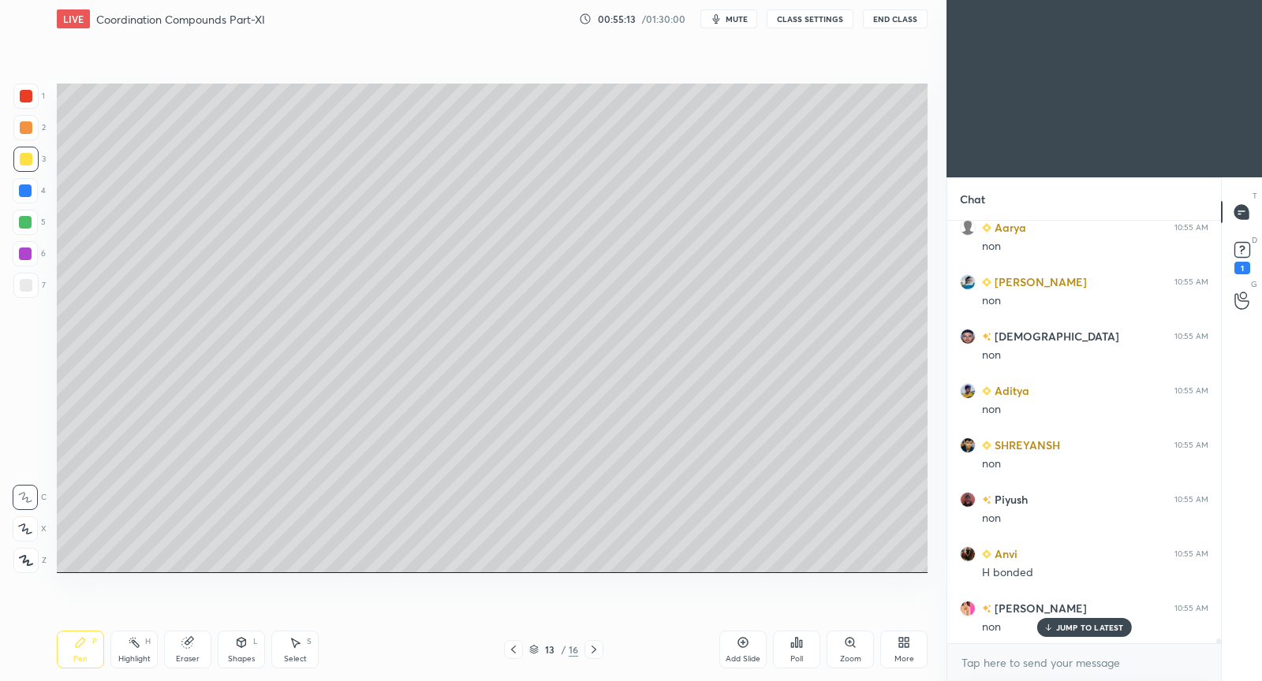
scroll to position [35302, 0]
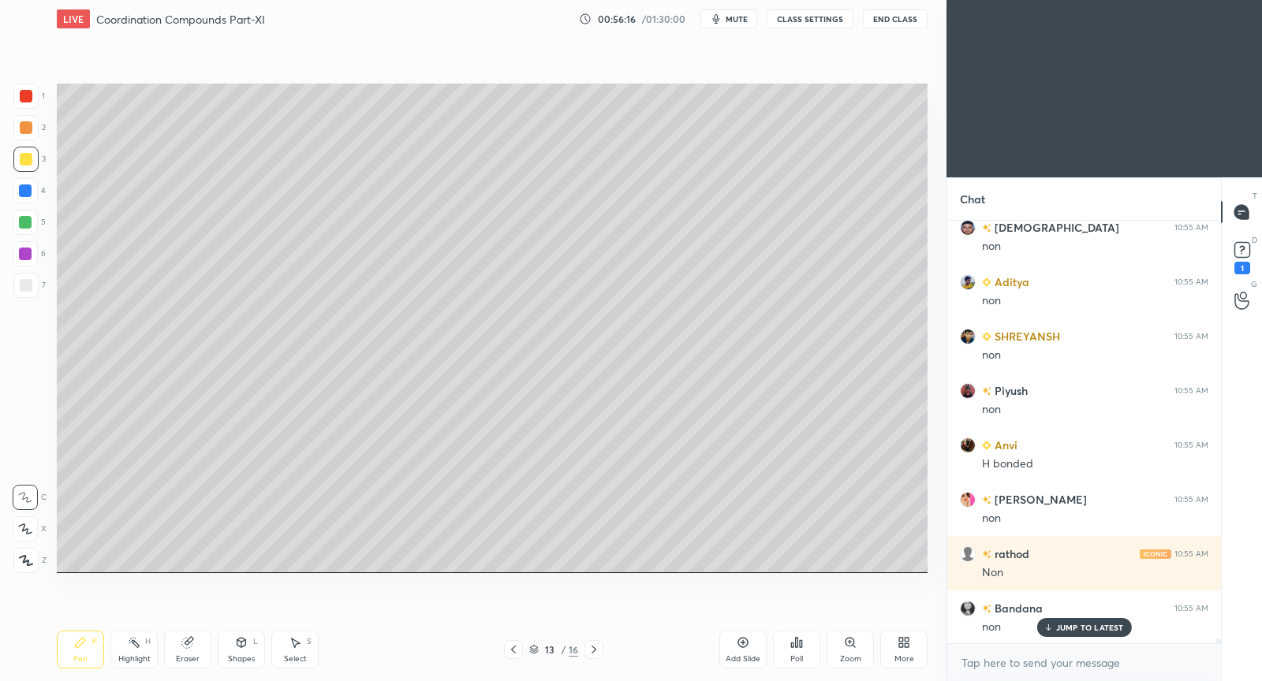
drag, startPoint x: 741, startPoint y: 651, endPoint x: 729, endPoint y: 643, distance: 14.9
click at [733, 648] on div "Add Slide" at bounding box center [742, 650] width 47 height 38
click at [747, 20] on span "mute" at bounding box center [737, 18] width 22 height 11
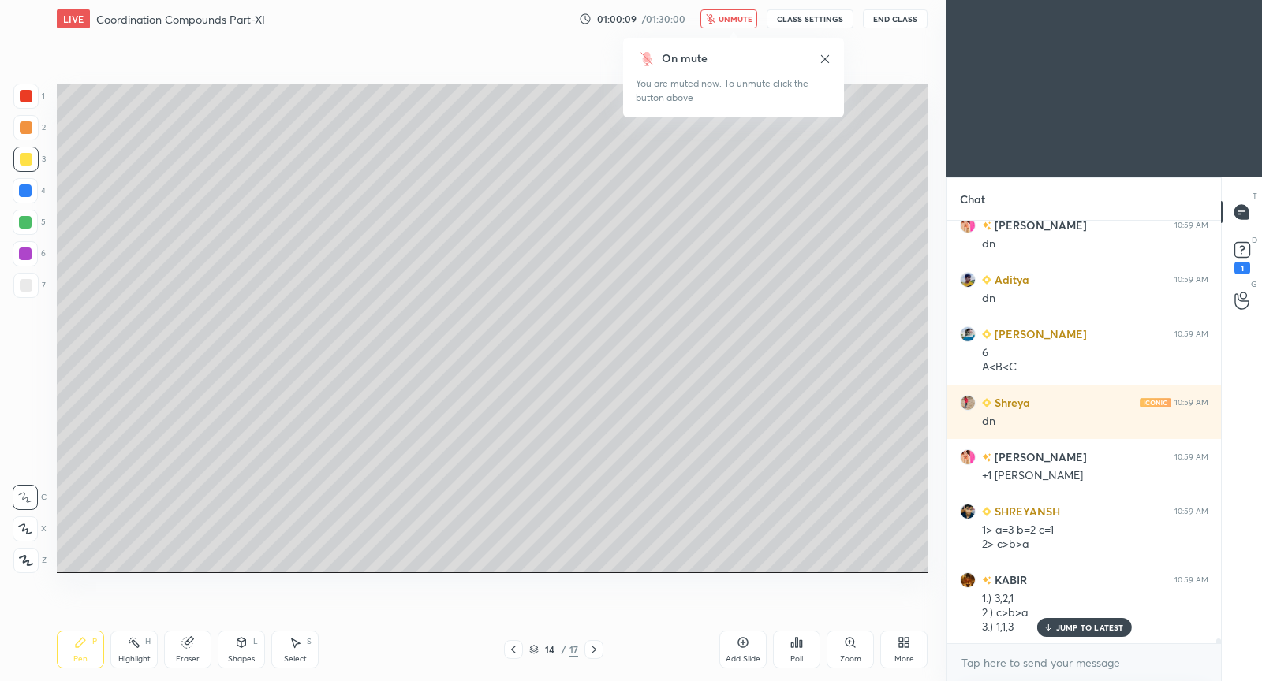
scroll to position [35957, 0]
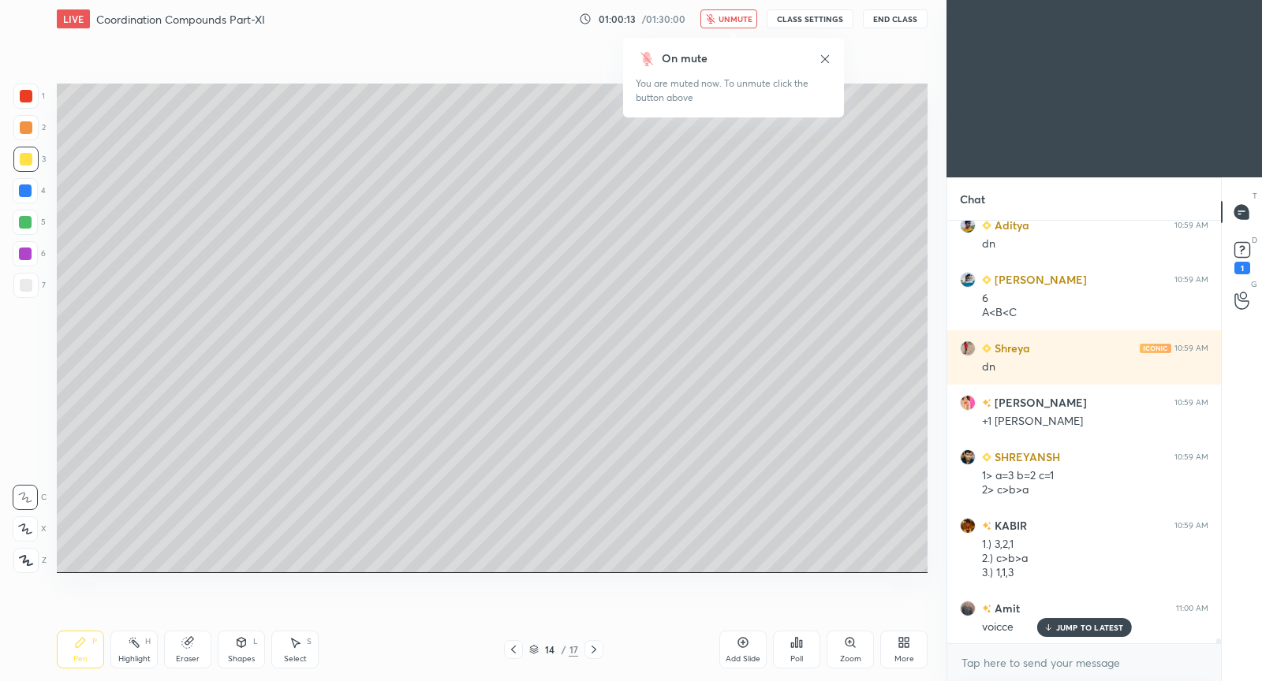
click at [745, 20] on span "unmute" at bounding box center [735, 18] width 34 height 11
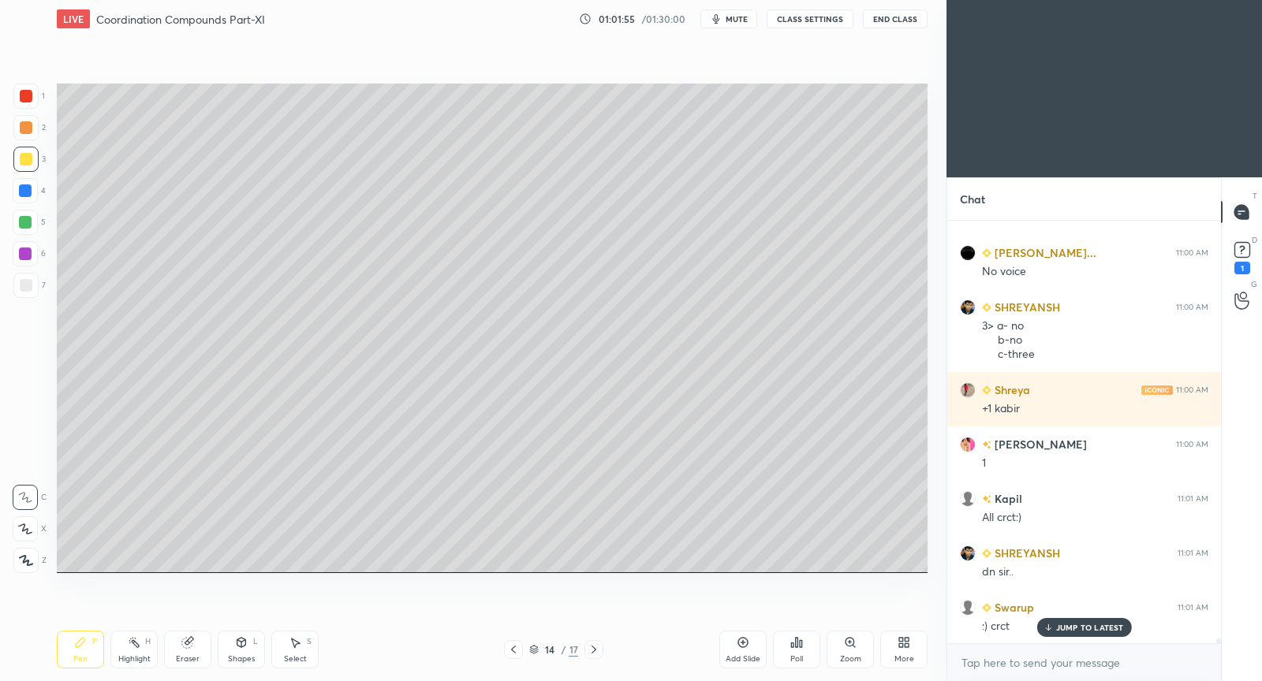
scroll to position [36475, 0]
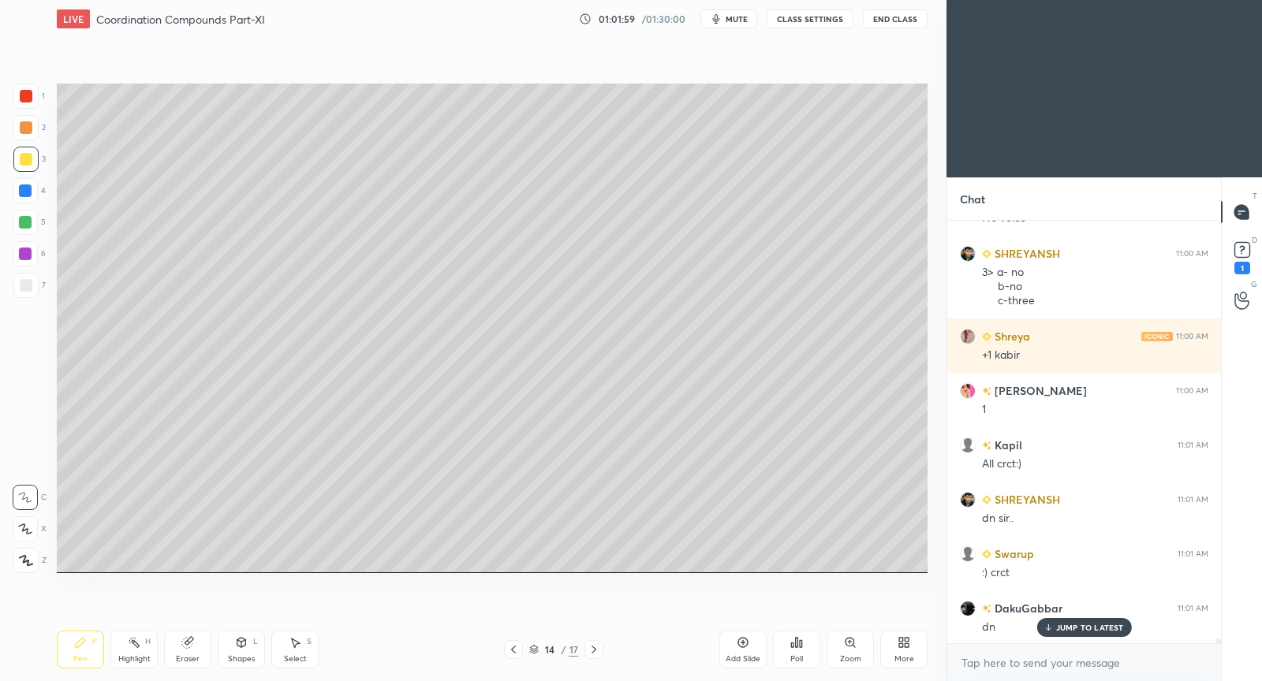
click at [745, 644] on icon at bounding box center [743, 642] width 13 height 13
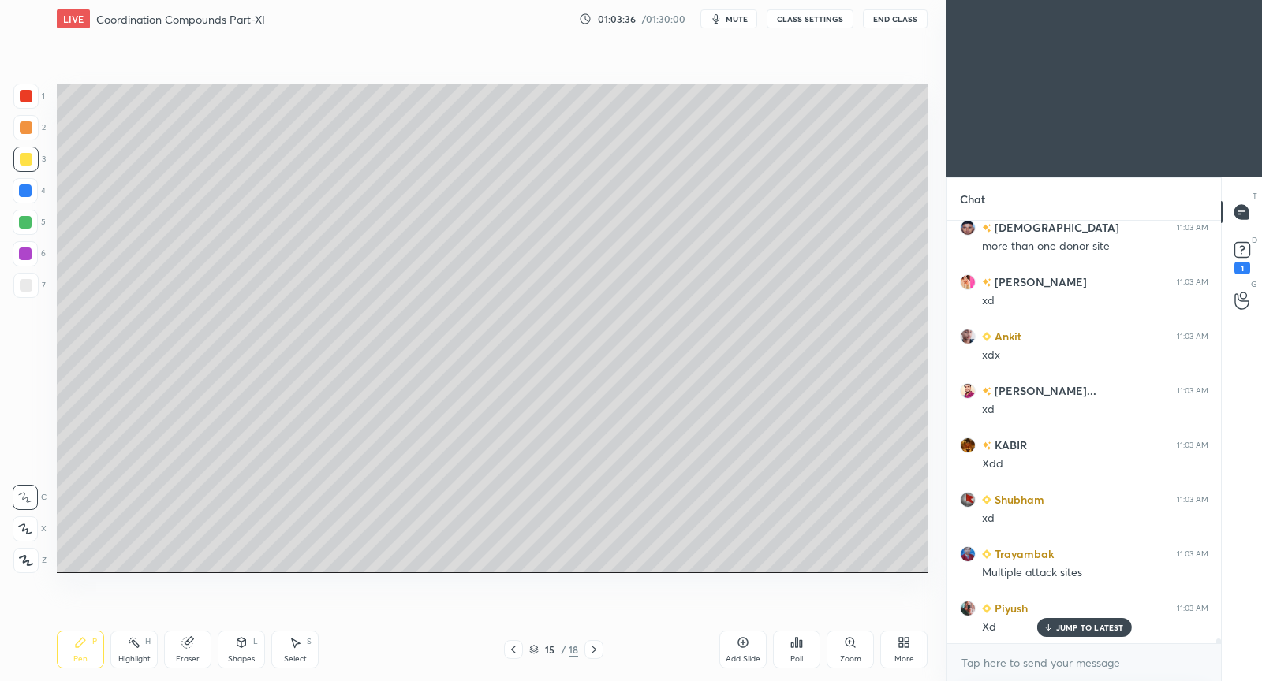
scroll to position [39033, 0]
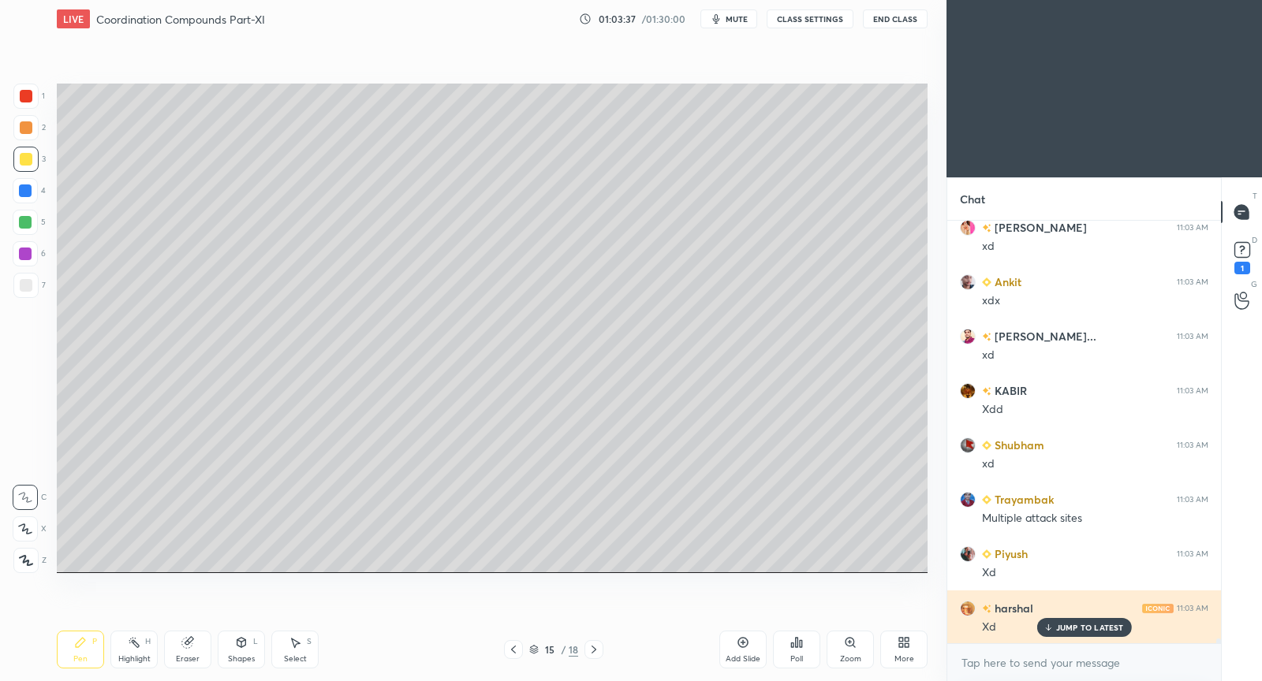
click at [1063, 625] on p "JUMP TO LATEST" at bounding box center [1090, 627] width 68 height 9
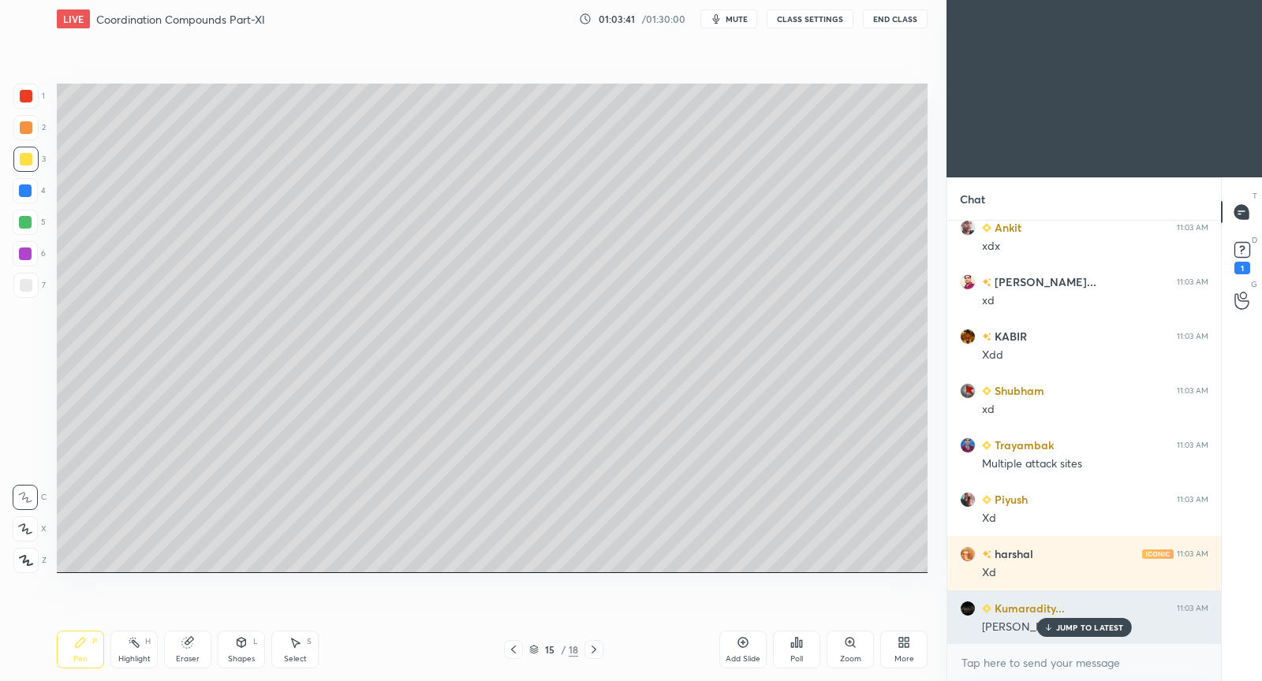
drag, startPoint x: 1078, startPoint y: 625, endPoint x: 1058, endPoint y: 607, distance: 26.8
click at [1077, 623] on p "JUMP TO LATEST" at bounding box center [1090, 627] width 68 height 9
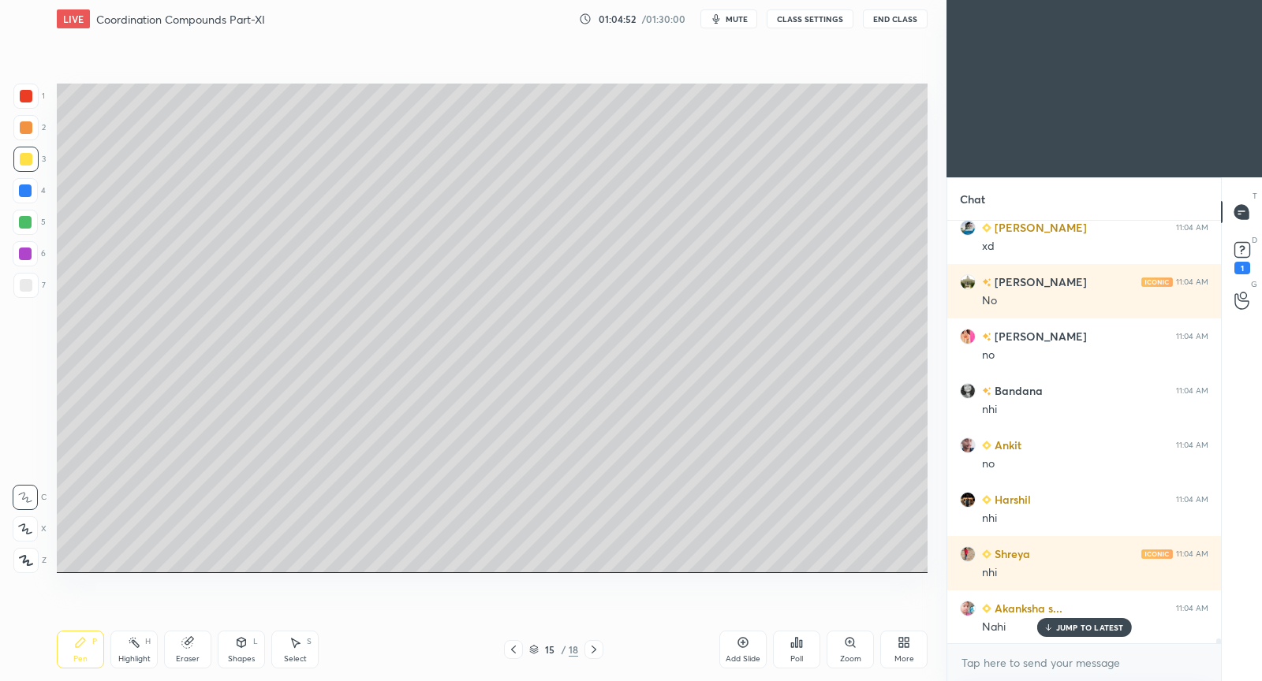
scroll to position [40448, 0]
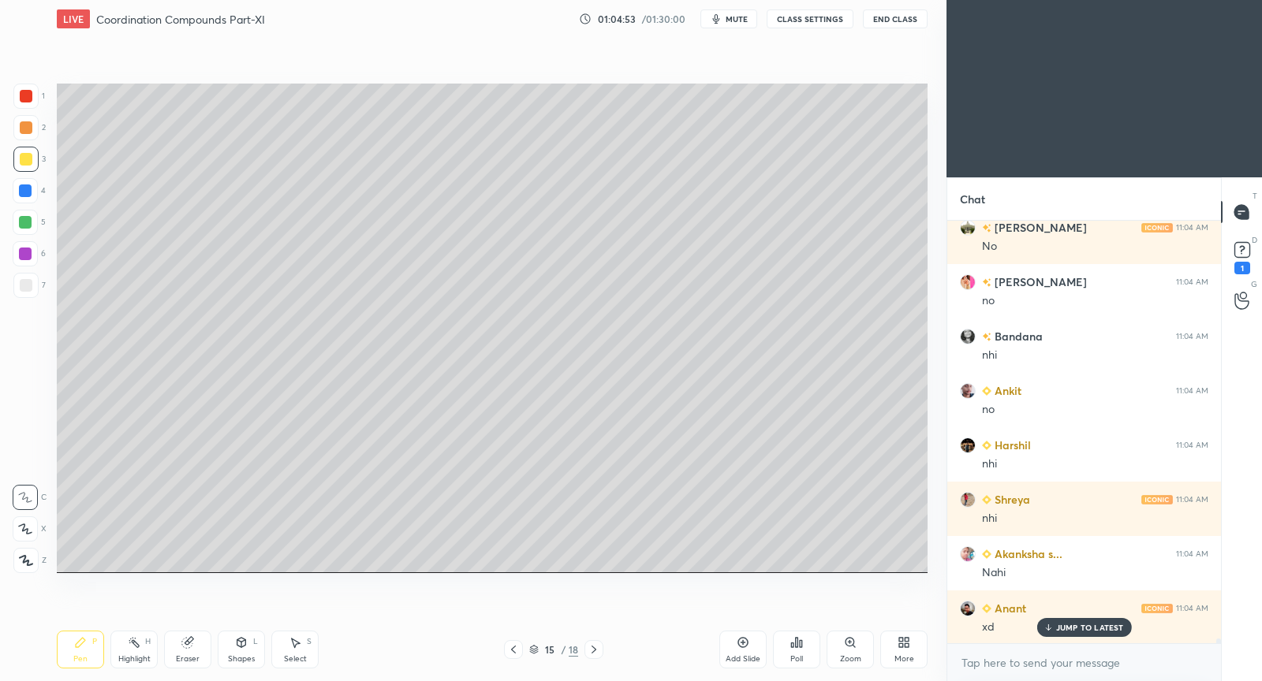
click at [1079, 626] on p "JUMP TO LATEST" at bounding box center [1090, 627] width 68 height 9
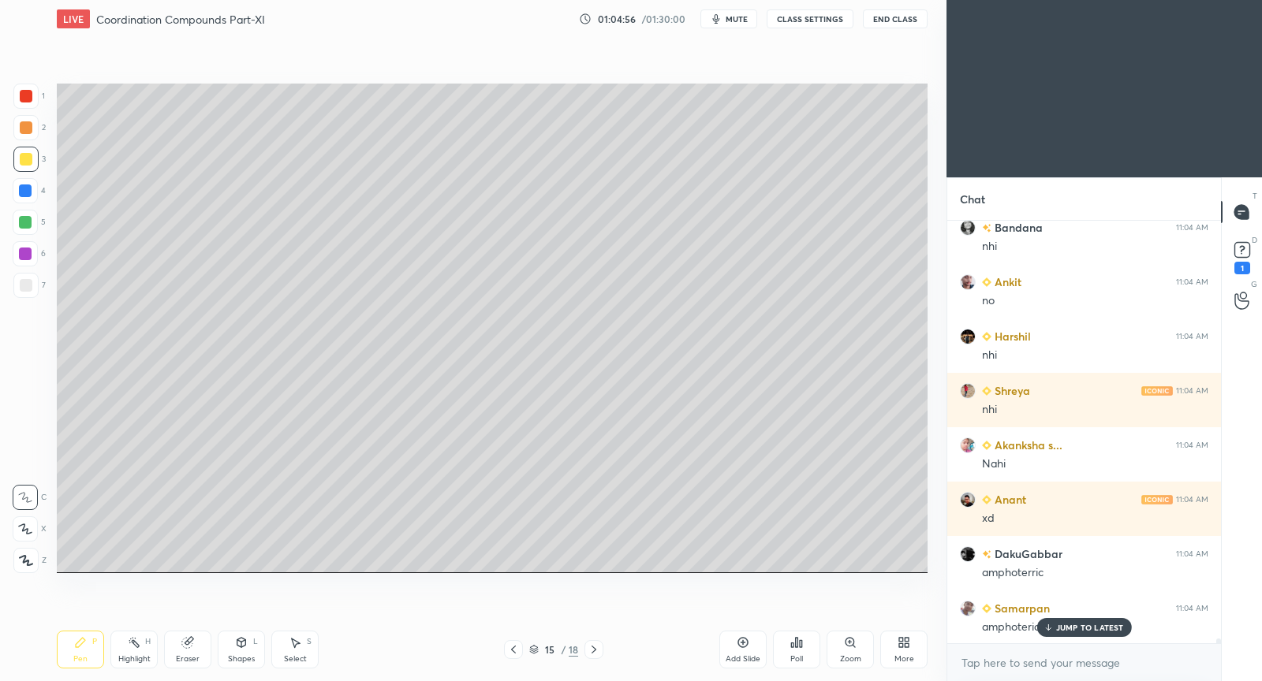
scroll to position [40611, 0]
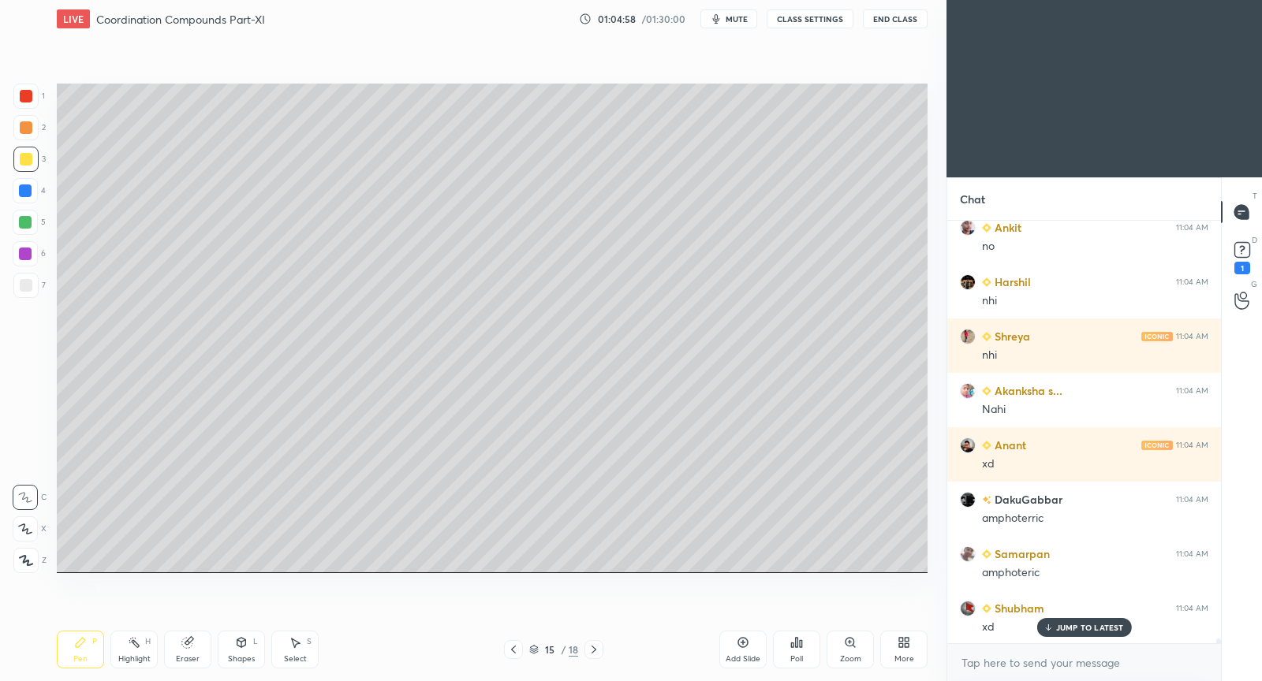
drag, startPoint x: 1069, startPoint y: 629, endPoint x: 998, endPoint y: 628, distance: 71.0
click at [1070, 626] on p "JUMP TO LATEST" at bounding box center [1090, 627] width 68 height 9
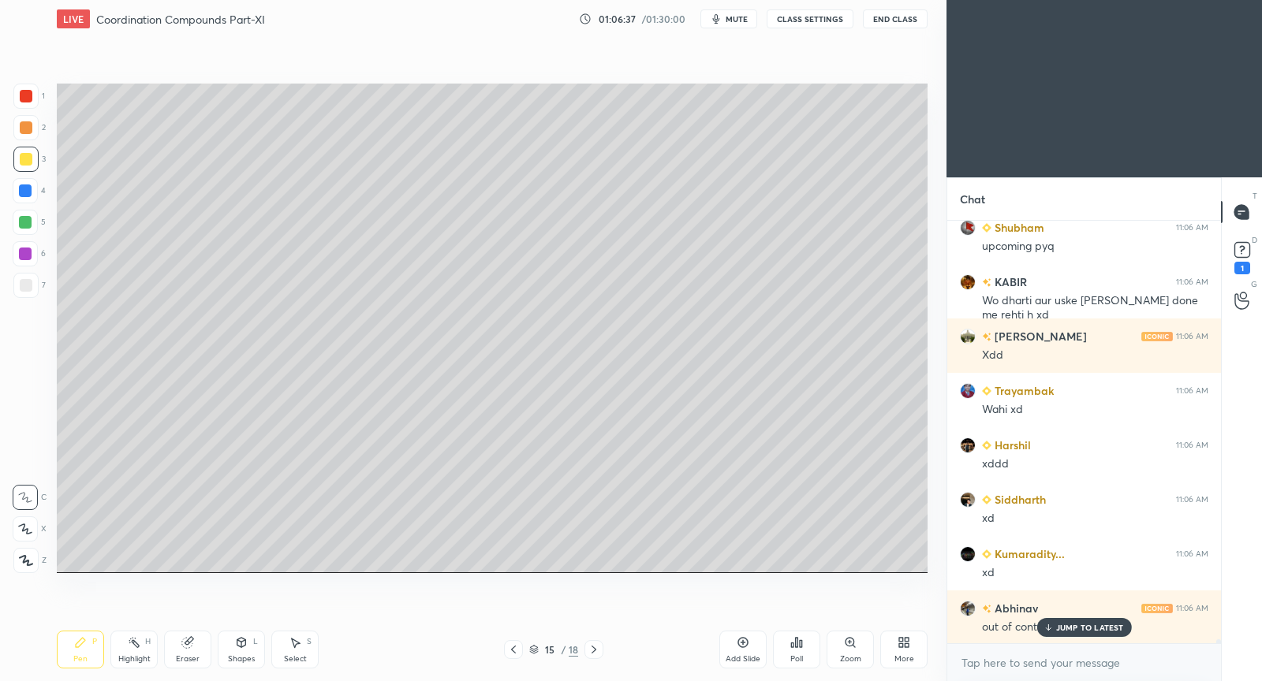
scroll to position [44137, 0]
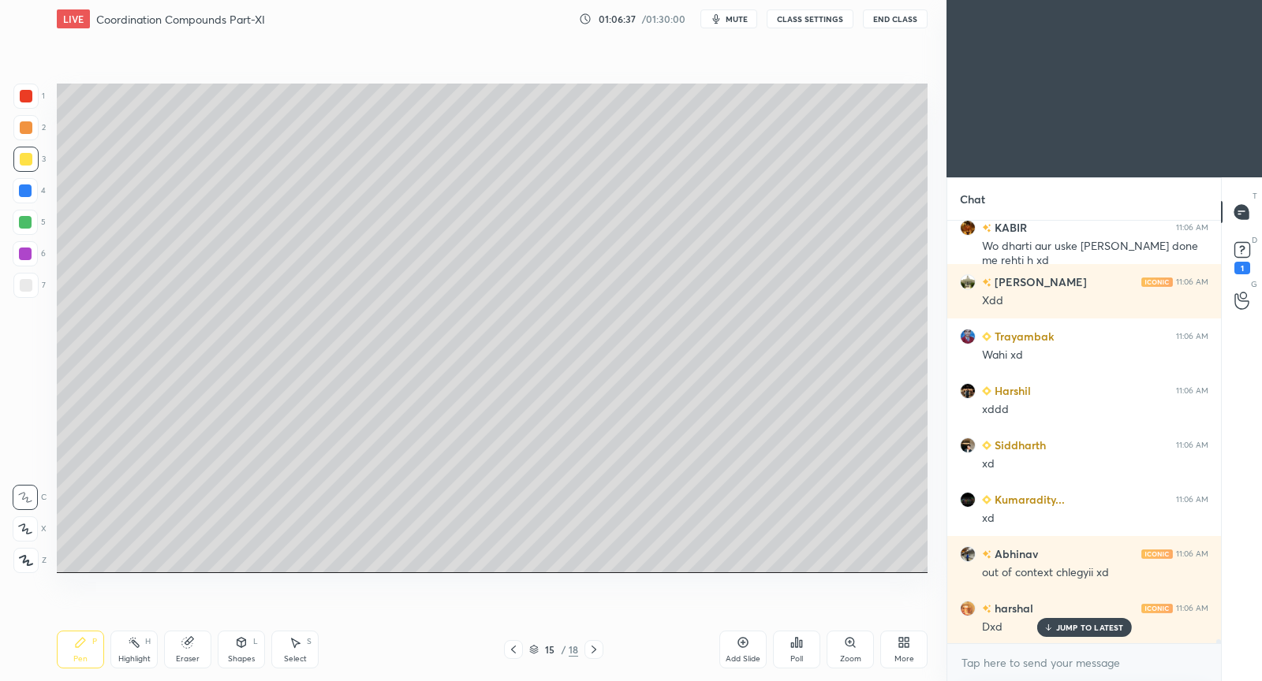
click at [1054, 629] on div "JUMP TO LATEST" at bounding box center [1083, 627] width 95 height 19
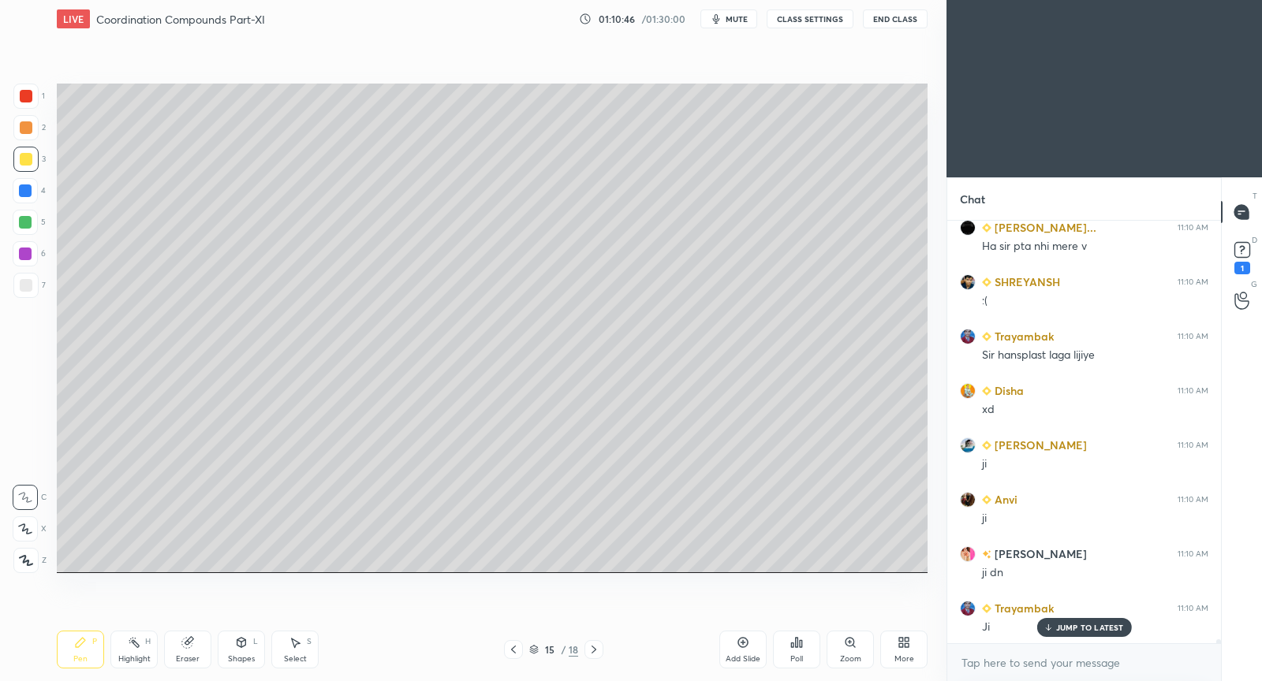
scroll to position [41857, 0]
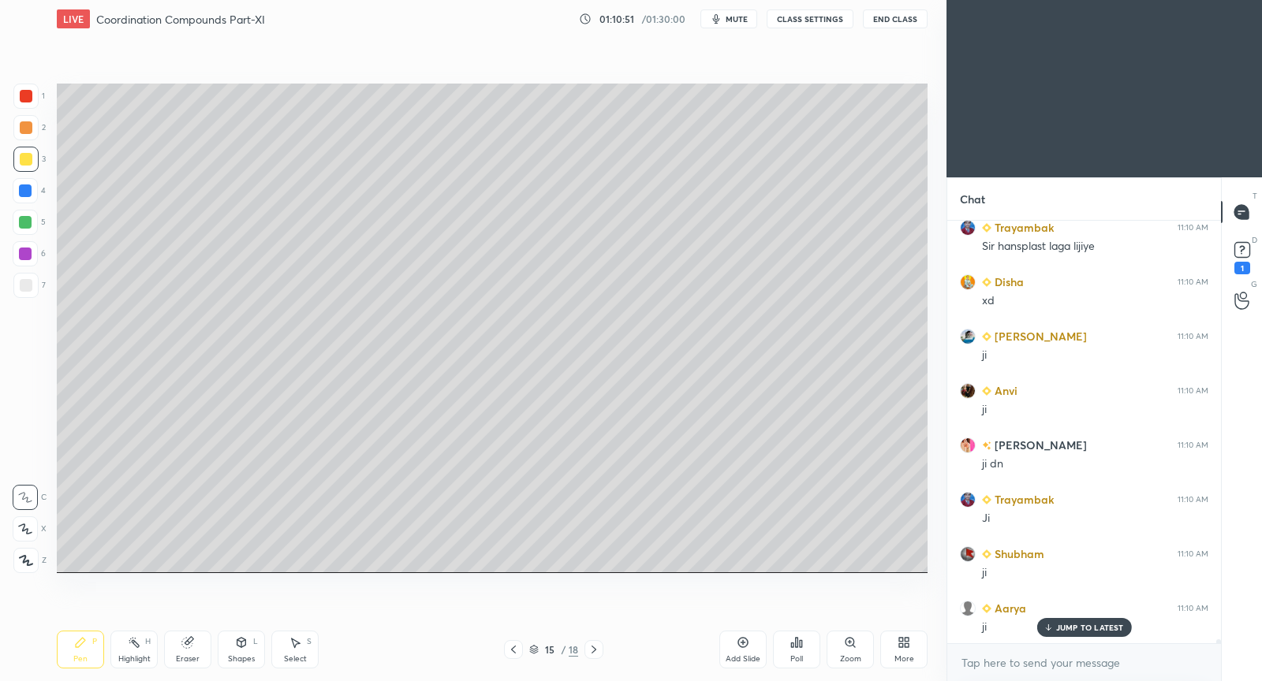
click at [746, 641] on icon at bounding box center [743, 642] width 13 height 13
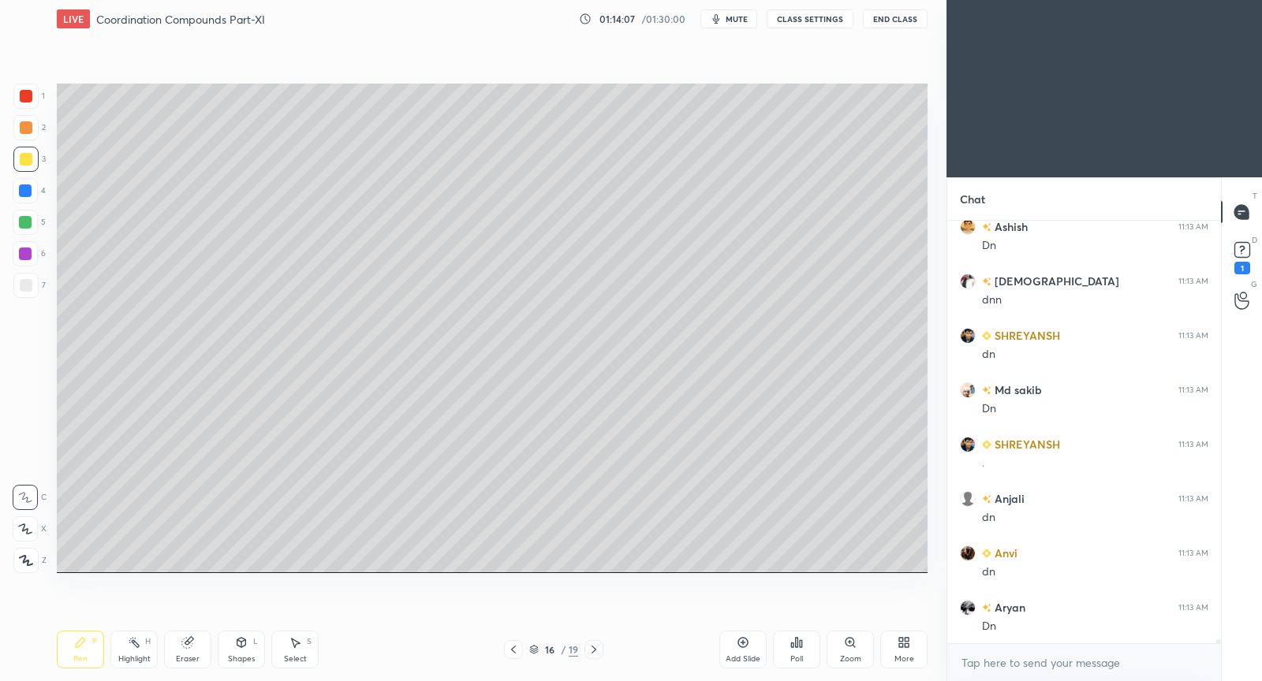
scroll to position [43903, 0]
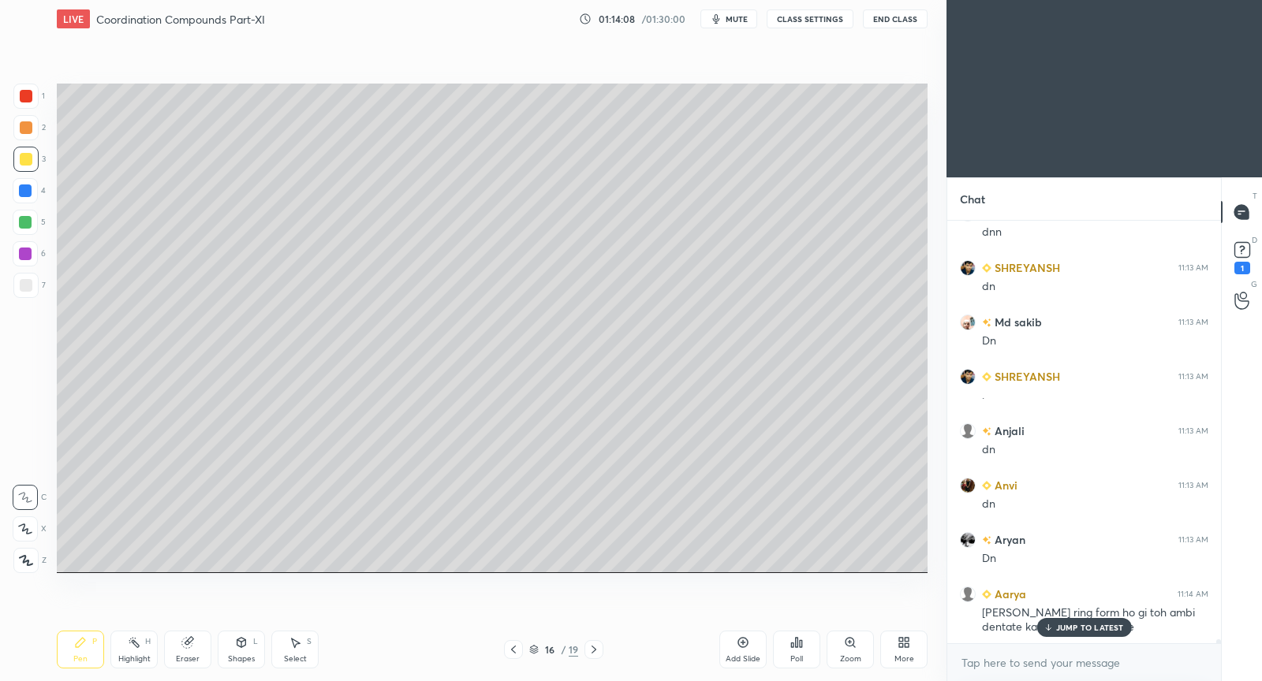
click at [738, 653] on div "Add Slide" at bounding box center [742, 650] width 47 height 38
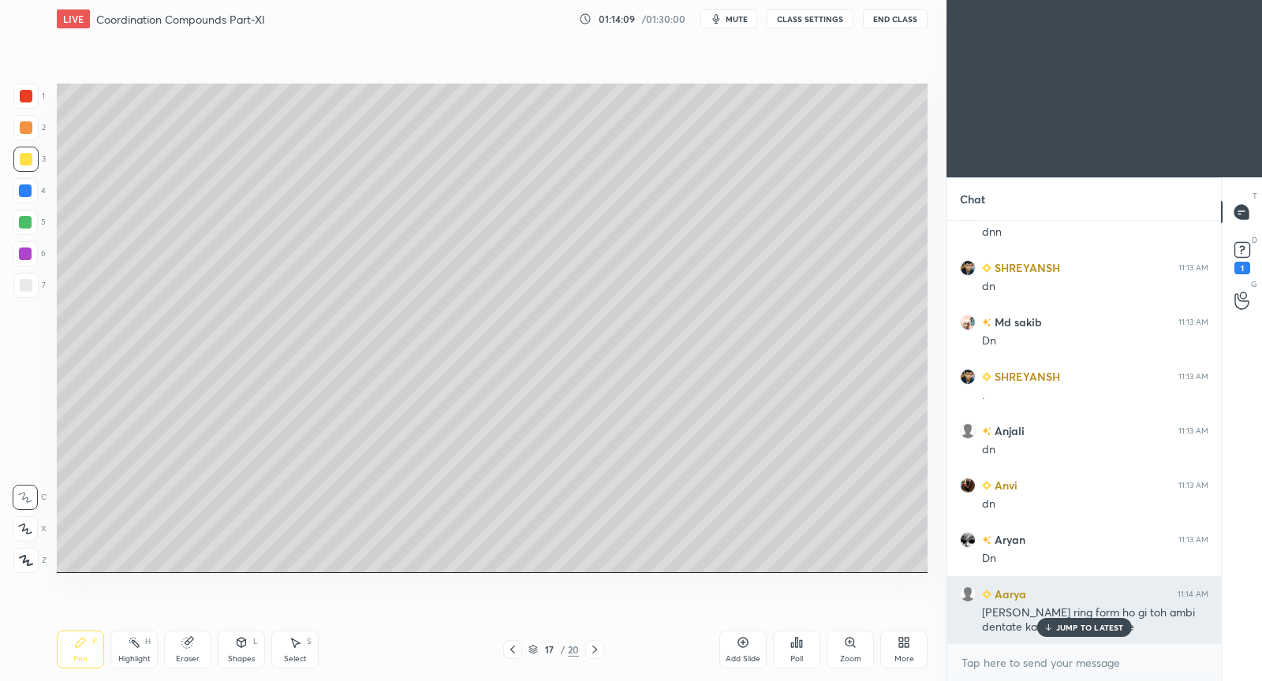
drag, startPoint x: 1068, startPoint y: 633, endPoint x: 1062, endPoint y: 623, distance: 11.0
click at [1066, 631] on p "JUMP TO LATEST" at bounding box center [1090, 627] width 68 height 9
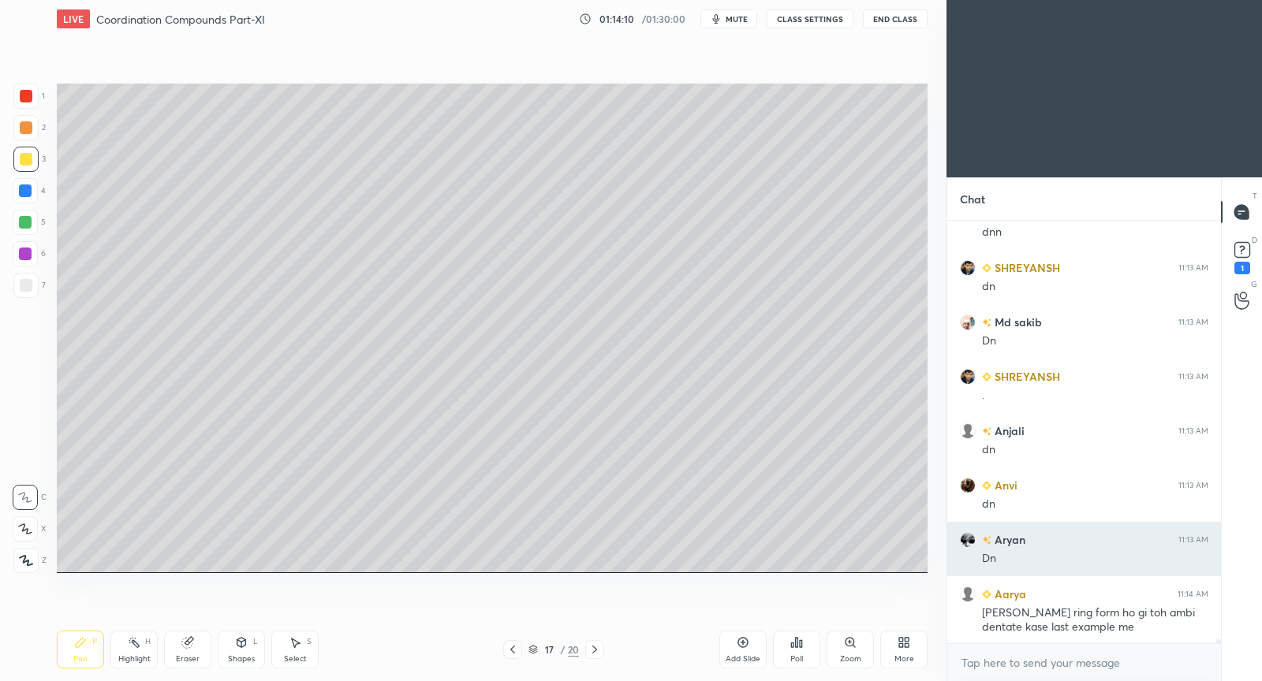
scroll to position [43942, 0]
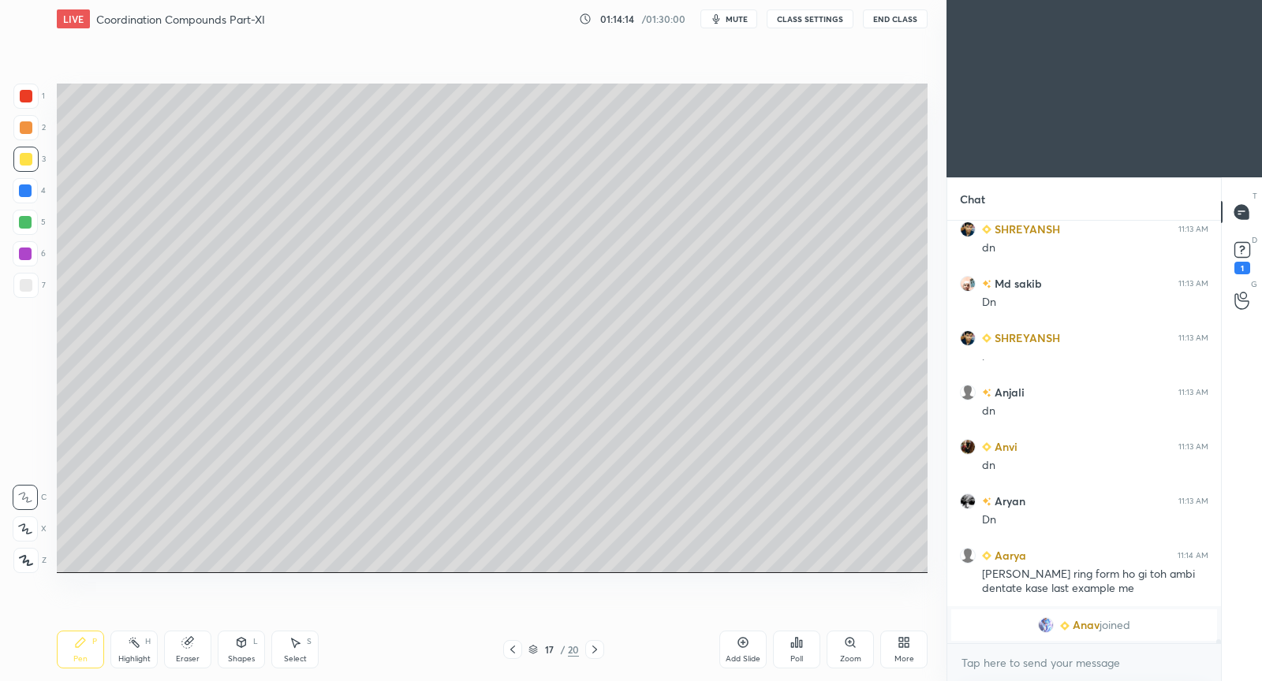
click at [517, 658] on div "Pen P Highlight H Eraser Shapes L Select S 17 / 20 Add Slide Poll Zoom More" at bounding box center [492, 649] width 871 height 63
click at [513, 647] on icon at bounding box center [512, 650] width 13 height 13
click at [595, 663] on div "Pen P Highlight H Eraser Shapes L Select S 16 / 20 Add Slide Poll Zoom More" at bounding box center [492, 649] width 871 height 63
click at [599, 650] on div at bounding box center [594, 649] width 19 height 19
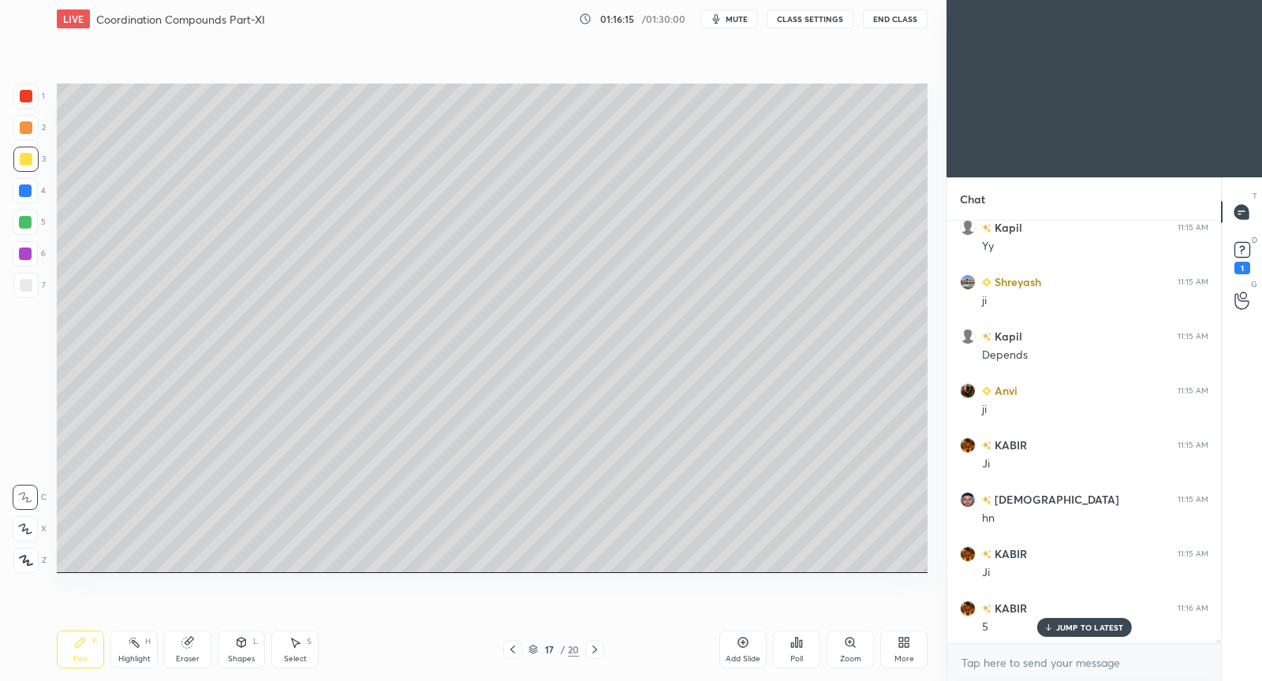
scroll to position [44538, 0]
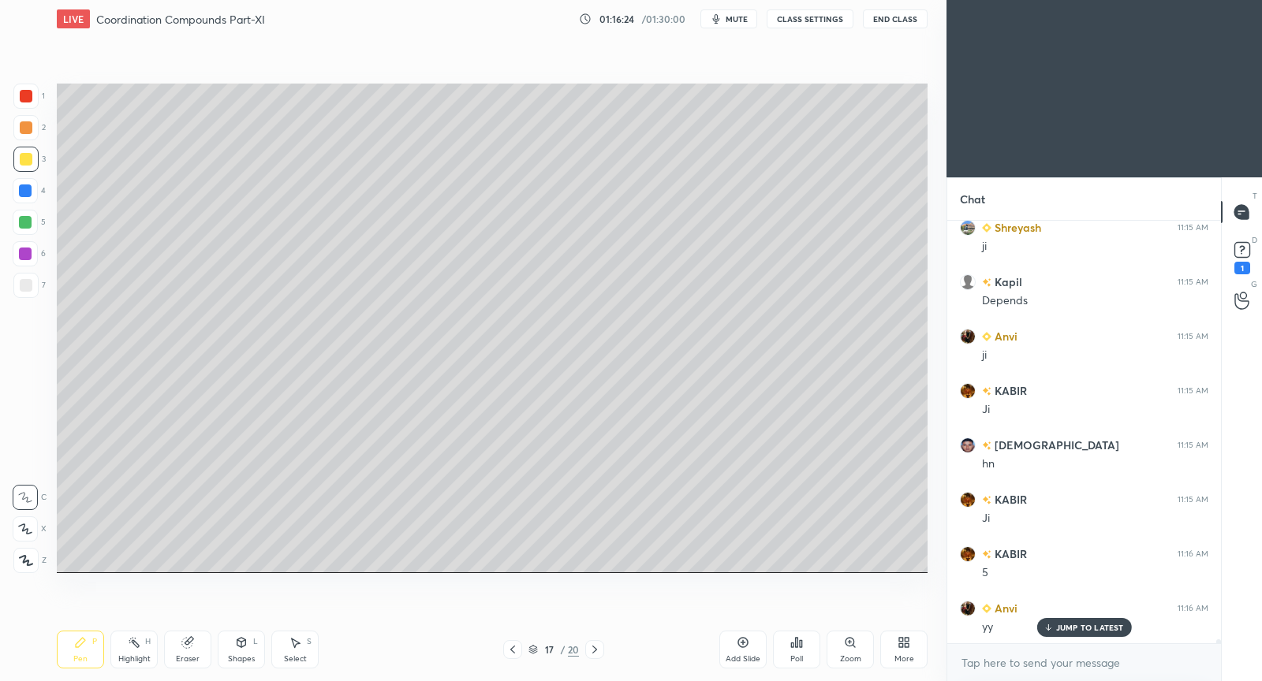
click at [742, 648] on div "Add Slide" at bounding box center [742, 650] width 47 height 38
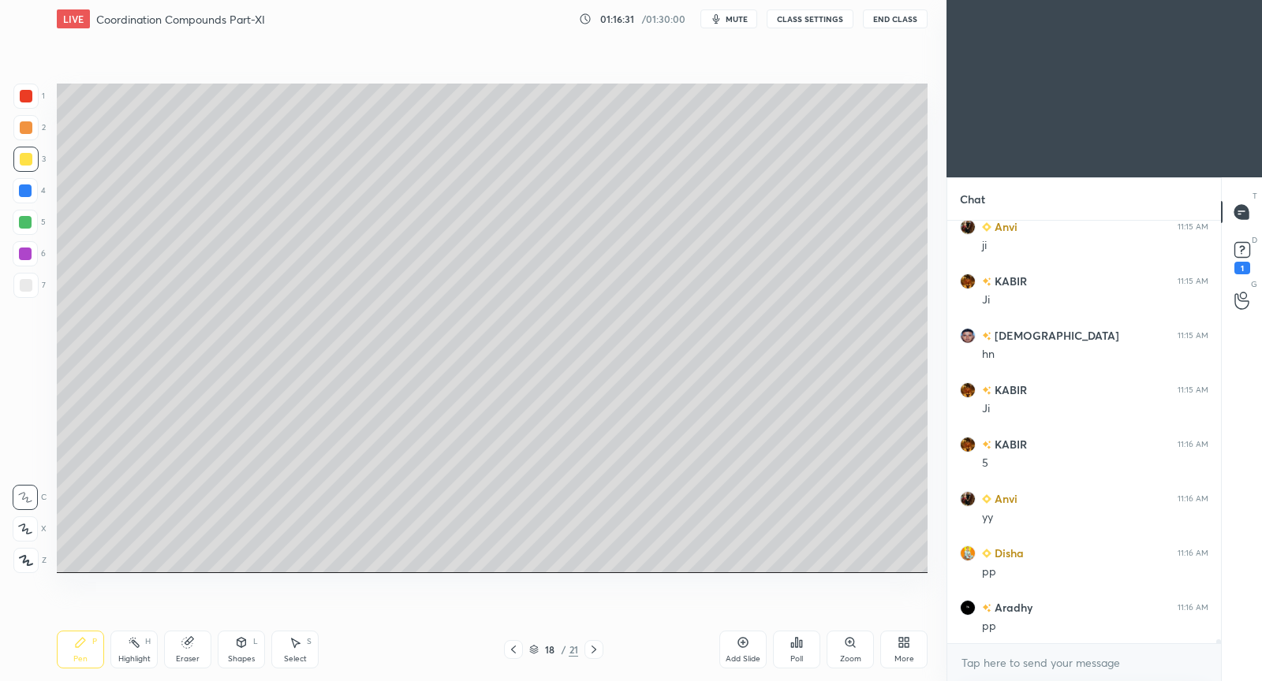
click at [520, 655] on div at bounding box center [513, 649] width 19 height 19
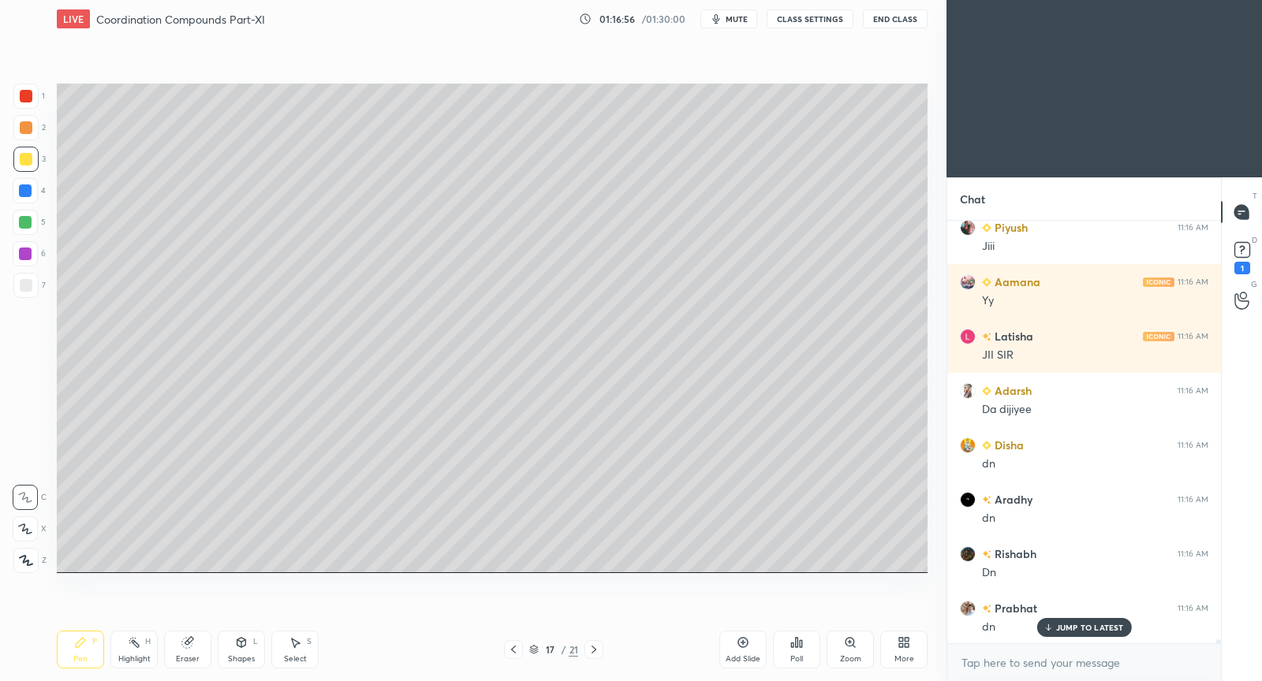
scroll to position [45627, 0]
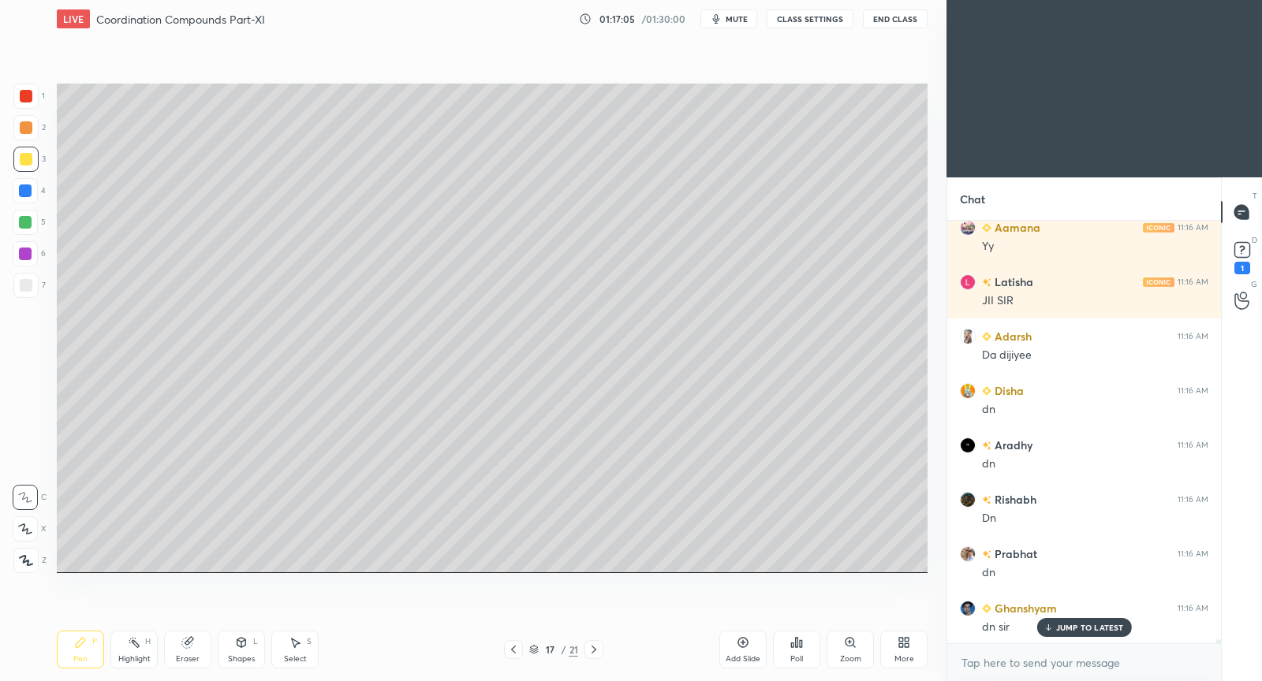
drag, startPoint x: 589, startPoint y: 651, endPoint x: 603, endPoint y: 629, distance: 25.6
click at [590, 645] on icon at bounding box center [594, 650] width 13 height 13
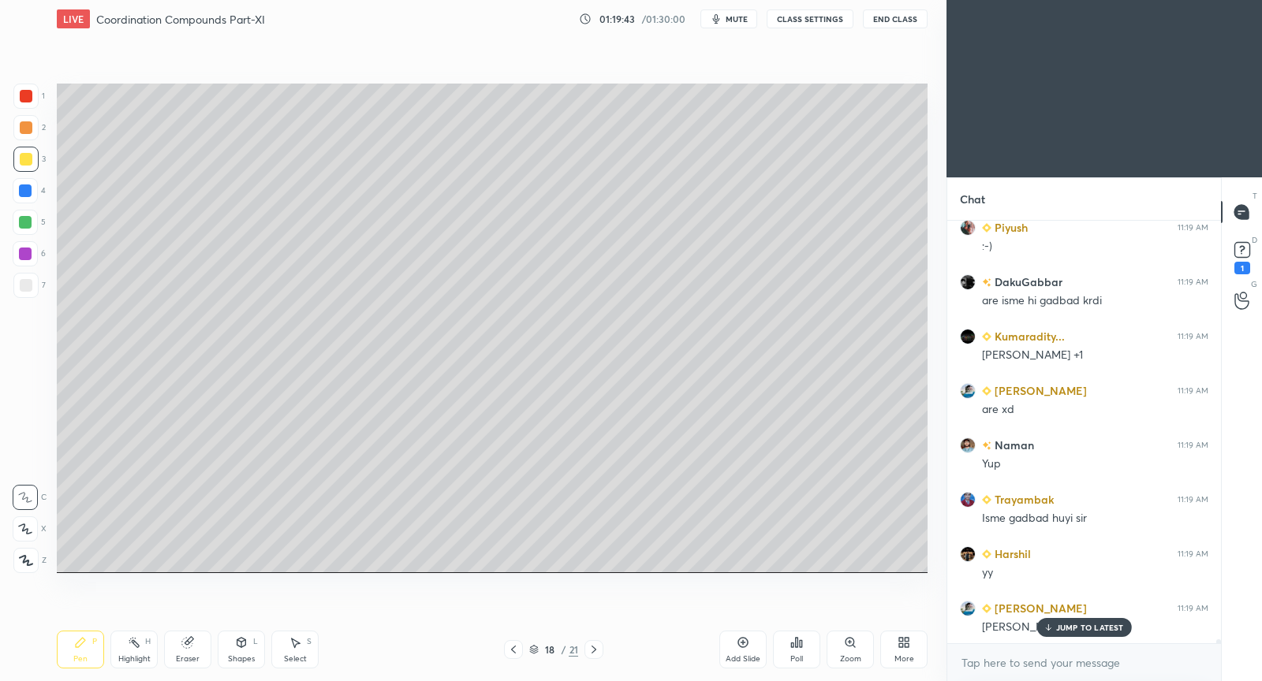
scroll to position [46661, 0]
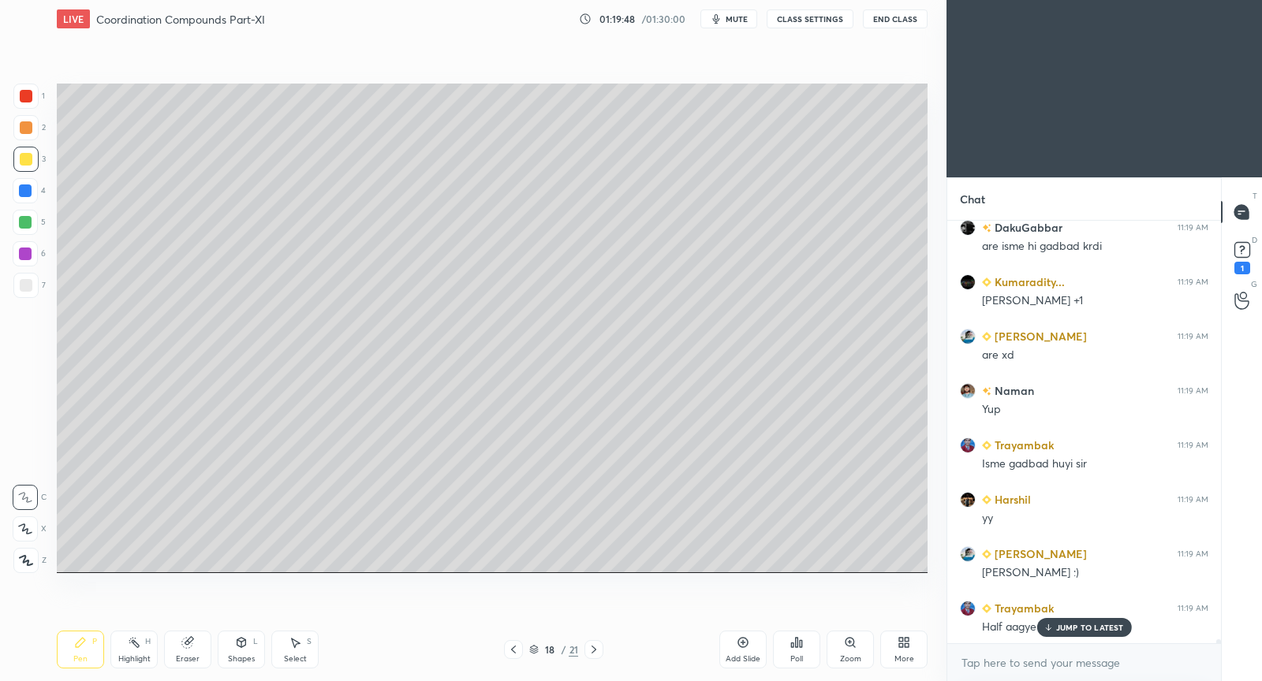
click at [1098, 623] on p "JUMP TO LATEST" at bounding box center [1090, 627] width 68 height 9
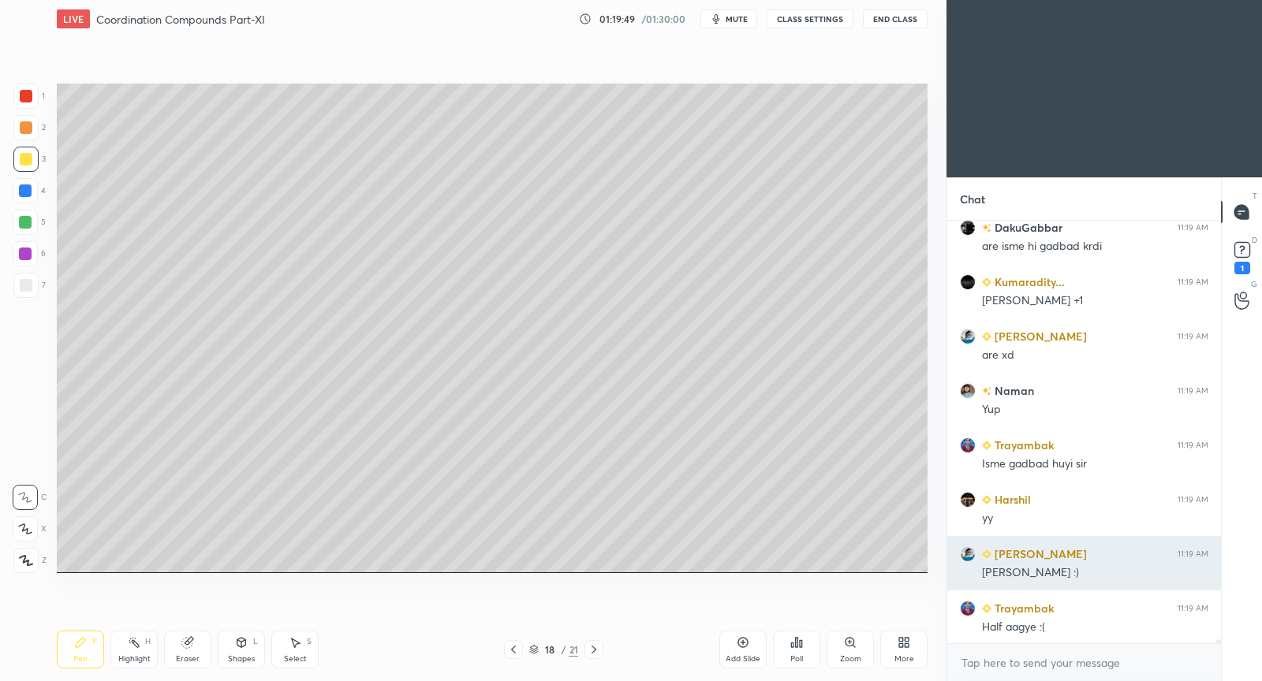
scroll to position [46715, 0]
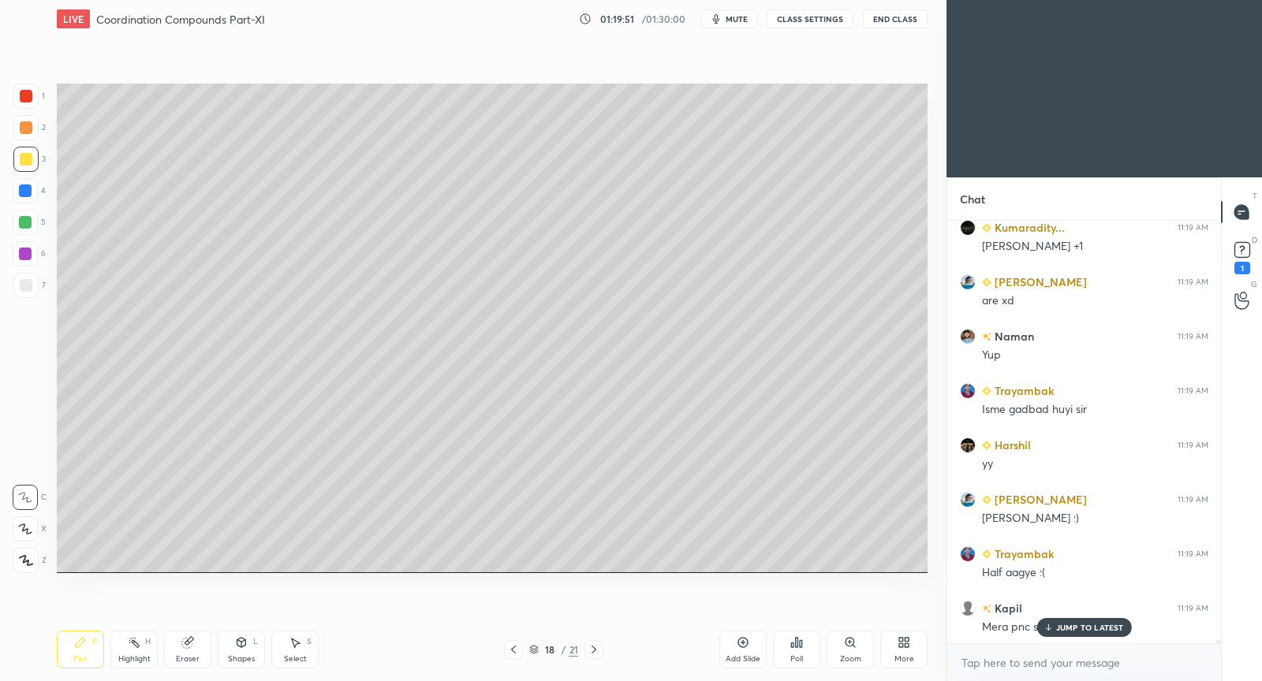
click at [1058, 632] on p "JUMP TO LATEST" at bounding box center [1090, 627] width 68 height 9
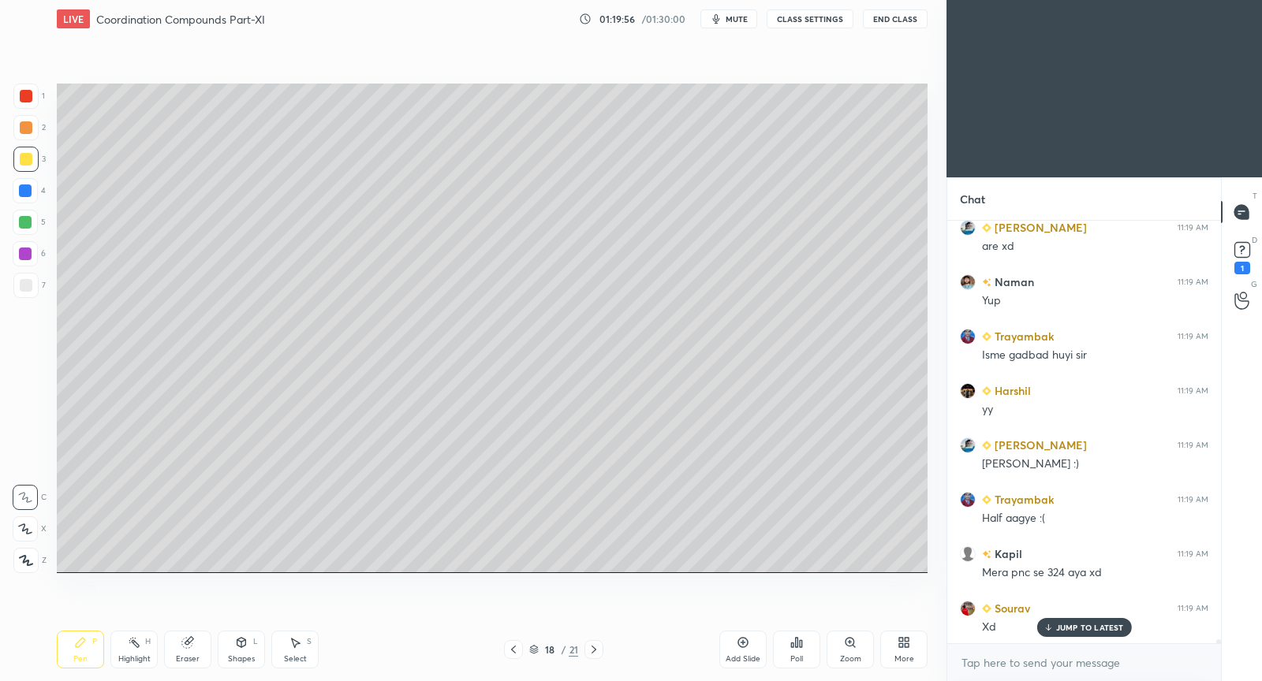
drag, startPoint x: 741, startPoint y: 648, endPoint x: 753, endPoint y: 593, distance: 56.5
click at [742, 645] on icon at bounding box center [743, 642] width 13 height 13
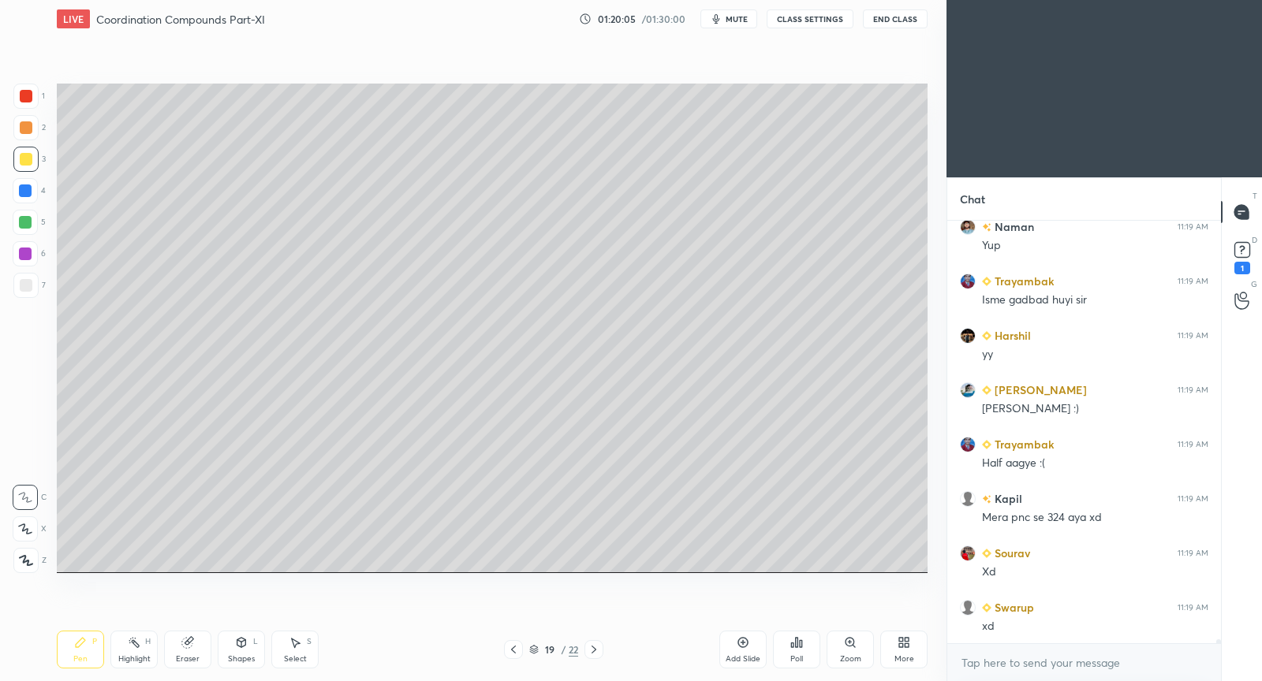
scroll to position [46878, 0]
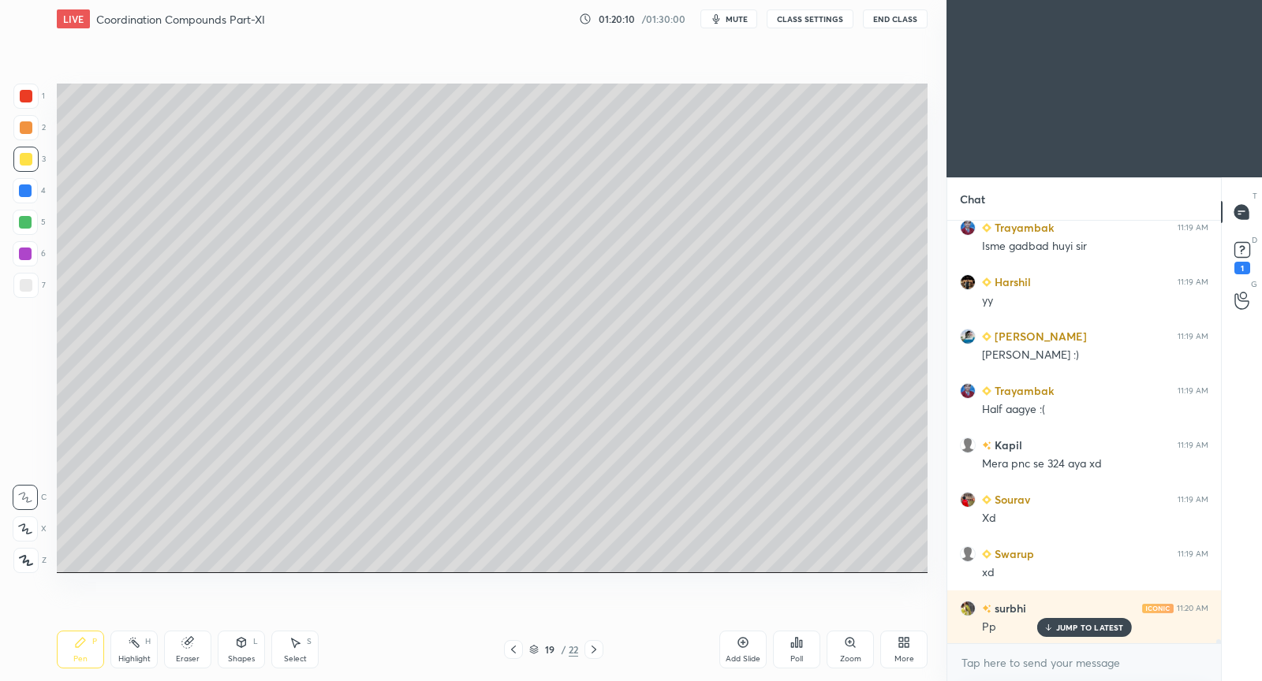
click at [511, 649] on icon at bounding box center [513, 650] width 13 height 13
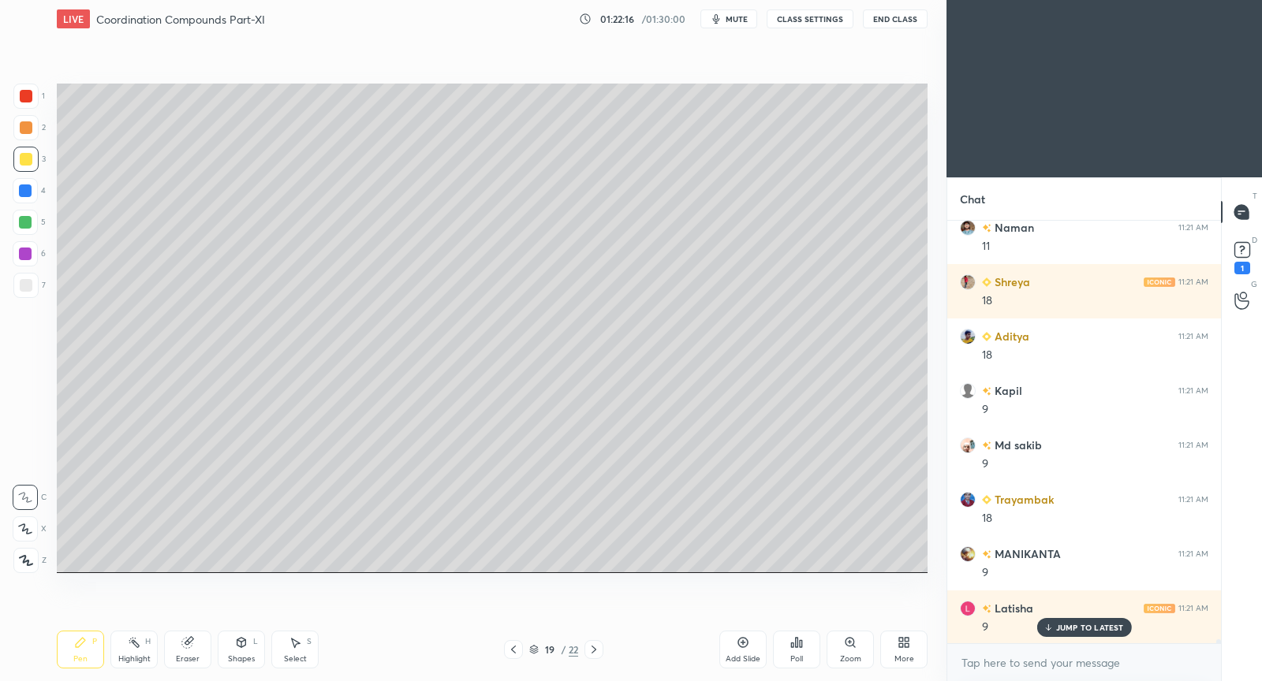
scroll to position [48021, 0]
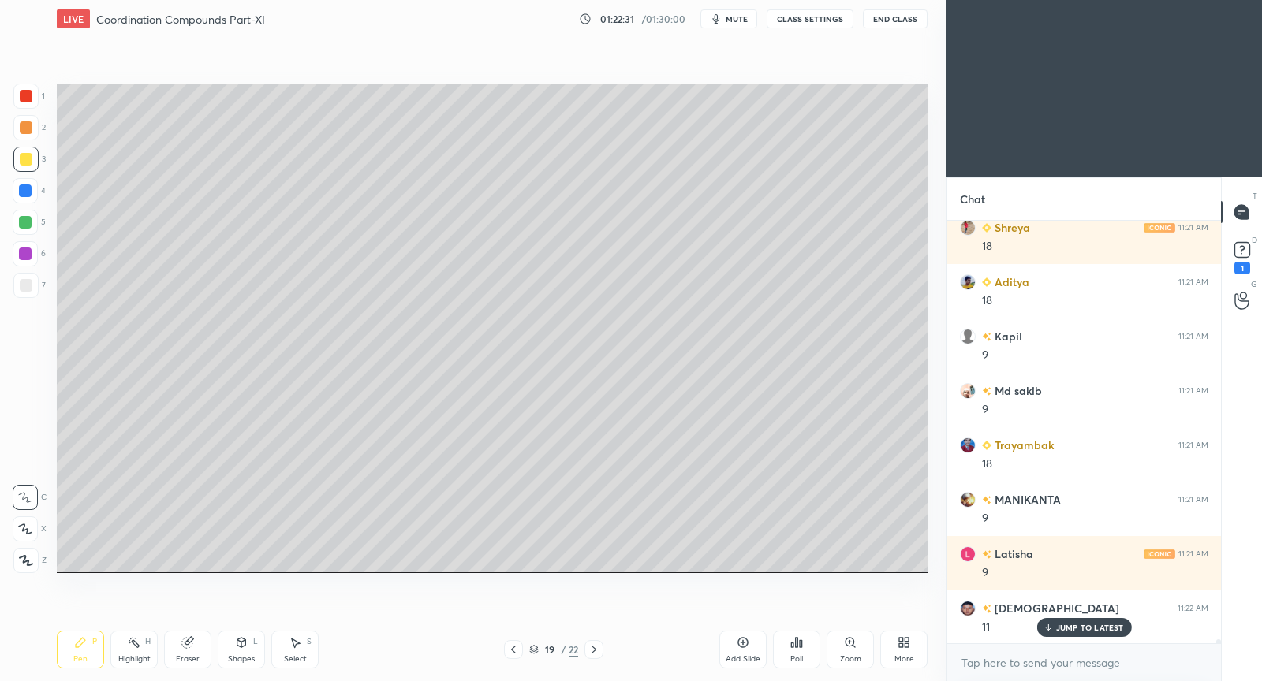
click at [195, 623] on div "Pen P Highlight H Eraser Shapes L Select S 19 / 22 Add Slide Poll Zoom More" at bounding box center [492, 649] width 871 height 63
click at [187, 650] on div "Eraser" at bounding box center [187, 650] width 47 height 38
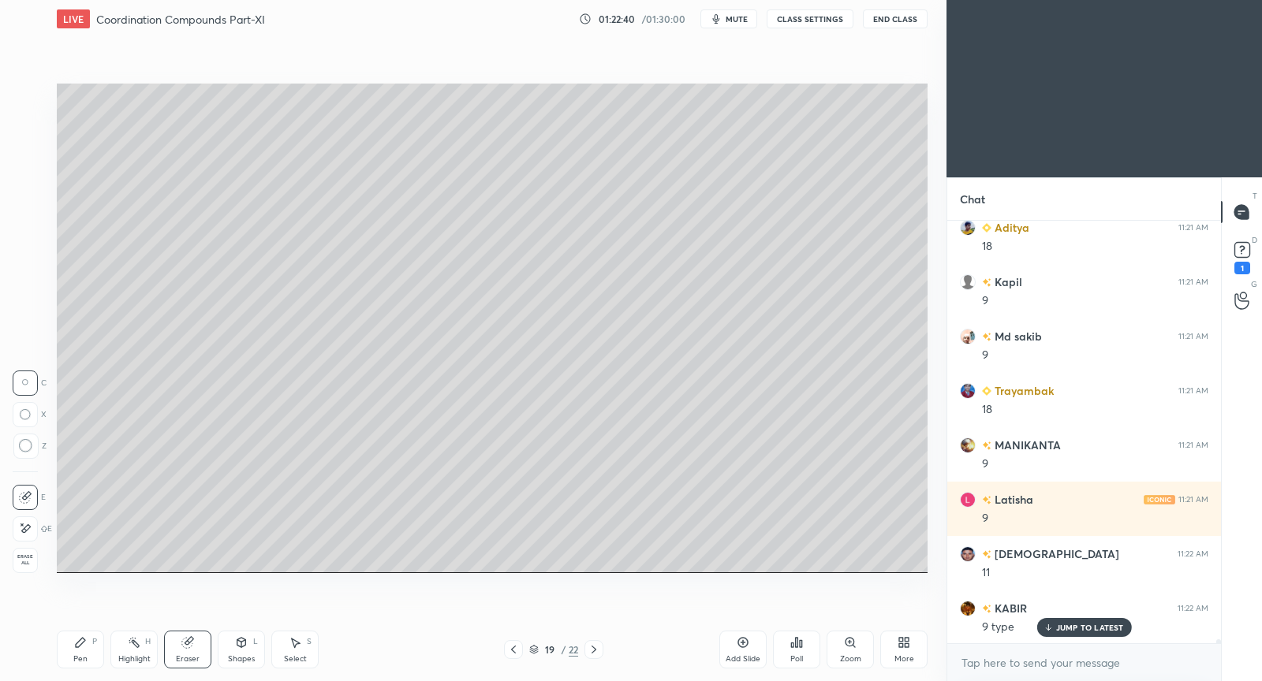
drag, startPoint x: 77, startPoint y: 651, endPoint x: 126, endPoint y: 576, distance: 89.9
click at [74, 655] on div "Pen P" at bounding box center [80, 650] width 47 height 38
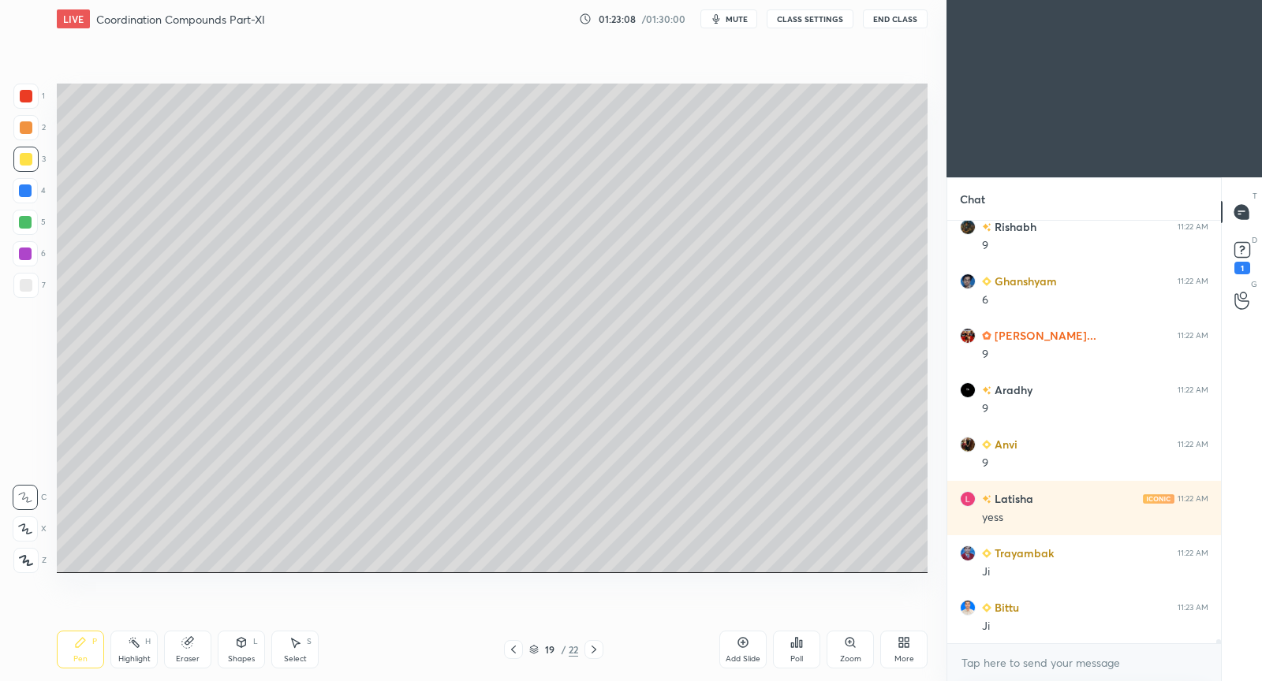
scroll to position [48783, 0]
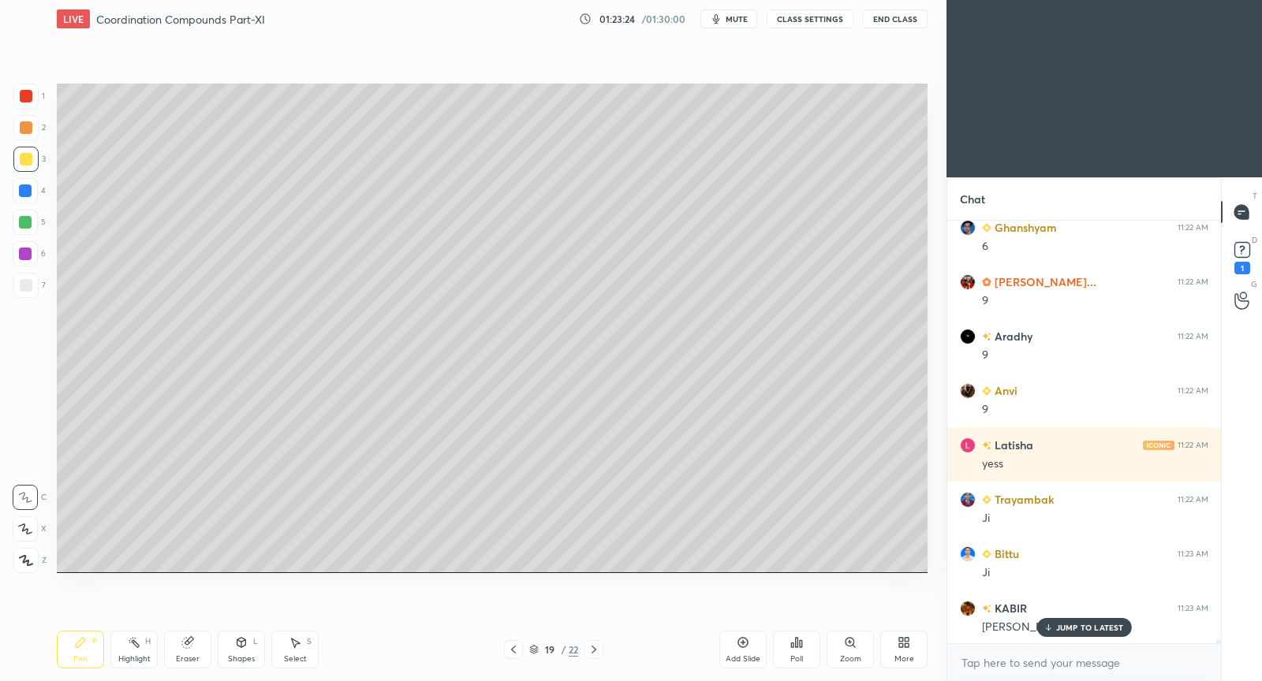
click at [1039, 629] on div "JUMP TO LATEST" at bounding box center [1083, 627] width 95 height 19
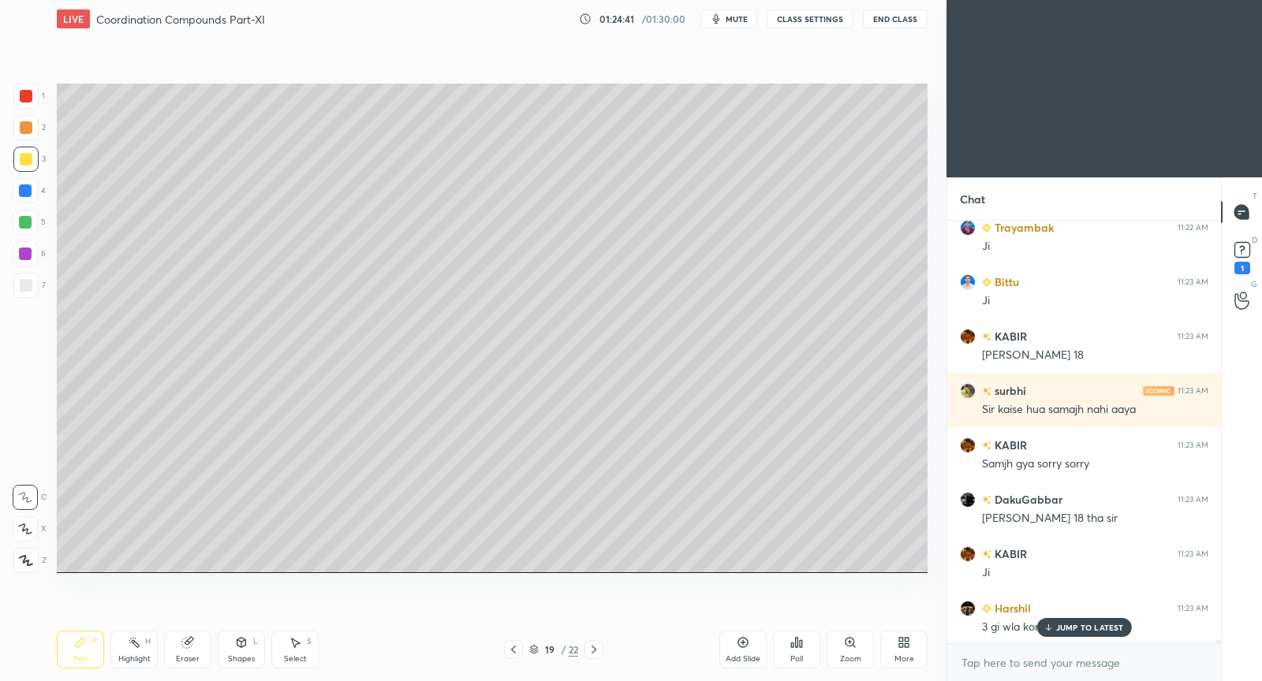
scroll to position [49109, 0]
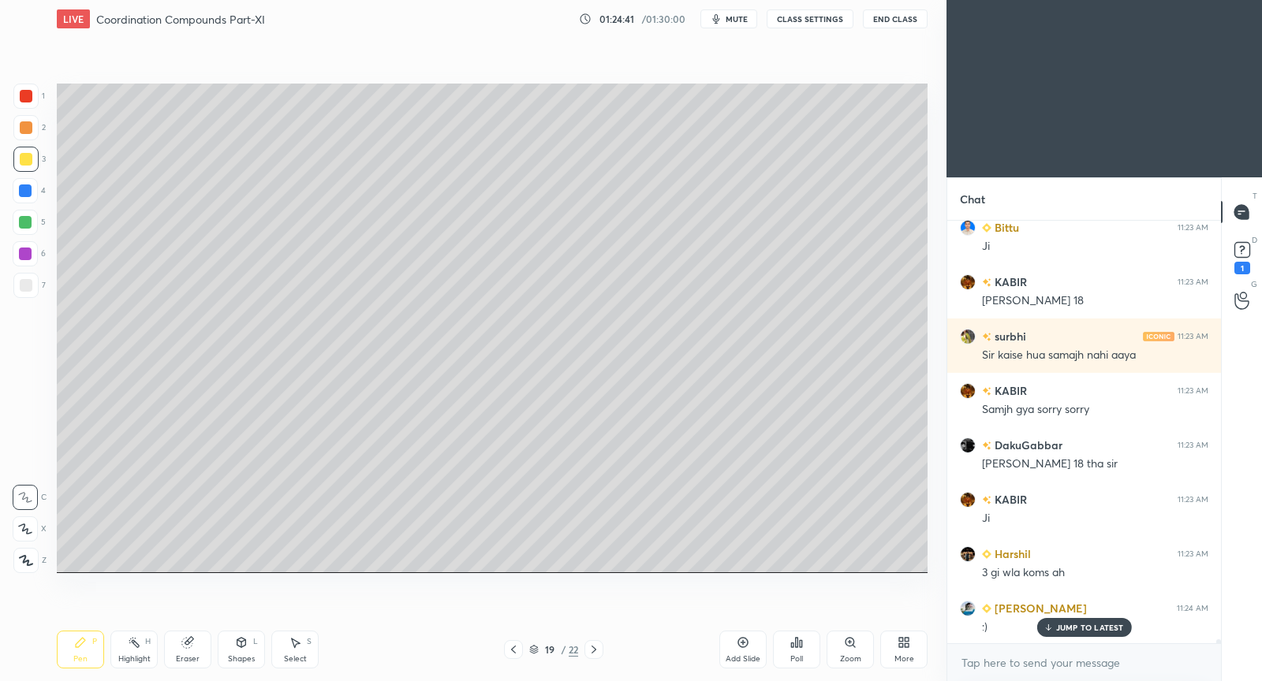
click at [1071, 629] on p "JUMP TO LATEST" at bounding box center [1090, 627] width 68 height 9
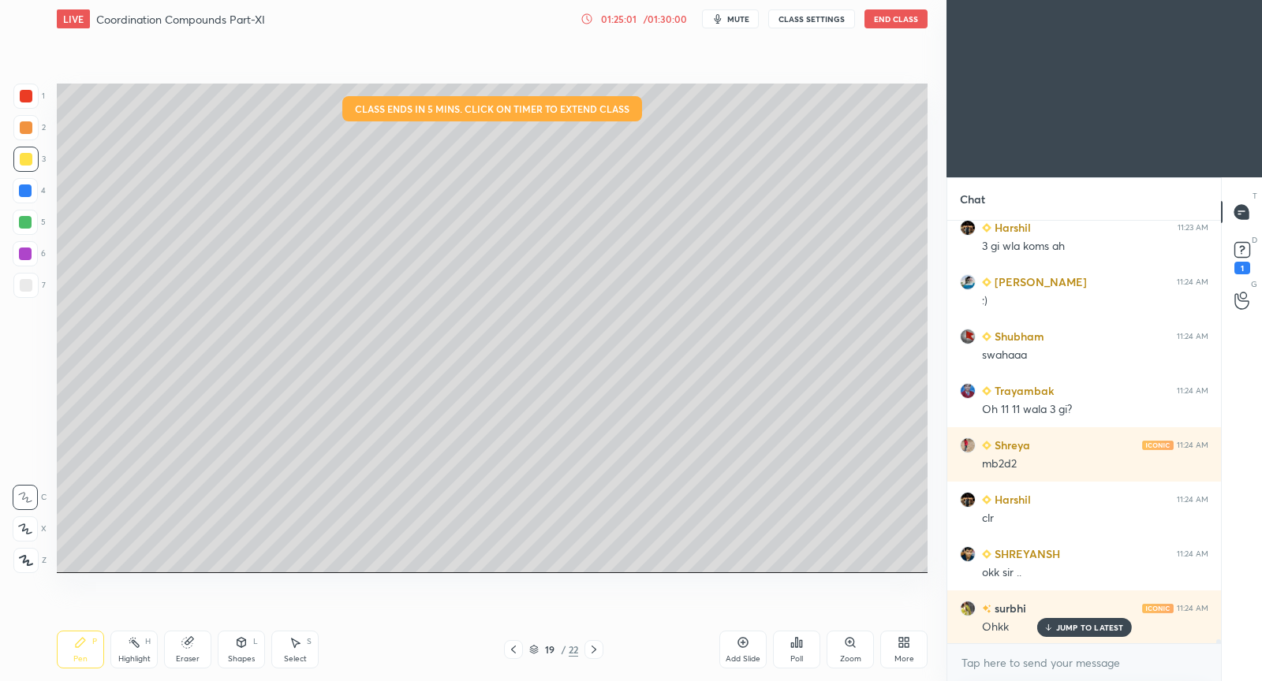
scroll to position [49490, 0]
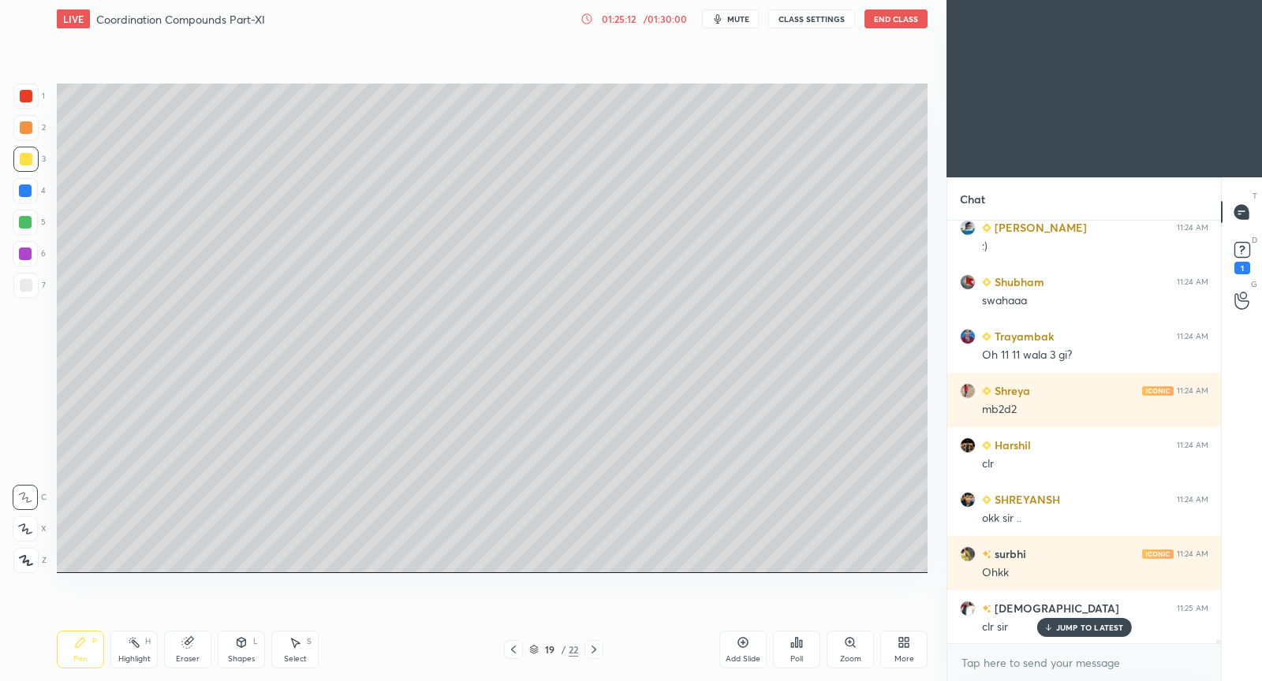
click at [1083, 627] on p "JUMP TO LATEST" at bounding box center [1090, 627] width 68 height 9
click at [741, 652] on div "Add Slide" at bounding box center [742, 650] width 47 height 38
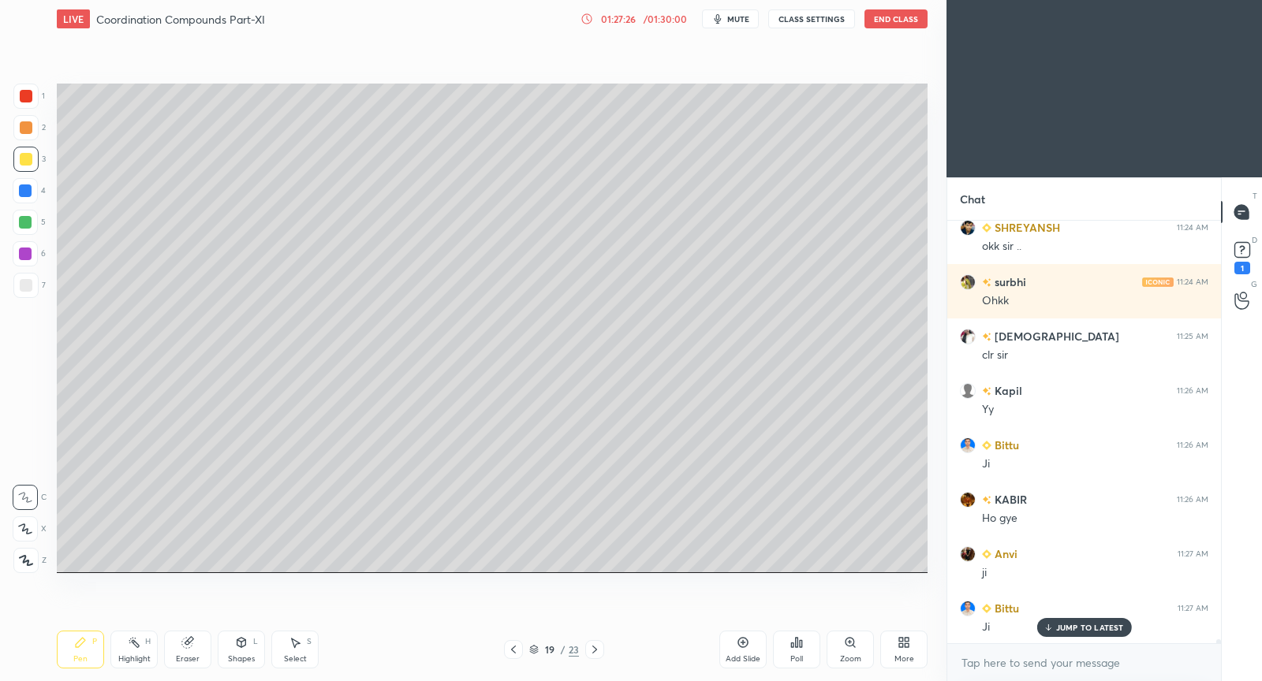
scroll to position [49818, 0]
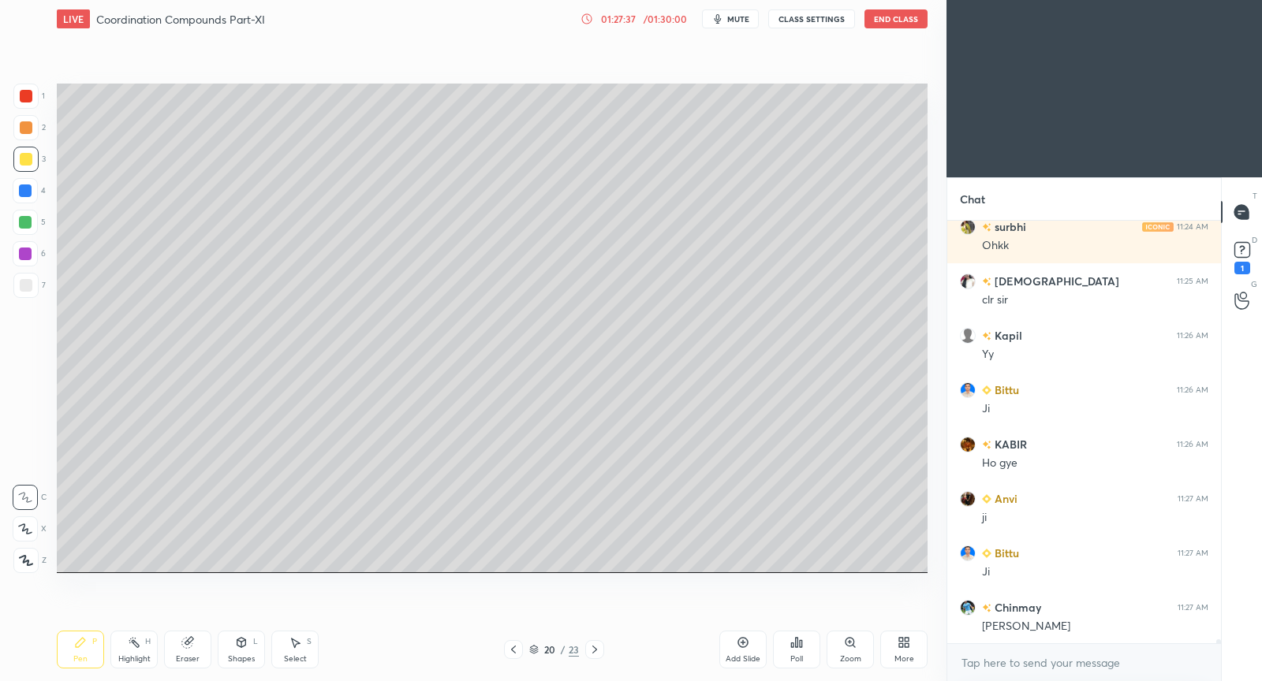
click at [741, 633] on div "Add Slide" at bounding box center [742, 650] width 47 height 38
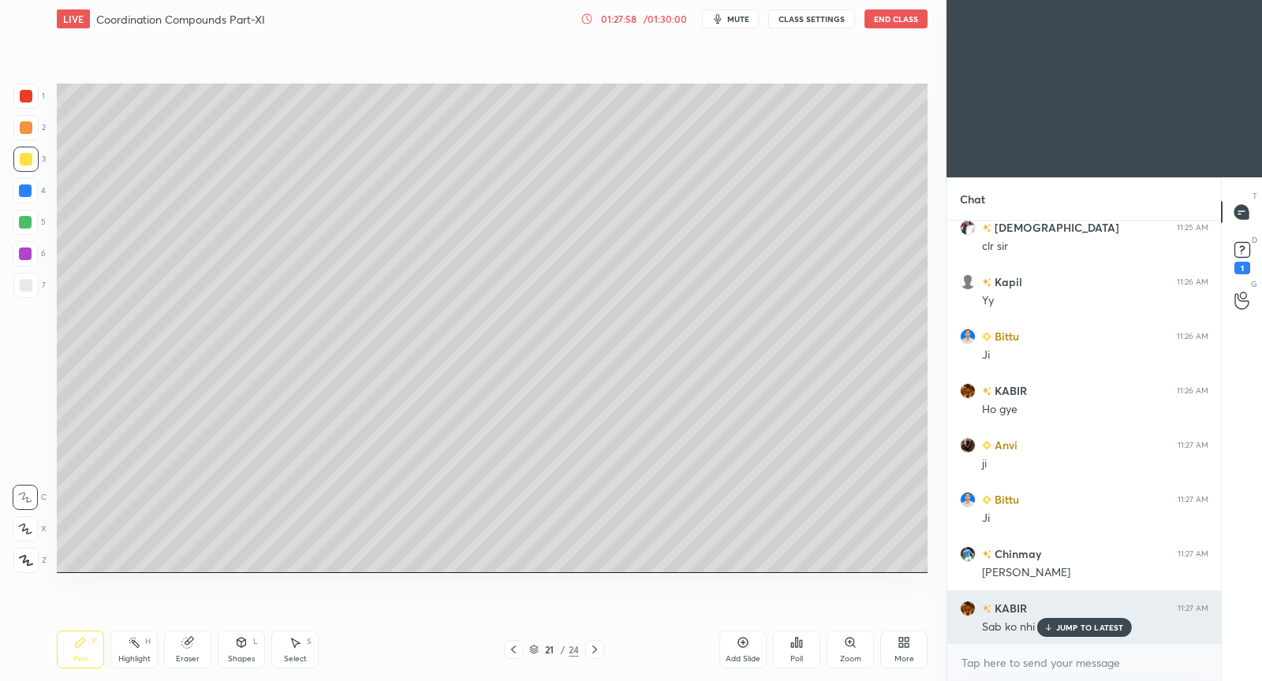
drag, startPoint x: 1107, startPoint y: 621, endPoint x: 1084, endPoint y: 615, distance: 24.5
click at [1105, 621] on div "JUMP TO LATEST" at bounding box center [1083, 627] width 95 height 19
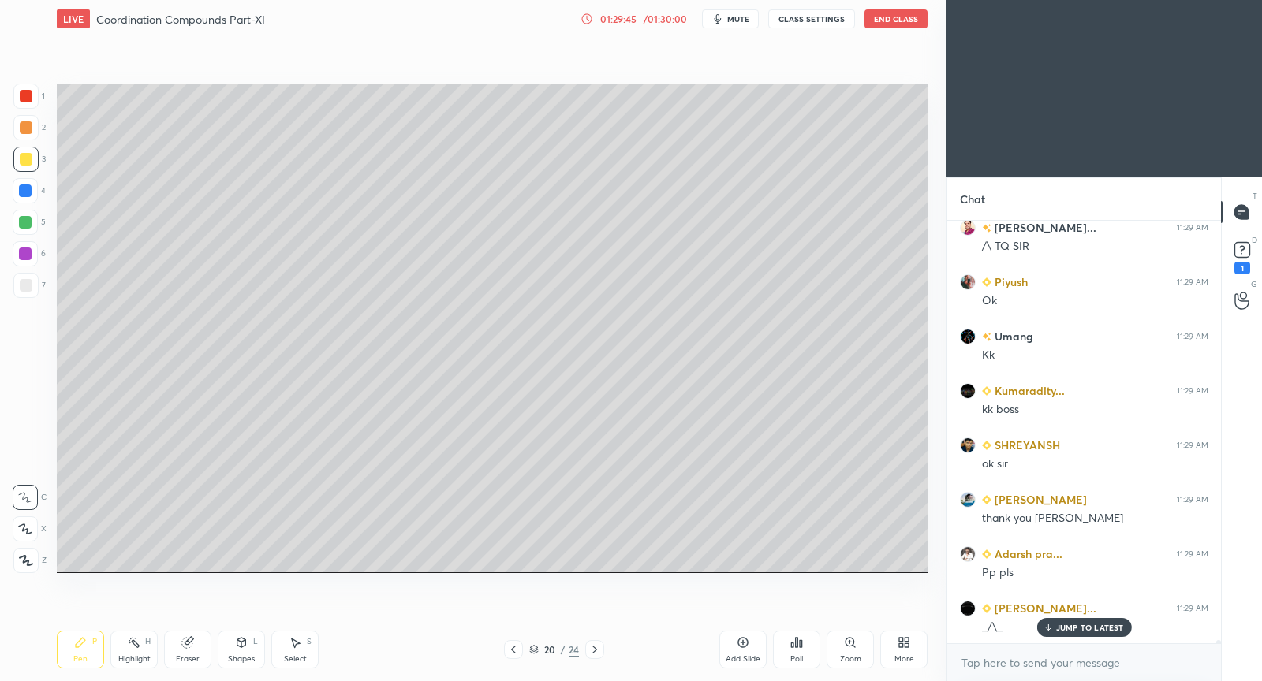
scroll to position [52156, 0]
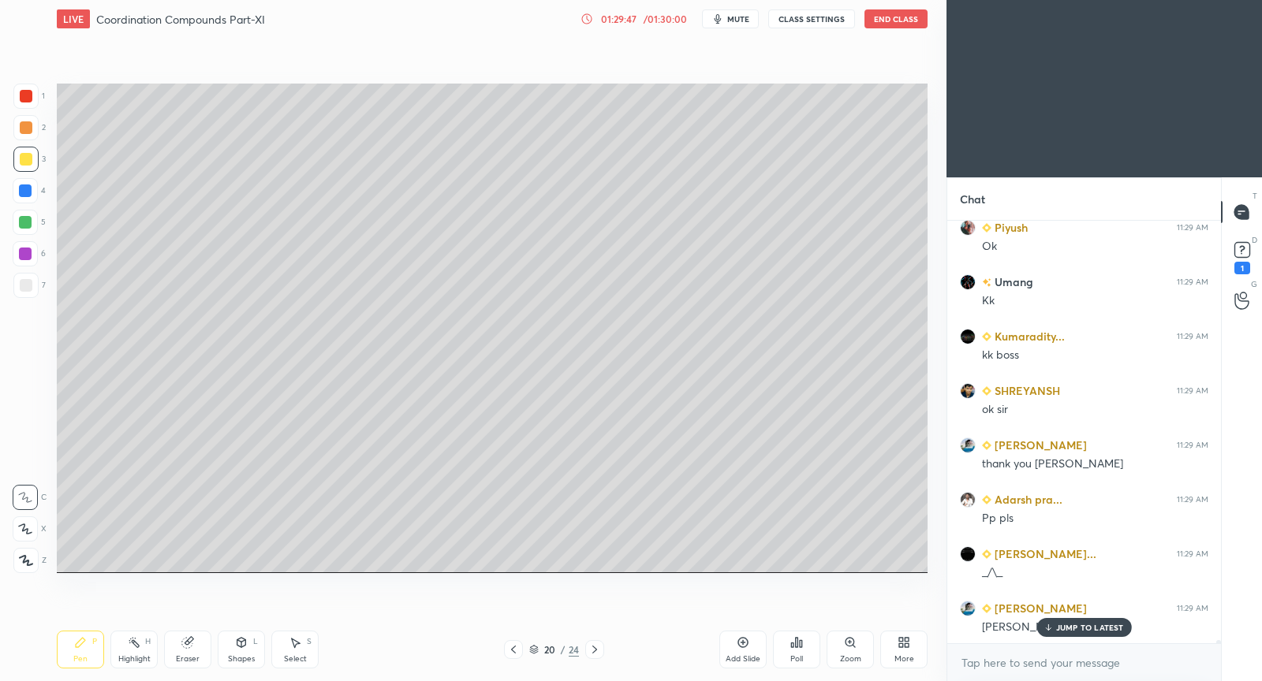
click at [1066, 630] on p "JUMP TO LATEST" at bounding box center [1090, 627] width 68 height 9
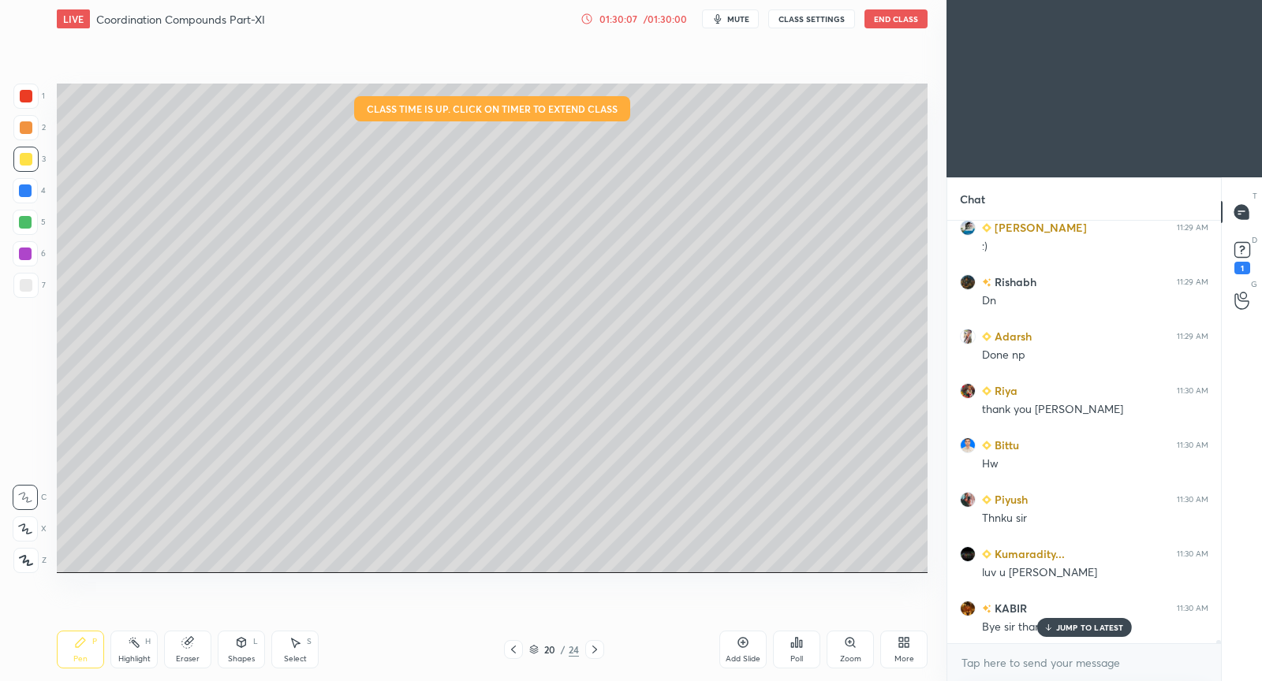
scroll to position [52864, 0]
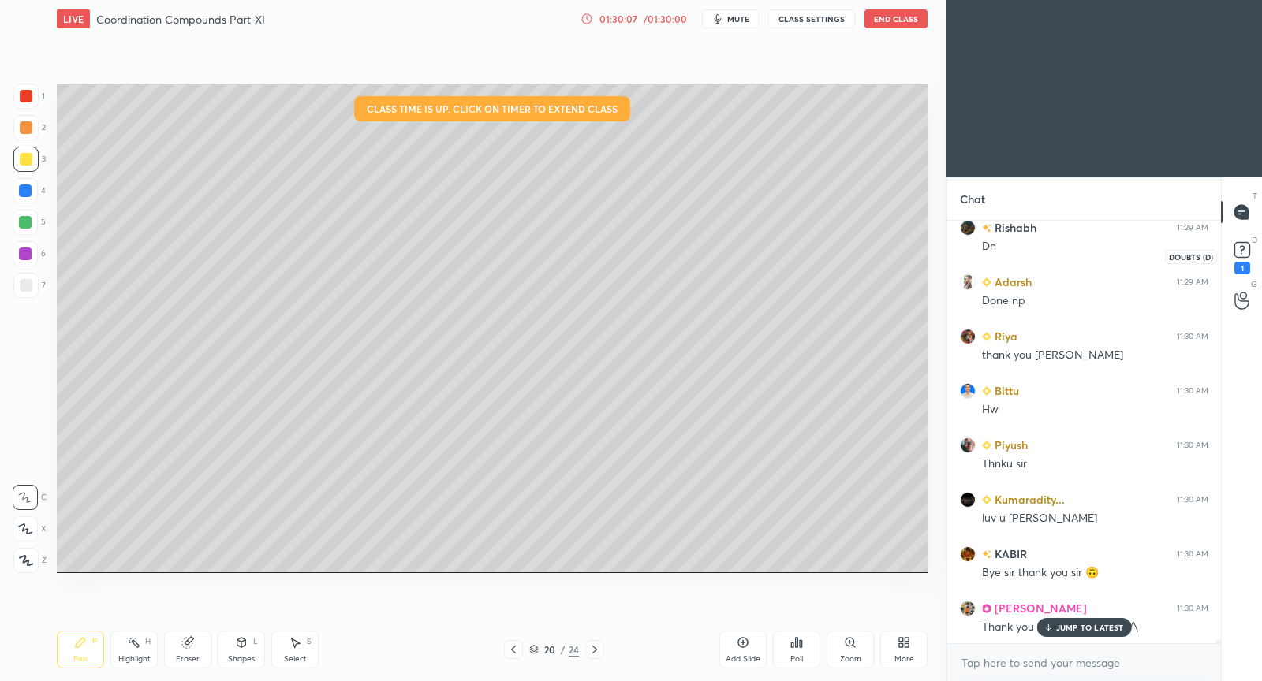
click at [1247, 250] on rect at bounding box center [1241, 250] width 15 height 15
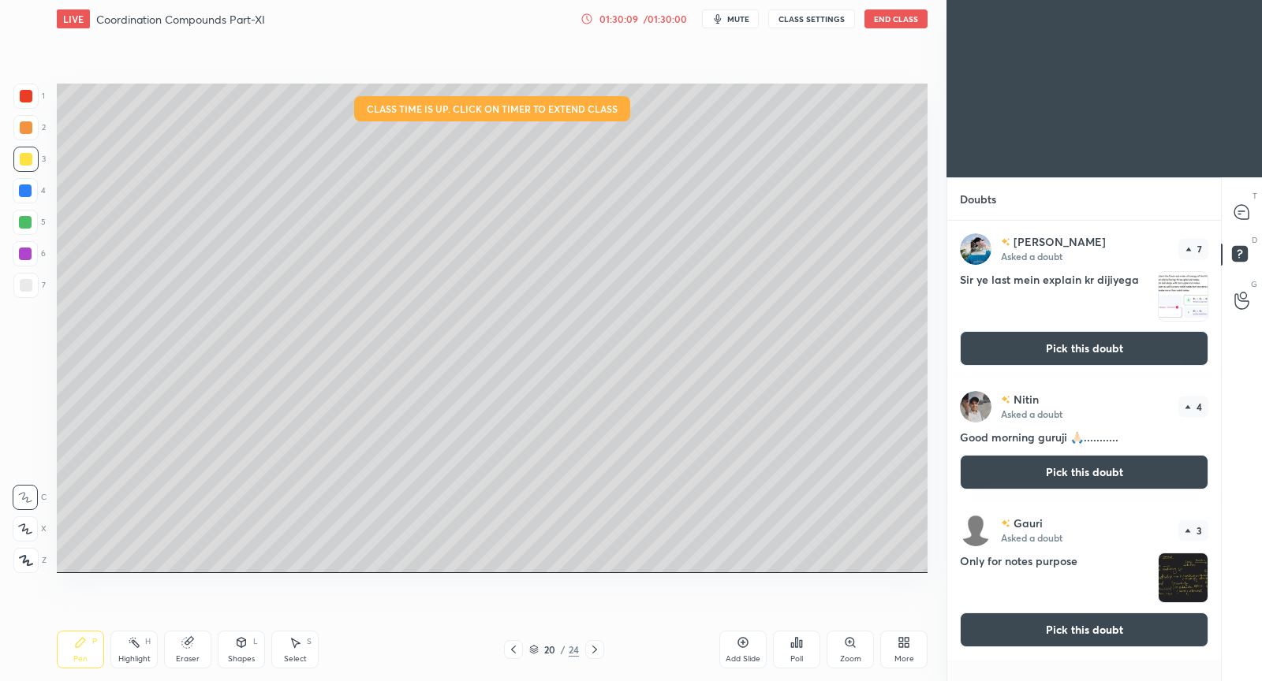
drag, startPoint x: 1026, startPoint y: 343, endPoint x: 1026, endPoint y: 334, distance: 8.7
click at [1026, 339] on button "Pick this doubt" at bounding box center [1084, 348] width 248 height 35
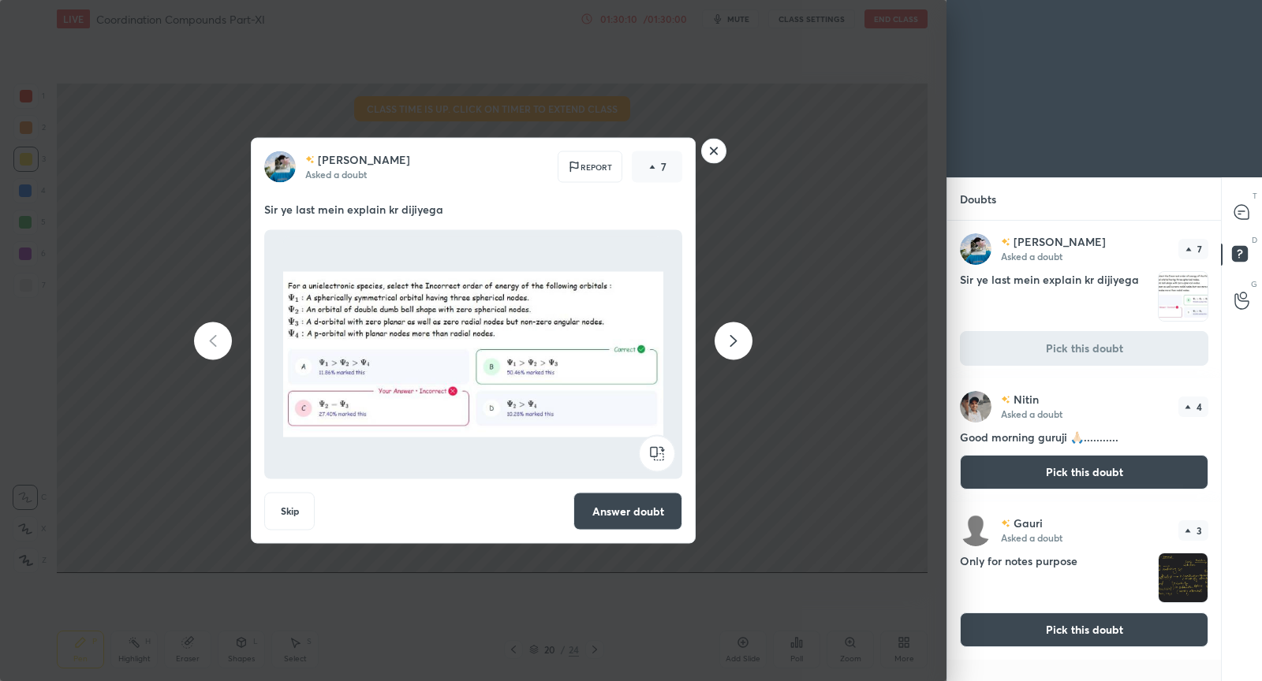
drag, startPoint x: 603, startPoint y: 510, endPoint x: 603, endPoint y: 500, distance: 10.3
click at [603, 510] on button "Answer doubt" at bounding box center [627, 512] width 109 height 38
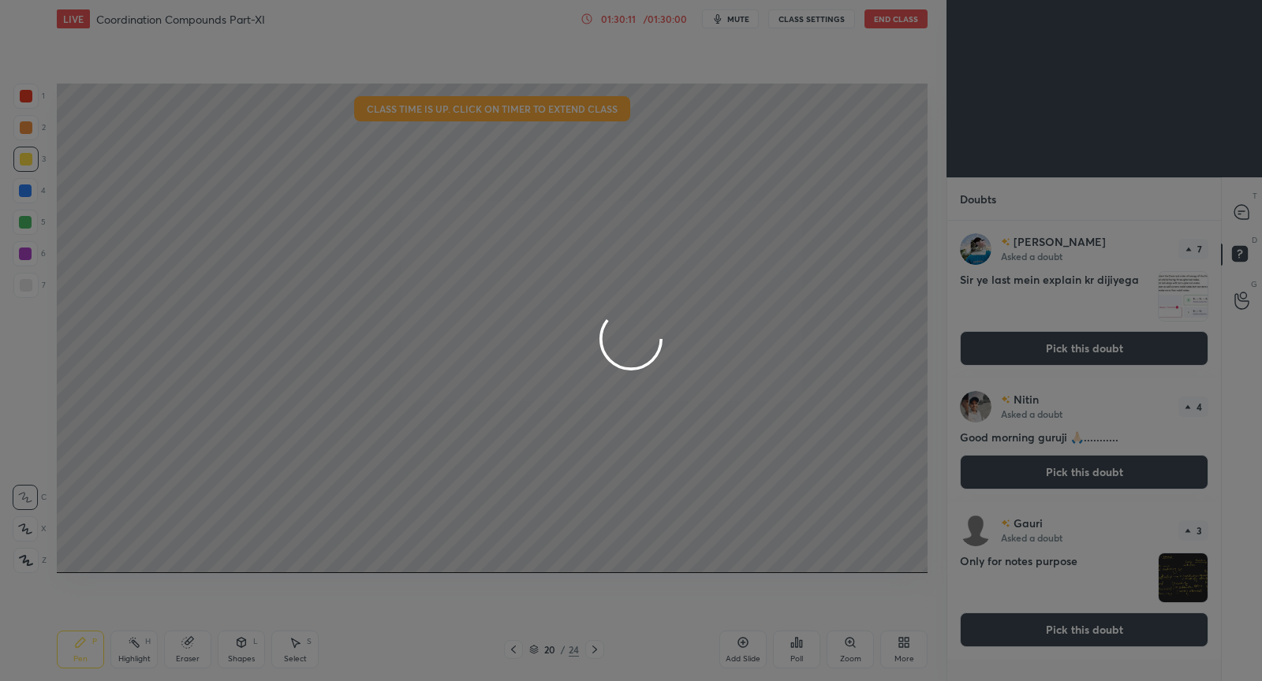
click at [1241, 214] on div at bounding box center [631, 340] width 1262 height 681
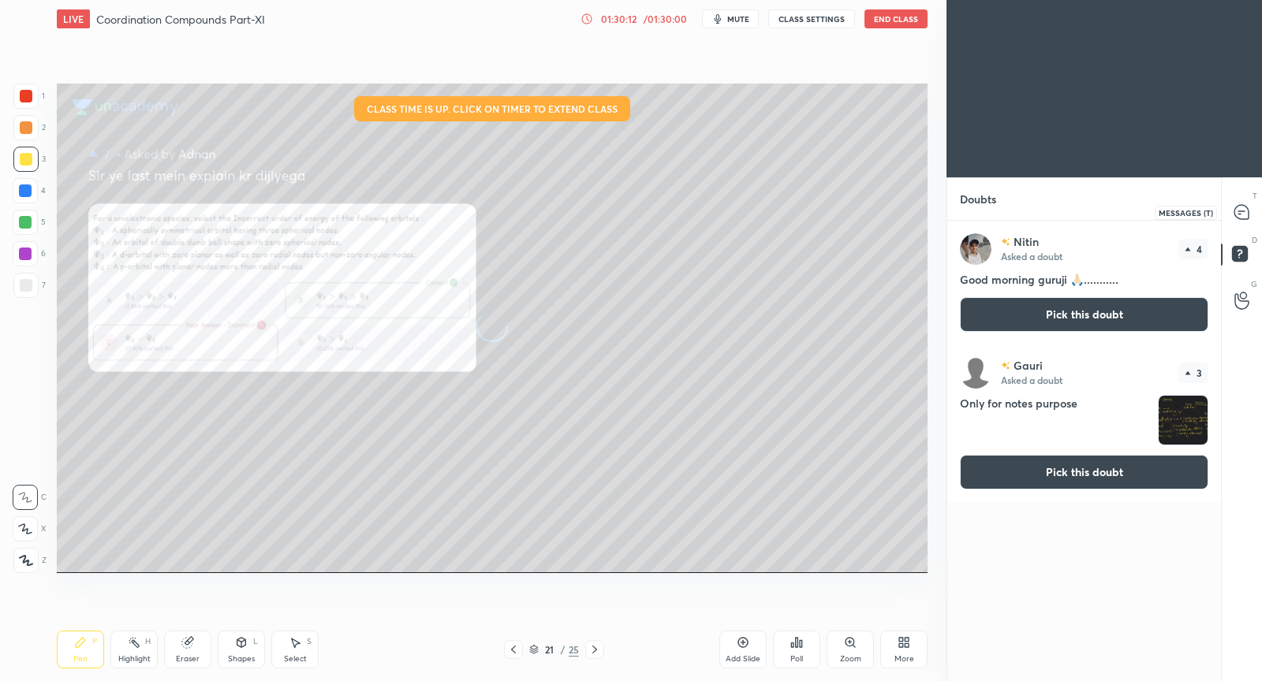
click at [1241, 208] on icon at bounding box center [1241, 212] width 14 height 14
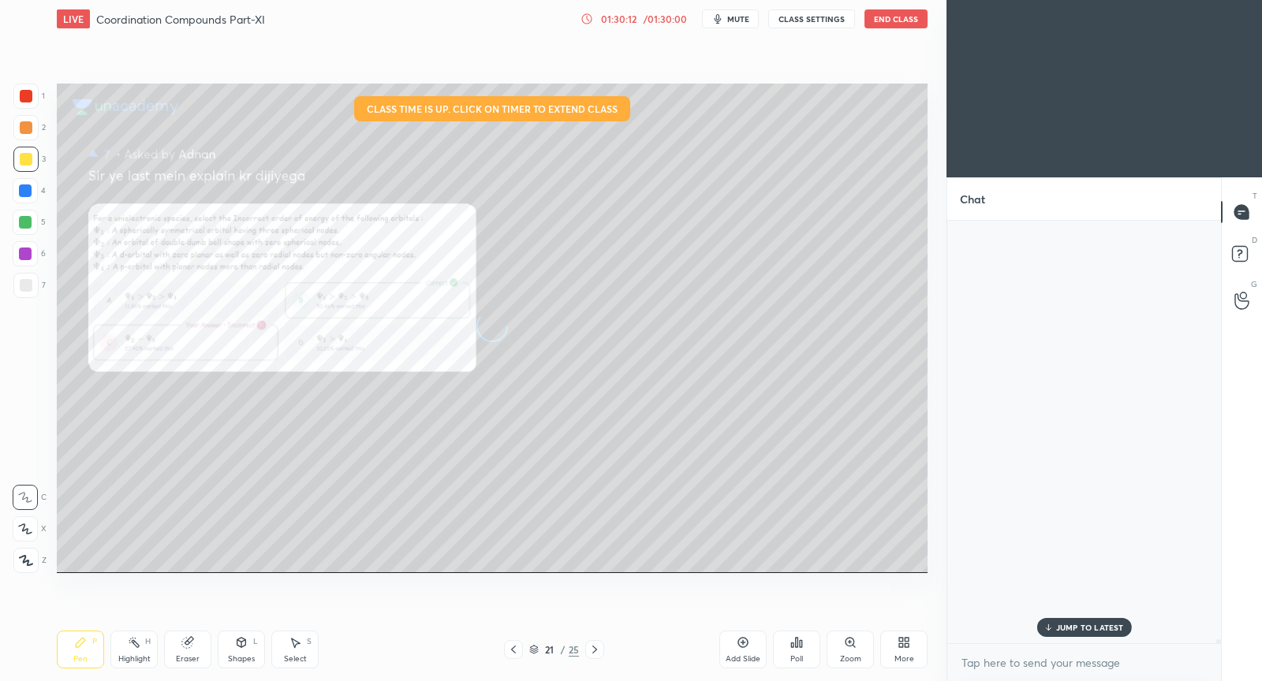
scroll to position [419, 270]
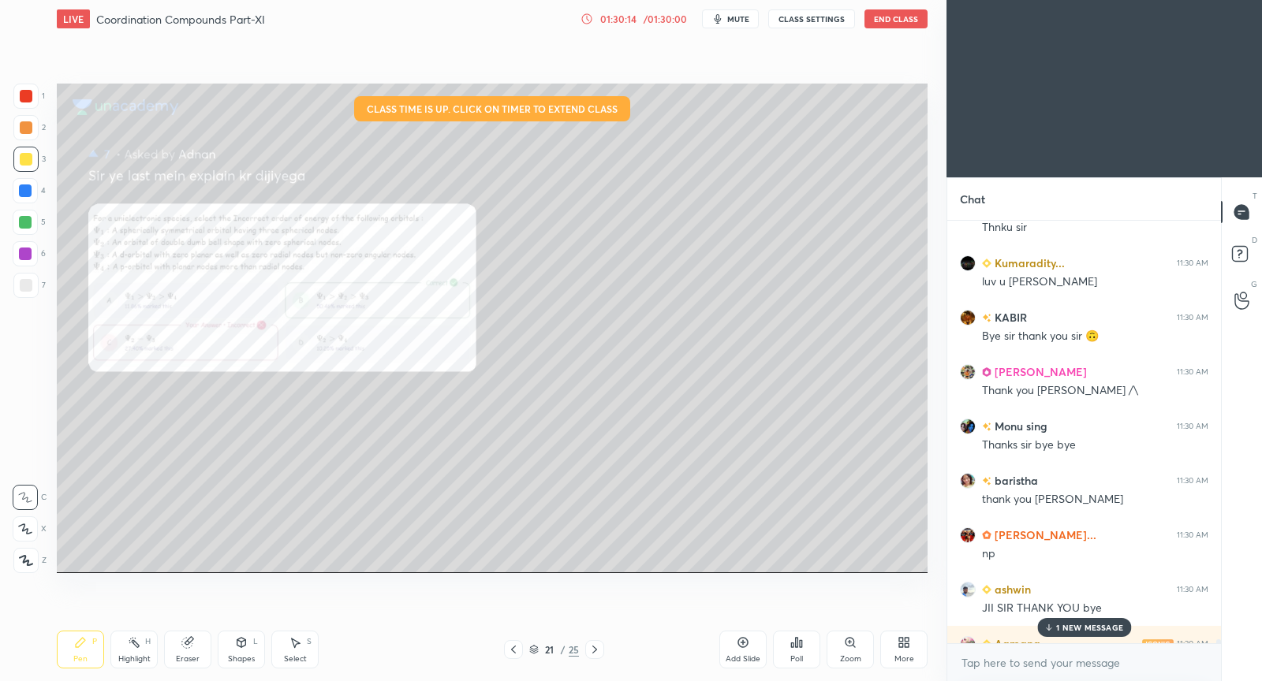
click at [854, 646] on icon at bounding box center [854, 646] width 2 height 2
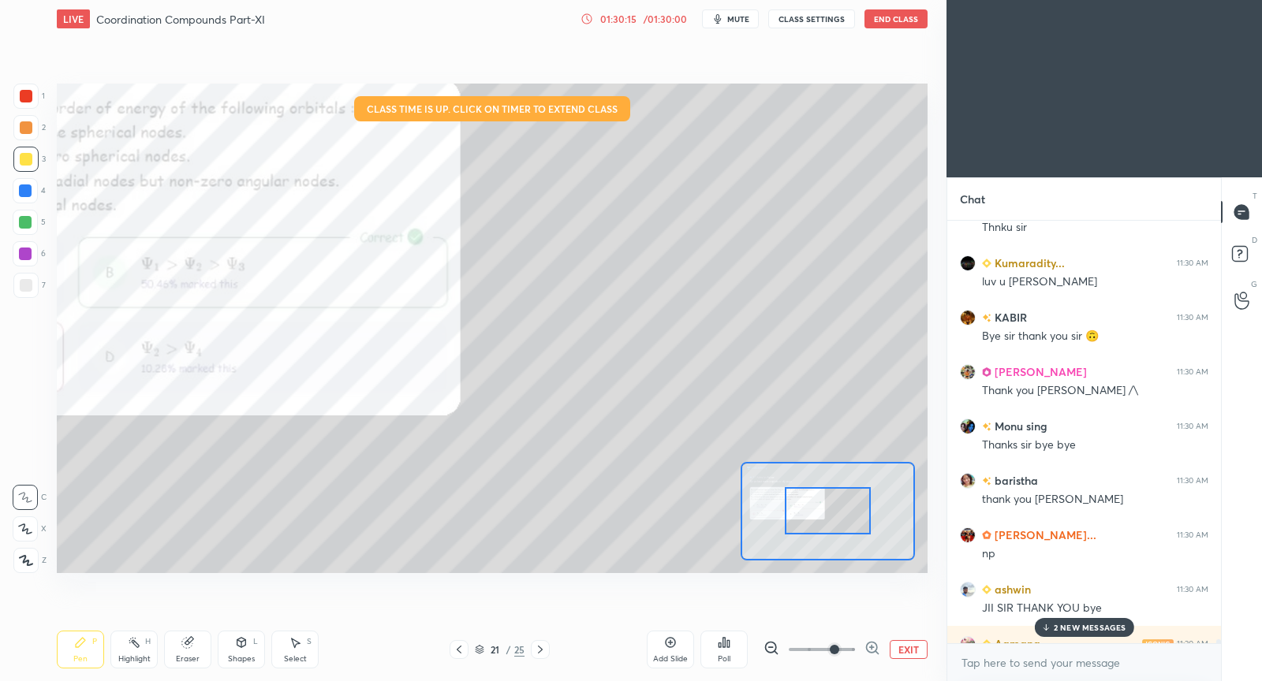
click at [829, 645] on span at bounding box center [822, 650] width 66 height 24
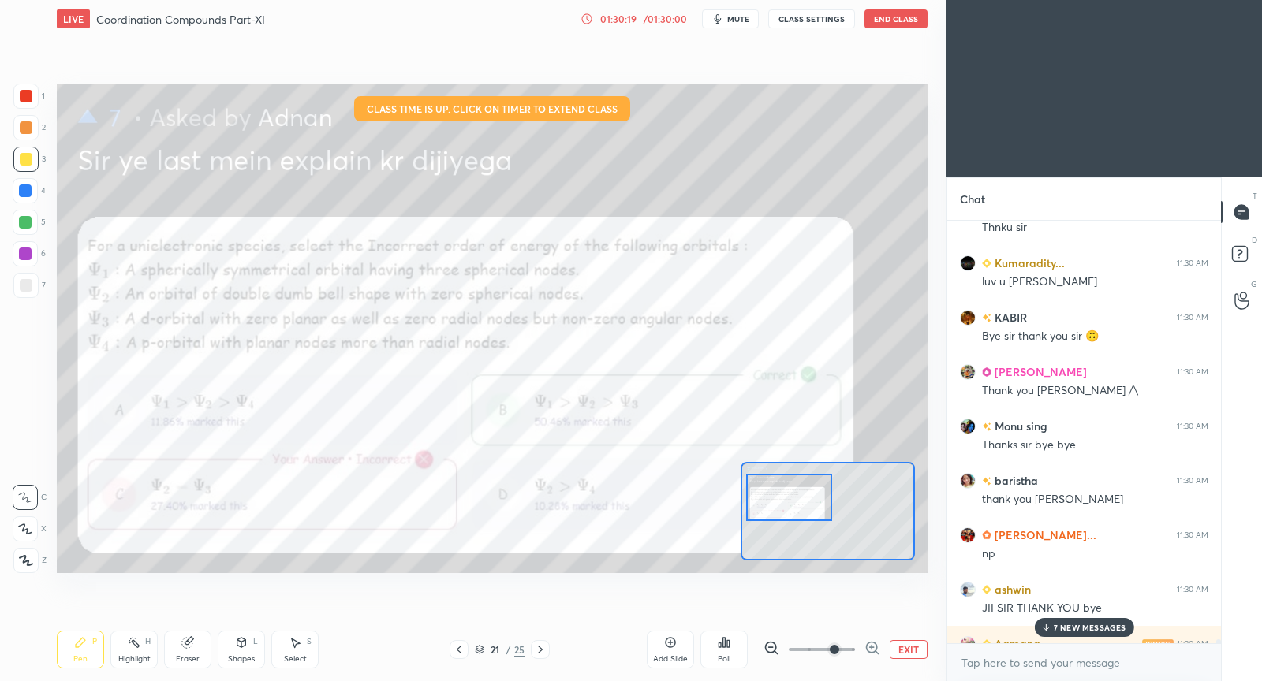
drag, startPoint x: 815, startPoint y: 512, endPoint x: 776, endPoint y: 498, distance: 40.9
click at [776, 498] on div at bounding box center [788, 497] width 85 height 47
drag, startPoint x: 21, startPoint y: 254, endPoint x: 50, endPoint y: 252, distance: 29.2
click at [21, 255] on div at bounding box center [25, 254] width 13 height 13
drag, startPoint x: 1064, startPoint y: 631, endPoint x: 1025, endPoint y: 622, distance: 40.4
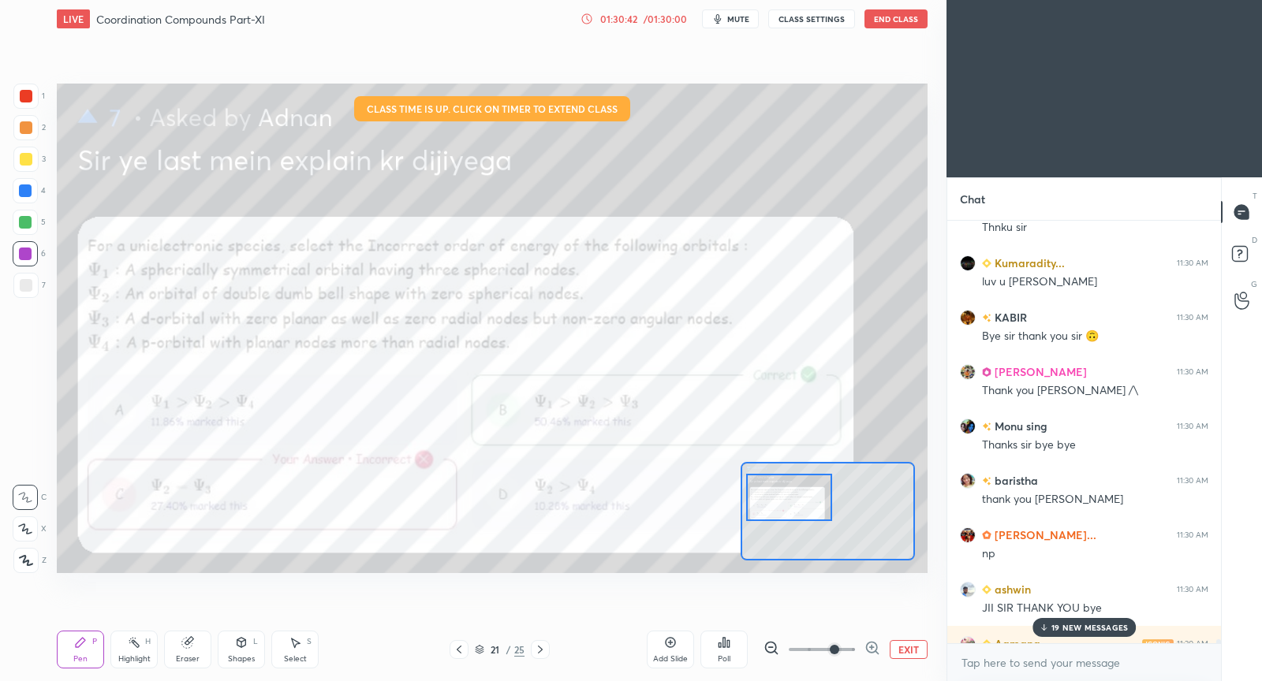
click at [1066, 629] on p "19 NEW MESSAGES" at bounding box center [1089, 627] width 77 height 9
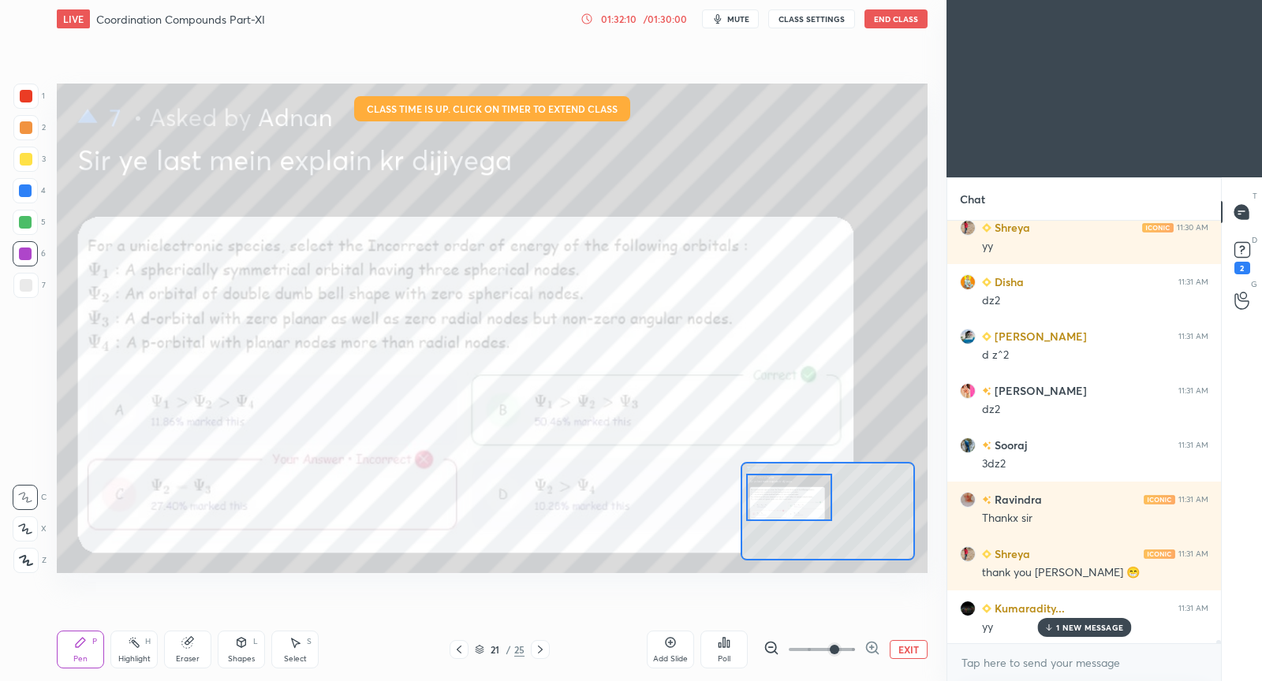
scroll to position [51762, 0]
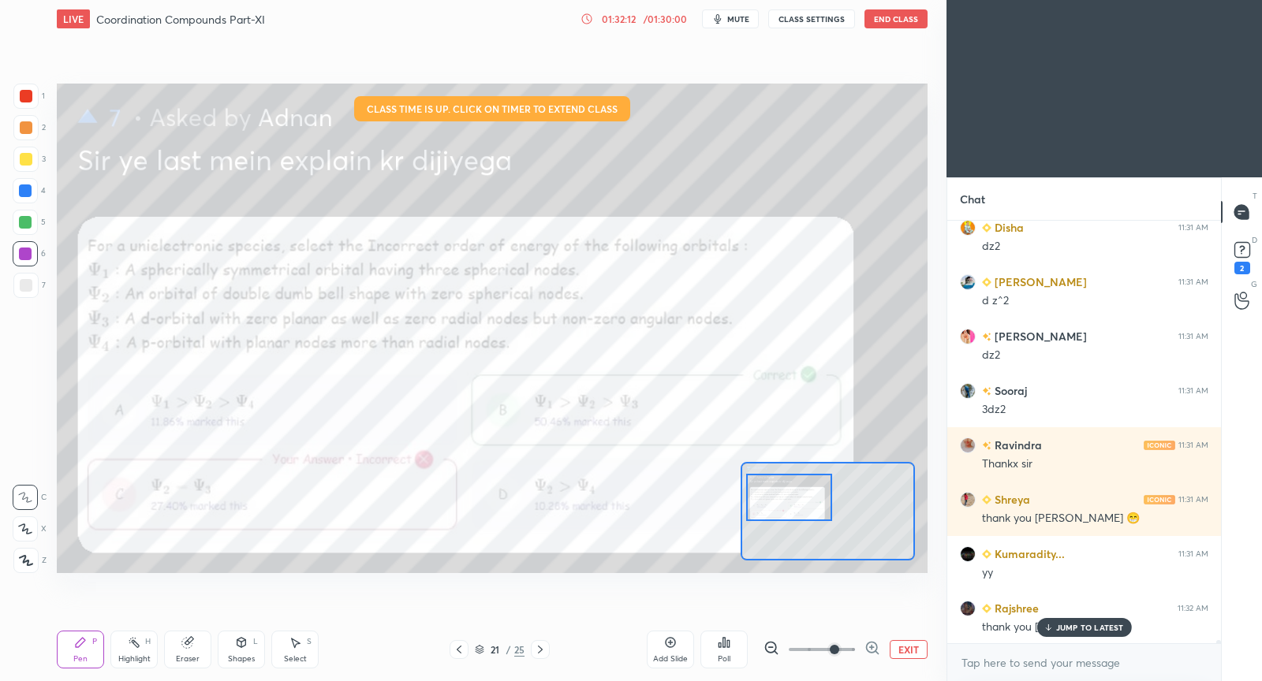
click at [1094, 627] on p "JUMP TO LATEST" at bounding box center [1090, 627] width 68 height 9
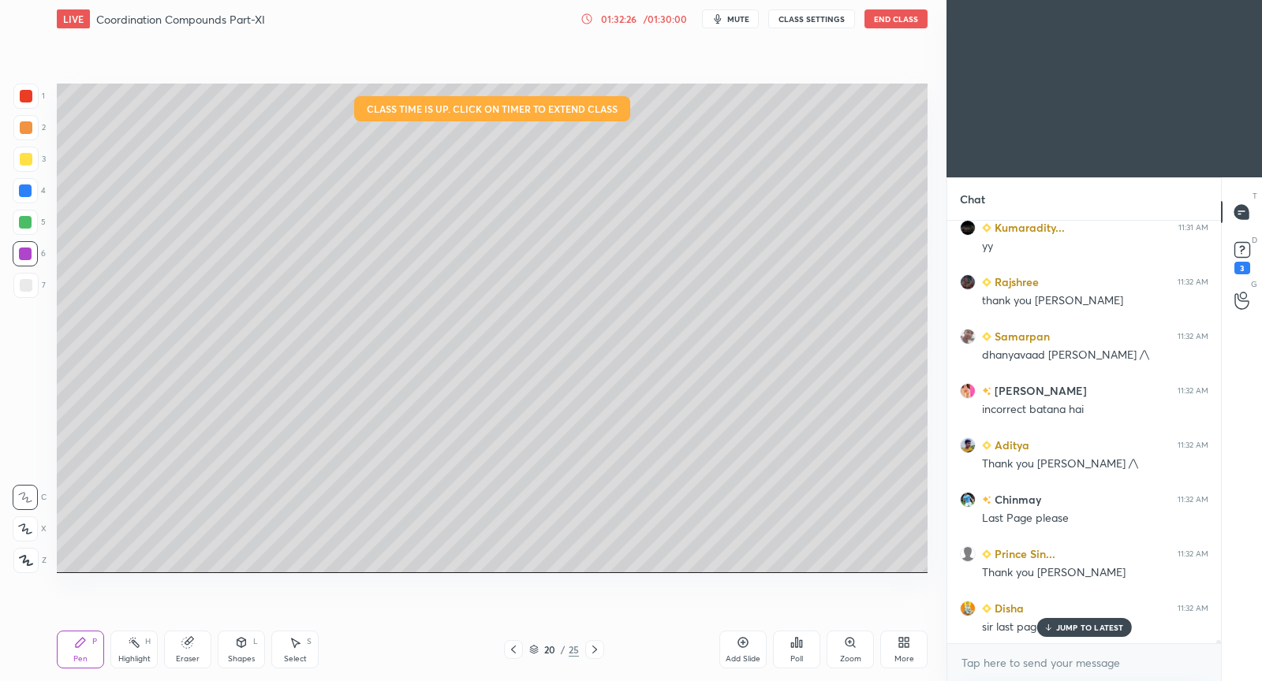
scroll to position [52046, 0]
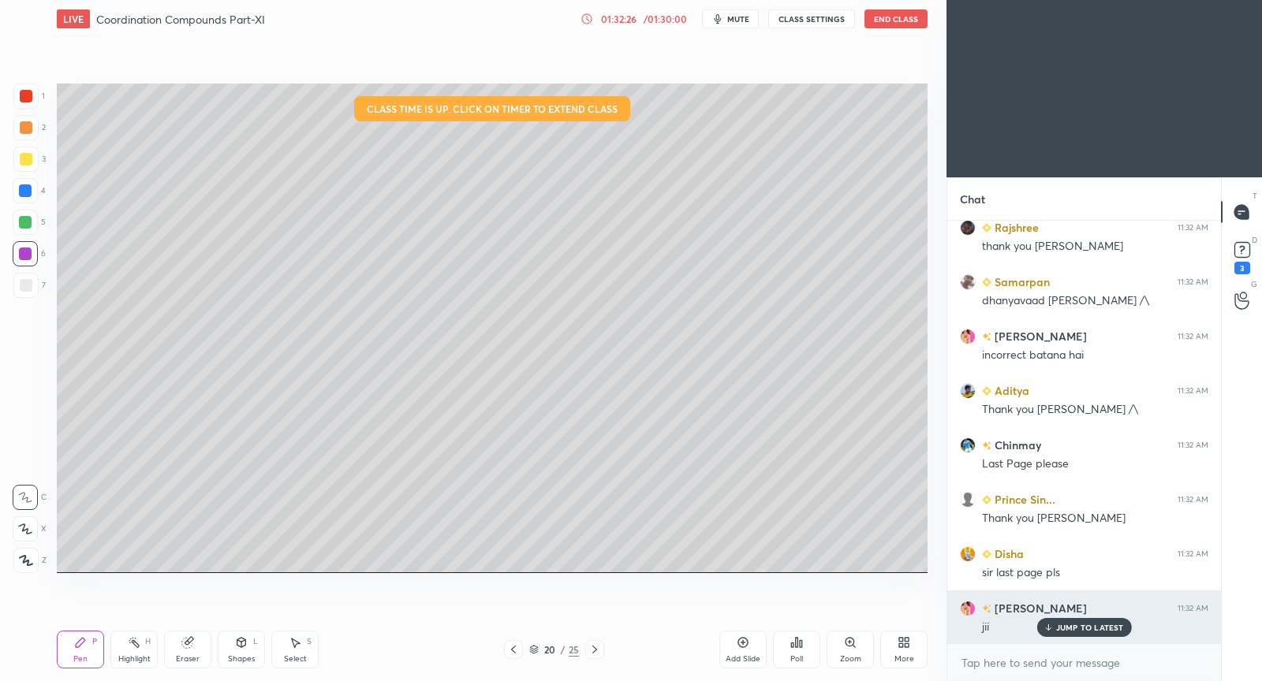
click at [1100, 627] on p "JUMP TO LATEST" at bounding box center [1090, 627] width 68 height 9
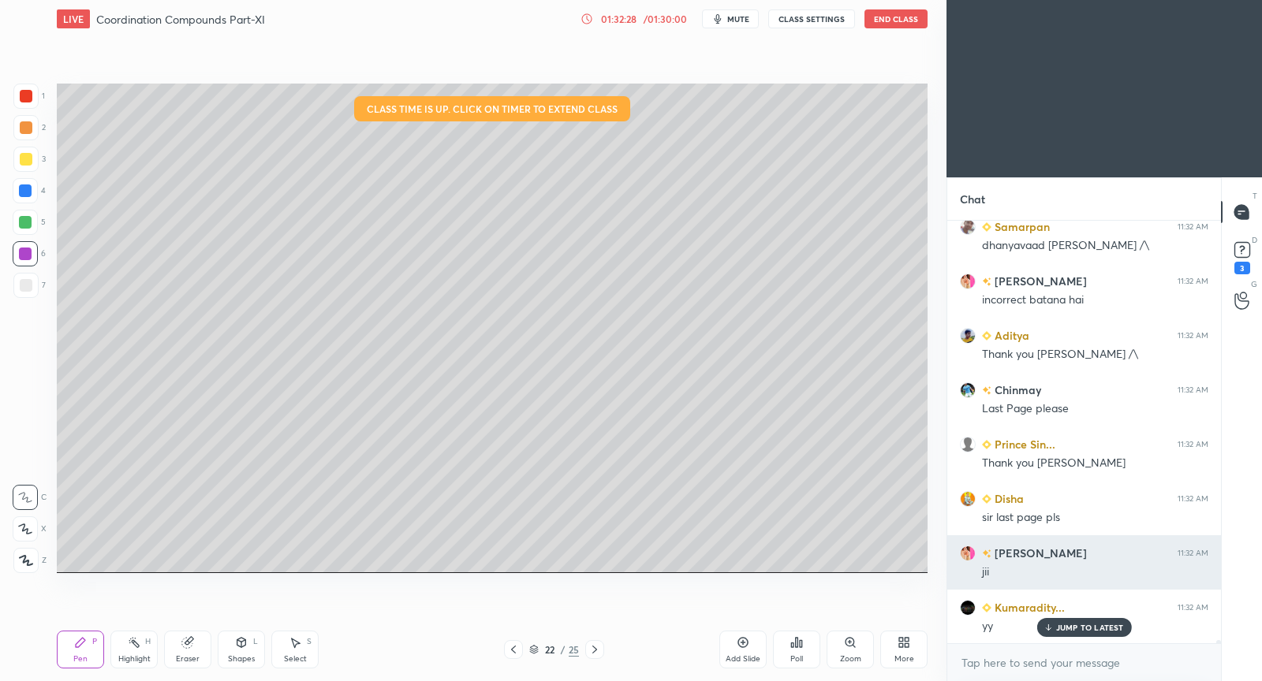
scroll to position [52155, 0]
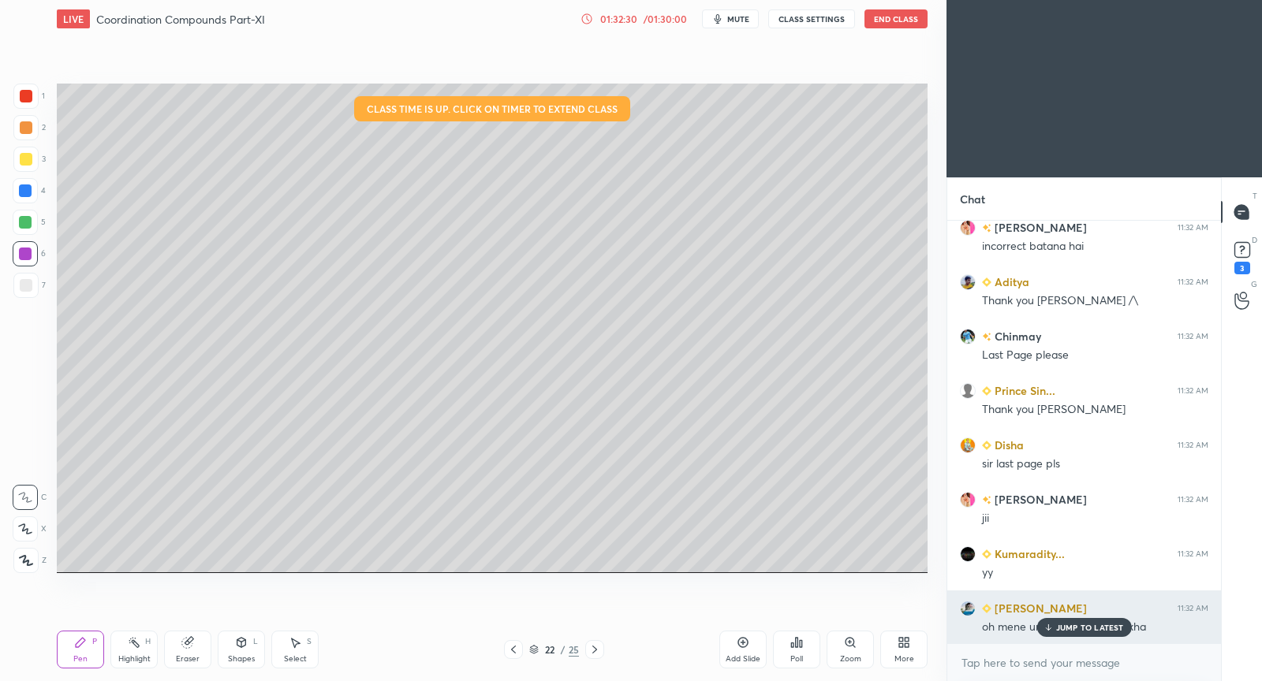
click at [1122, 624] on p "JUMP TO LATEST" at bounding box center [1090, 627] width 68 height 9
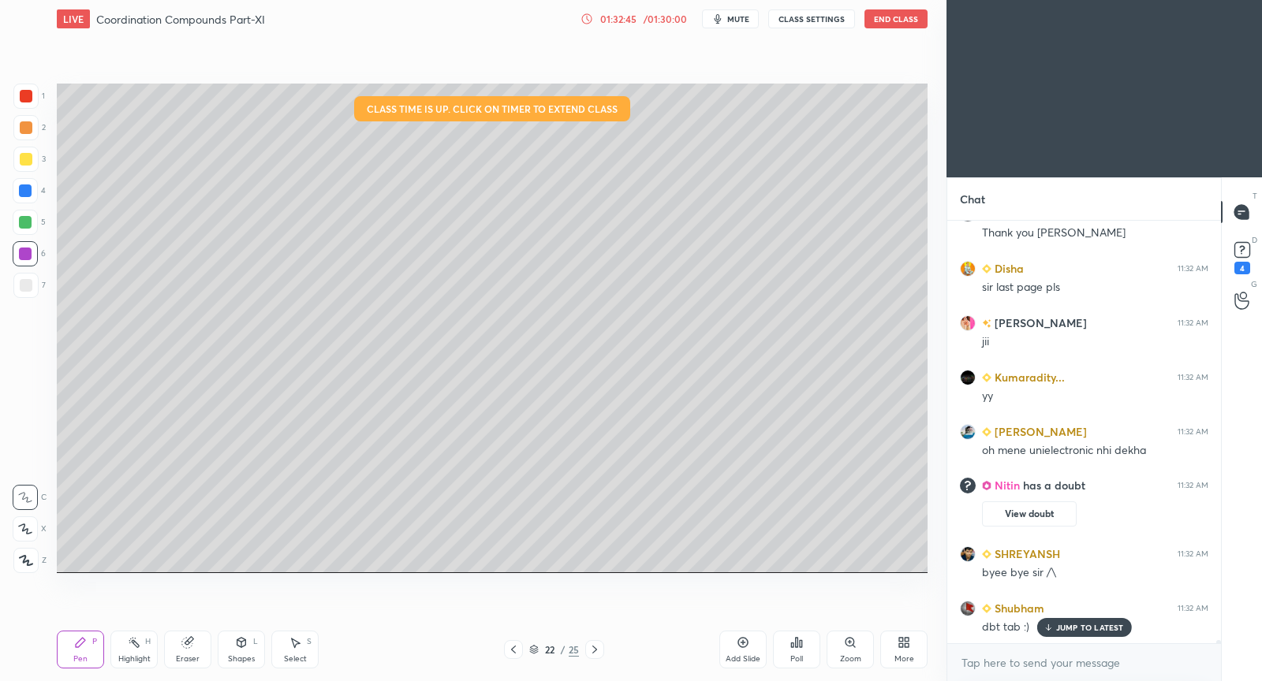
scroll to position [52306, 0]
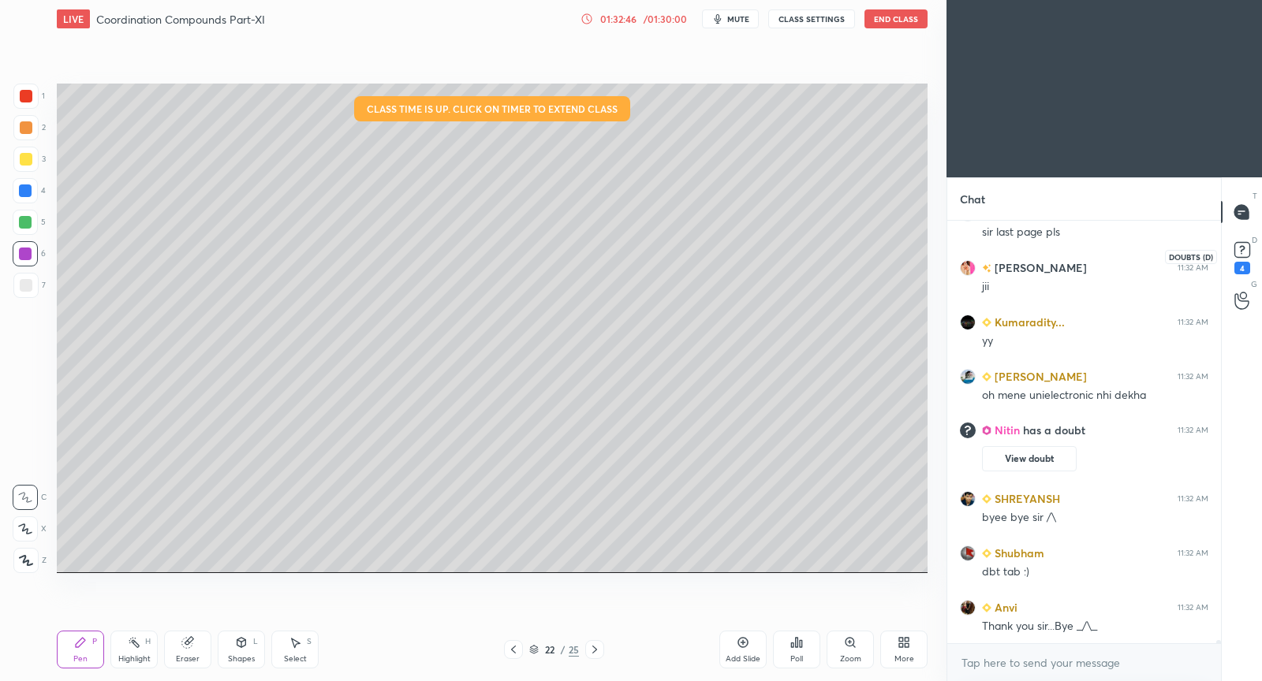
click at [1237, 253] on rect at bounding box center [1241, 250] width 15 height 15
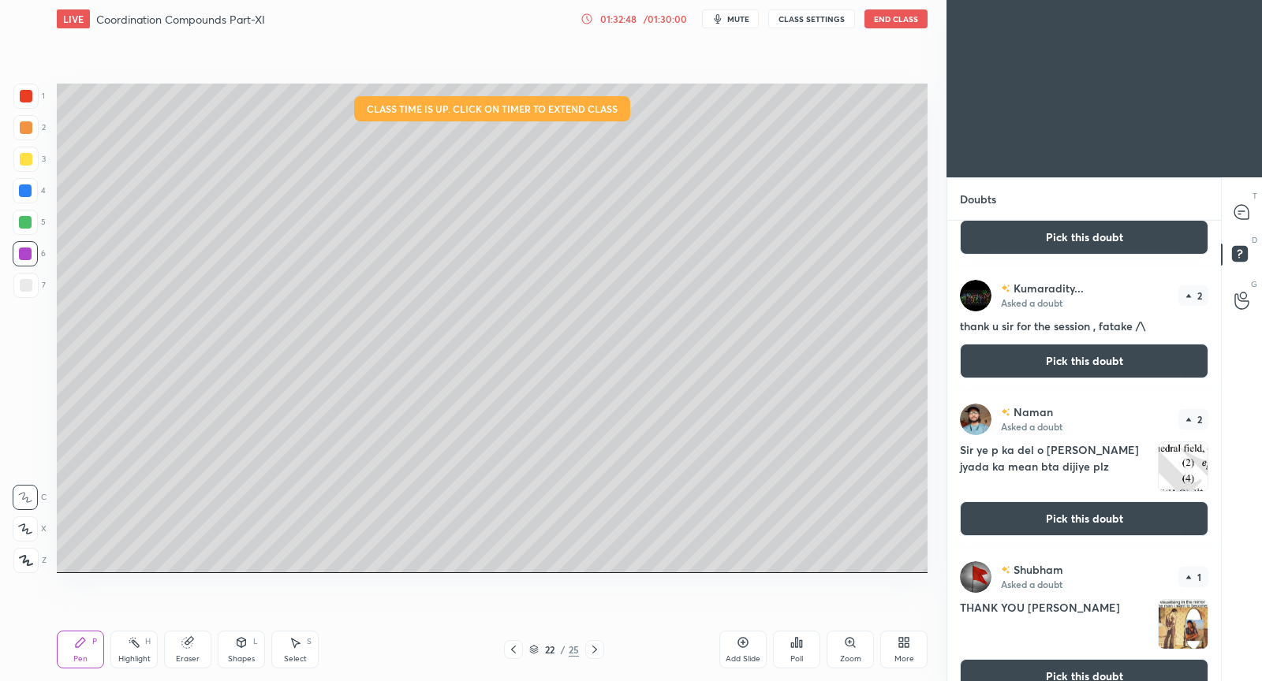
scroll to position [383, 0]
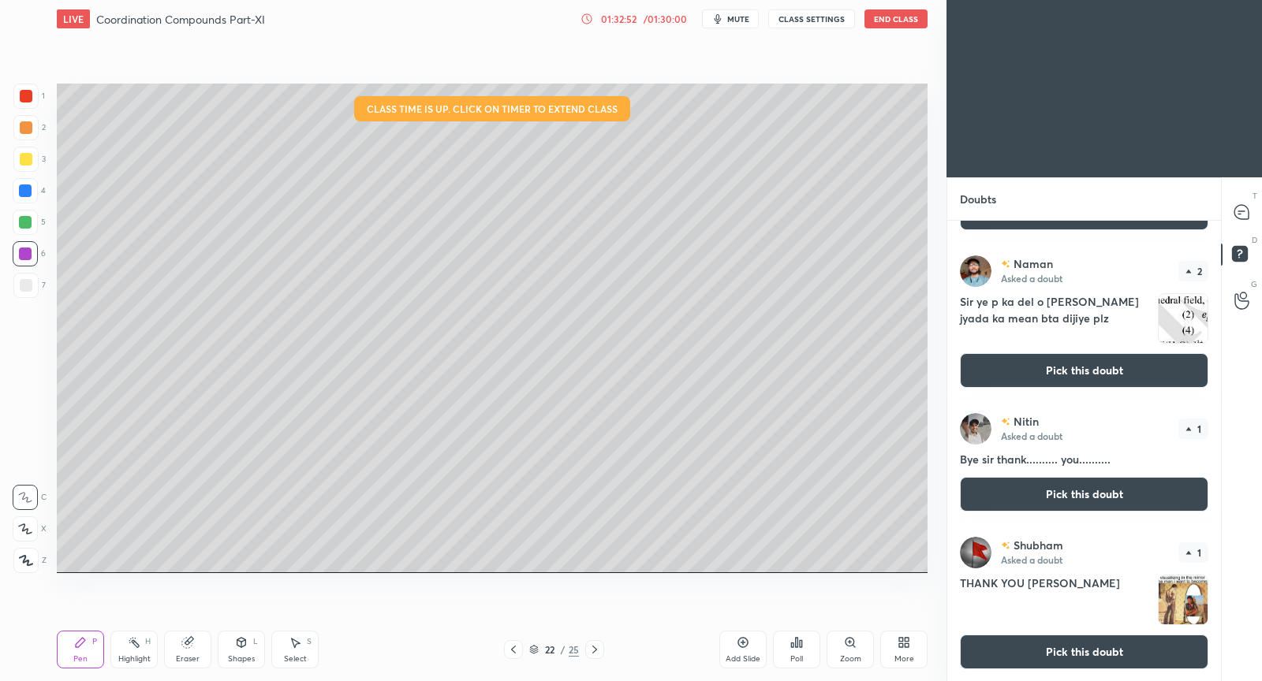
click at [1055, 644] on button "Pick this doubt" at bounding box center [1084, 652] width 248 height 35
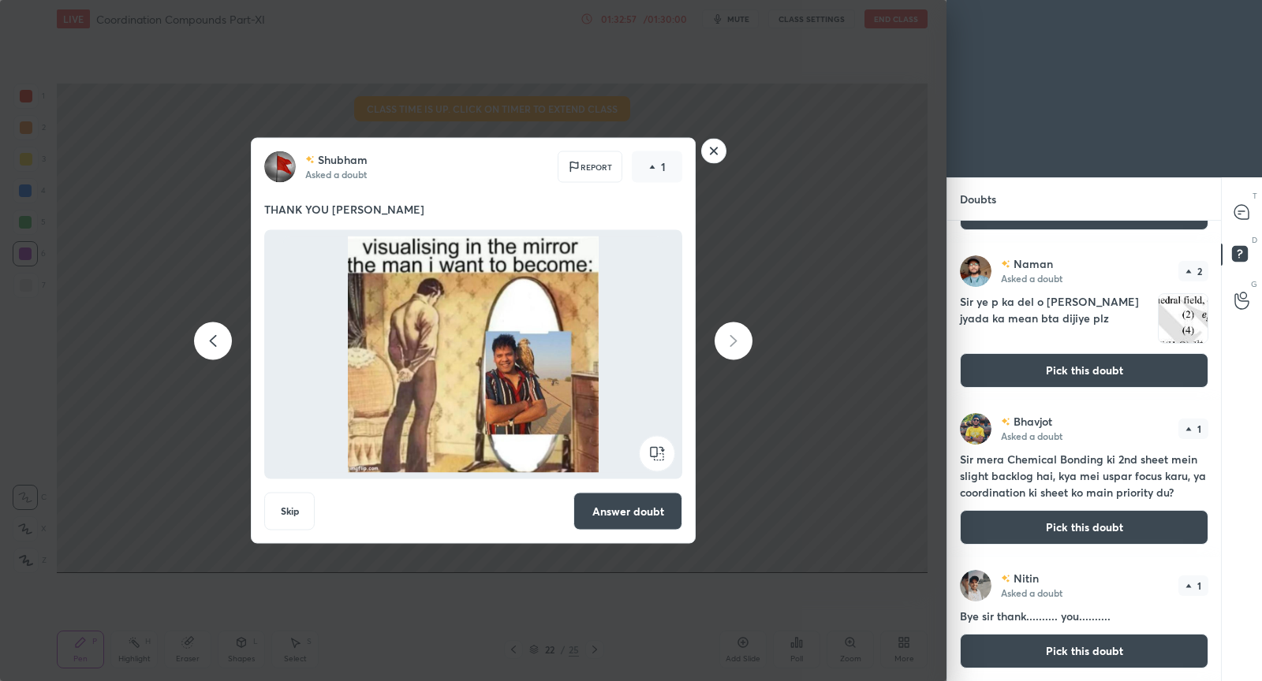
click at [622, 508] on button "Answer doubt" at bounding box center [627, 512] width 109 height 38
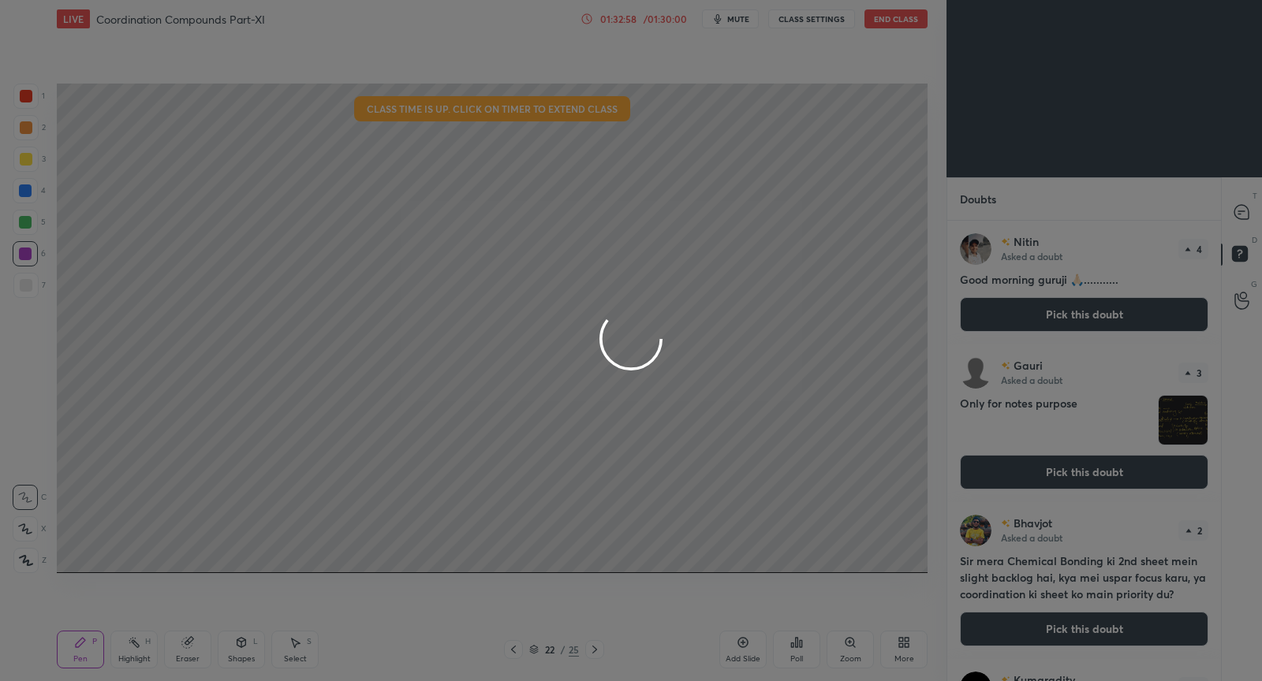
click at [1237, 211] on div at bounding box center [631, 340] width 1262 height 681
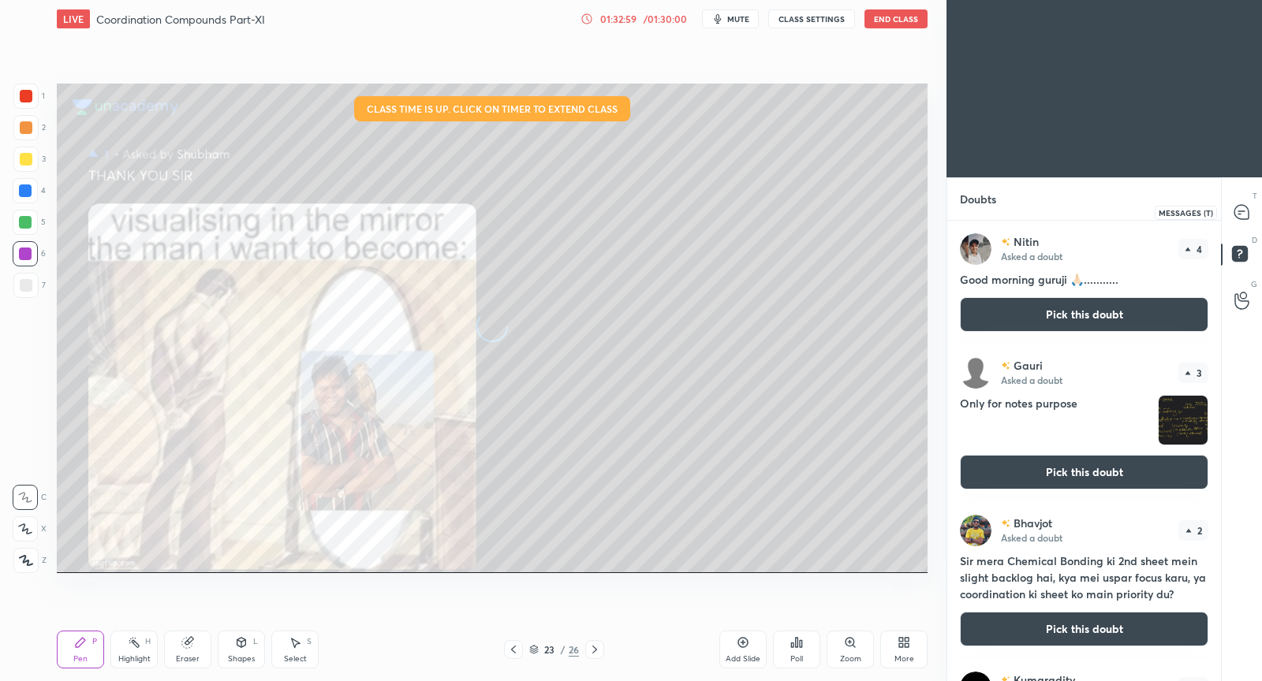
click at [1244, 211] on icon at bounding box center [1241, 211] width 6 height 0
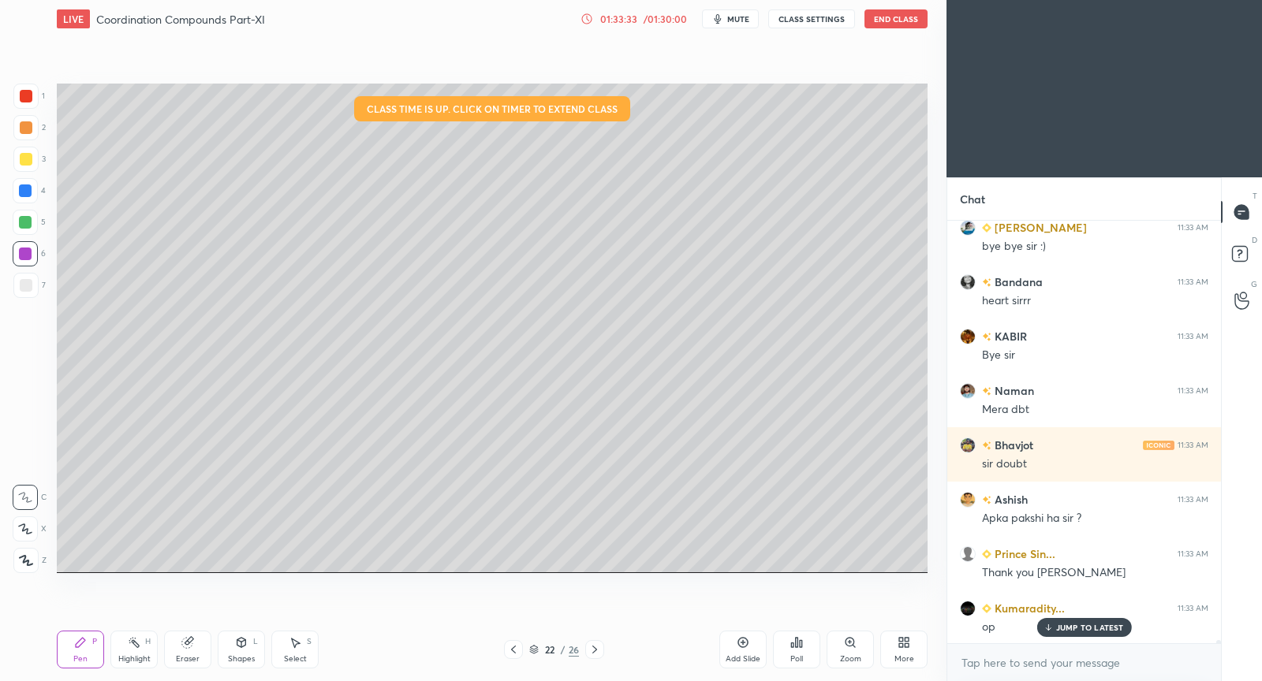
scroll to position [55171, 0]
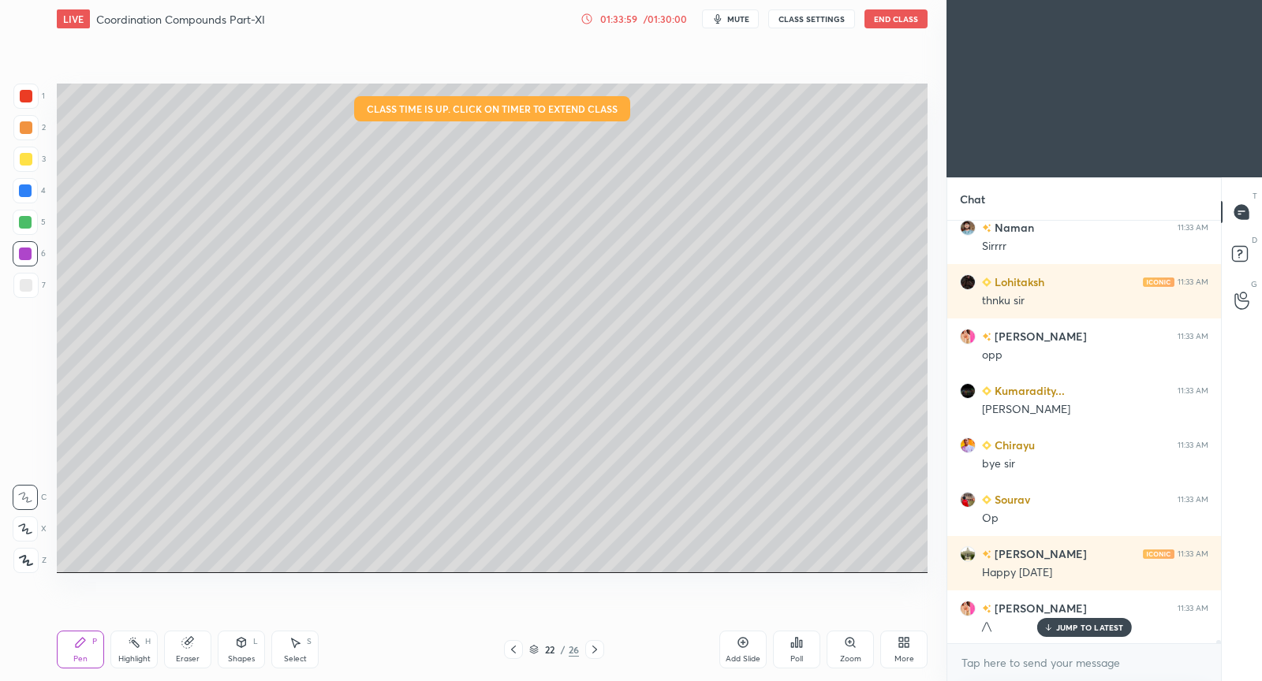
click at [1074, 629] on p "JUMP TO LATEST" at bounding box center [1090, 627] width 68 height 9
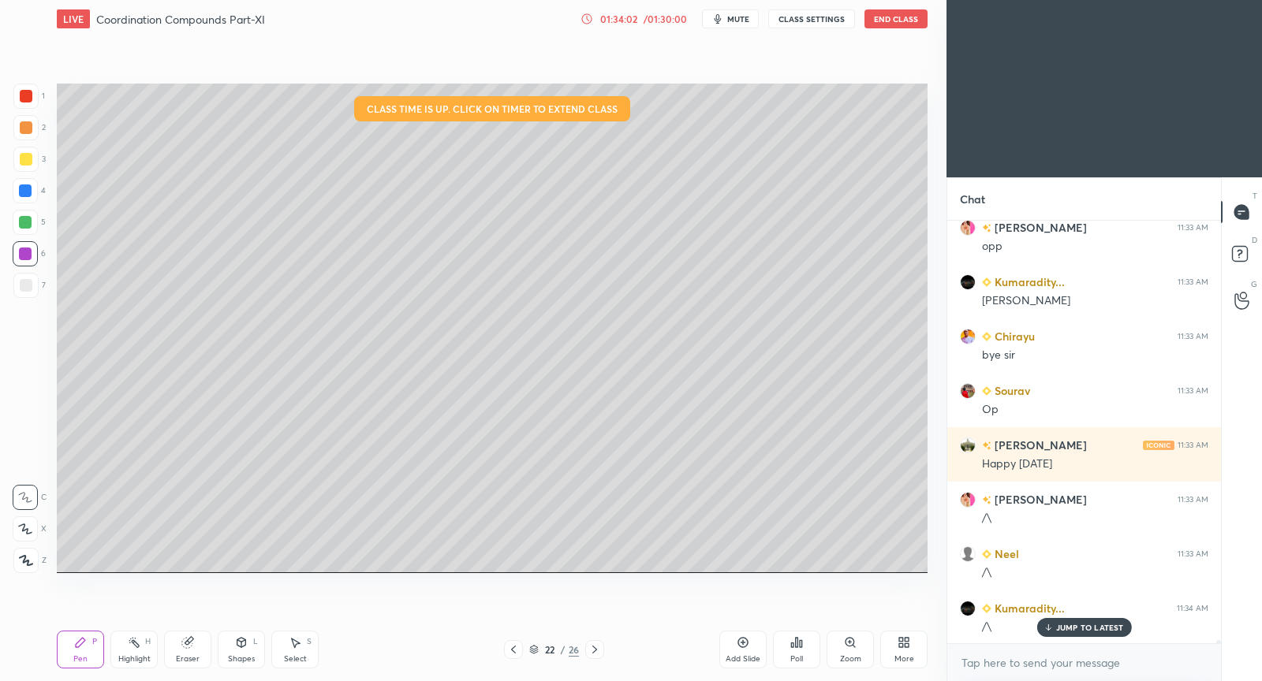
click at [893, 25] on button "End Class" at bounding box center [895, 18] width 63 height 19
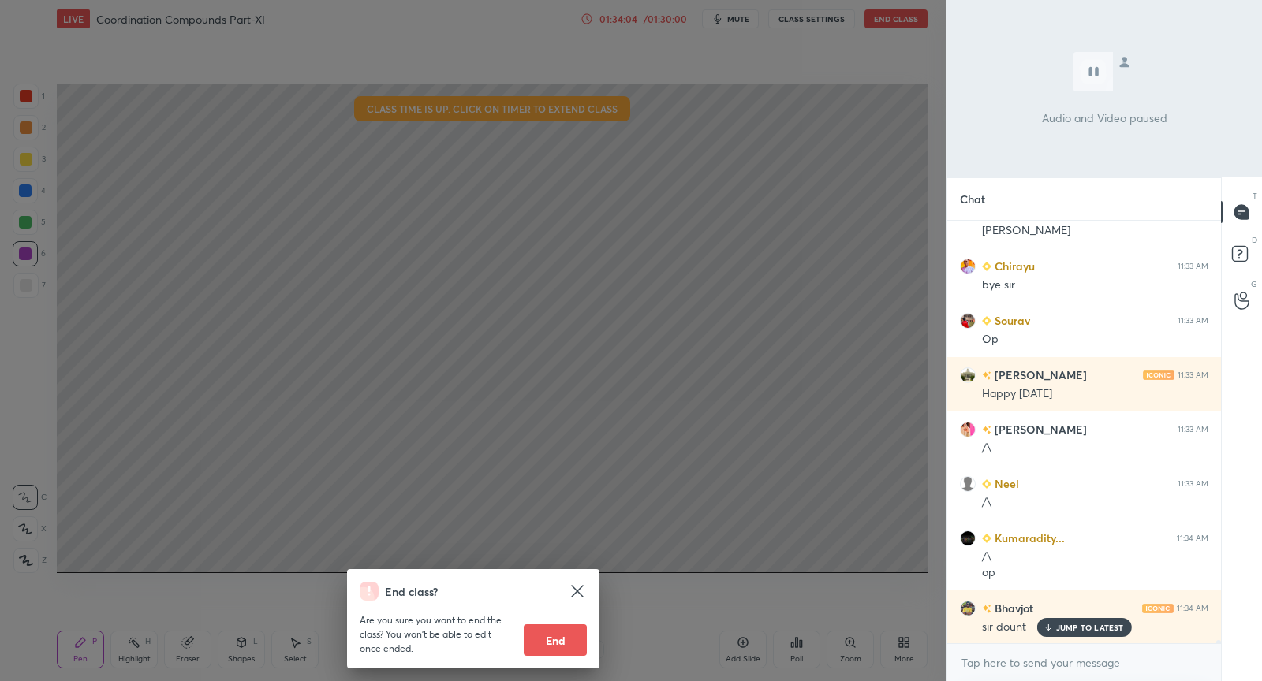
click at [575, 639] on button "End" at bounding box center [555, 641] width 63 height 32
type textarea "x"
